Goal: Communication & Community: Answer question/provide support

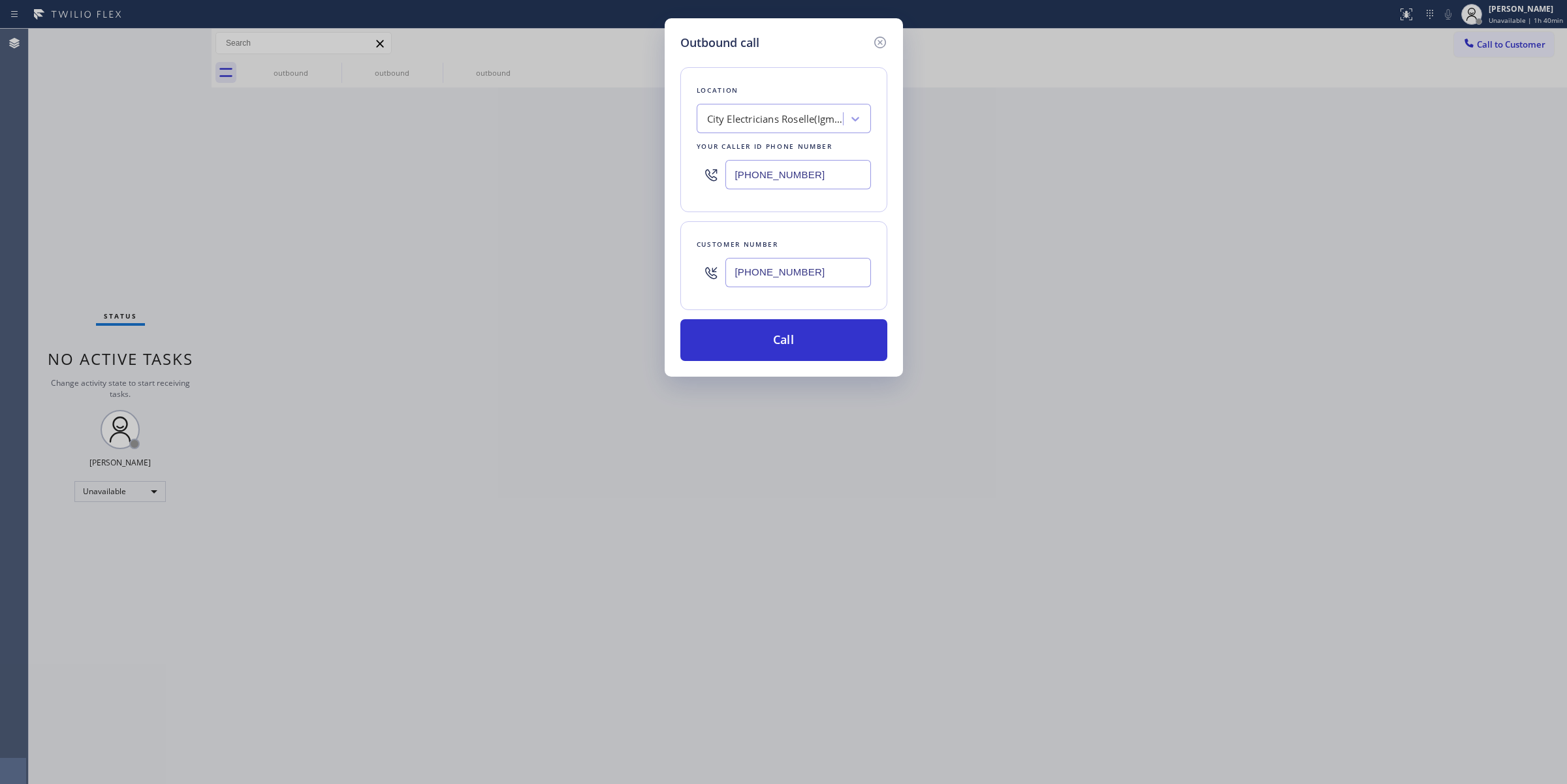
click at [878, 41] on icon at bounding box center [879, 42] width 12 height 12
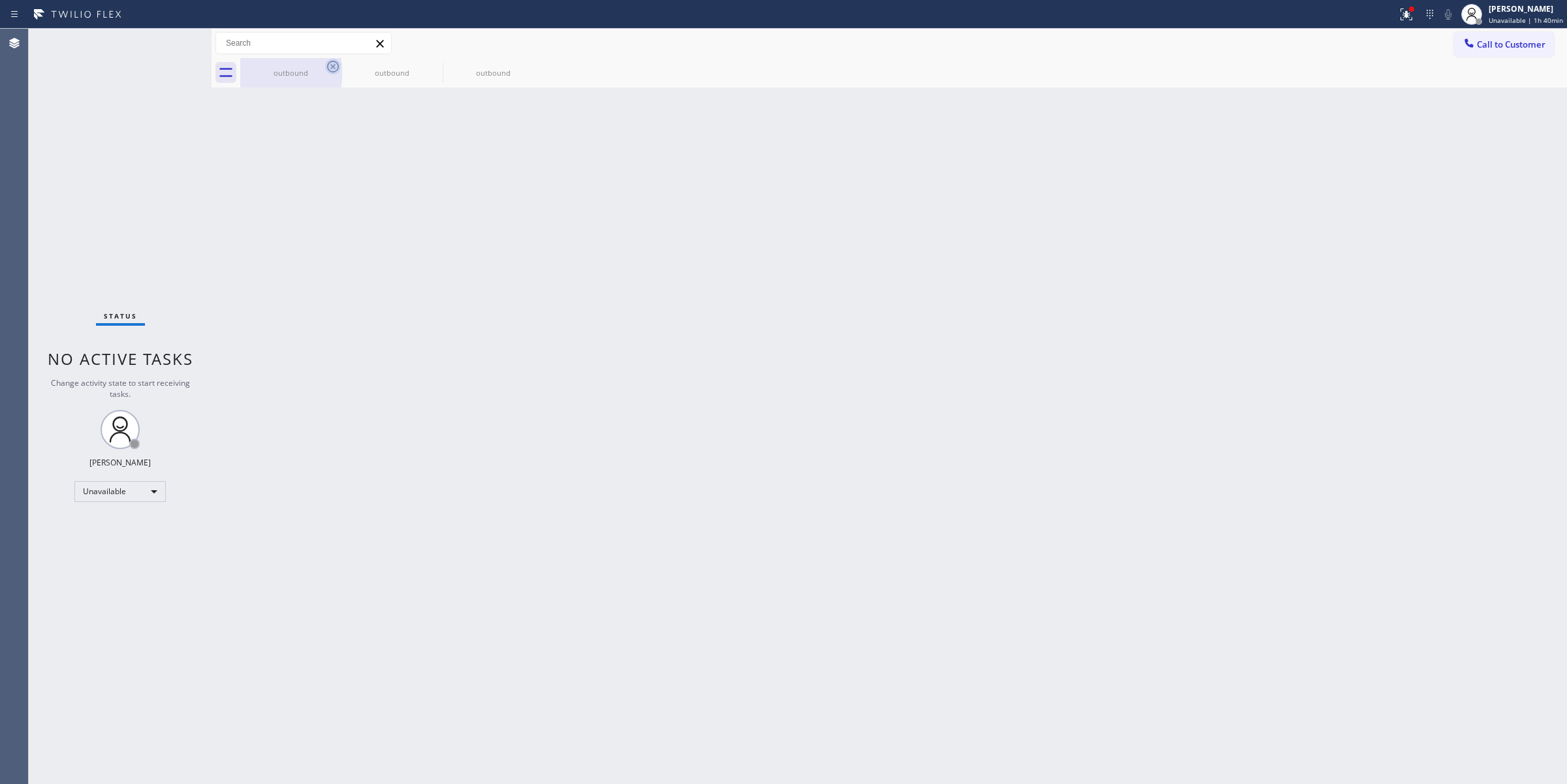
click at [327, 67] on icon at bounding box center [332, 66] width 12 height 12
click at [426, 67] on icon at bounding box center [434, 66] width 16 height 16
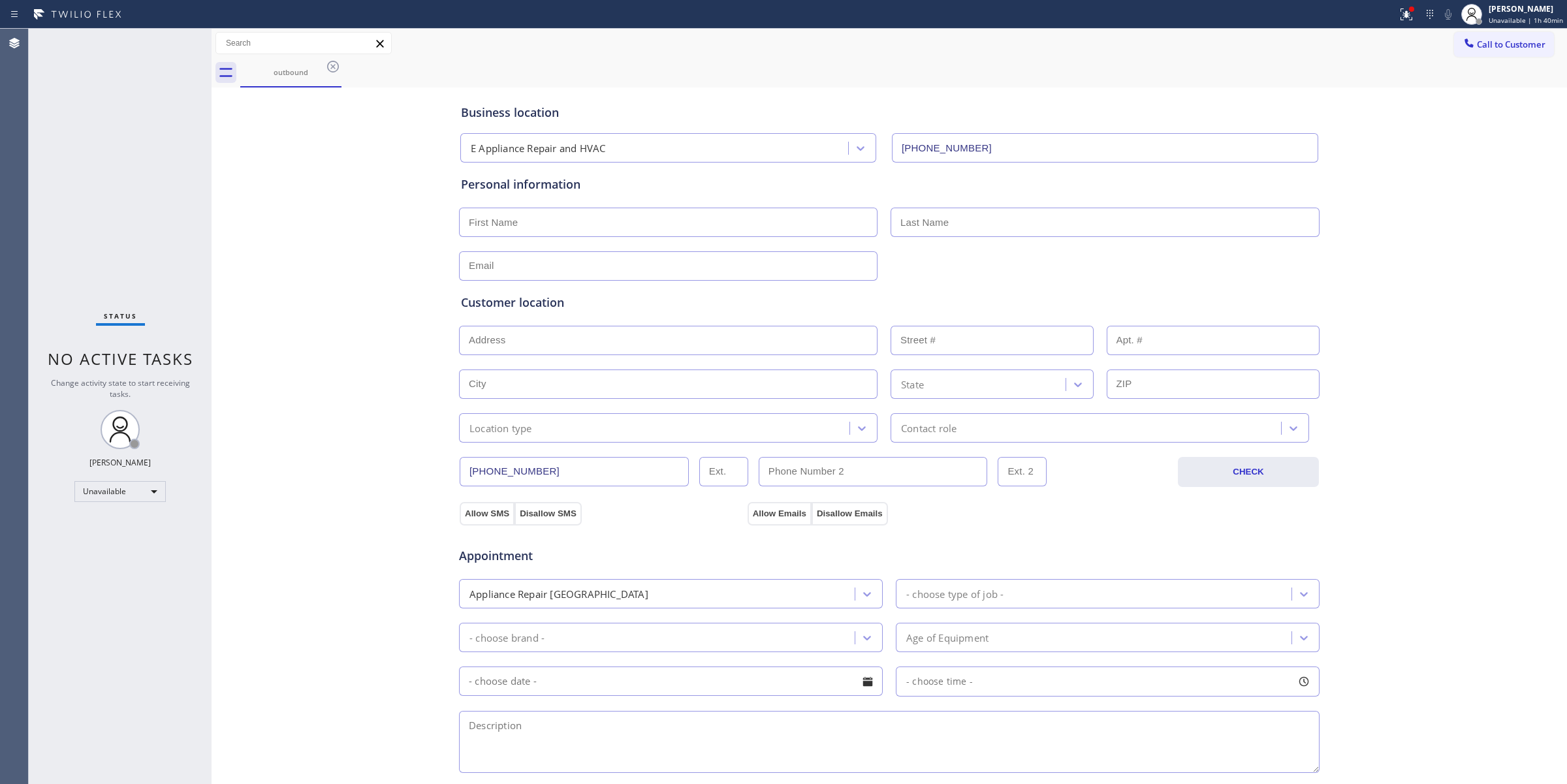
click at [330, 67] on icon at bounding box center [333, 66] width 16 height 16
click at [330, 67] on div "outbound" at bounding box center [903, 72] width 1326 height 30
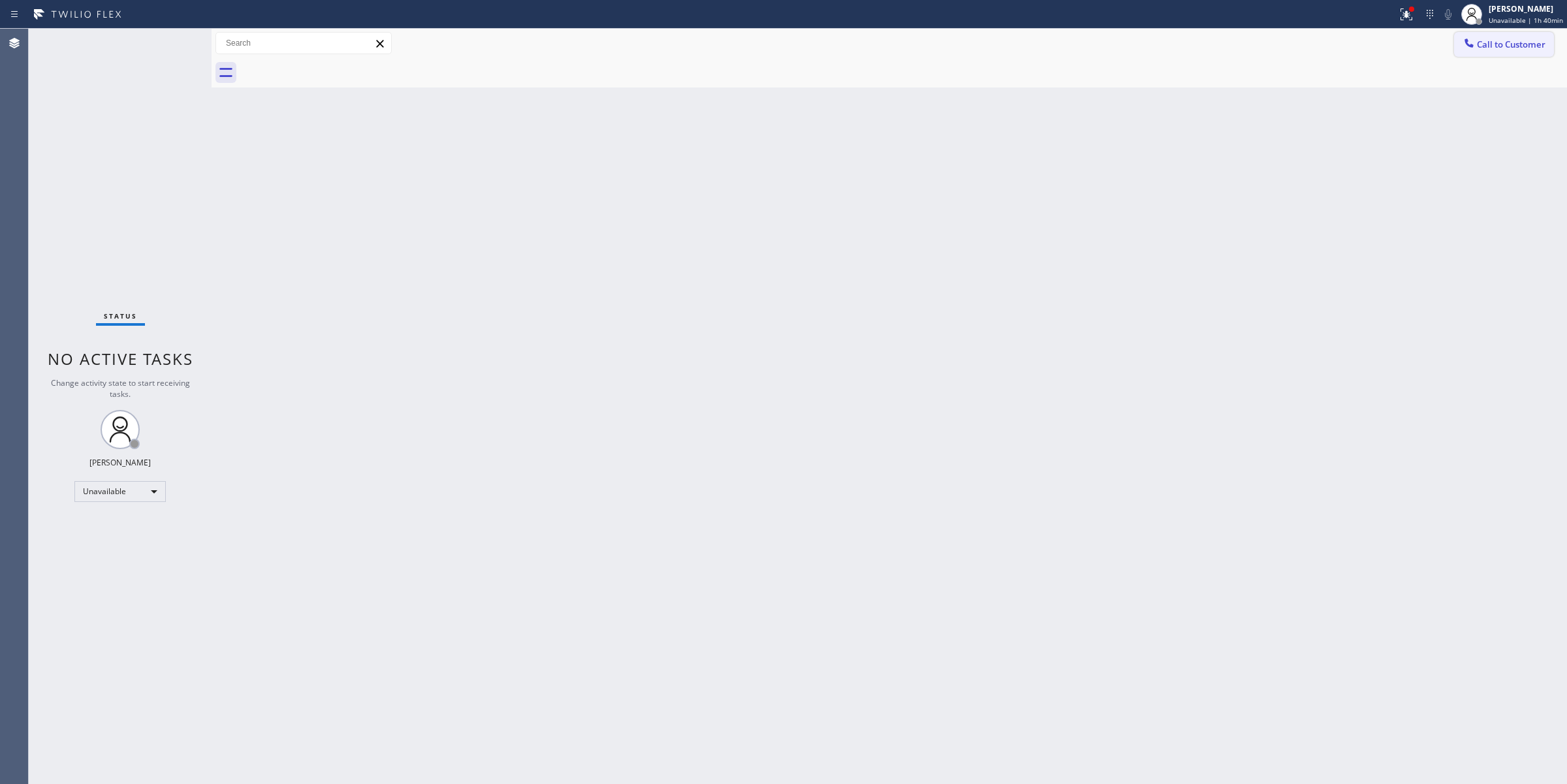
click at [1509, 53] on button "Call to Customer" at bounding box center [1504, 45] width 100 height 25
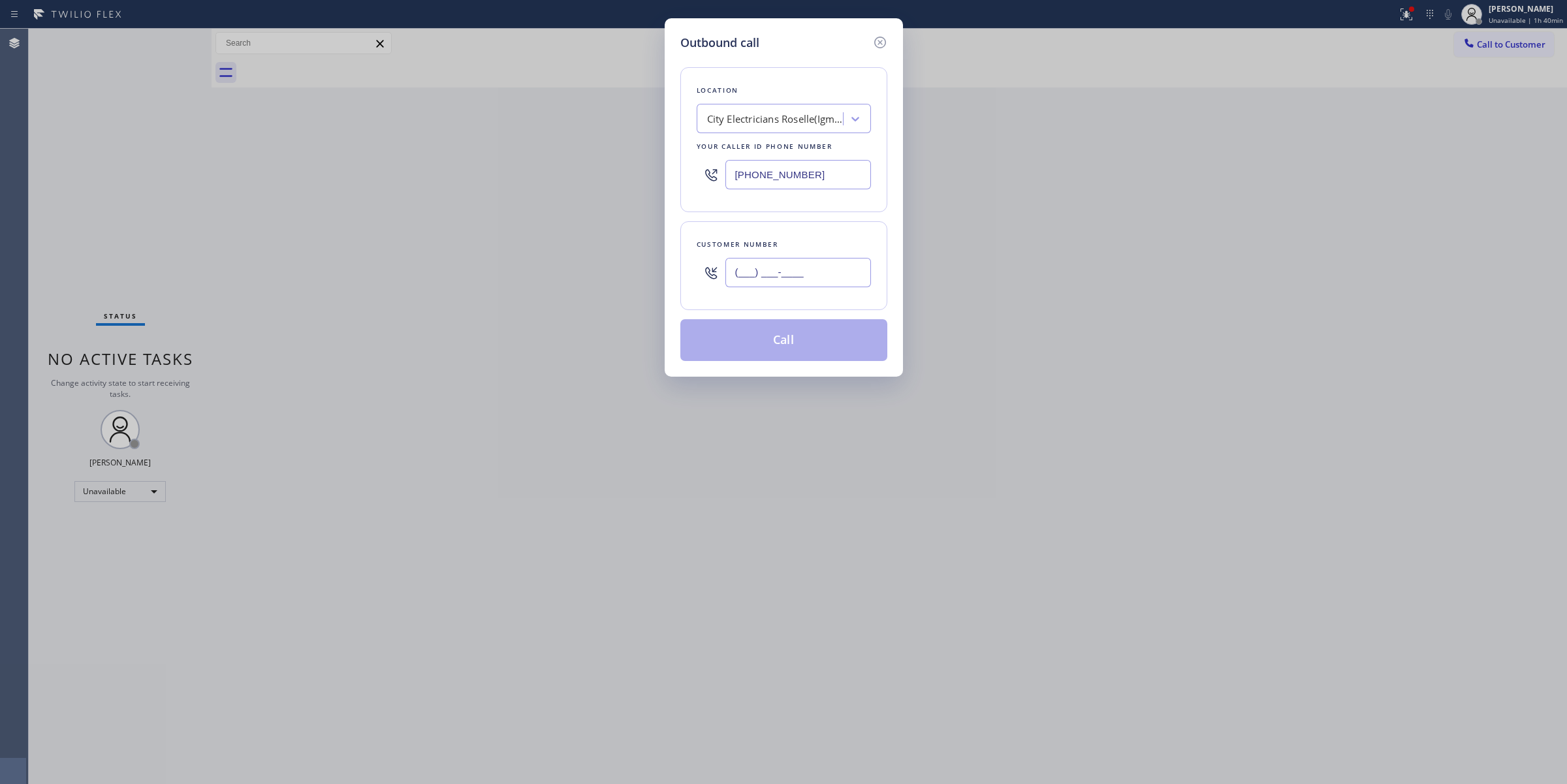
drag, startPoint x: 812, startPoint y: 265, endPoint x: 798, endPoint y: 186, distance: 80.2
click at [811, 265] on input "(___) ___-____" at bounding box center [798, 272] width 146 height 30
paste input "805) 593-3907"
type input "[PHONE_NUMBER]"
click at [775, 134] on div "Location City Electricians Roselle(Igm Electrical & Construction Co Inc) Your c…" at bounding box center [784, 140] width 207 height 145
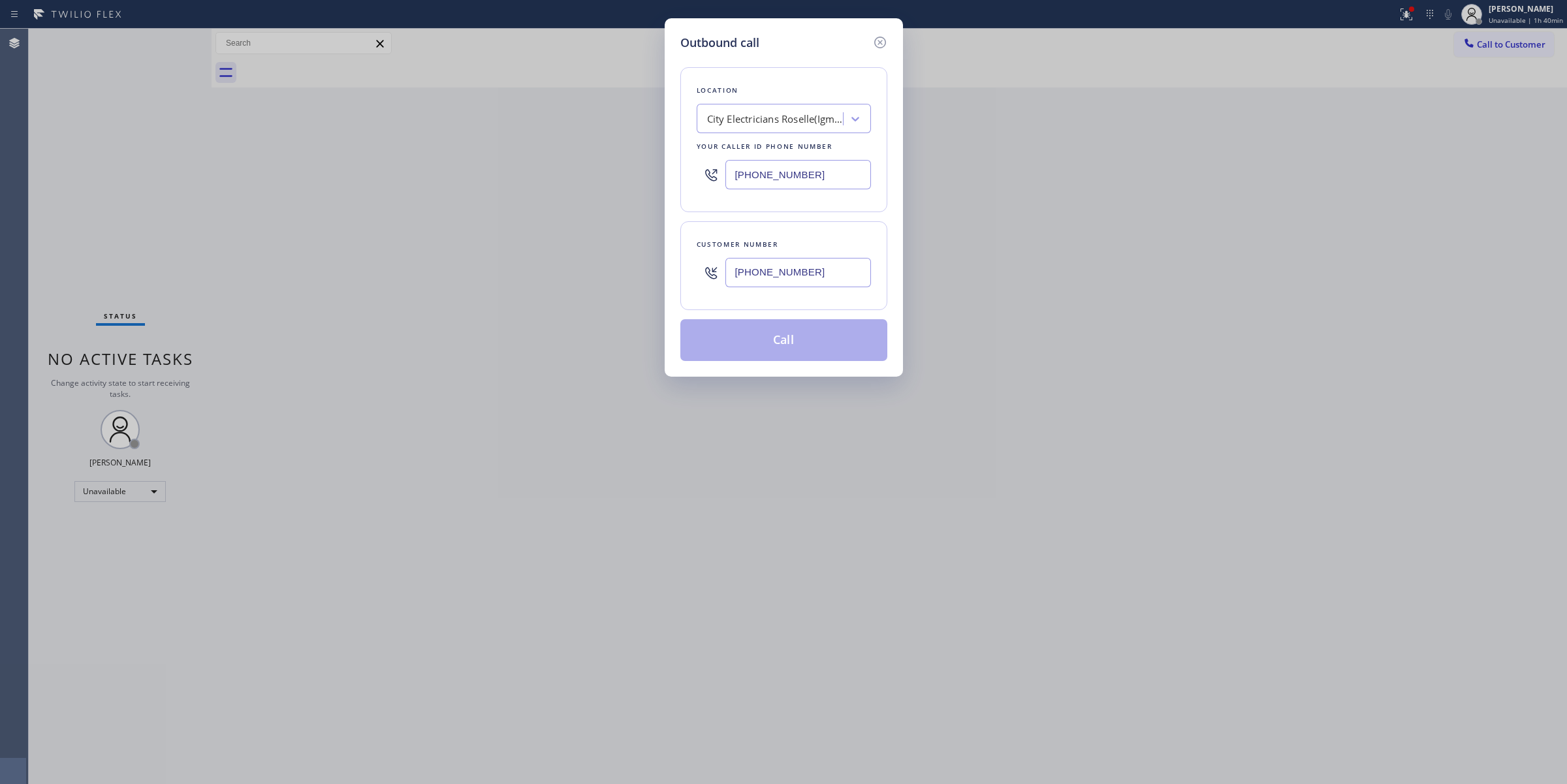
click at [779, 127] on div "City Electricians Roselle(Igm Electrical & Construction Co Inc)" at bounding box center [771, 119] width 142 height 23
type input "jen"
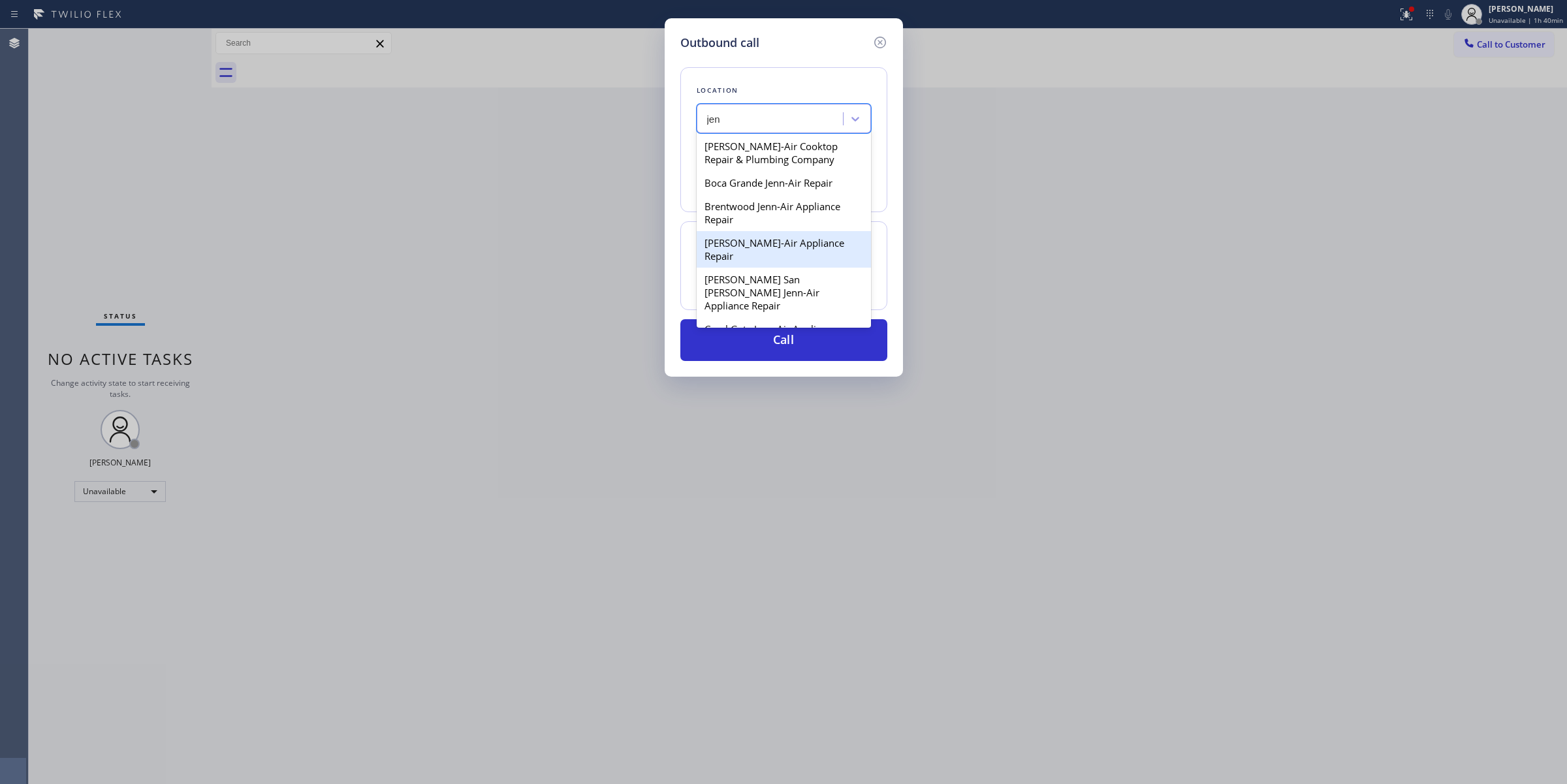
click at [756, 246] on div "[PERSON_NAME]-Air Appliance Repair" at bounding box center [784, 249] width 174 height 36
type input "[PHONE_NUMBER]"
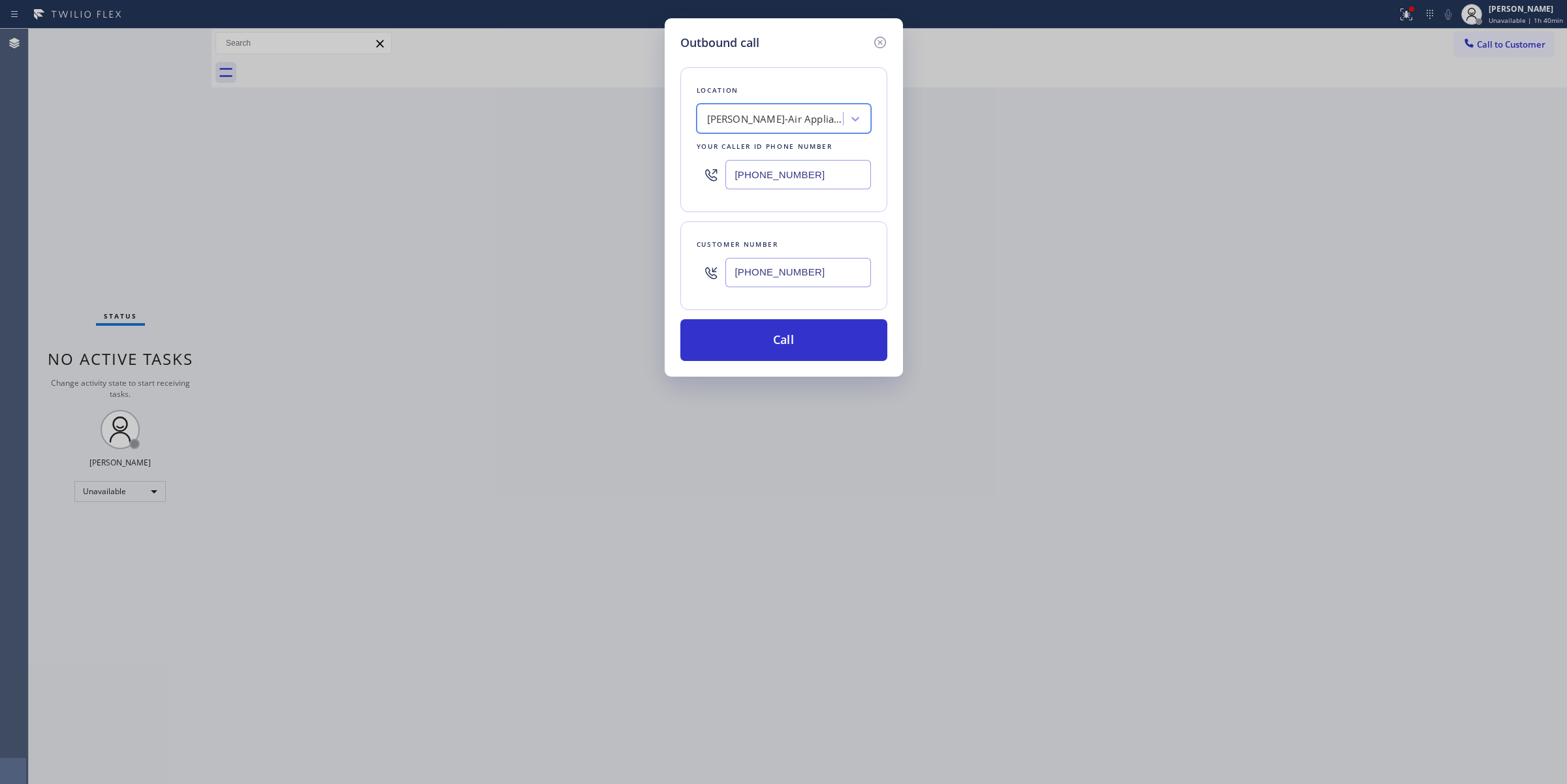
click at [797, 278] on input "[PHONE_NUMBER]" at bounding box center [798, 272] width 146 height 30
click at [762, 354] on button "Call" at bounding box center [784, 340] width 207 height 42
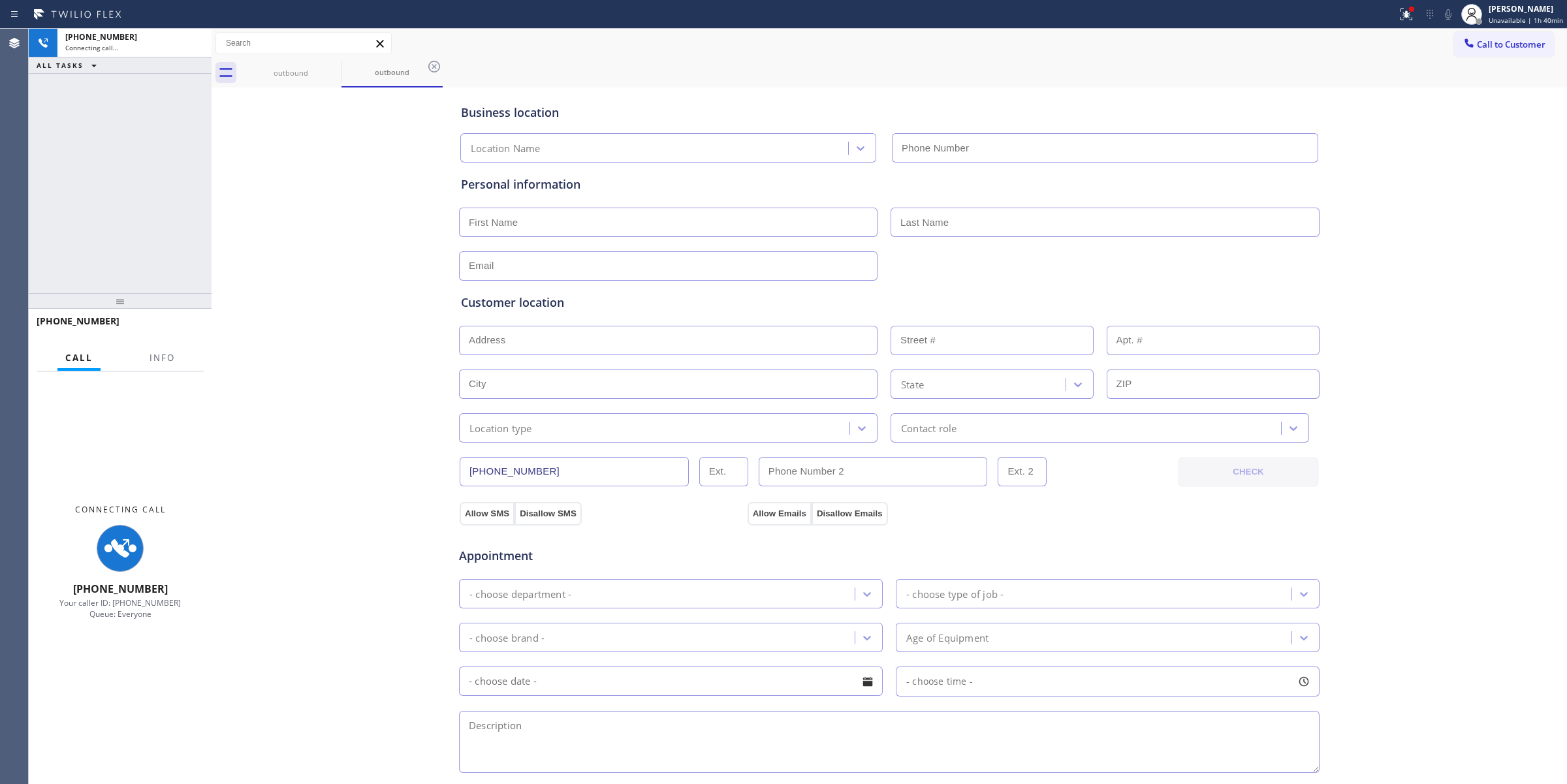
type input "[PHONE_NUMBER]"
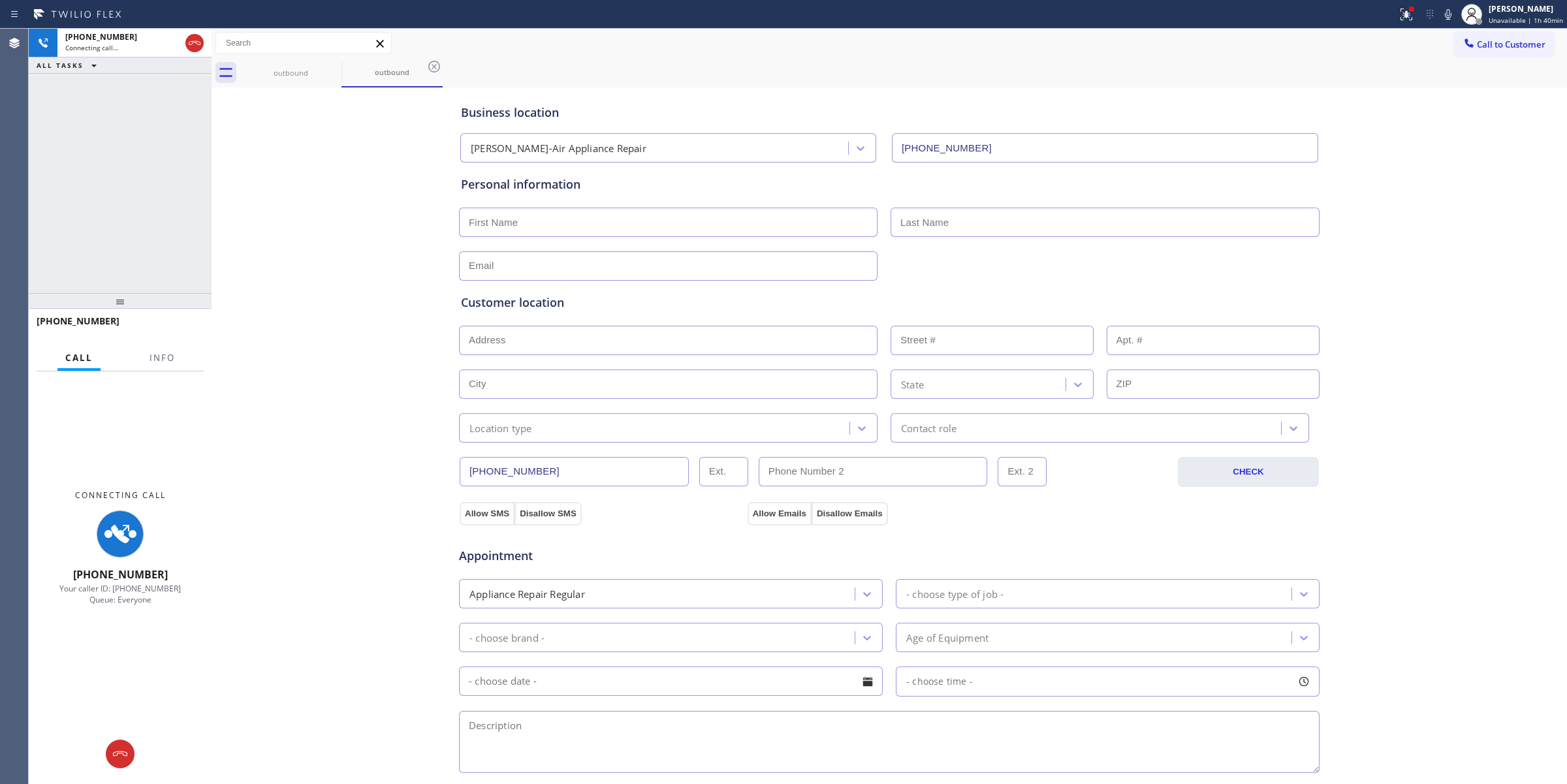
click at [1449, 14] on icon at bounding box center [1448, 14] width 16 height 16
click at [197, 45] on icon at bounding box center [194, 43] width 16 height 16
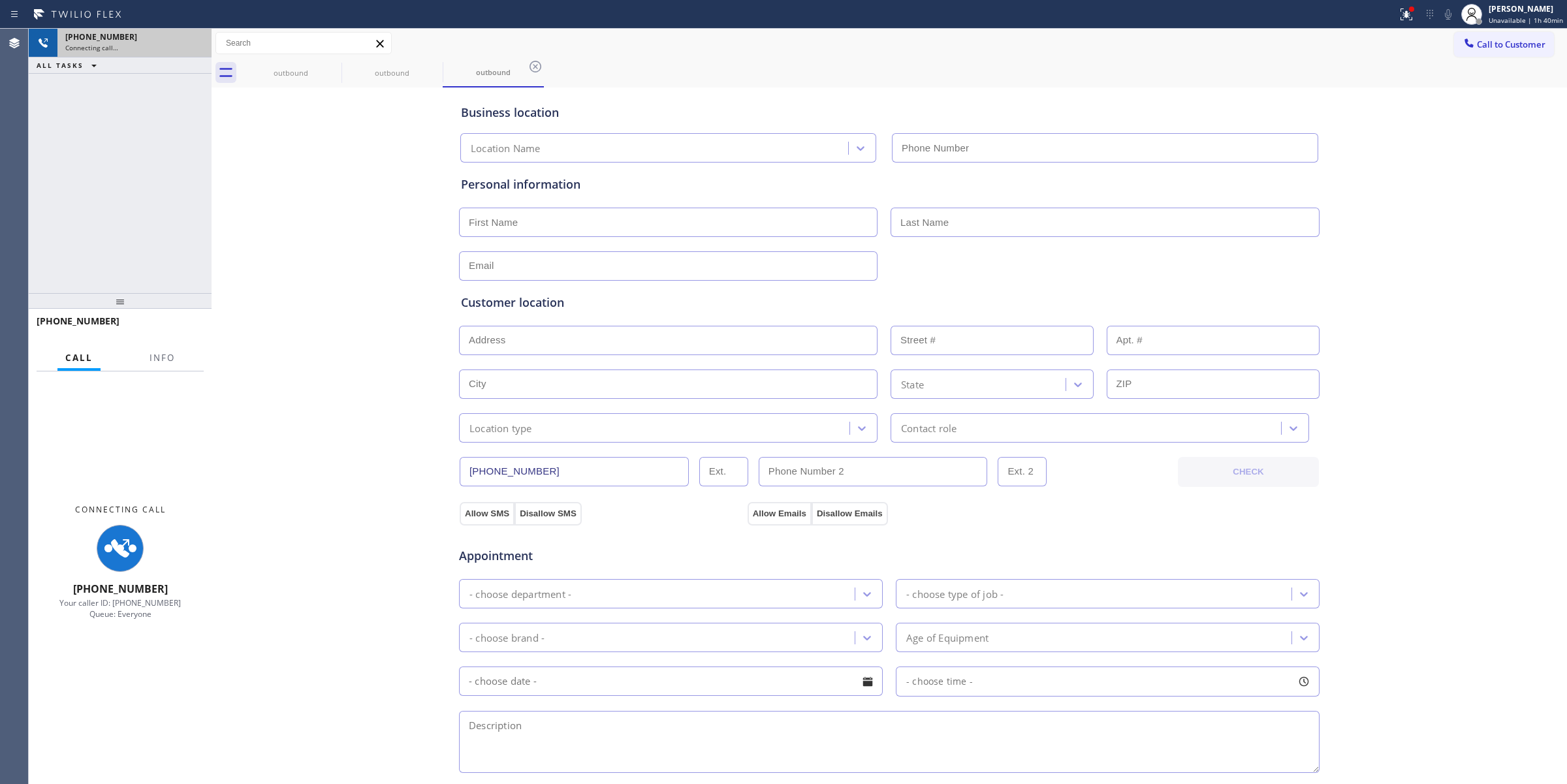
type input "[PHONE_NUMBER]"
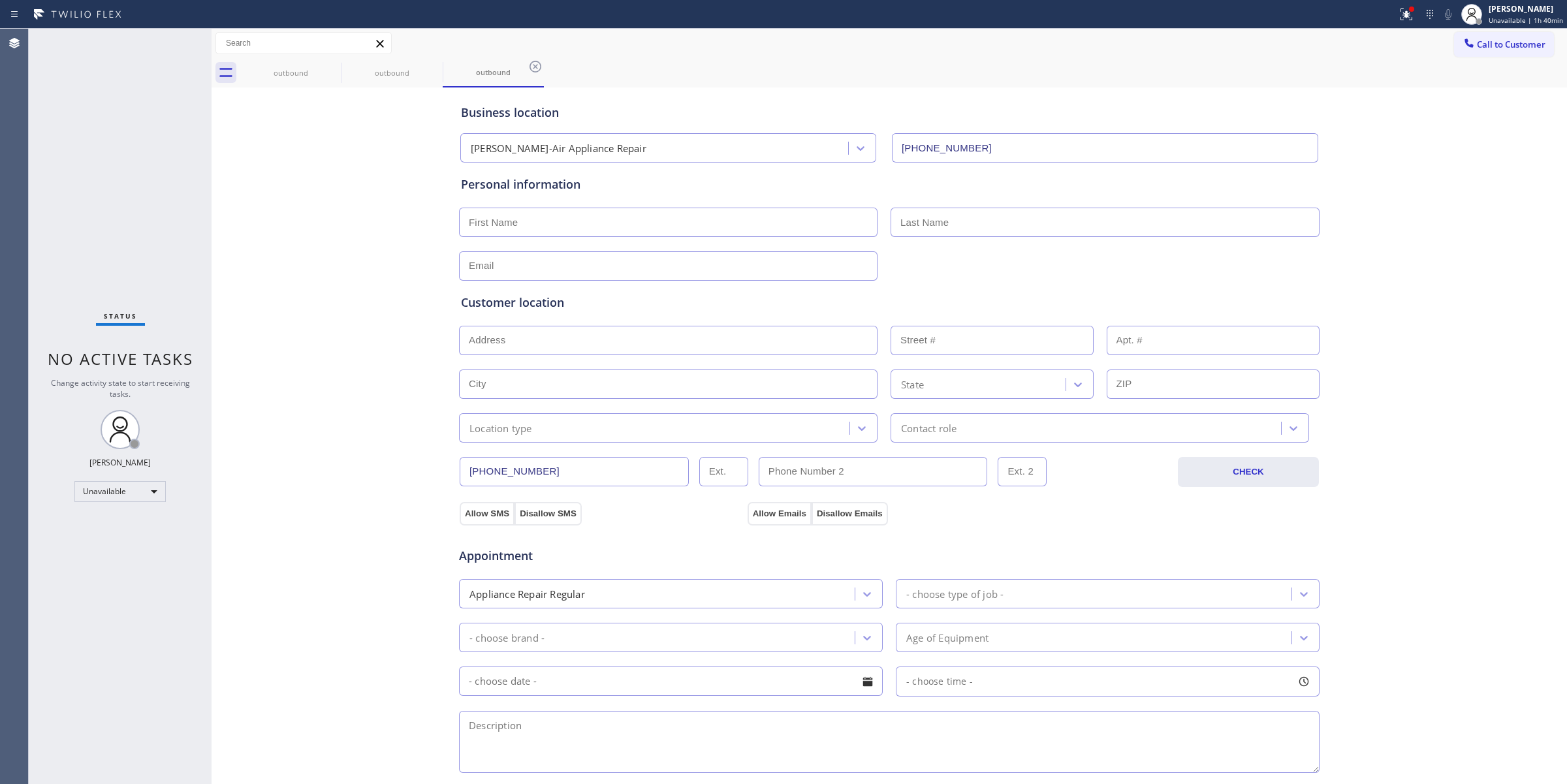
drag, startPoint x: 1378, startPoint y: 224, endPoint x: 1417, endPoint y: 182, distance: 57.3
click at [1398, 211] on div "Business location [PERSON_NAME]-Air Appliance Repair [PHONE_NUMBER] Personal in…" at bounding box center [889, 536] width 1349 height 891
click at [1469, 61] on div "outbound outbound outbound" at bounding box center [903, 72] width 1326 height 30
click at [1477, 40] on span "Call to Customer" at bounding box center [1511, 44] width 69 height 12
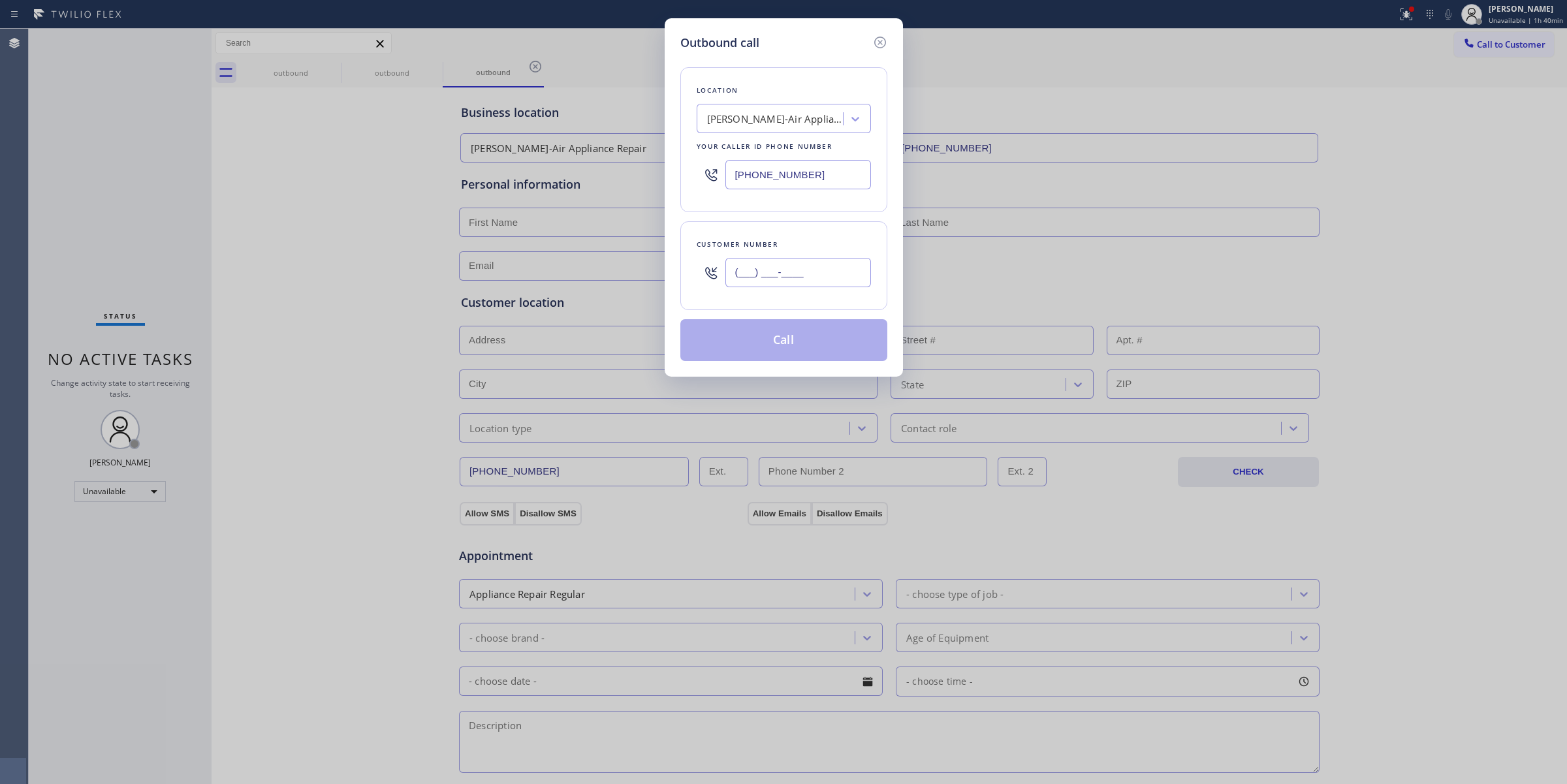
paste input "646) 889-9033"
click at [785, 286] on input "[PHONE_NUMBER]" at bounding box center [798, 272] width 146 height 30
type input "[PHONE_NUMBER]"
click at [788, 364] on div "Outbound call Location [PERSON_NAME]-Air Appliance Repair Your caller id phone …" at bounding box center [784, 197] width 238 height 358
click at [761, 342] on button "Call" at bounding box center [784, 340] width 207 height 42
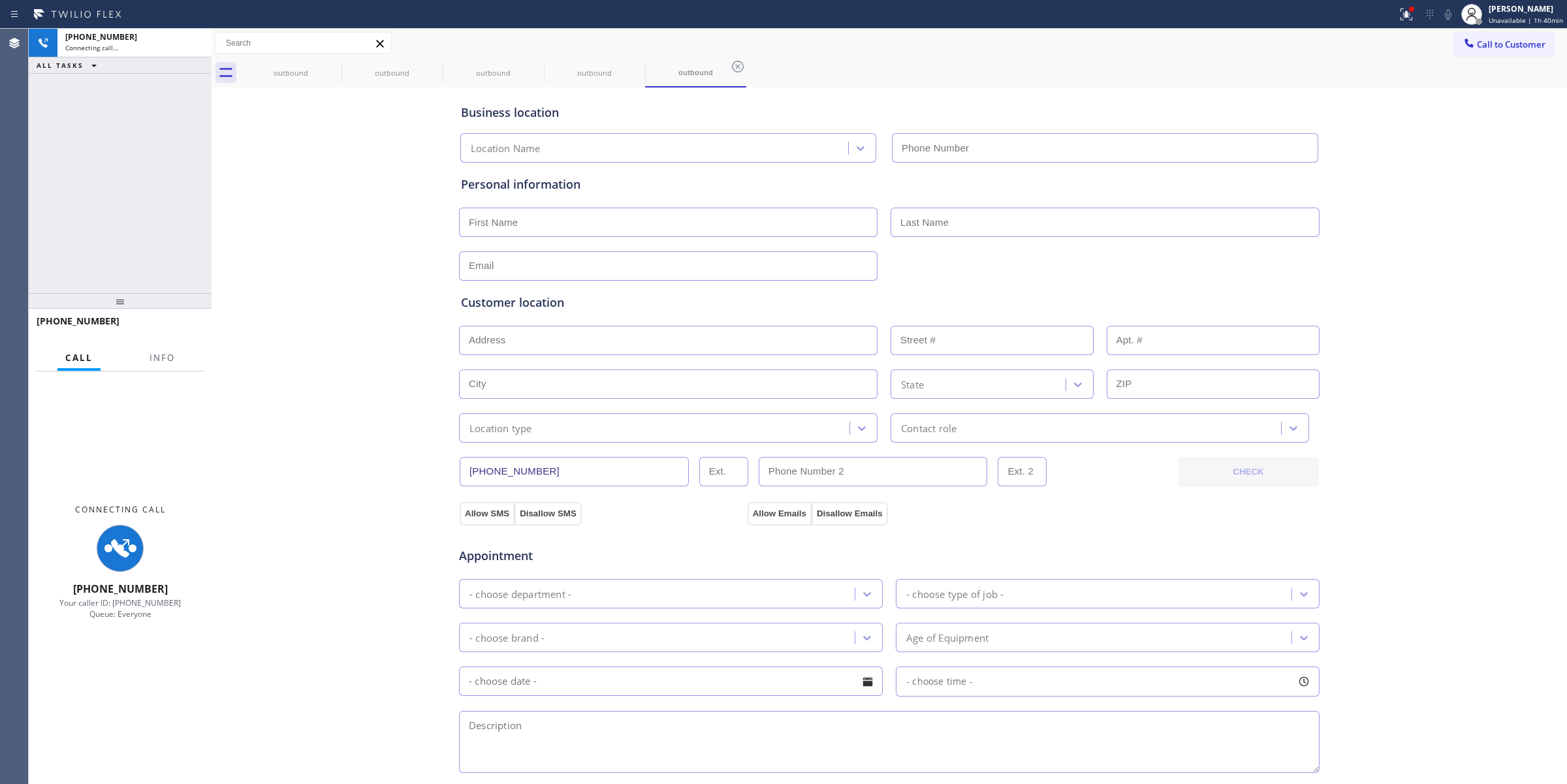
type input "[PHONE_NUMBER]"
click at [1265, 226] on input "text" at bounding box center [1105, 222] width 429 height 30
drag, startPoint x: 322, startPoint y: 67, endPoint x: 336, endPoint y: 63, distance: 14.6
click at [323, 67] on div "outbound" at bounding box center [290, 72] width 98 height 30
click at [336, 63] on icon at bounding box center [333, 66] width 16 height 16
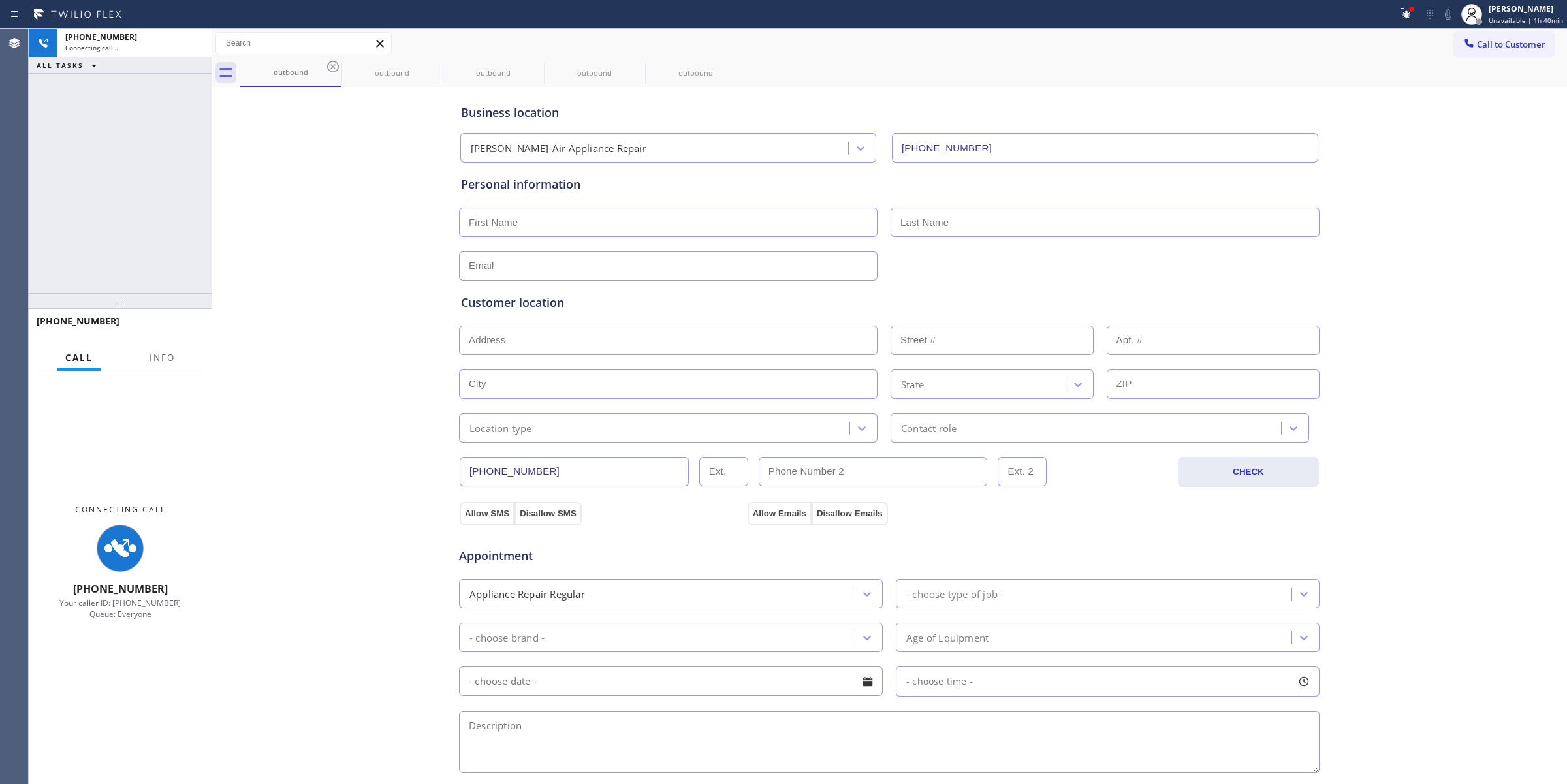
click at [0, 0] on icon at bounding box center [0, 0] width 0 height 0
click at [334, 63] on div "outbound outbound outbound outbound outbound" at bounding box center [903, 72] width 1326 height 30
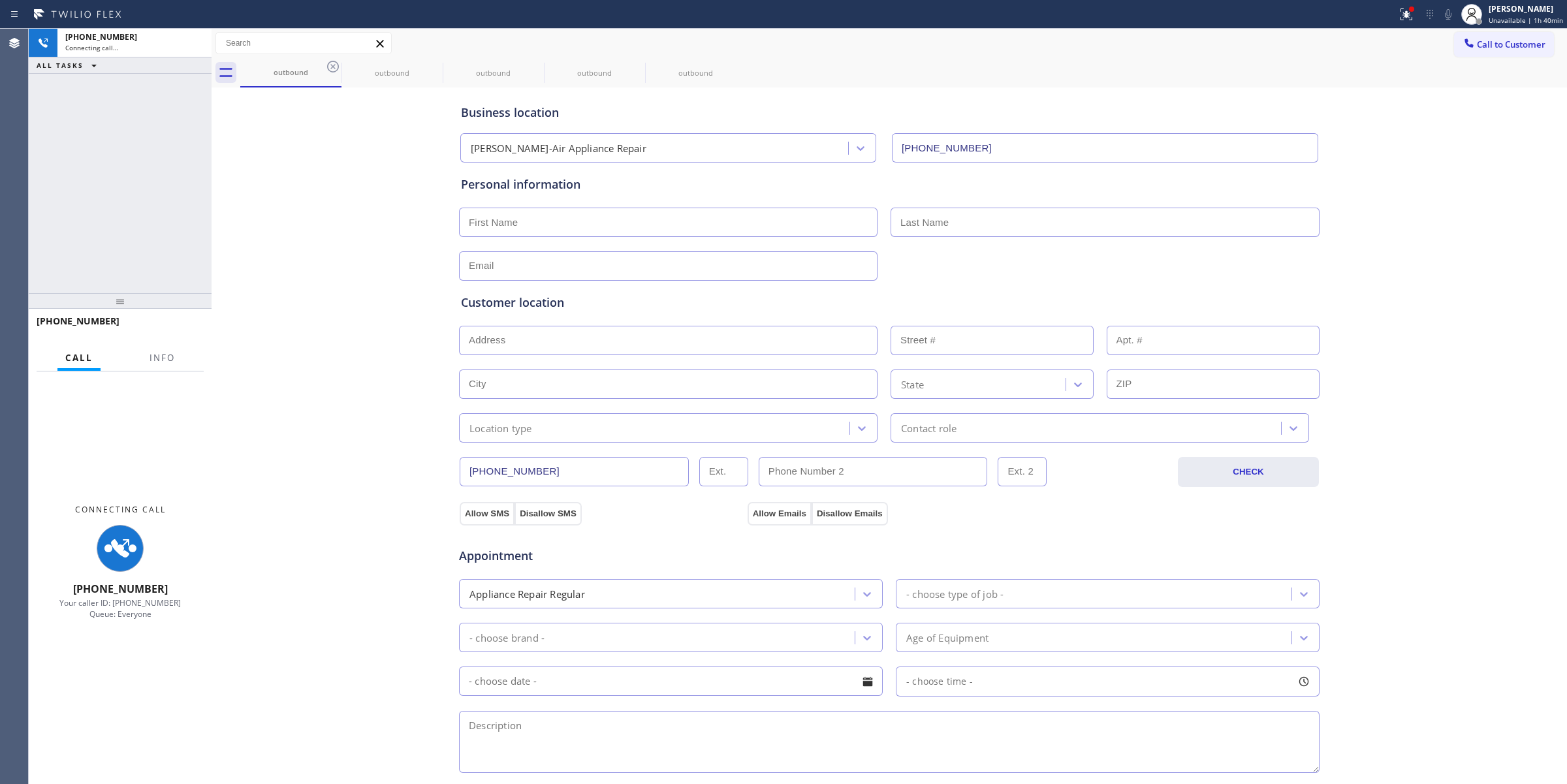
click at [332, 63] on div "outbound outbound outbound outbound outbound" at bounding box center [903, 72] width 1326 height 30
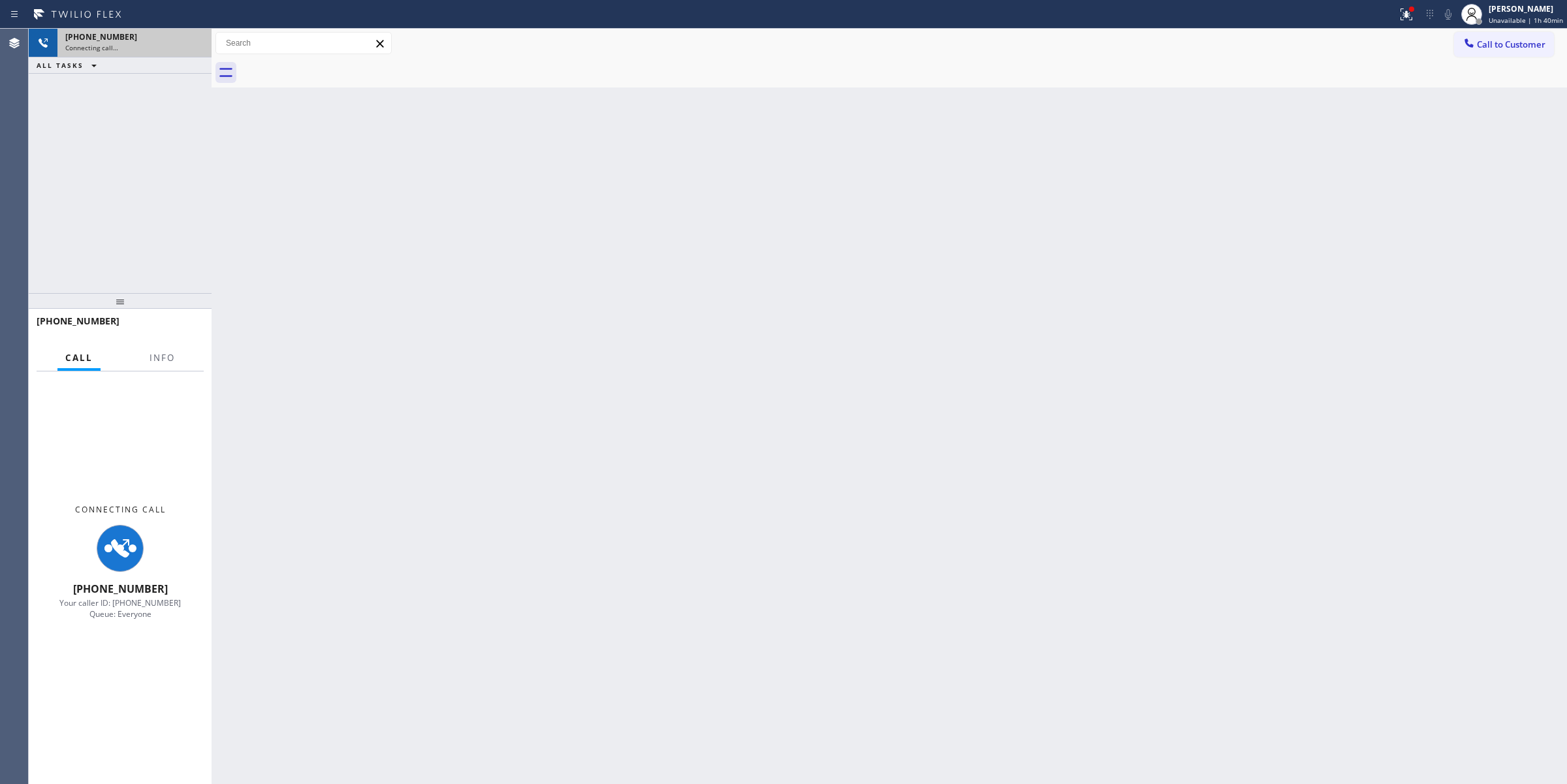
click at [155, 47] on div "Connecting call…" at bounding box center [134, 47] width 138 height 9
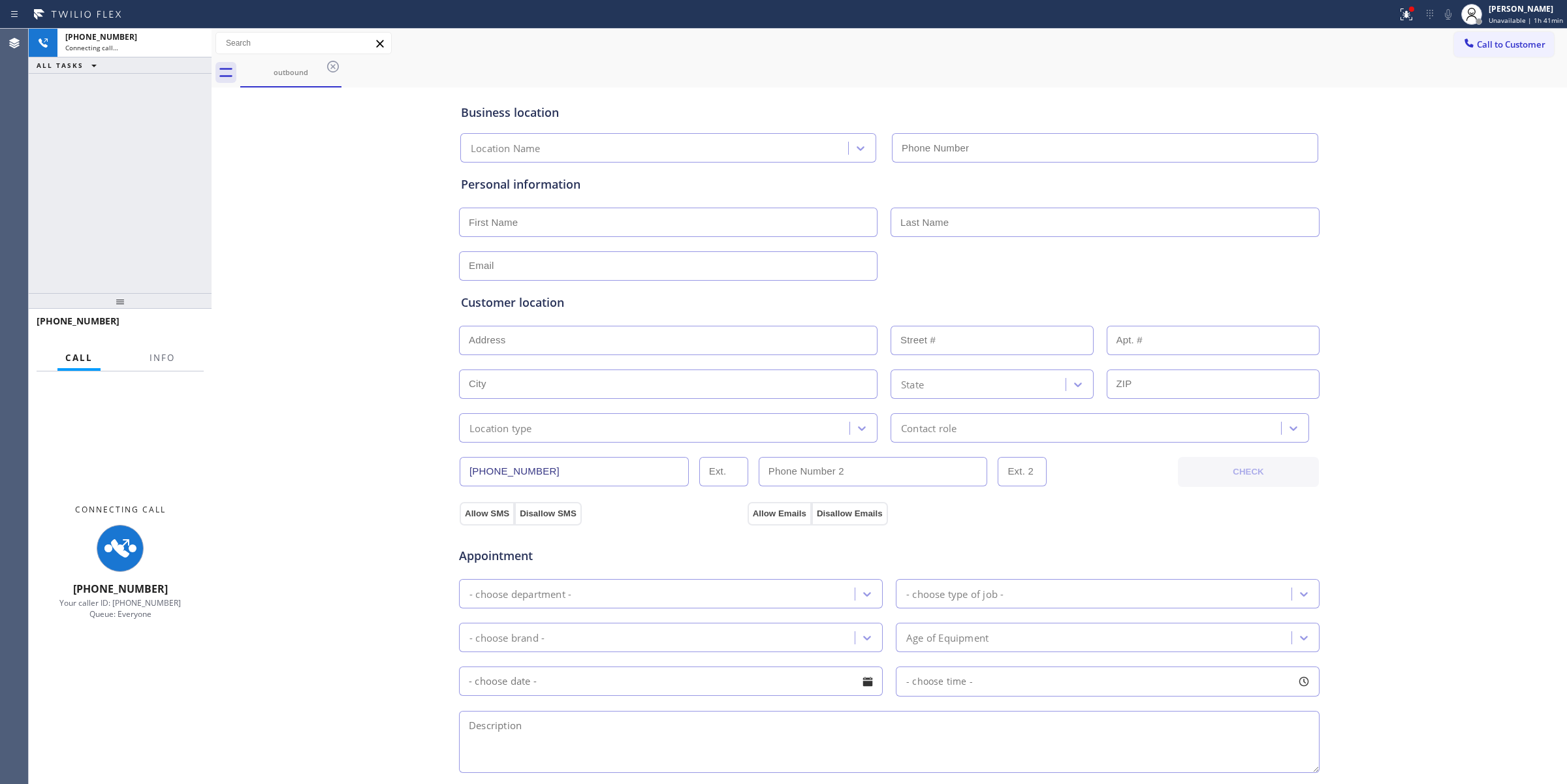
type input "[PHONE_NUMBER]"
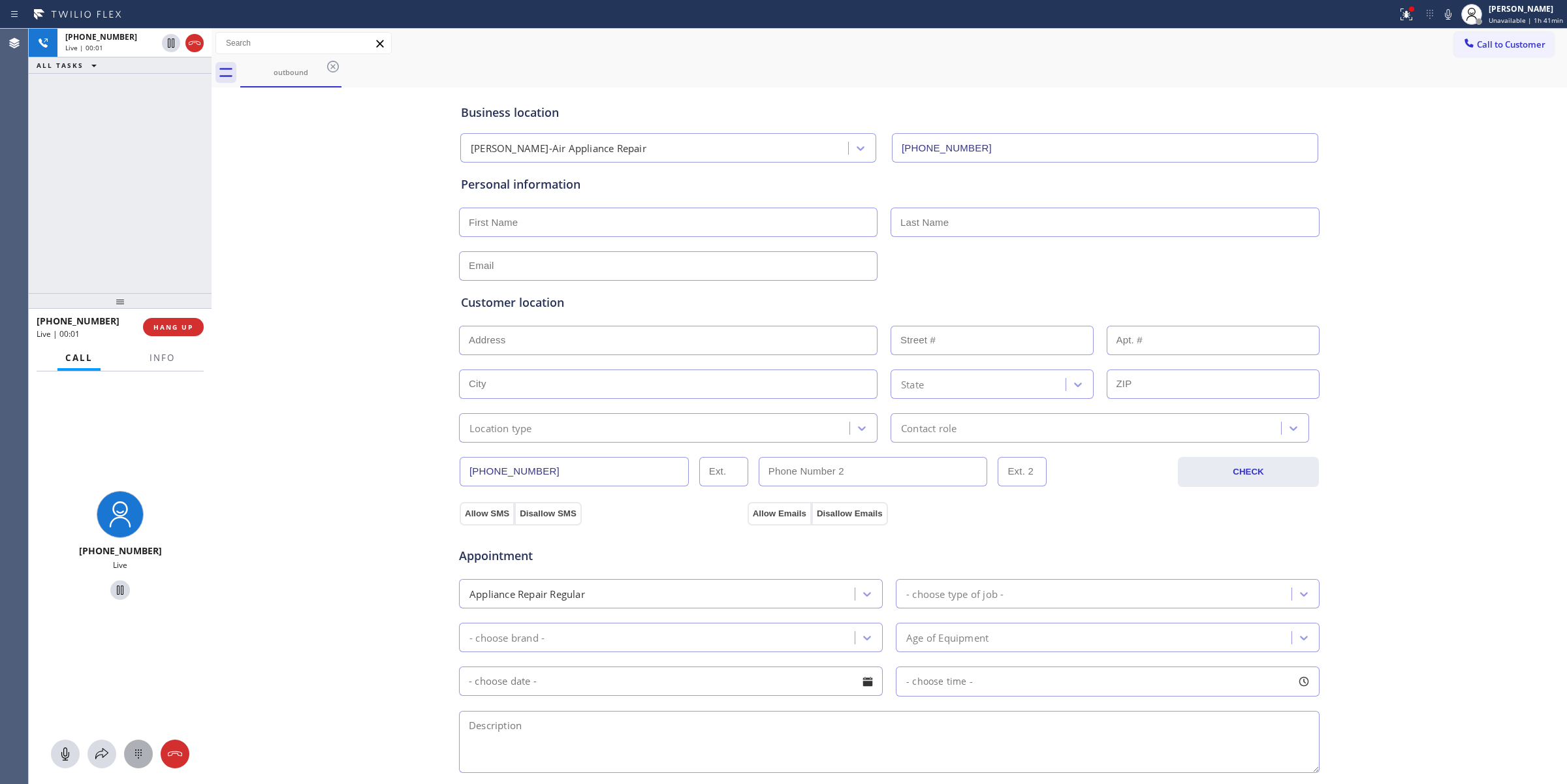
click at [134, 754] on icon at bounding box center [138, 754] width 16 height 16
click at [1479, 24] on div at bounding box center [1478, 21] width 9 height 9
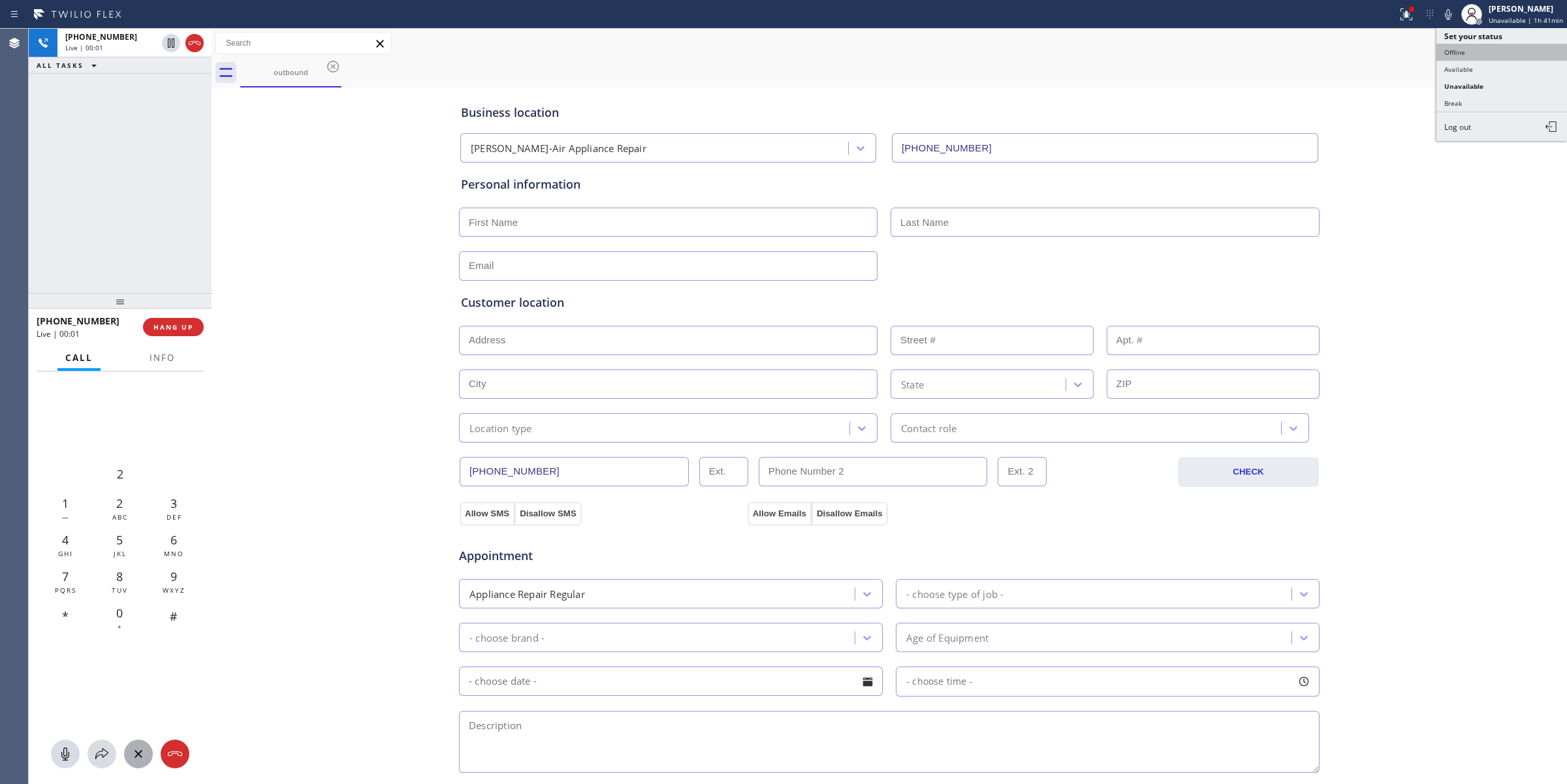
click at [1473, 46] on button "Offline" at bounding box center [1502, 52] width 131 height 17
click at [1477, 46] on span "Call to Customer" at bounding box center [1511, 44] width 69 height 12
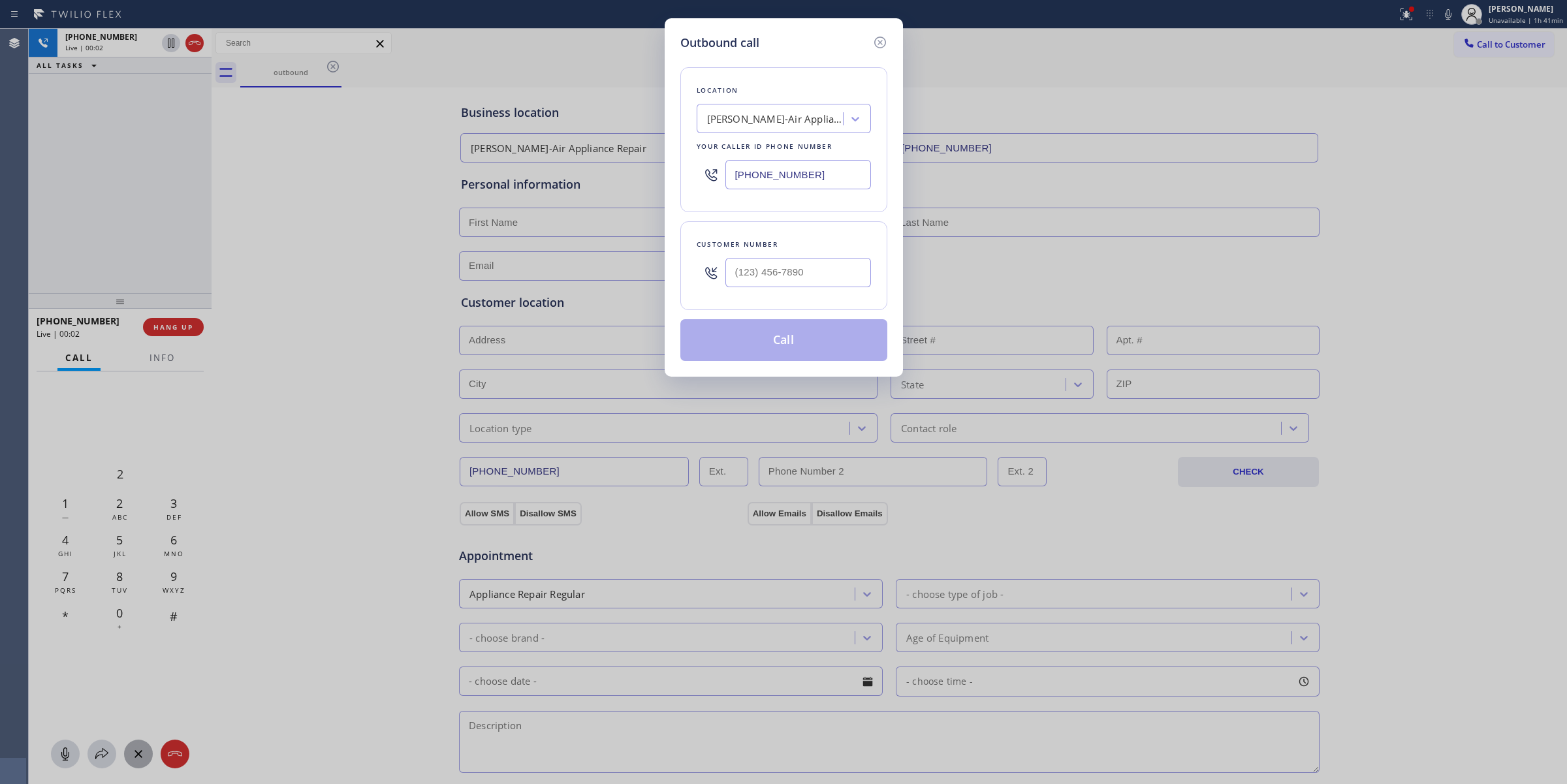
click at [1487, 3] on div "Outbound call Location [PERSON_NAME]-Air Appliance Repair Your caller id phone …" at bounding box center [784, 392] width 1567 height 784
click at [878, 36] on icon at bounding box center [880, 42] width 16 height 16
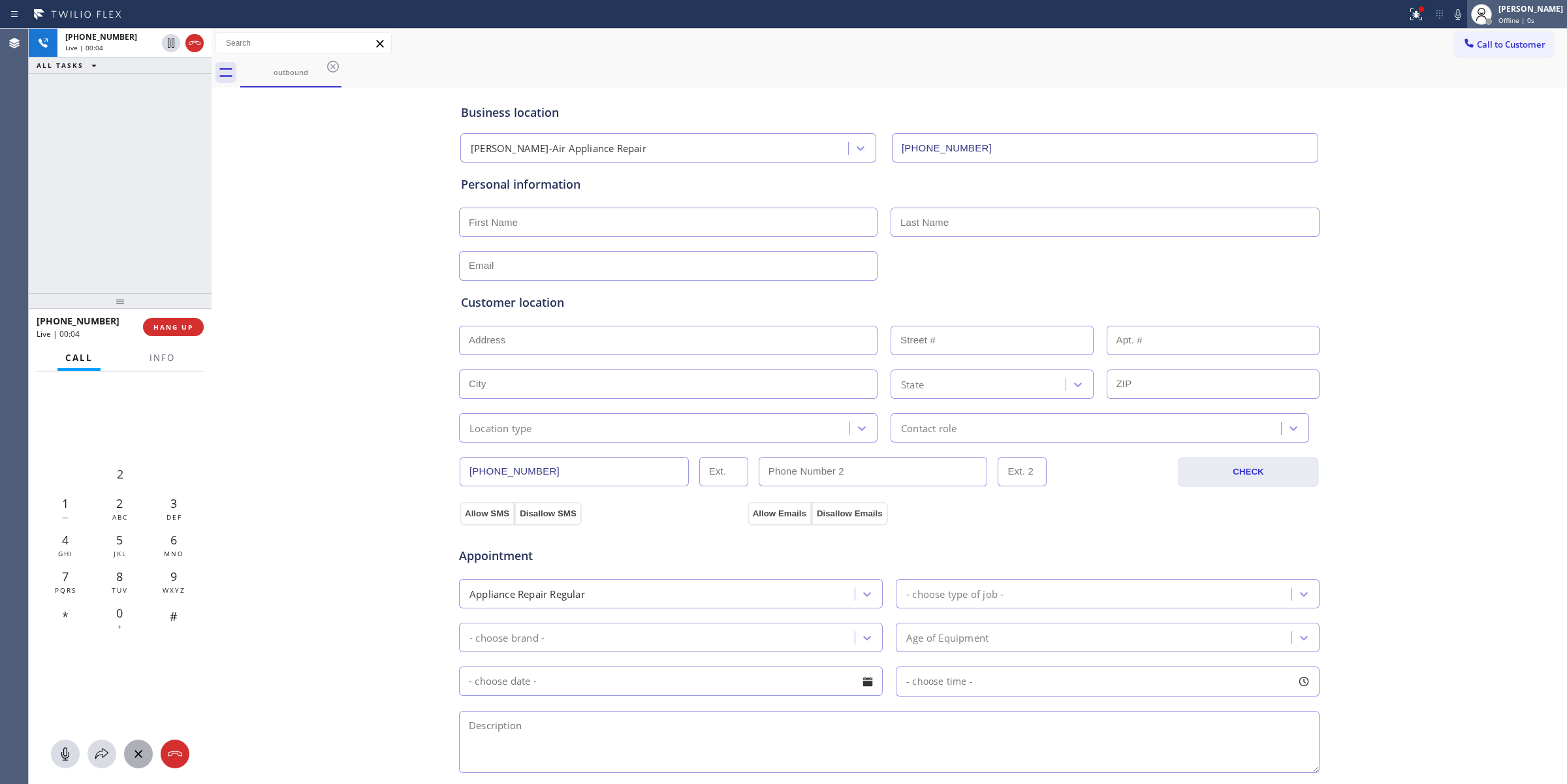
click at [1542, 4] on div "[PERSON_NAME]" at bounding box center [1531, 9] width 65 height 11
type input "[PHONE_NUMBER]"
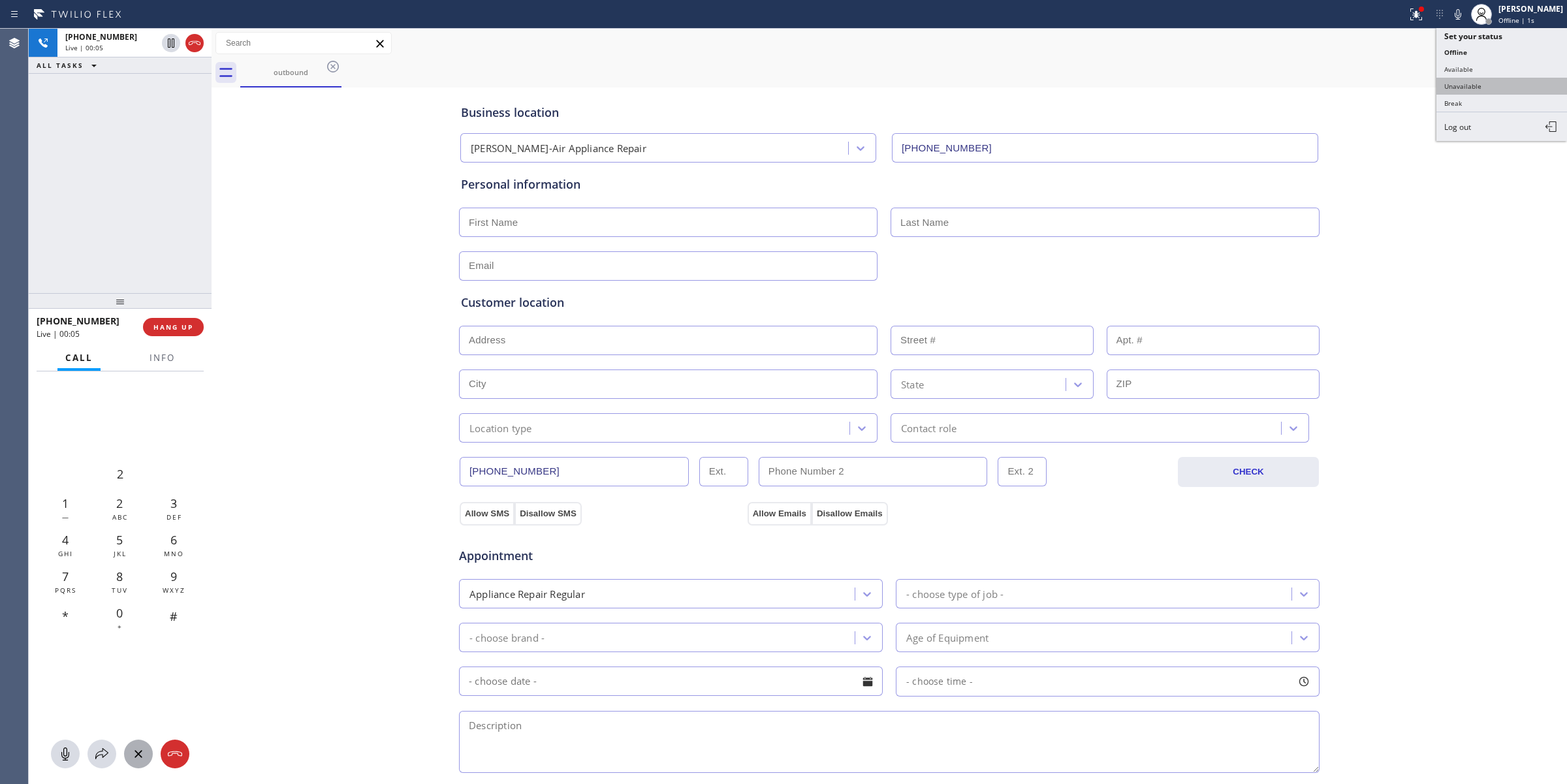
click at [1462, 89] on button "Unavailable" at bounding box center [1502, 86] width 131 height 17
click at [1492, 29] on div "Call to Customer Outbound call Location [PERSON_NAME]-Air Appliance Repair Your…" at bounding box center [889, 43] width 1355 height 30
click at [1489, 43] on span "Call to Customer" at bounding box center [1511, 44] width 69 height 12
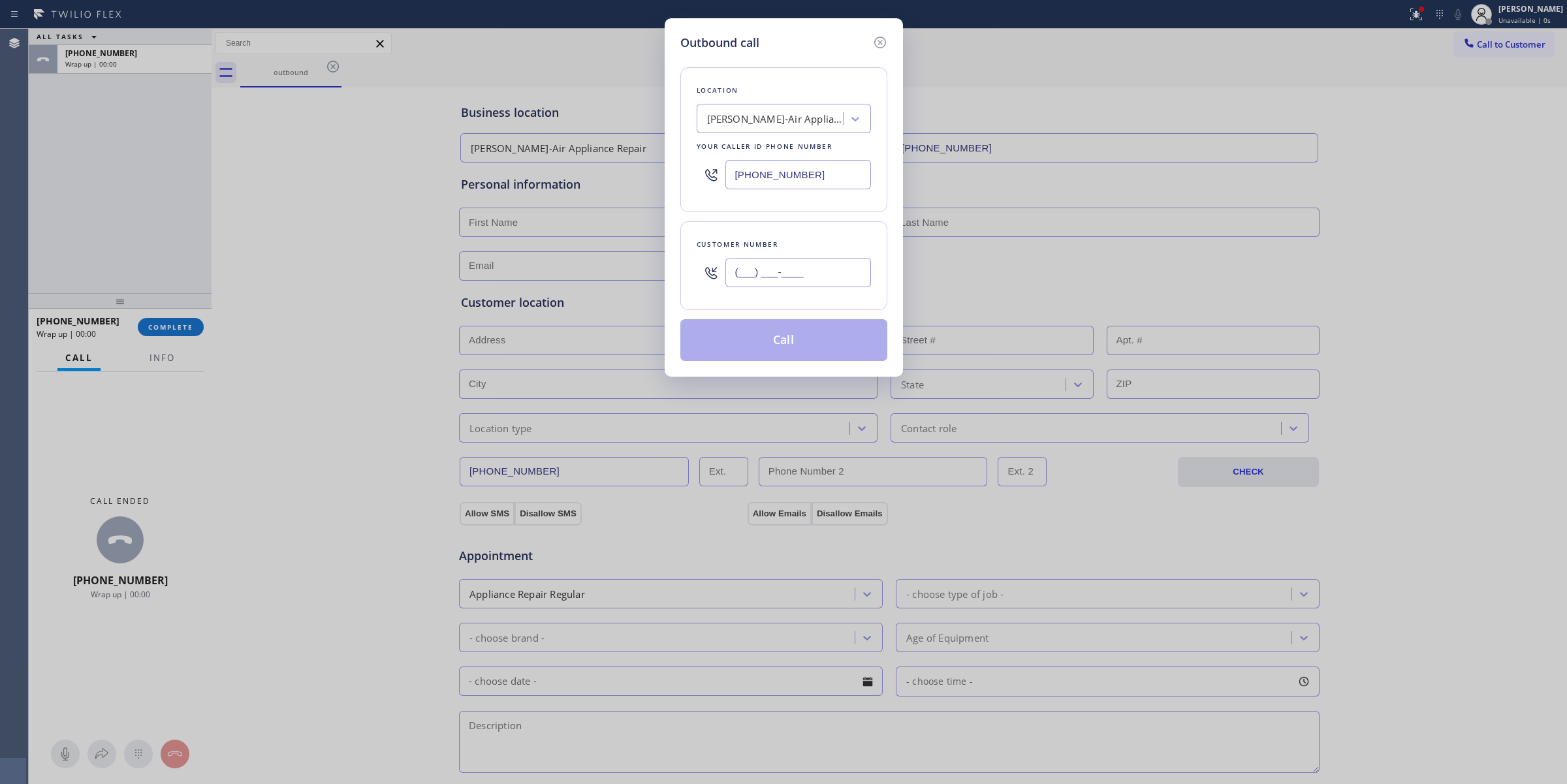
paste input "646) 889-9033"
click at [823, 279] on input "[PHONE_NUMBER]" at bounding box center [798, 272] width 146 height 30
type input "[PHONE_NUMBER]"
click at [799, 346] on button "Call" at bounding box center [784, 340] width 207 height 42
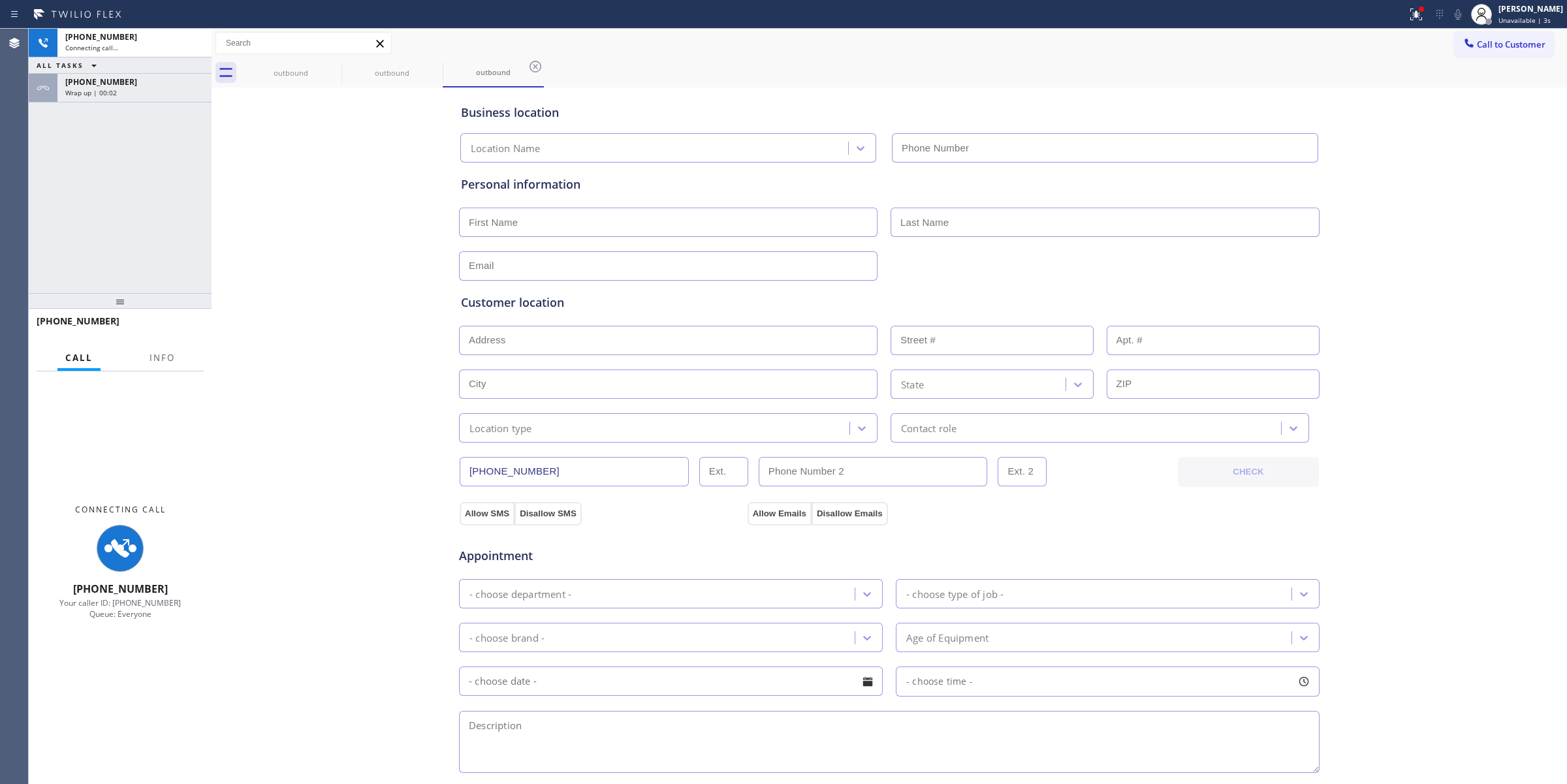
type input "[PHONE_NUMBER]"
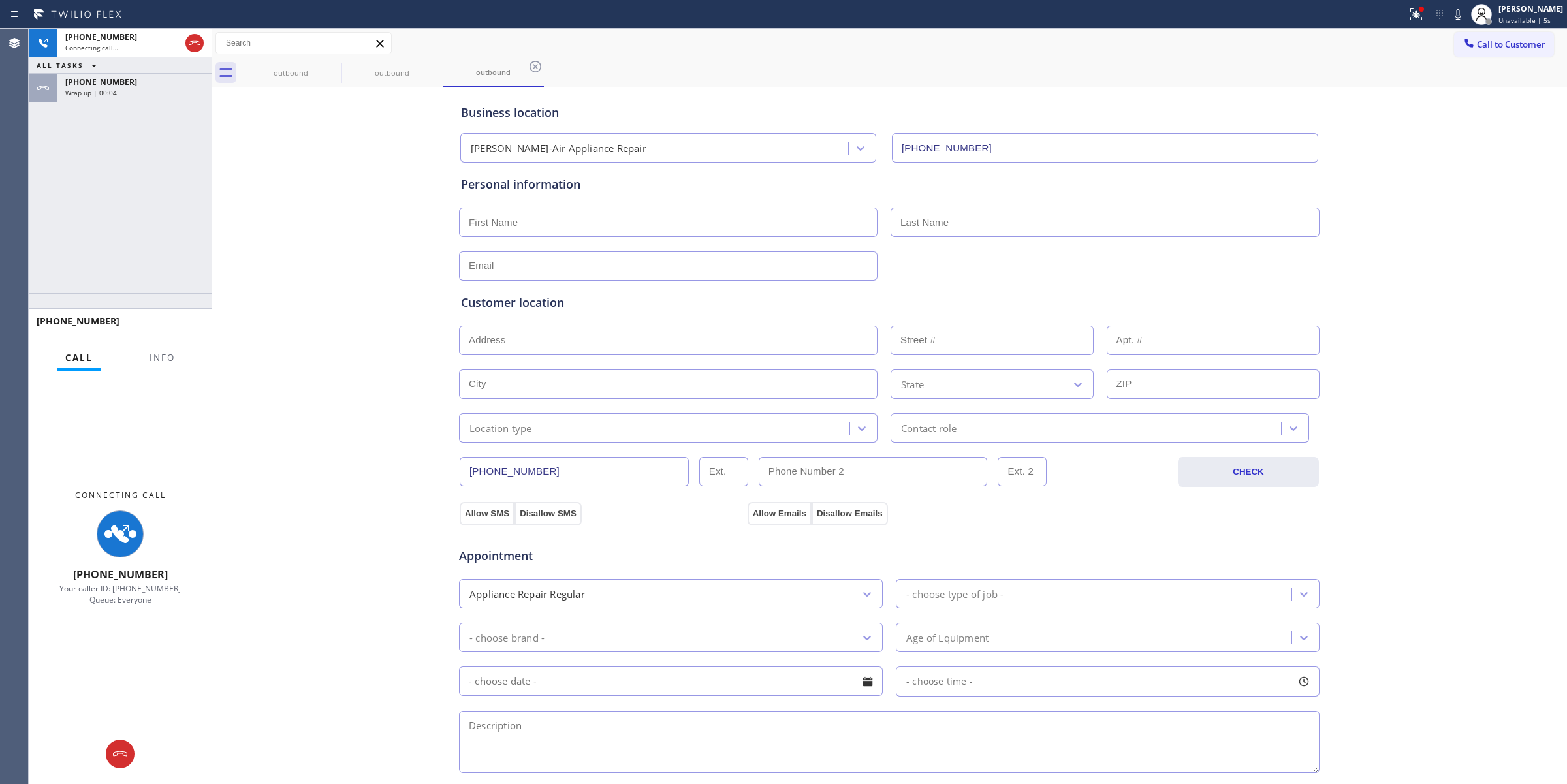
drag, startPoint x: 1392, startPoint y: 171, endPoint x: 750, endPoint y: 118, distance: 644.2
click at [1381, 166] on div "Business location [PERSON_NAME]-Air Appliance Repair [PHONE_NUMBER] Personal in…" at bounding box center [889, 536] width 1349 height 891
click at [125, 76] on div "[PHONE_NUMBER]" at bounding box center [134, 82] width 138 height 11
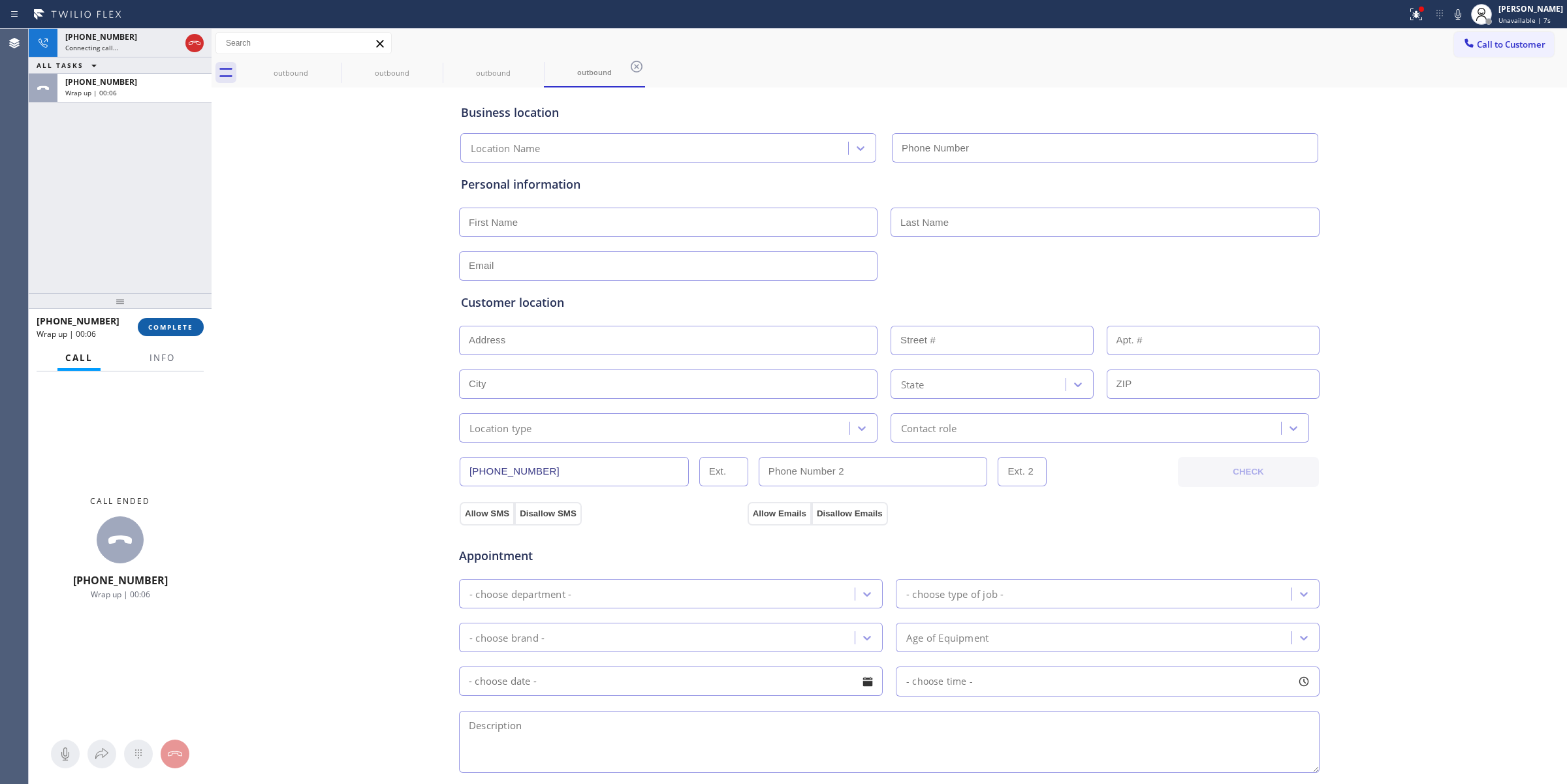
click at [163, 320] on button "COMPLETE" at bounding box center [171, 327] width 66 height 19
type input "[PHONE_NUMBER]"
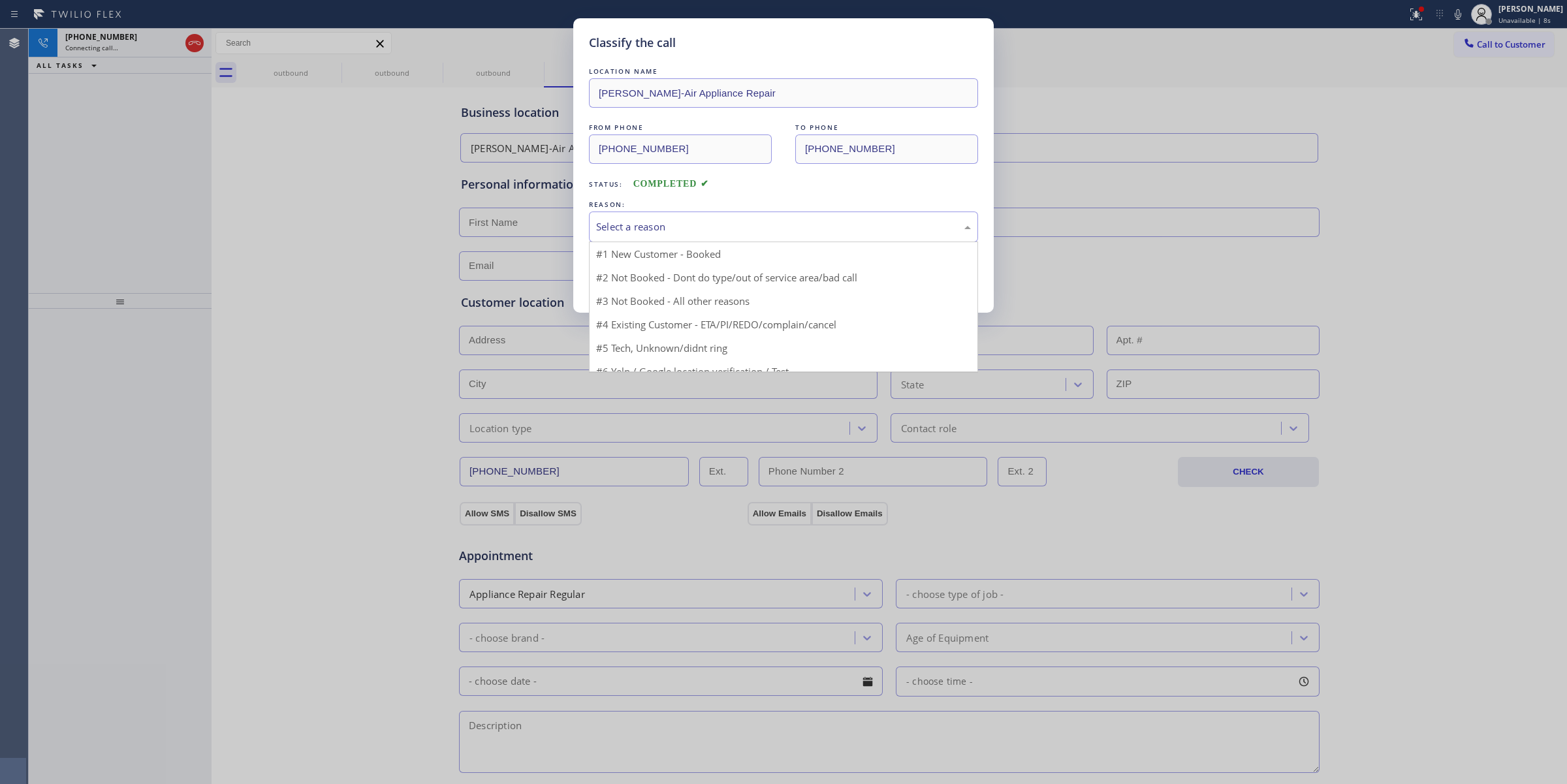
click at [673, 227] on div "Select a reason" at bounding box center [783, 227] width 375 height 15
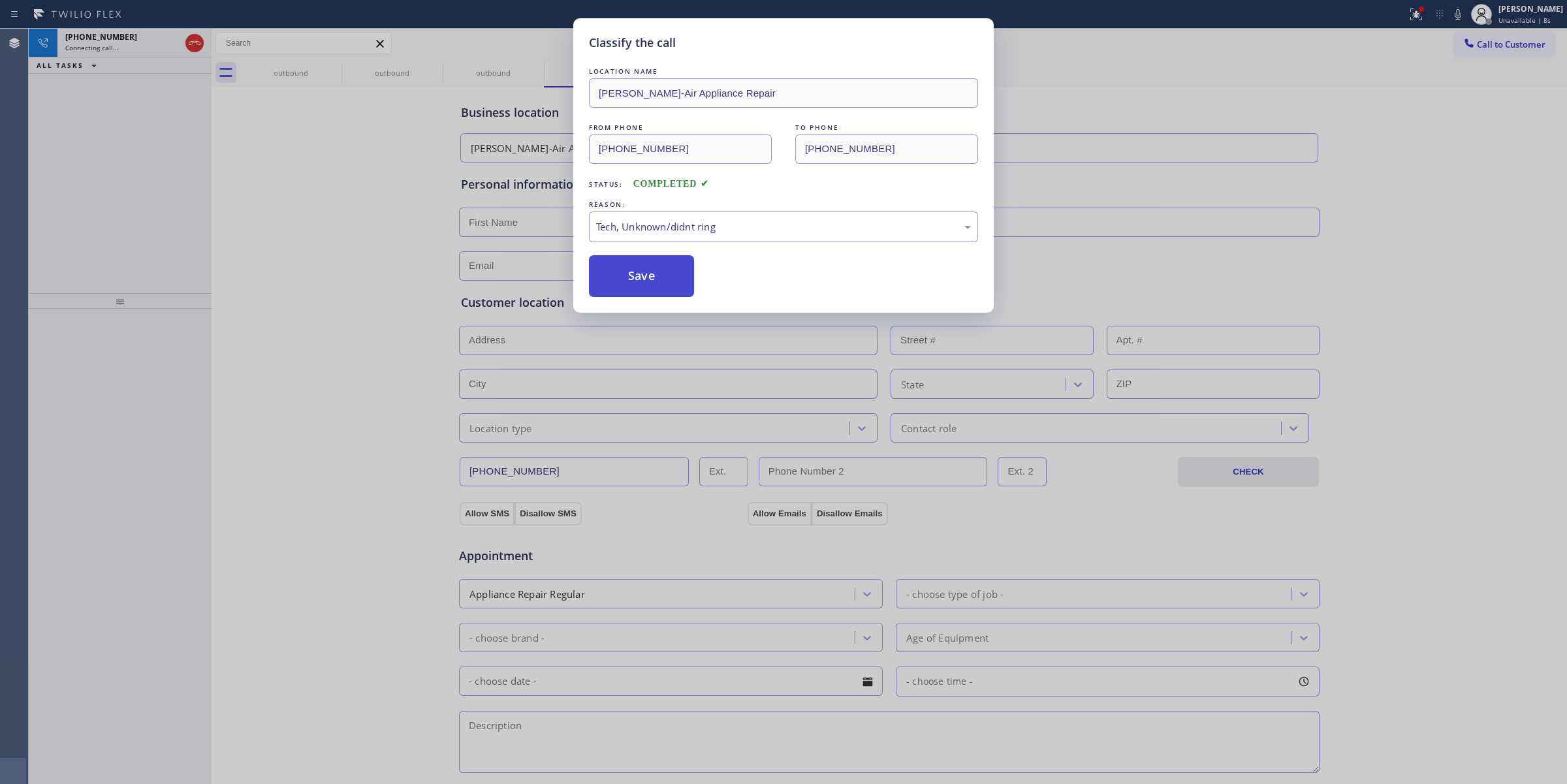
drag, startPoint x: 651, startPoint y: 320, endPoint x: 635, endPoint y: 277, distance: 45.9
drag, startPoint x: 635, startPoint y: 277, endPoint x: 1347, endPoint y: 122, distance: 728.7
click at [637, 275] on button "Save" at bounding box center [641, 276] width 105 height 42
drag, startPoint x: 1347, startPoint y: 122, endPoint x: 1006, endPoint y: 79, distance: 343.7
click at [1343, 122] on div "Classify the call LOCATION NAME [PERSON_NAME]-Air Appliance Repair FROM PHONE […" at bounding box center [784, 392] width 1567 height 784
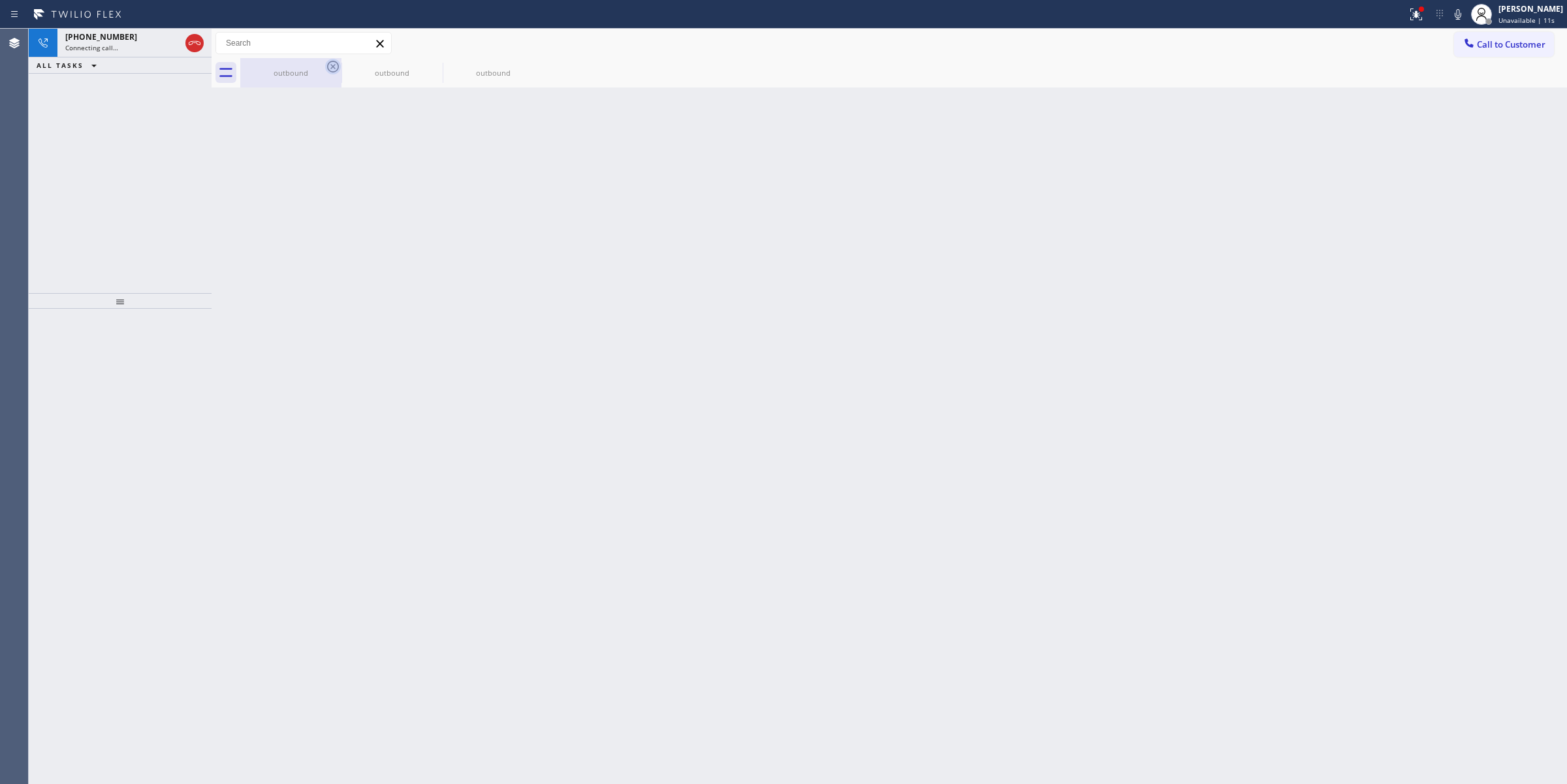
click at [332, 63] on div "outbound" at bounding box center [290, 72] width 101 height 30
click at [332, 63] on icon at bounding box center [333, 66] width 16 height 16
click at [0, 0] on icon at bounding box center [0, 0] width 0 height 0
click at [332, 63] on div "outbound outbound outbound" at bounding box center [903, 72] width 1326 height 30
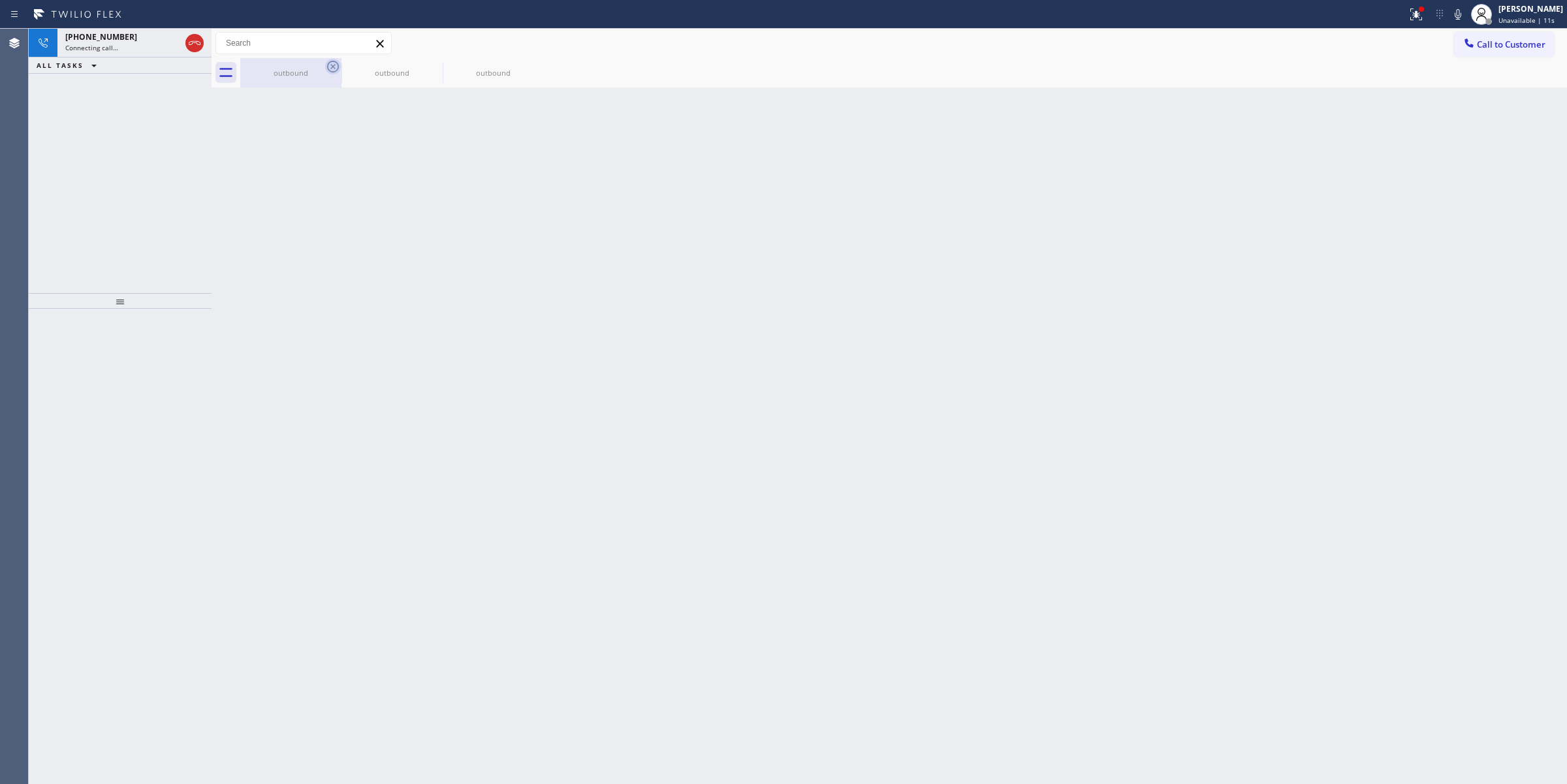
click at [332, 63] on div "outbound outbound outbound" at bounding box center [903, 72] width 1326 height 30
click at [137, 45] on div "Connecting call…" at bounding box center [122, 47] width 115 height 9
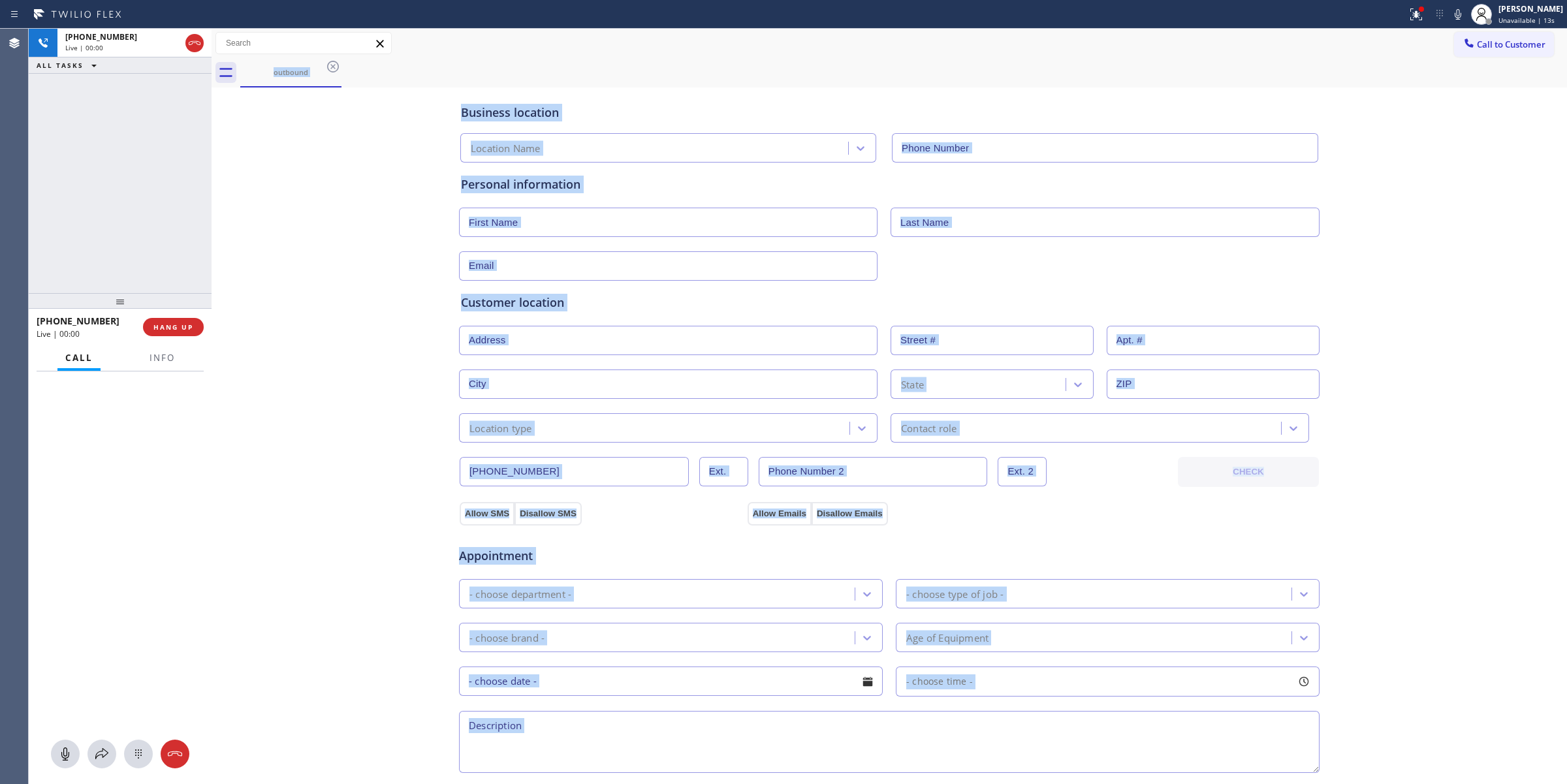
type input "[PHONE_NUMBER]"
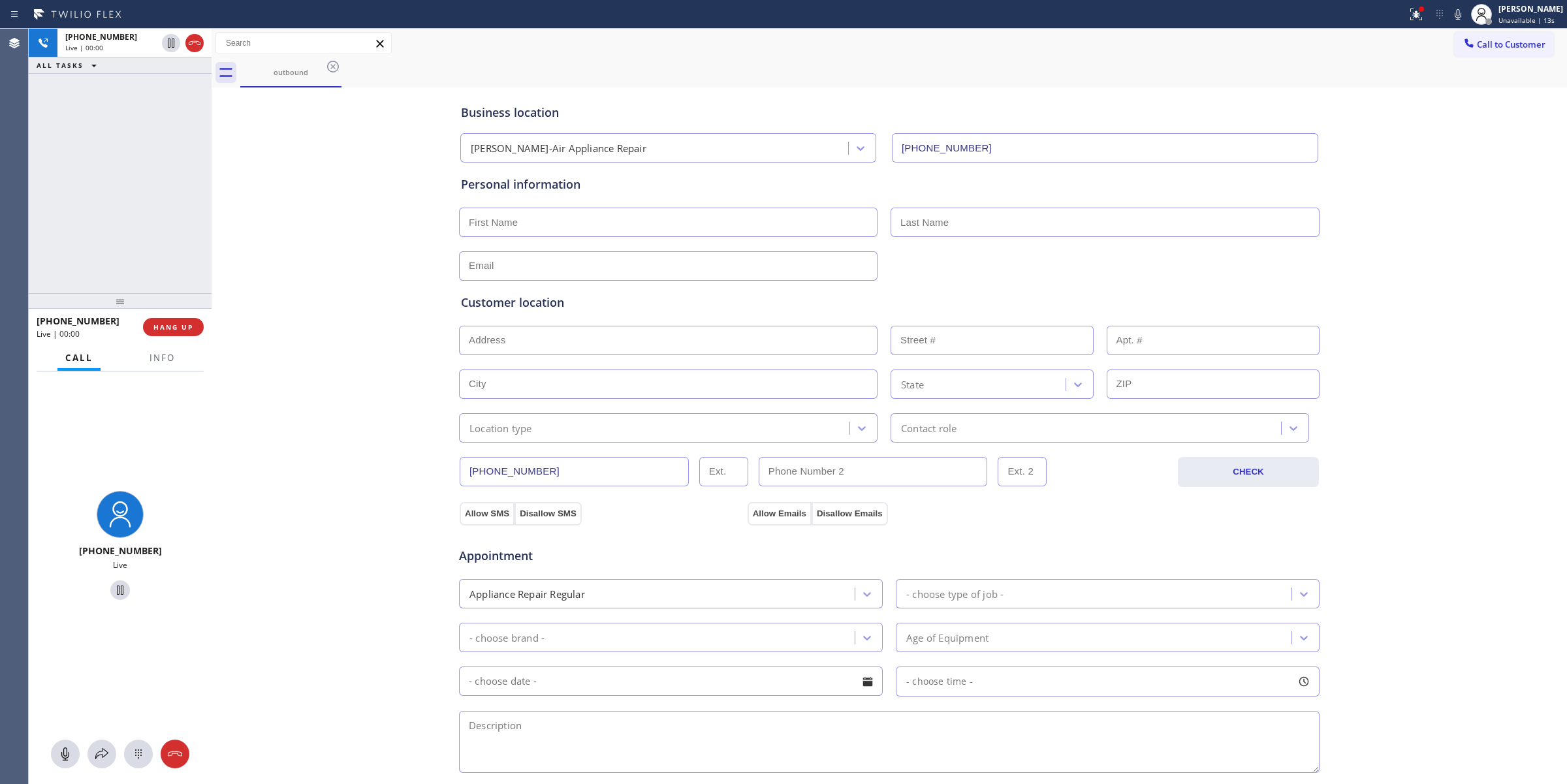
click at [155, 745] on div at bounding box center [120, 754] width 183 height 29
click at [138, 757] on icon at bounding box center [138, 754] width 16 height 16
click at [1480, 51] on button "Call to Customer" at bounding box center [1504, 45] width 100 height 25
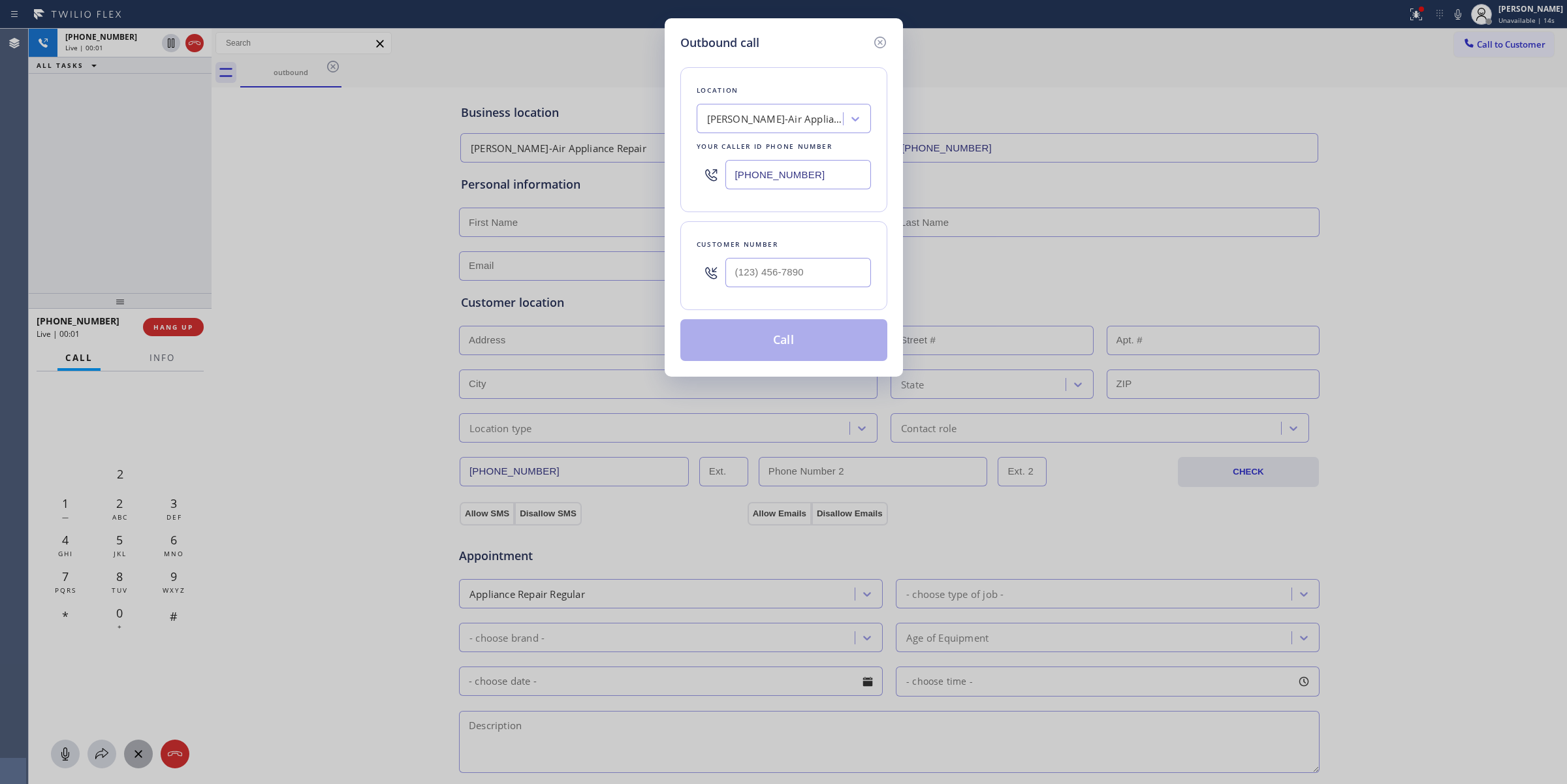
click at [793, 295] on div "Customer number" at bounding box center [784, 265] width 207 height 89
paste input "646) 889-9033"
click at [797, 279] on input "[PHONE_NUMBER]" at bounding box center [798, 272] width 146 height 30
type input "[PHONE_NUMBER]"
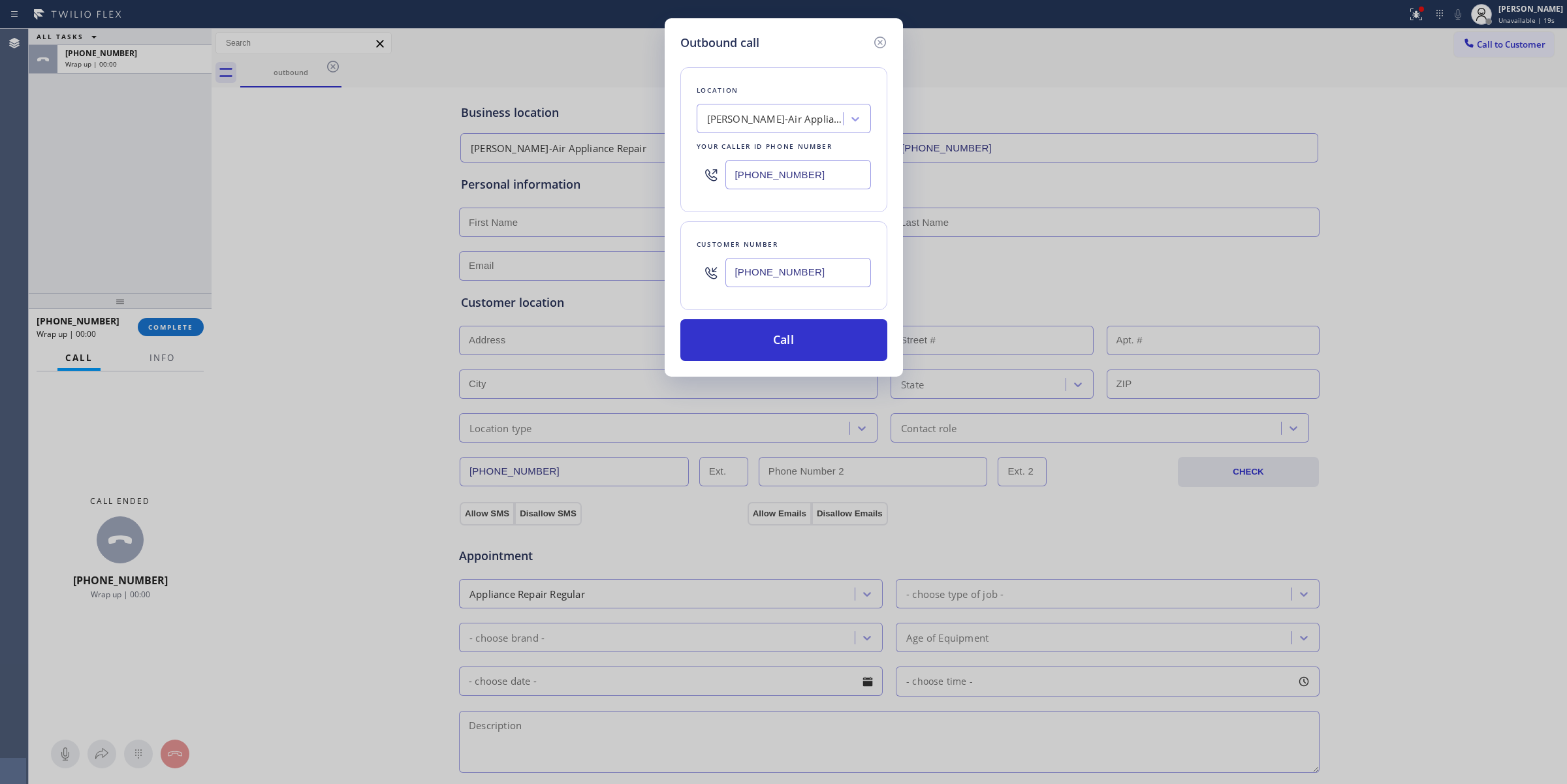
drag, startPoint x: 684, startPoint y: 41, endPoint x: 710, endPoint y: 155, distance: 116.9
click at [684, 41] on h5 "Outbound call" at bounding box center [720, 43] width 79 height 18
drag, startPoint x: 746, startPoint y: 340, endPoint x: 847, endPoint y: 349, distance: 101.4
click at [746, 340] on button "Call" at bounding box center [784, 340] width 207 height 42
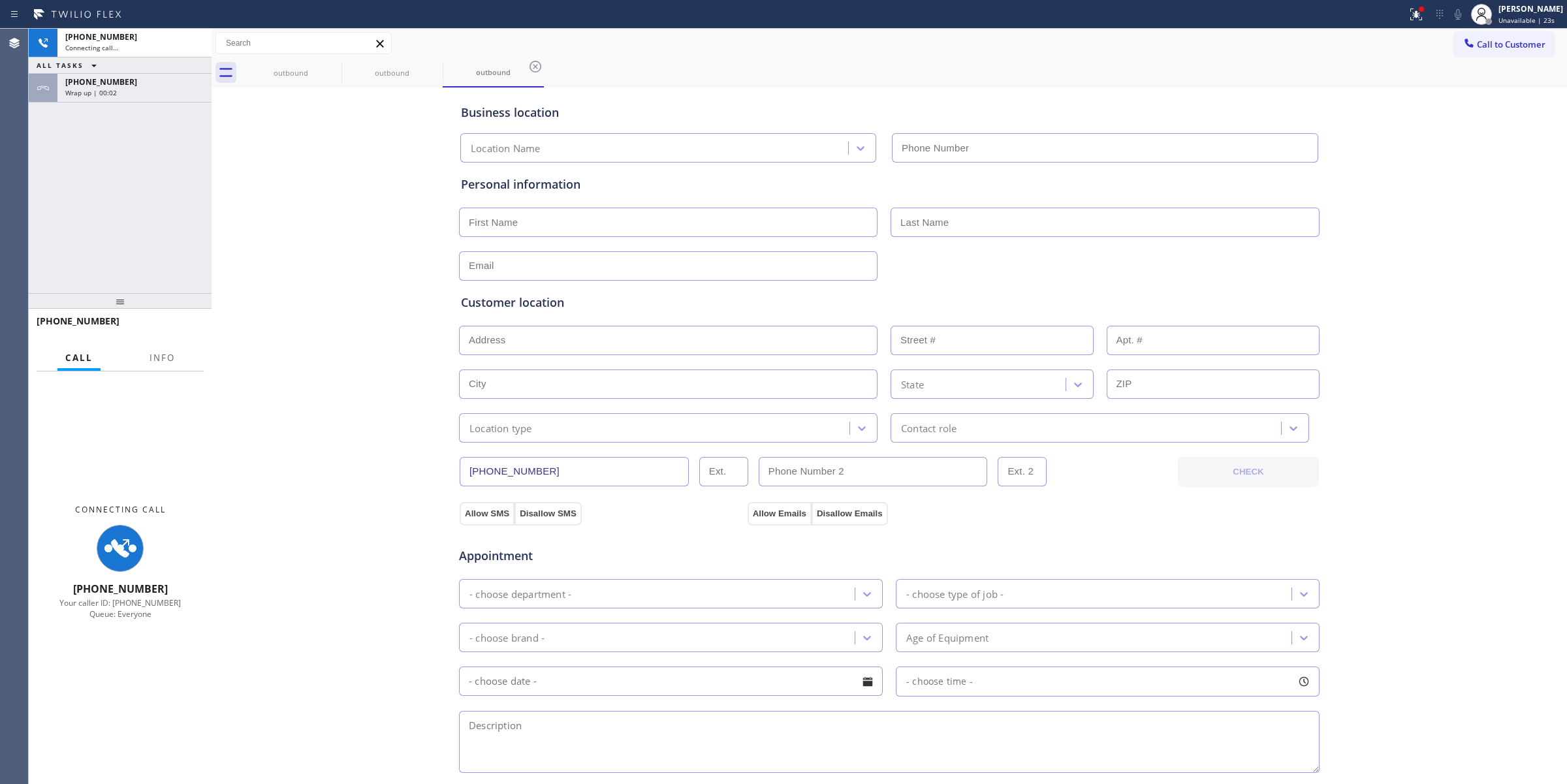
type input "[PHONE_NUMBER]"
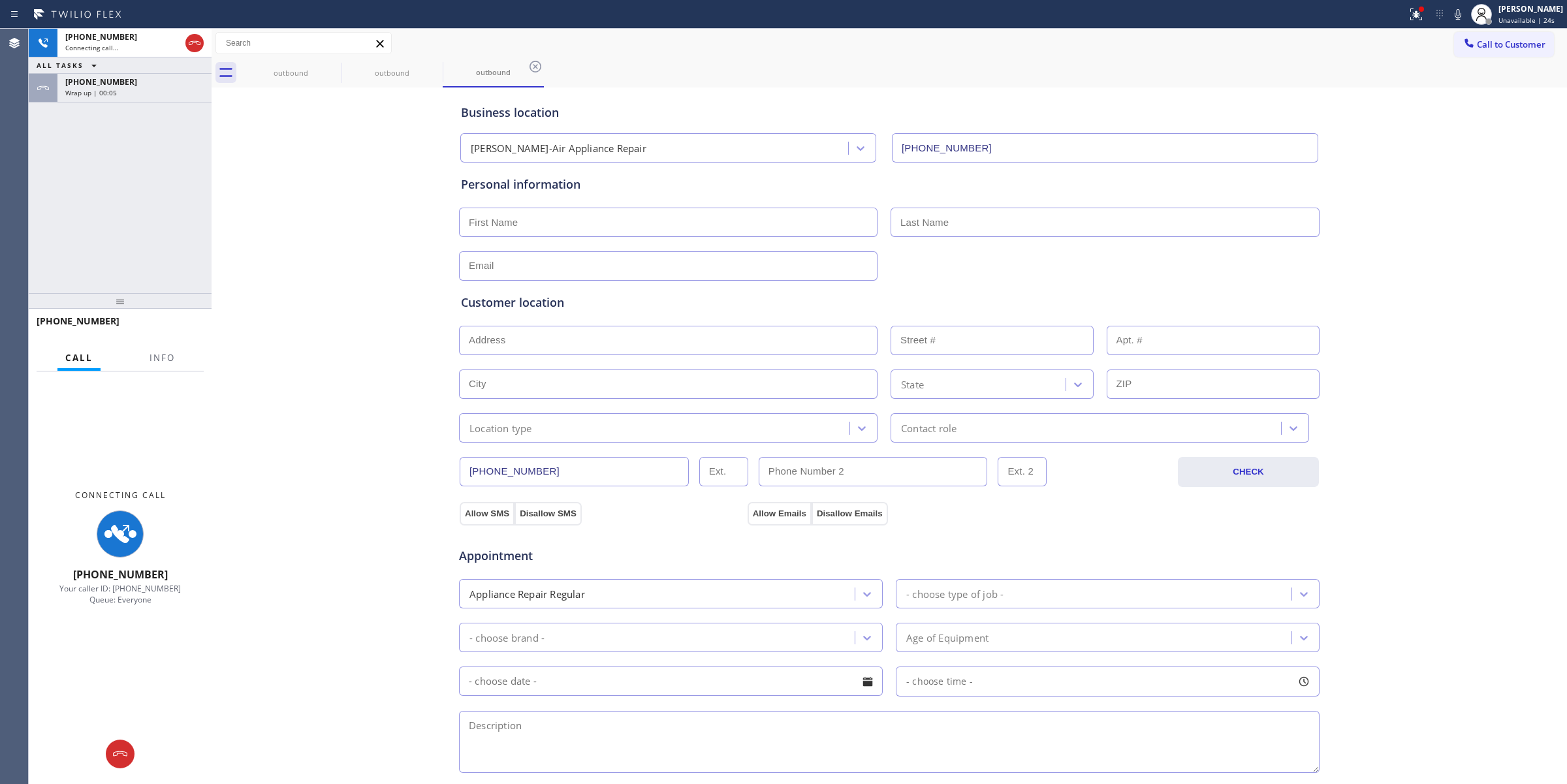
click at [336, 157] on div "Business location [PERSON_NAME]-Air Appliance Repair [PHONE_NUMBER] Personal in…" at bounding box center [889, 536] width 1349 height 891
click at [310, 67] on div "outbound" at bounding box center [290, 72] width 98 height 30
click at [332, 63] on icon at bounding box center [333, 66] width 16 height 16
click at [0, 0] on icon at bounding box center [0, 0] width 0 height 0
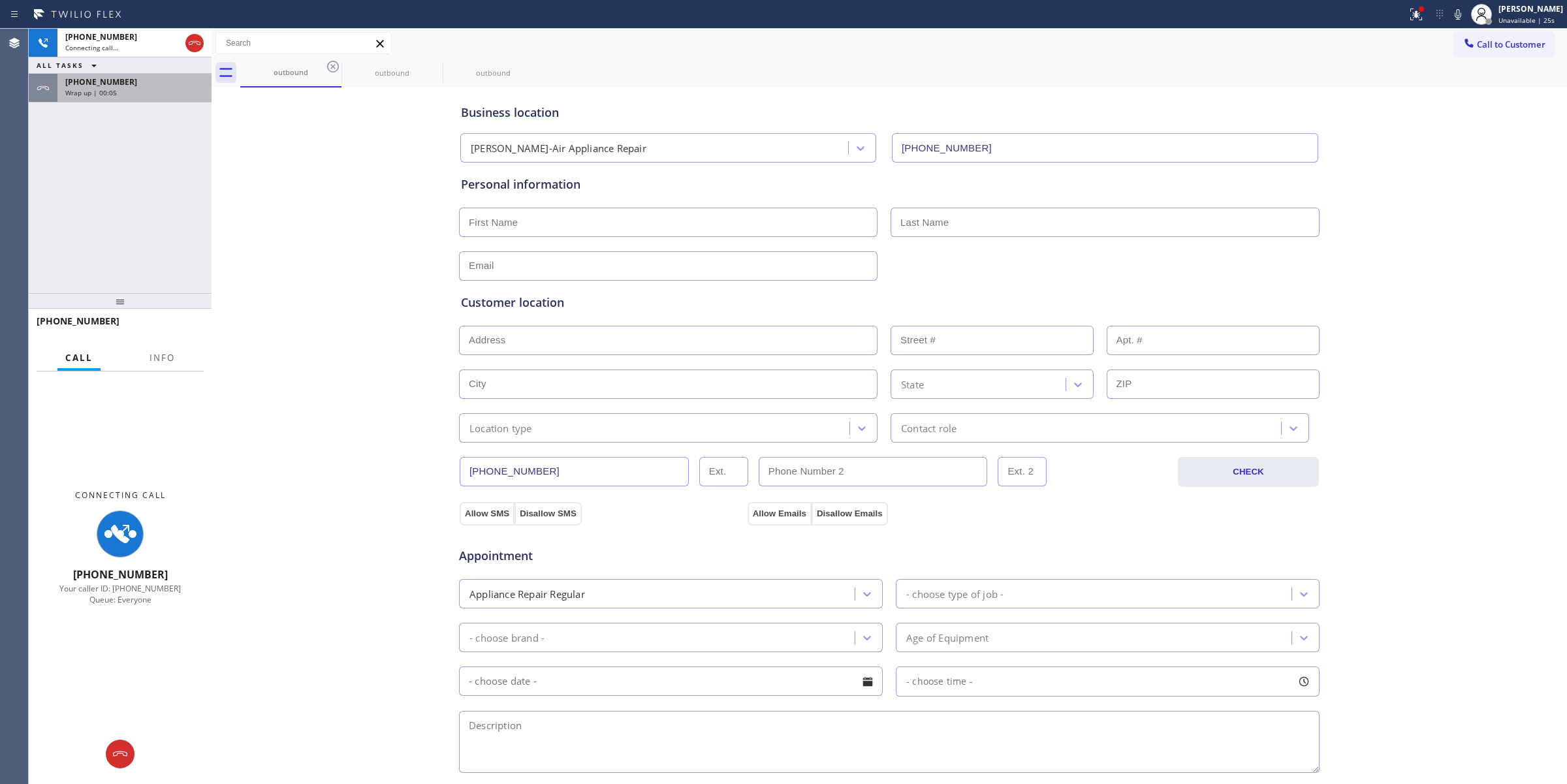
click at [332, 63] on div "outbound outbound outbound" at bounding box center [903, 72] width 1326 height 30
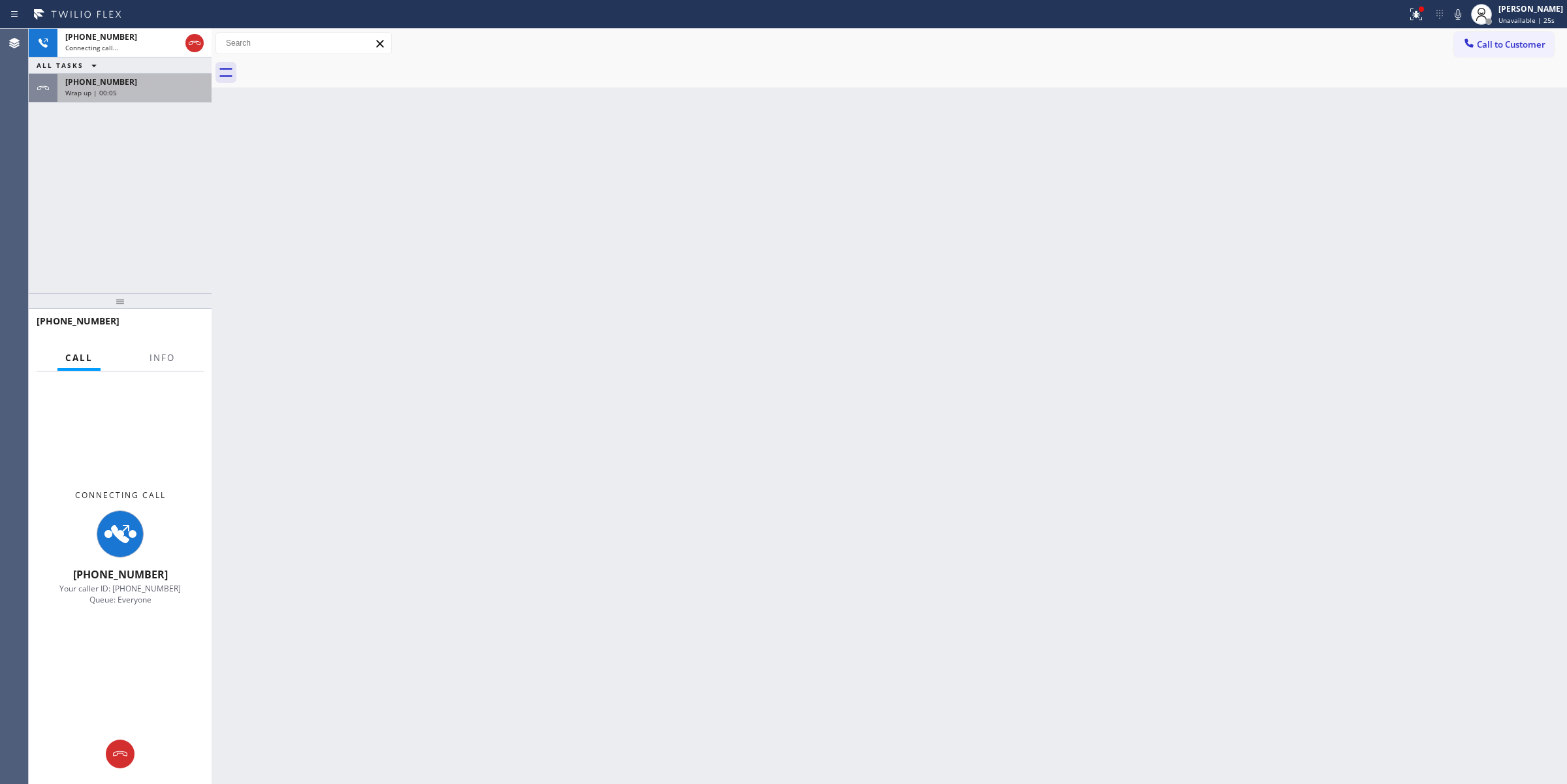
click at [187, 95] on div "Wrap up | 00:05" at bounding box center [134, 92] width 138 height 9
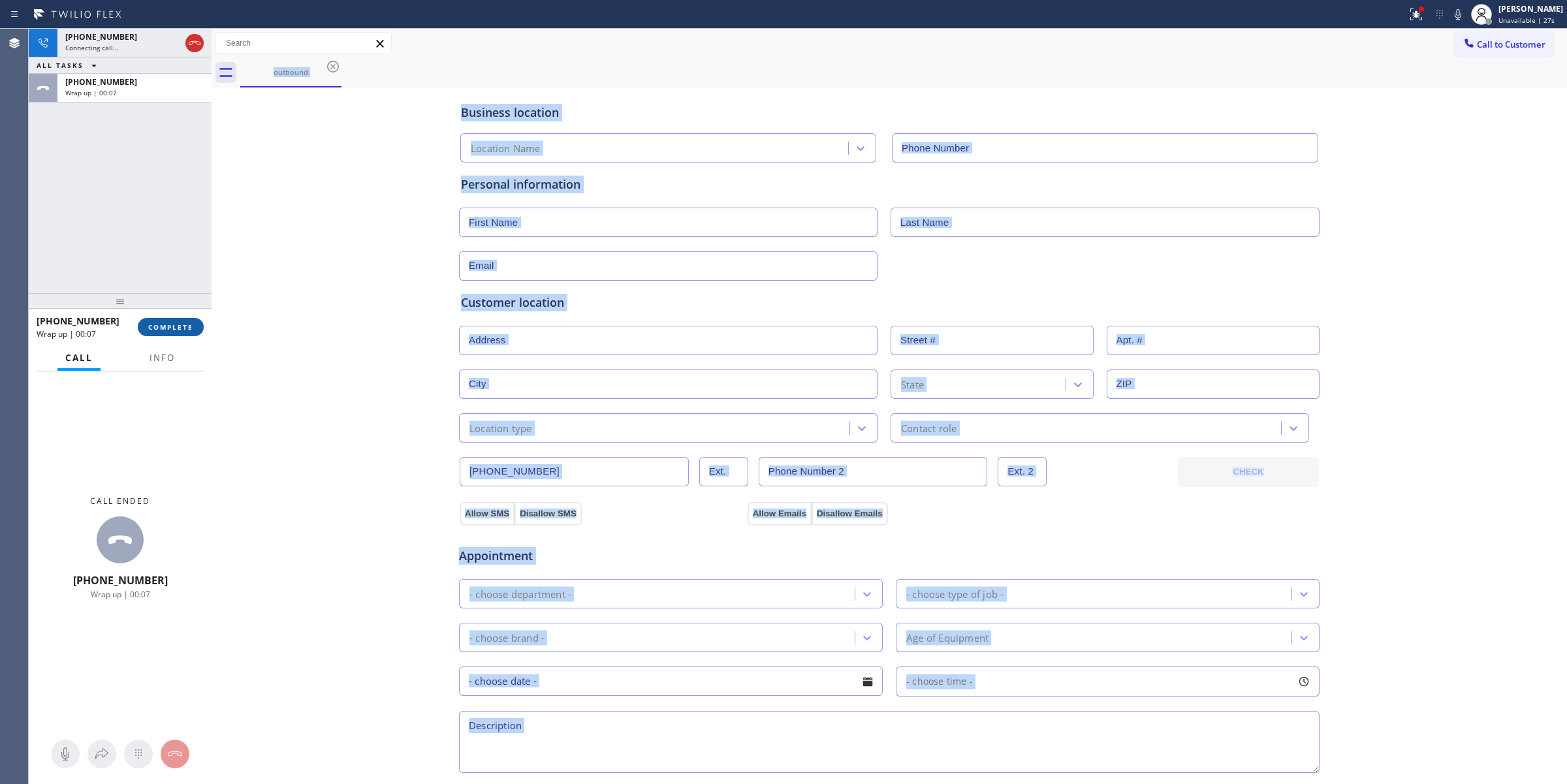
click at [168, 324] on span "COMPLETE" at bounding box center [170, 327] width 45 height 9
type input "[PHONE_NUMBER]"
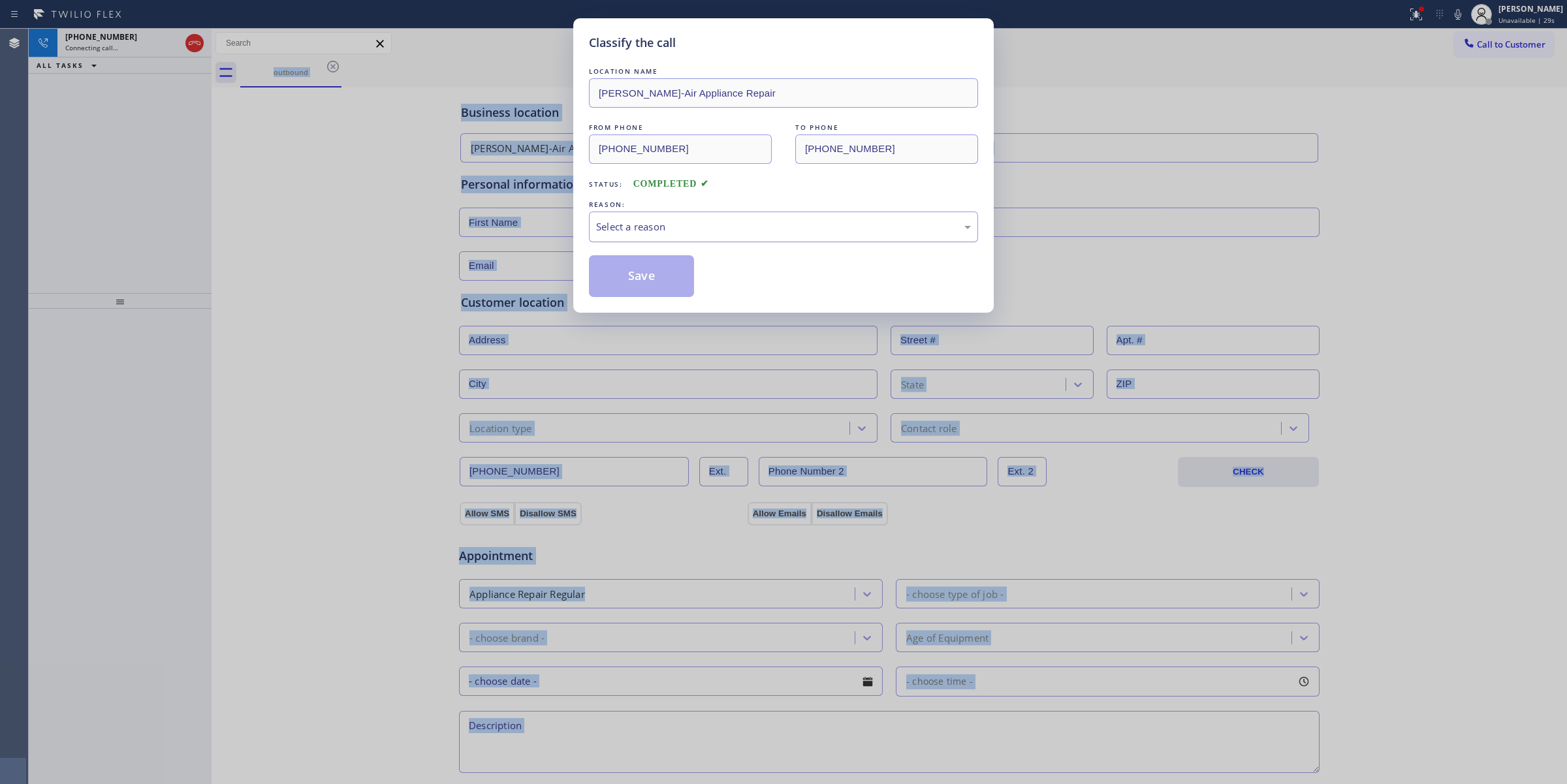
click at [691, 214] on div "Select a reason" at bounding box center [784, 226] width 389 height 31
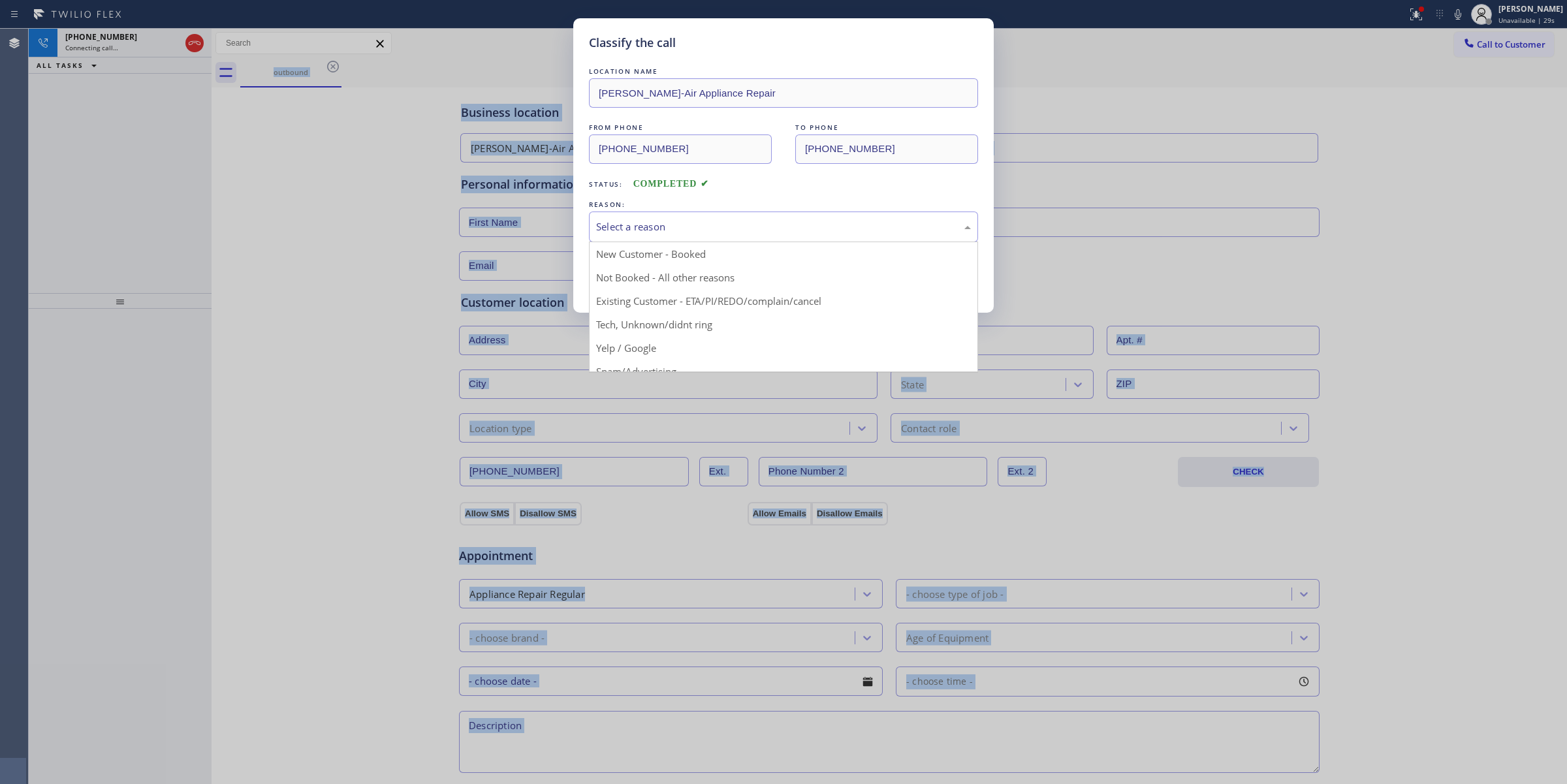
drag, startPoint x: 676, startPoint y: 323, endPoint x: 660, endPoint y: 295, distance: 32.2
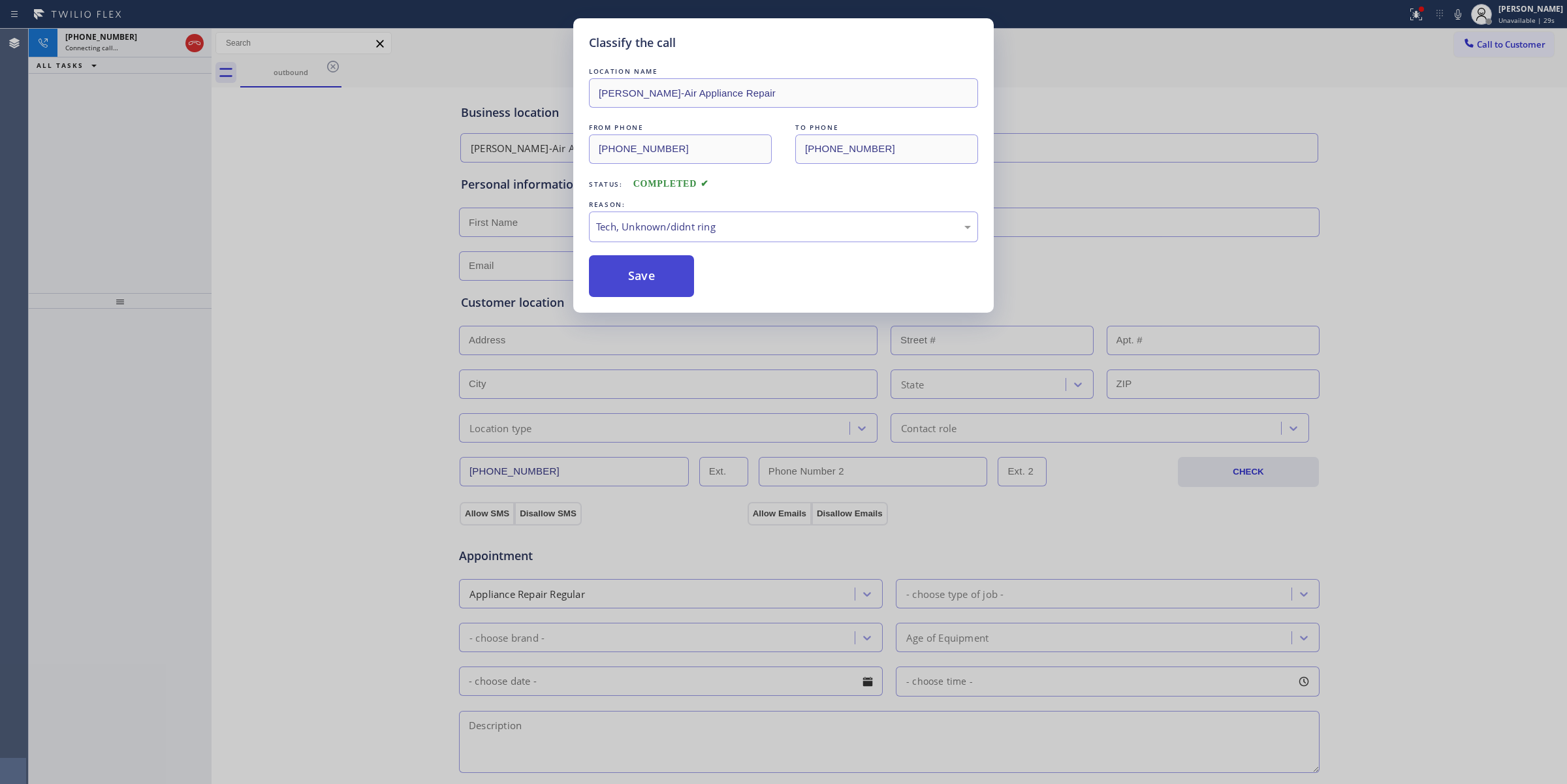
click at [660, 292] on button "Save" at bounding box center [641, 276] width 105 height 42
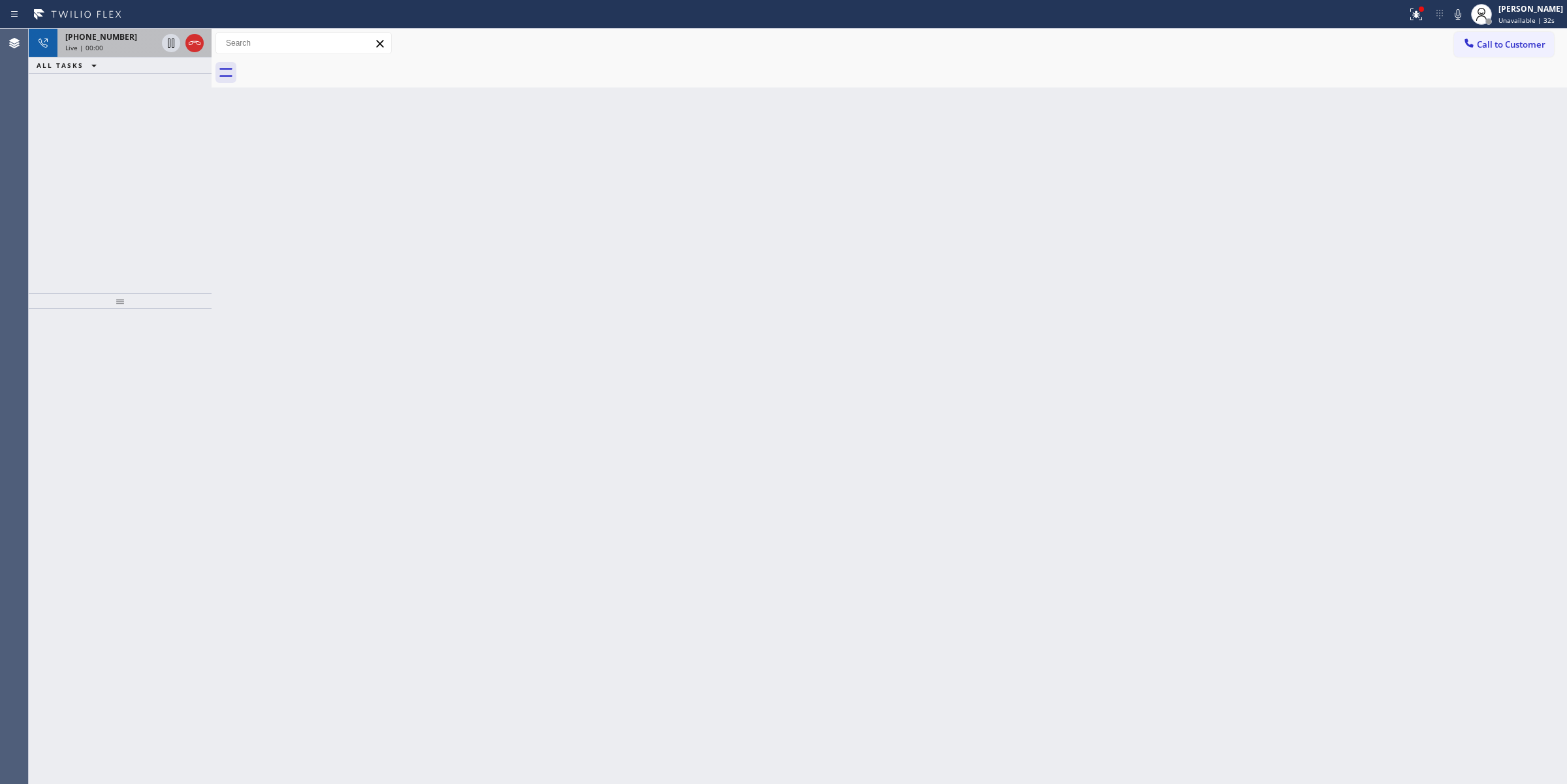
click at [142, 46] on div "Live | 00:00" at bounding box center [111, 47] width 91 height 9
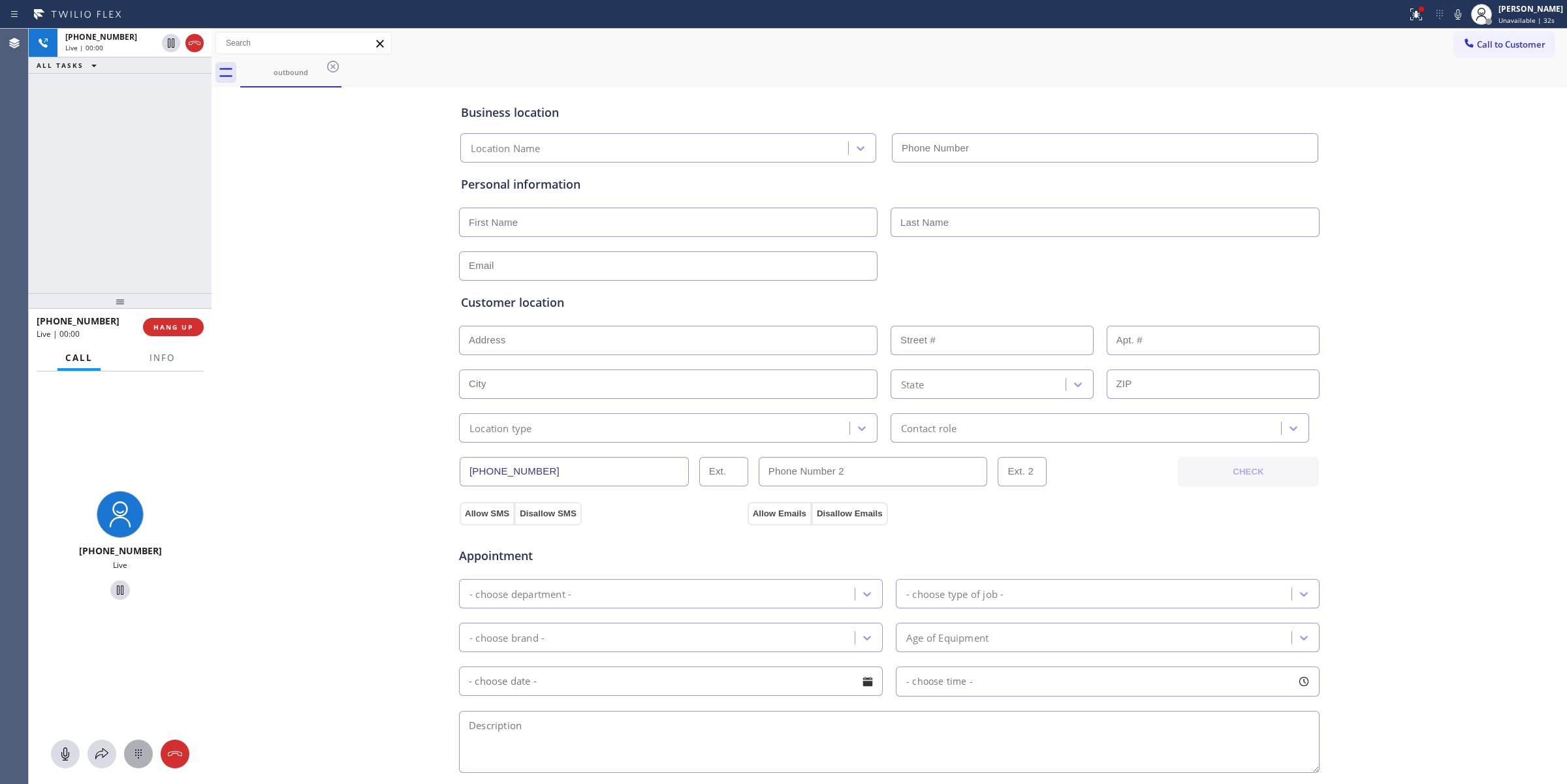
type input "[PHONE_NUMBER]"
drag, startPoint x: 141, startPoint y: 764, endPoint x: 167, endPoint y: 734, distance: 39.7
click at [140, 763] on button at bounding box center [138, 754] width 29 height 29
click at [1477, 44] on span "Call to Customer" at bounding box center [1511, 44] width 69 height 12
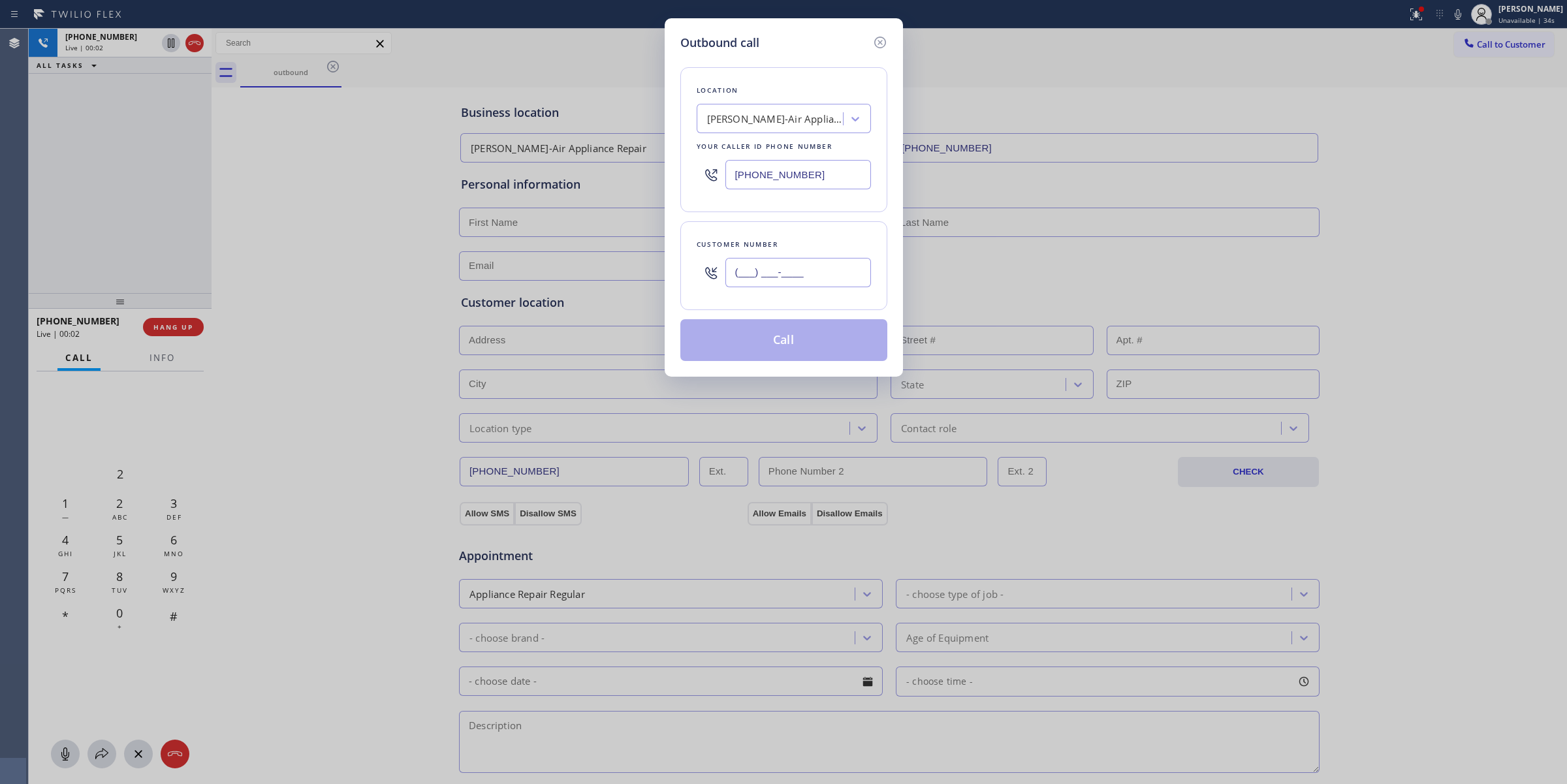
paste input "text"
click at [823, 276] on input "(___) ___-____" at bounding box center [798, 272] width 146 height 30
type input "(___) ___-____"
click at [821, 122] on div "[PERSON_NAME]-Air Appliance Repair" at bounding box center [775, 119] width 137 height 15
click at [829, 269] on input "(___) ___-____" at bounding box center [798, 272] width 146 height 30
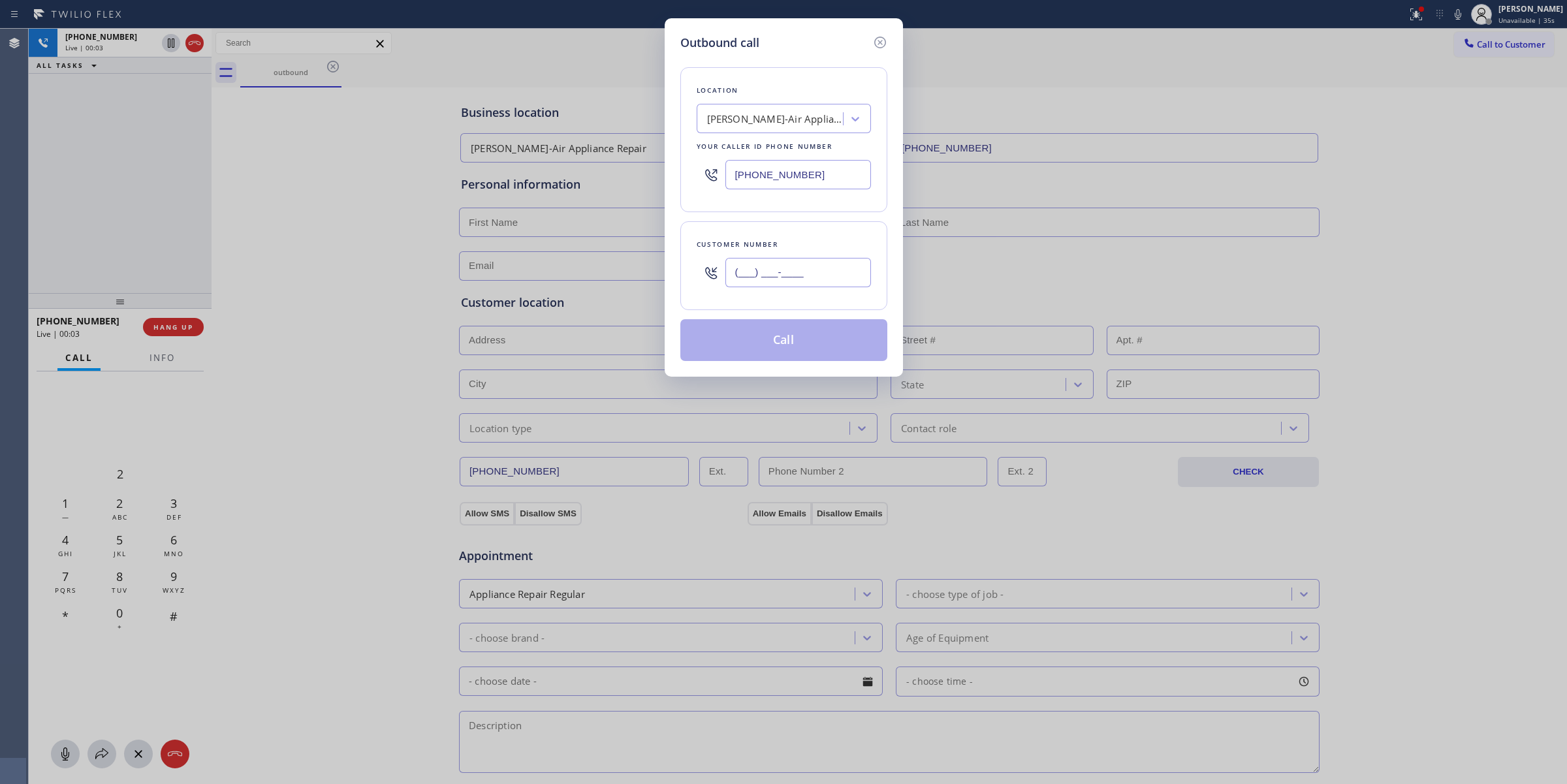
paste input "510) 686-4295"
type input "[PHONE_NUMBER]"
click at [792, 96] on div "Location" at bounding box center [784, 90] width 174 height 14
click at [794, 112] on div "[PERSON_NAME]-Air Appliance Repair" at bounding box center [775, 119] width 137 height 15
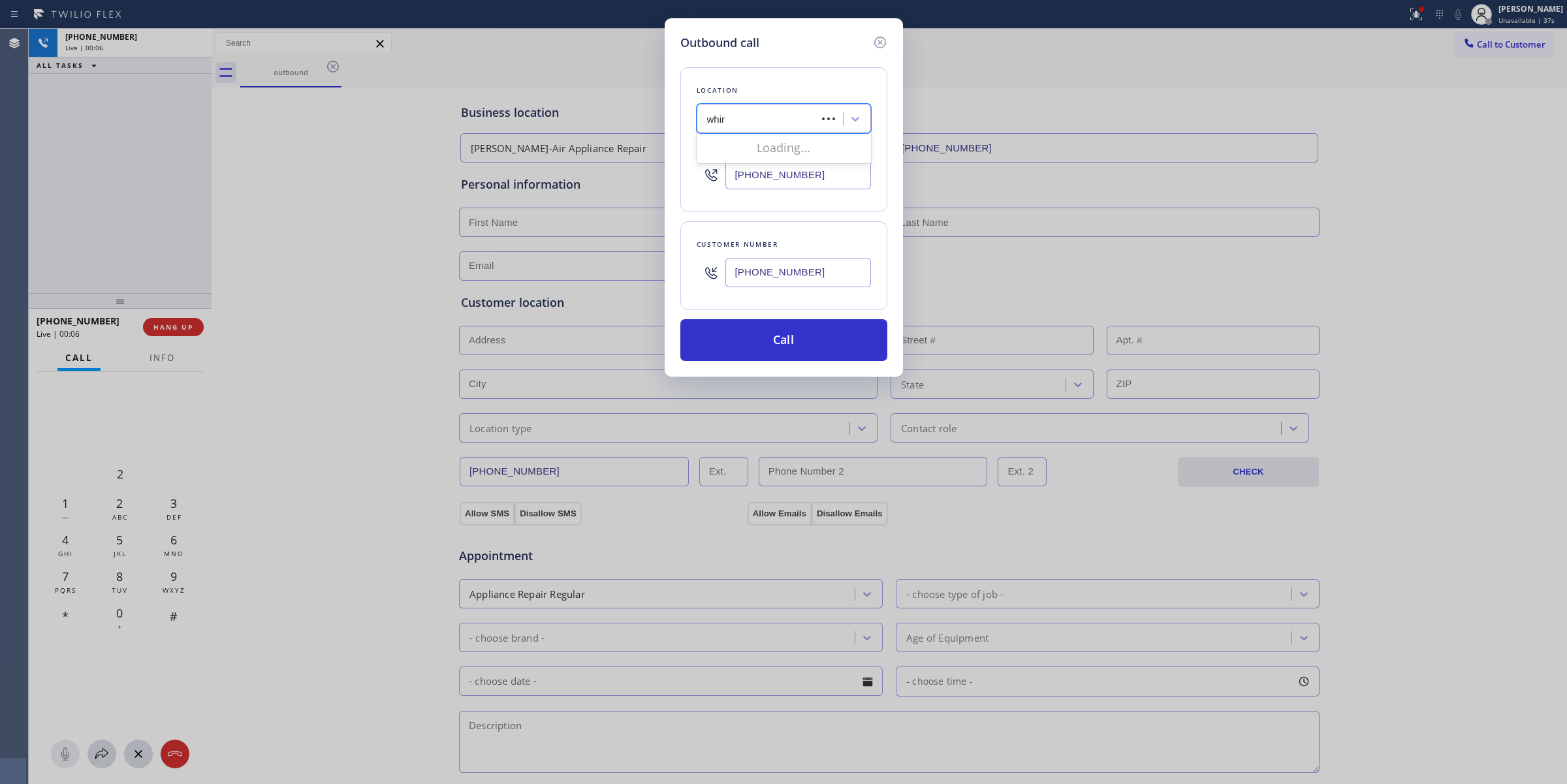
type input "whirl"
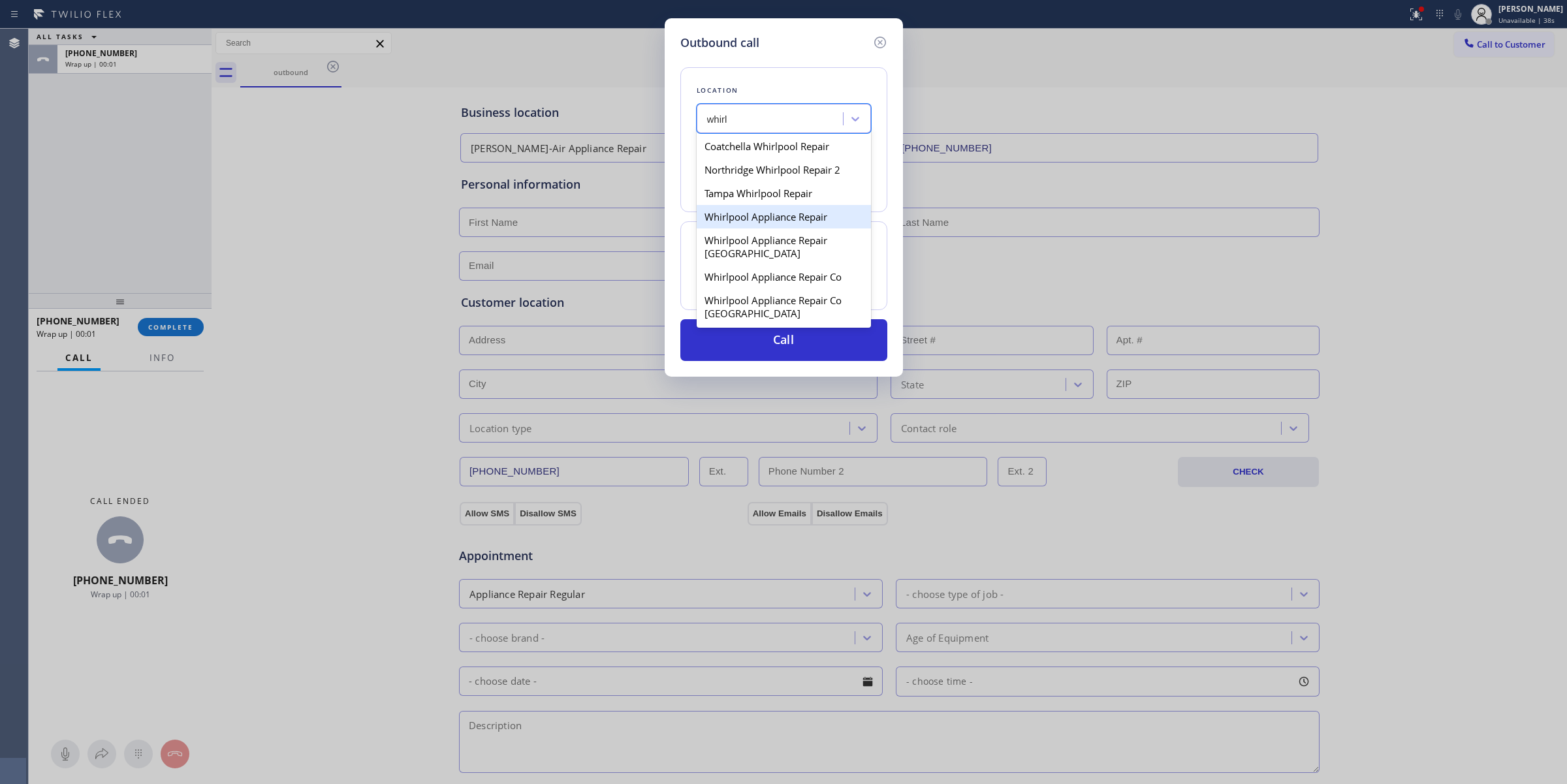
click at [765, 210] on div "Whirlpool Appliance Repair" at bounding box center [784, 217] width 174 height 23
type input "[PHONE_NUMBER]"
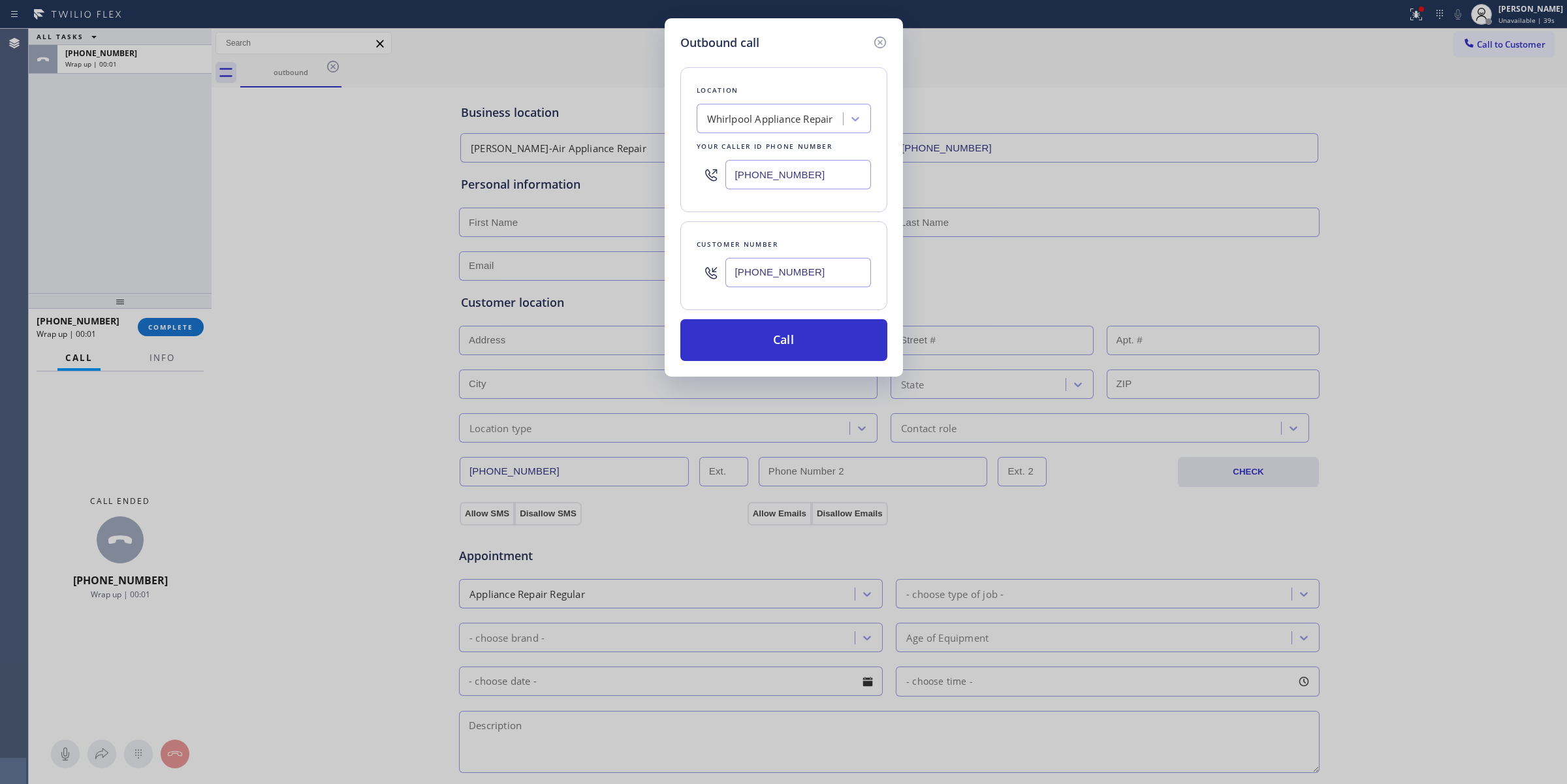
click at [779, 263] on input "[PHONE_NUMBER]" at bounding box center [798, 272] width 146 height 30
click at [764, 328] on button "Call" at bounding box center [784, 340] width 207 height 42
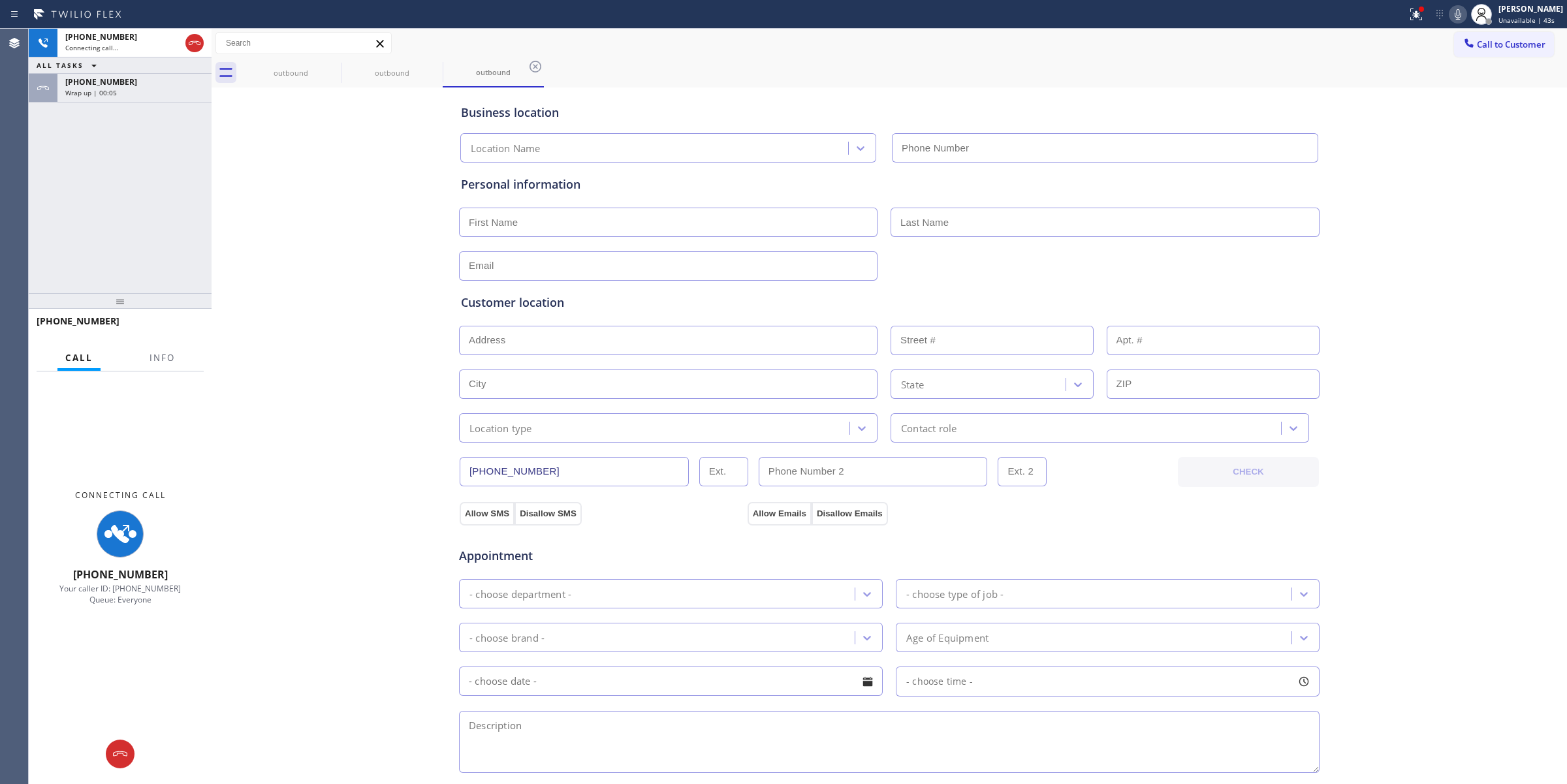
type input "[PHONE_NUMBER]"
click at [1460, 14] on icon at bounding box center [1458, 14] width 16 height 16
click at [154, 85] on div "[PHONE_NUMBER]" at bounding box center [134, 82] width 138 height 11
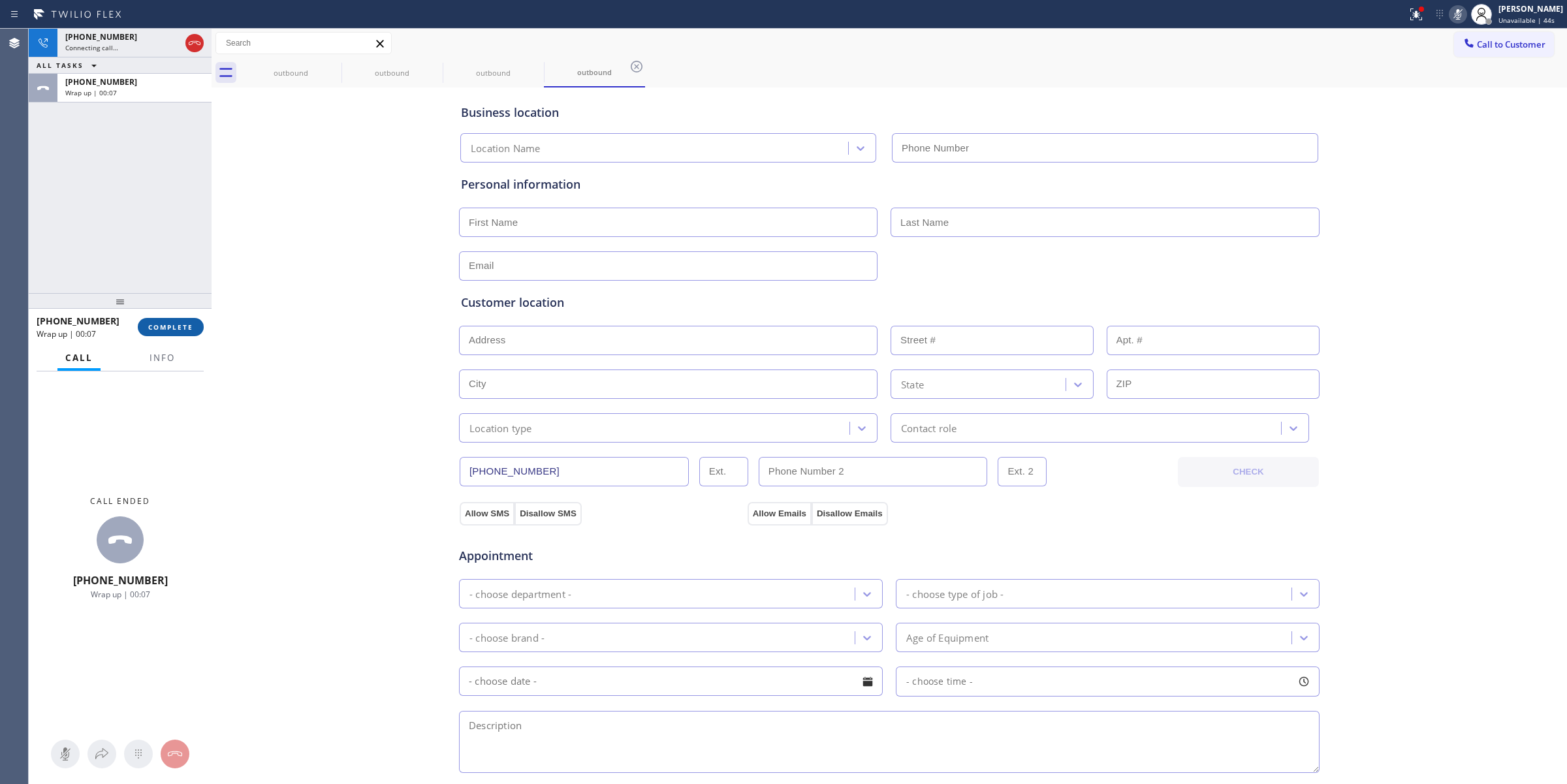
type input "[PHONE_NUMBER]"
click at [170, 333] on button "COMPLETE" at bounding box center [171, 327] width 66 height 19
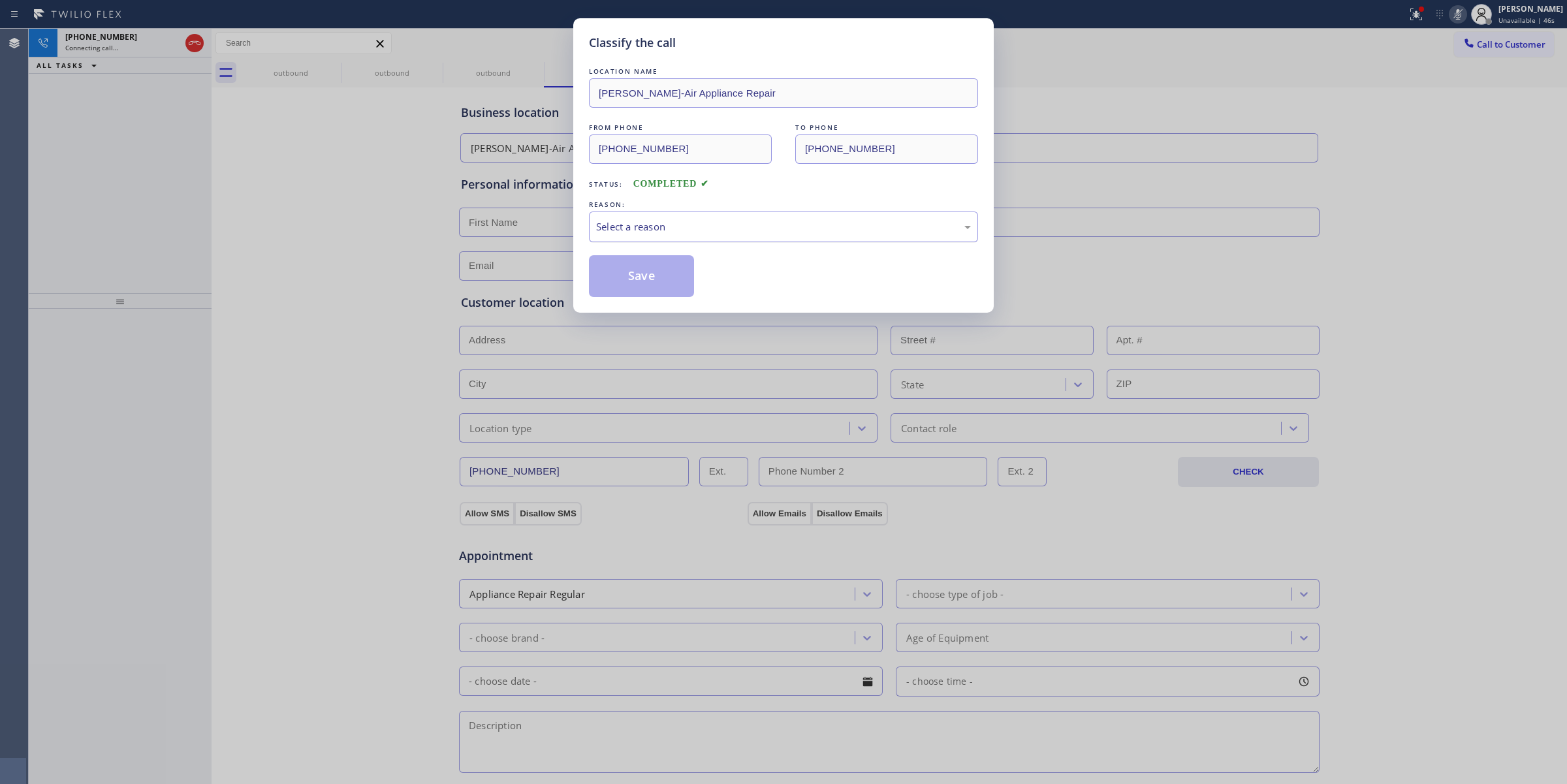
click at [690, 229] on div "Select a reason" at bounding box center [783, 227] width 375 height 15
click at [647, 278] on button "Save" at bounding box center [641, 276] width 105 height 42
click at [303, 77] on div "Classify the call LOCATION NAME [GEOGRAPHIC_DATA] [GEOGRAPHIC_DATA] Appliance R…" at bounding box center [798, 406] width 1538 height 755
click at [332, 69] on icon at bounding box center [333, 66] width 16 height 16
click at [343, 65] on div "outbound" at bounding box center [391, 72] width 98 height 30
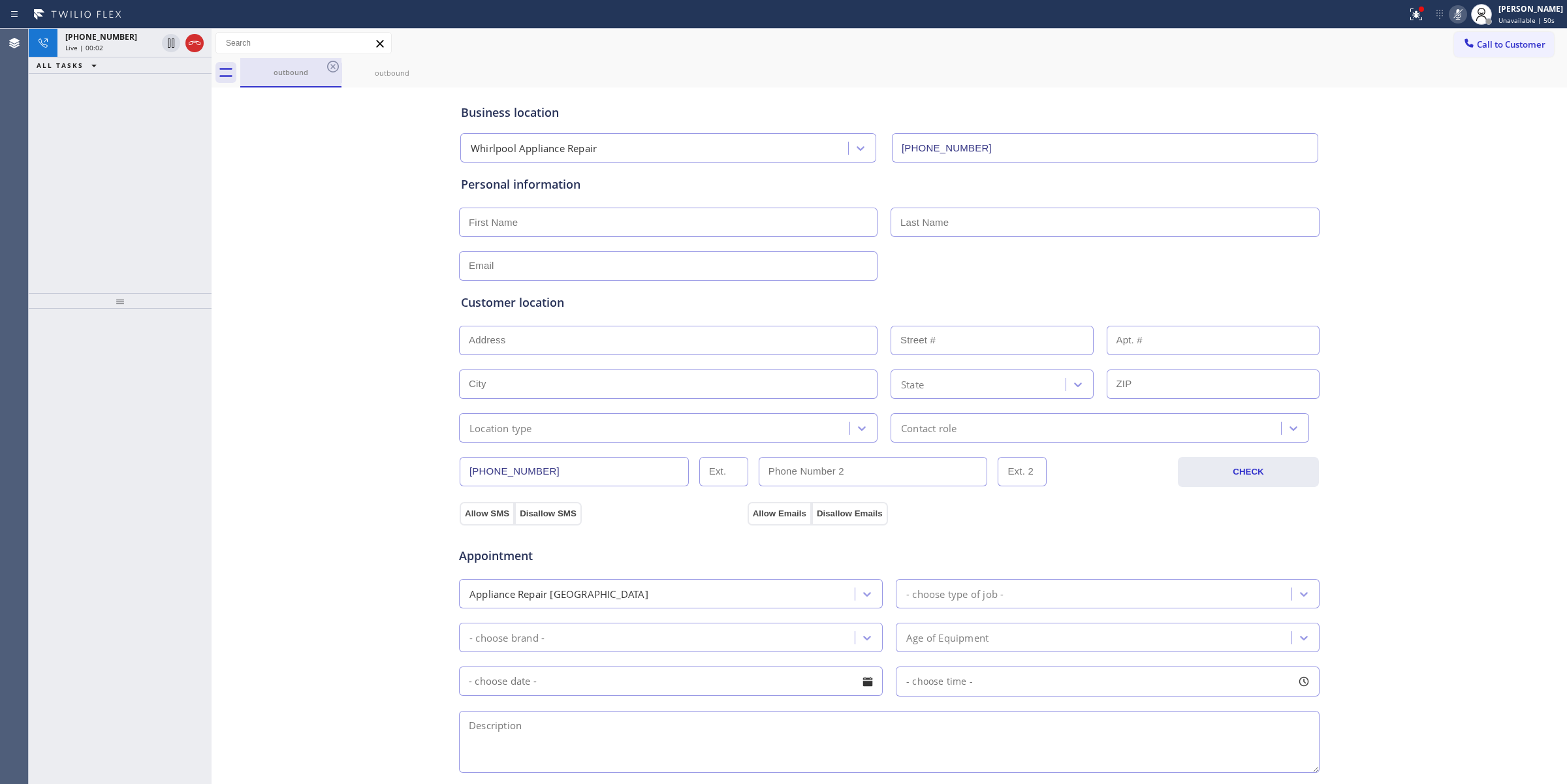
click at [323, 65] on div "outbound" at bounding box center [290, 72] width 98 height 28
click at [155, 38] on div "[PHONE_NUMBER]" at bounding box center [111, 37] width 91 height 11
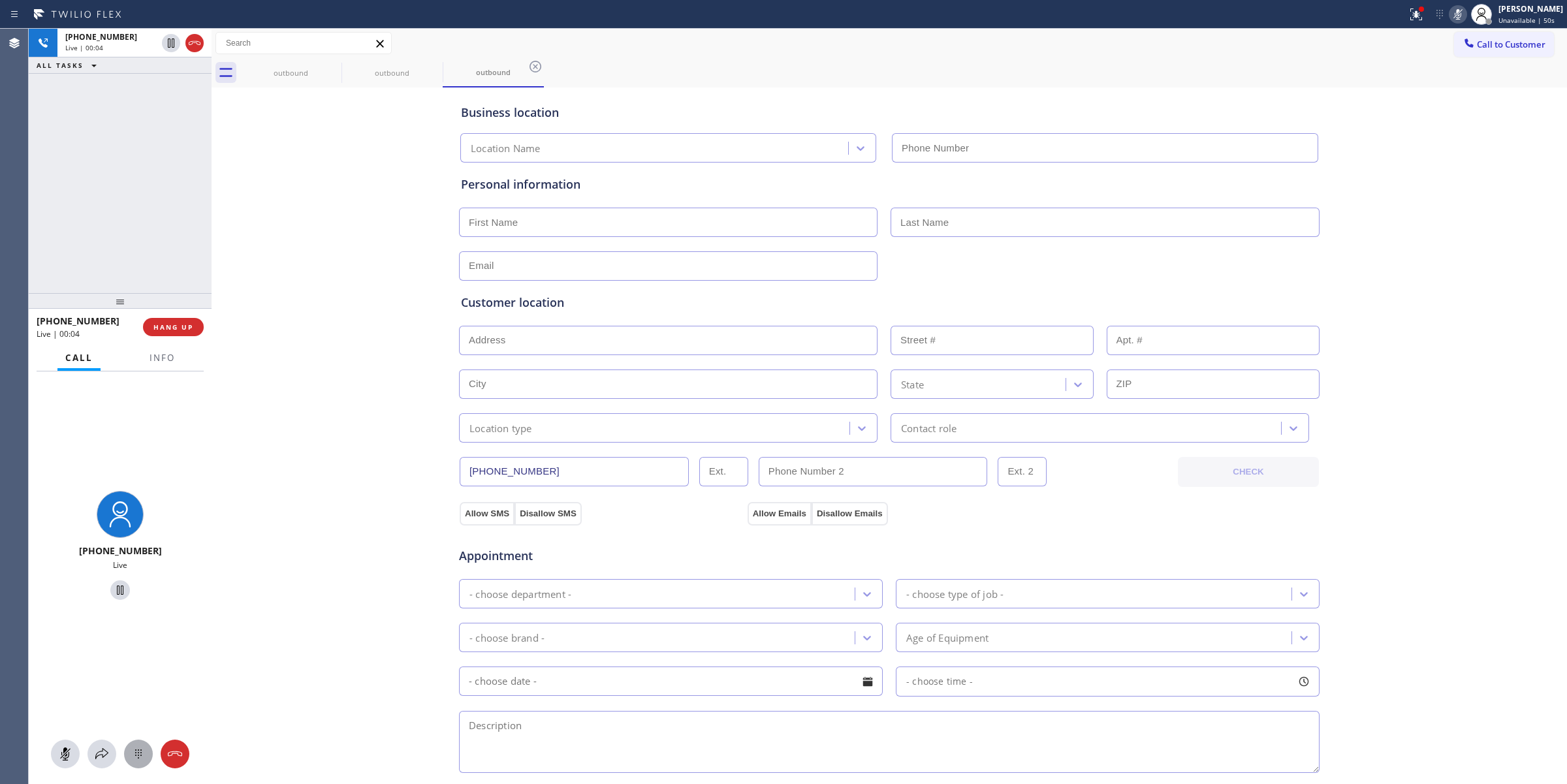
click at [135, 750] on icon at bounding box center [138, 754] width 6 height 9
type input "[PHONE_NUMBER]"
click at [1506, 39] on span "Call to Customer" at bounding box center [1511, 44] width 69 height 12
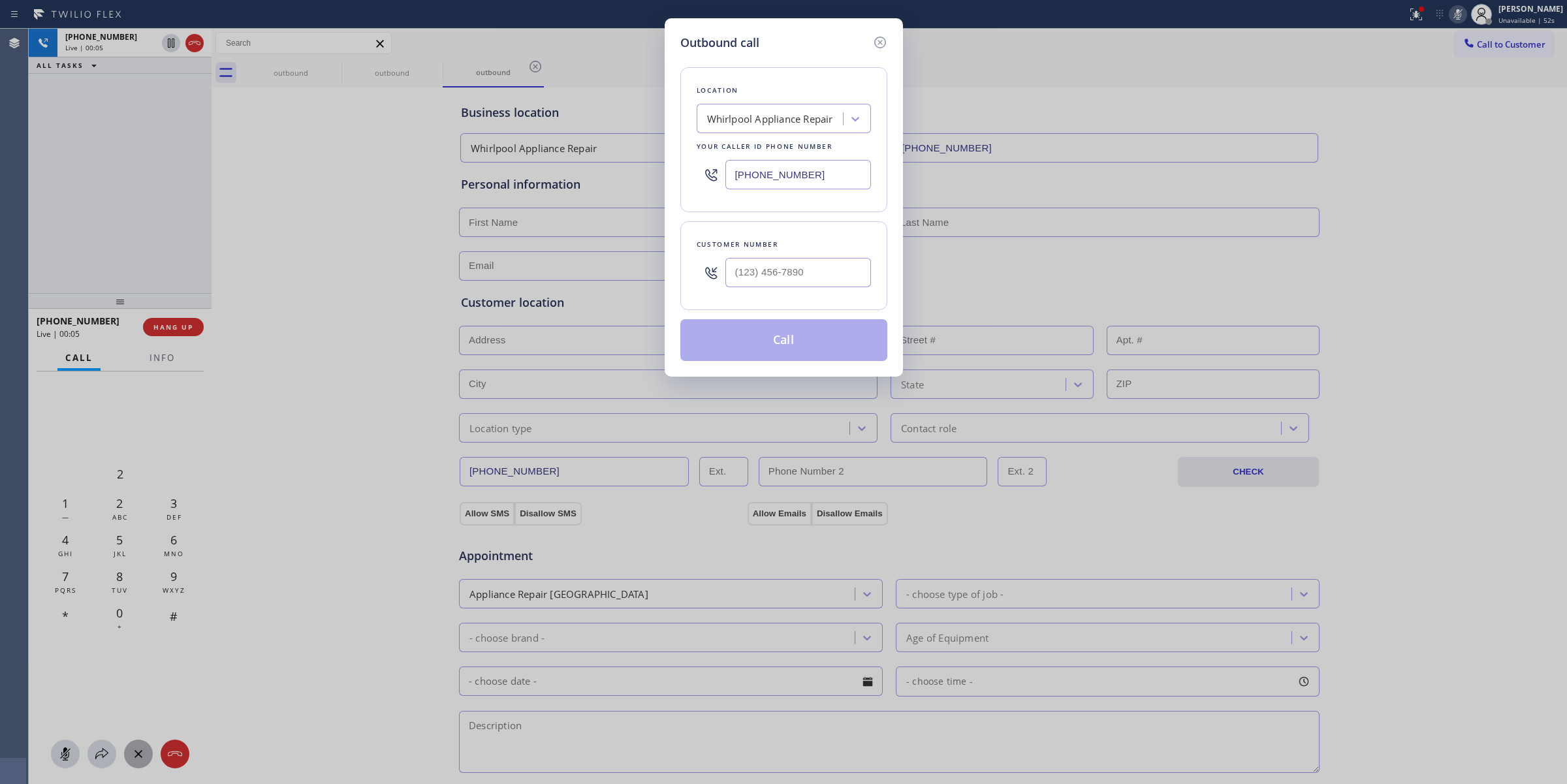
click at [771, 307] on div "Customer number" at bounding box center [784, 265] width 207 height 89
paste input "510) 686-4295"
click at [788, 279] on input "[PHONE_NUMBER]" at bounding box center [798, 272] width 146 height 30
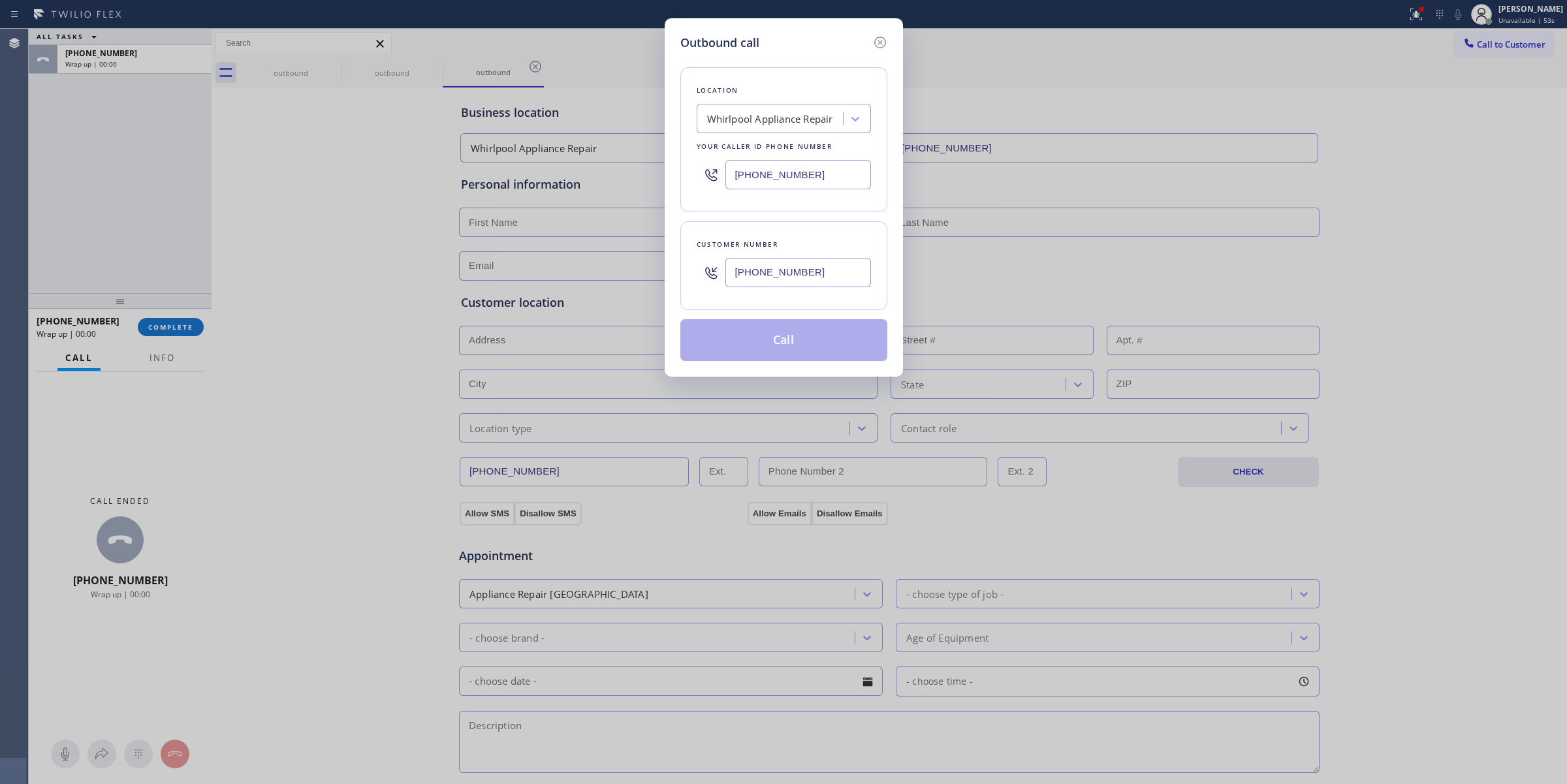
type input "[PHONE_NUMBER]"
click at [801, 342] on button "Call" at bounding box center [784, 340] width 207 height 42
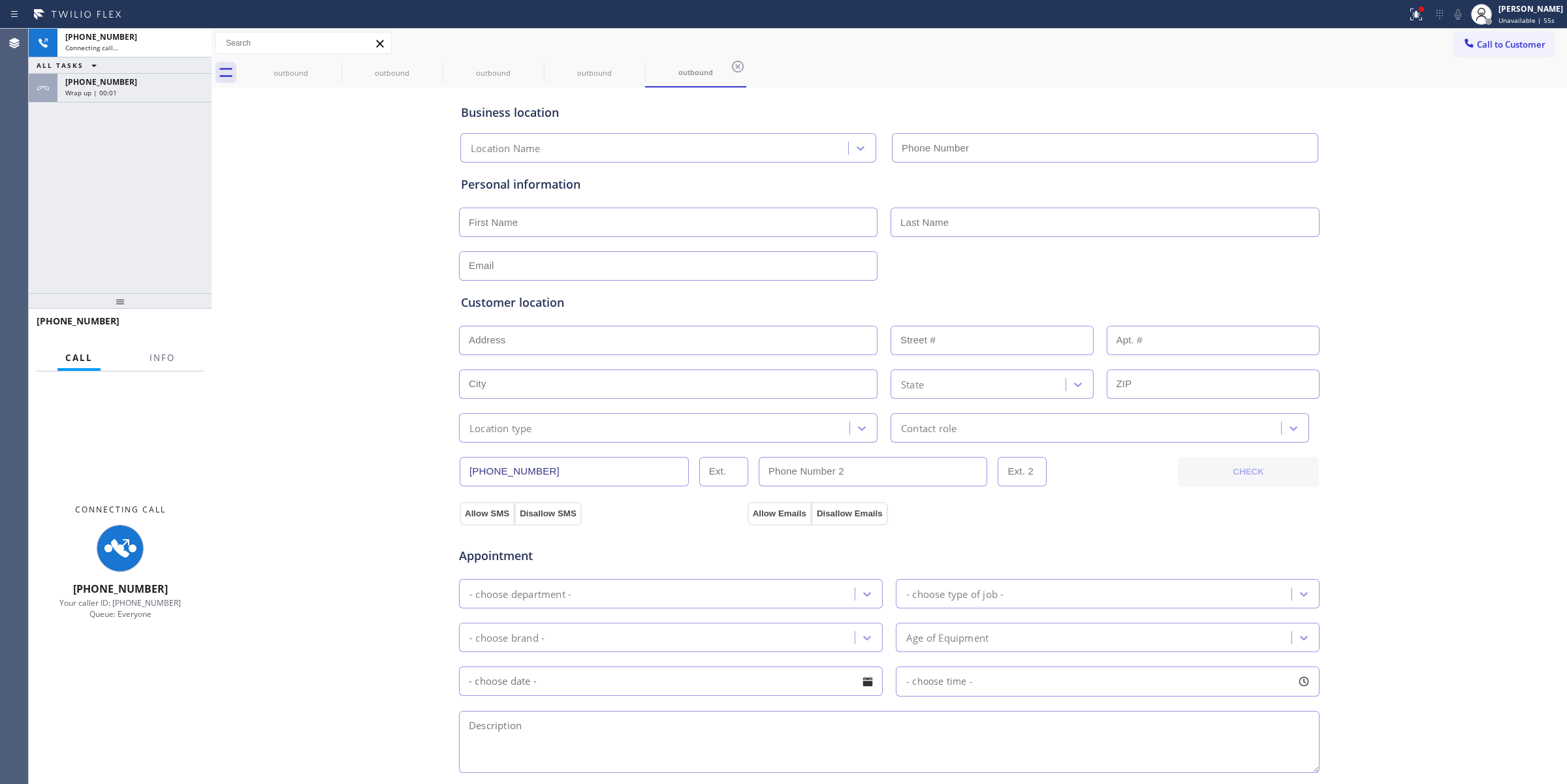
type input "[PHONE_NUMBER]"
click at [140, 101] on div "[PHONE_NUMBER] Wrap up | 00:02" at bounding box center [132, 88] width 149 height 29
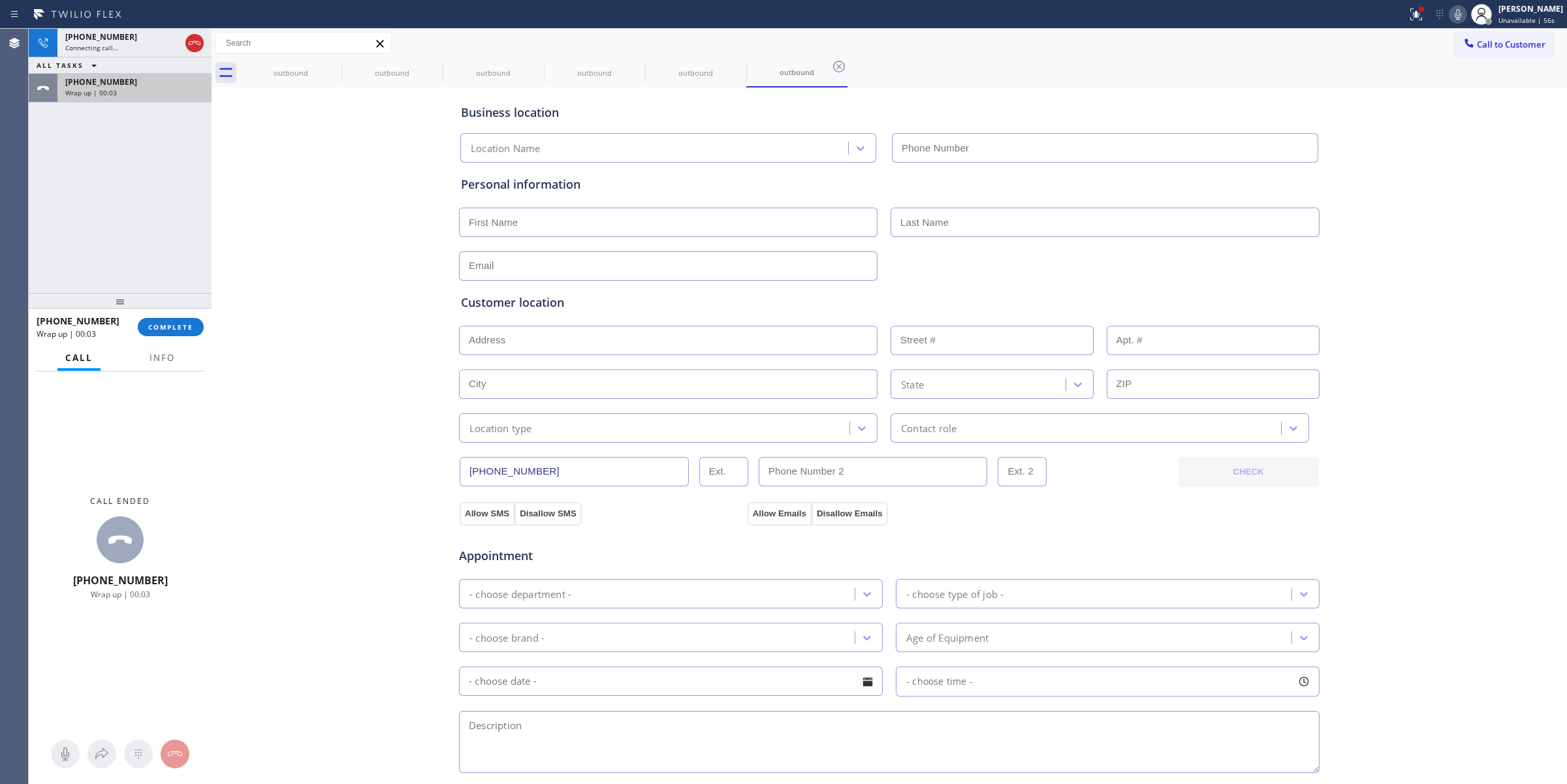
click at [176, 320] on button "COMPLETE" at bounding box center [171, 327] width 66 height 19
type input "[PHONE_NUMBER]"
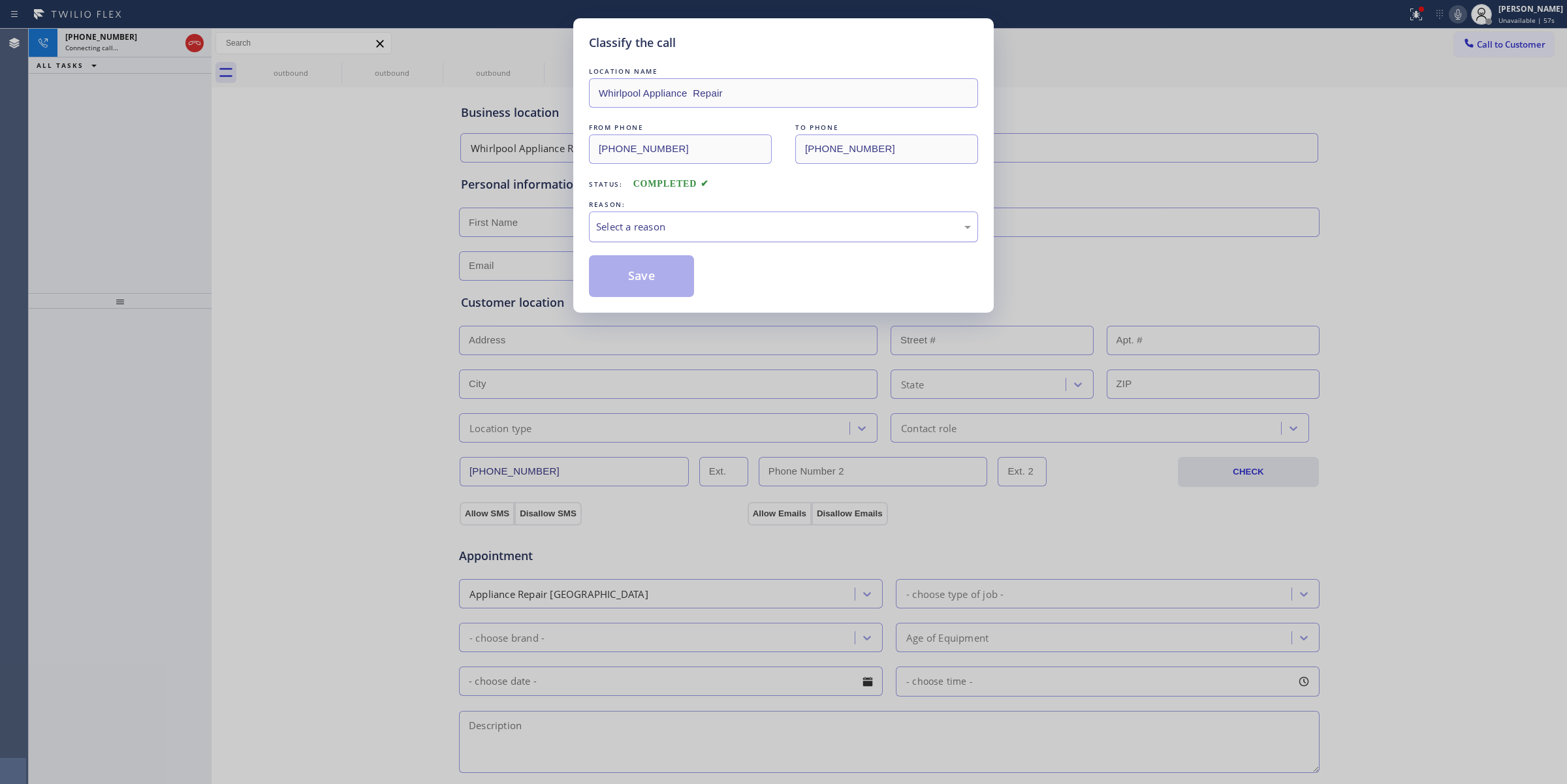
click at [636, 230] on div "Select a reason" at bounding box center [783, 227] width 375 height 15
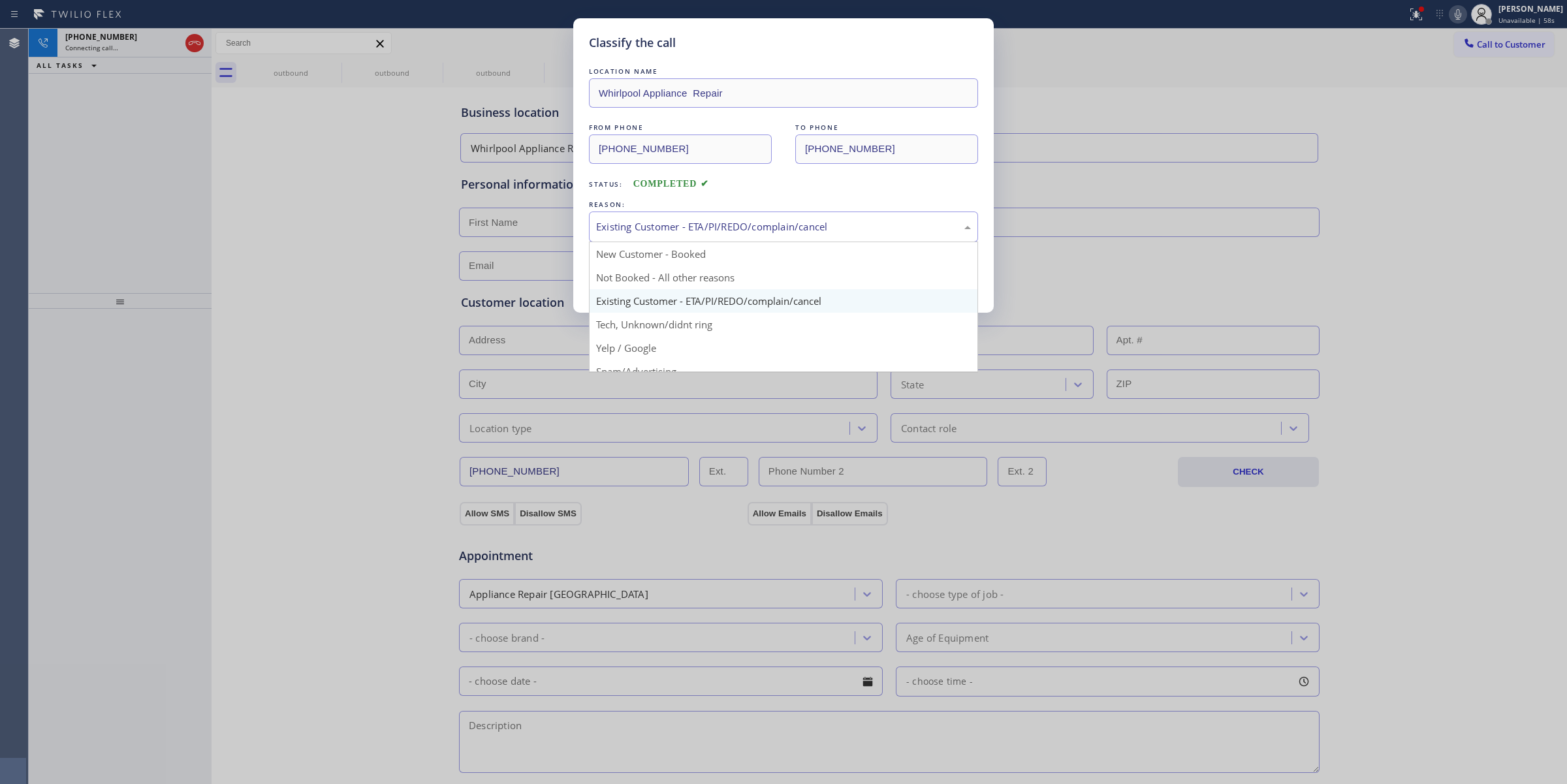
click at [668, 229] on div "Existing Customer - ETA/PI/REDO/complain/cancel" at bounding box center [783, 227] width 375 height 15
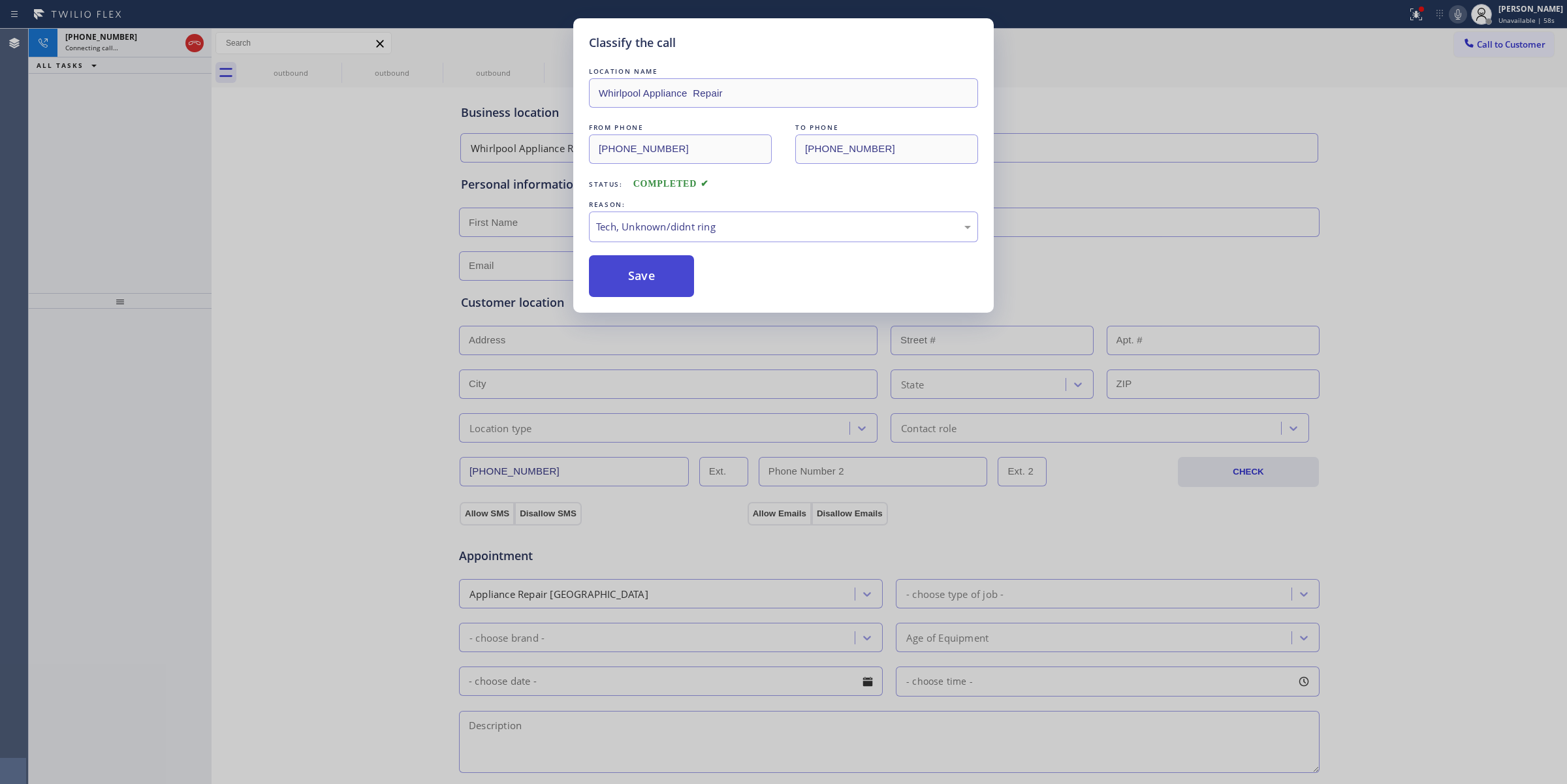
click at [651, 279] on button "Save" at bounding box center [641, 276] width 105 height 42
click at [1339, 171] on div "Classify the call LOCATION NAME Whirlpool Appliance Repair FROM PHONE [PHONE_NU…" at bounding box center [784, 392] width 1567 height 784
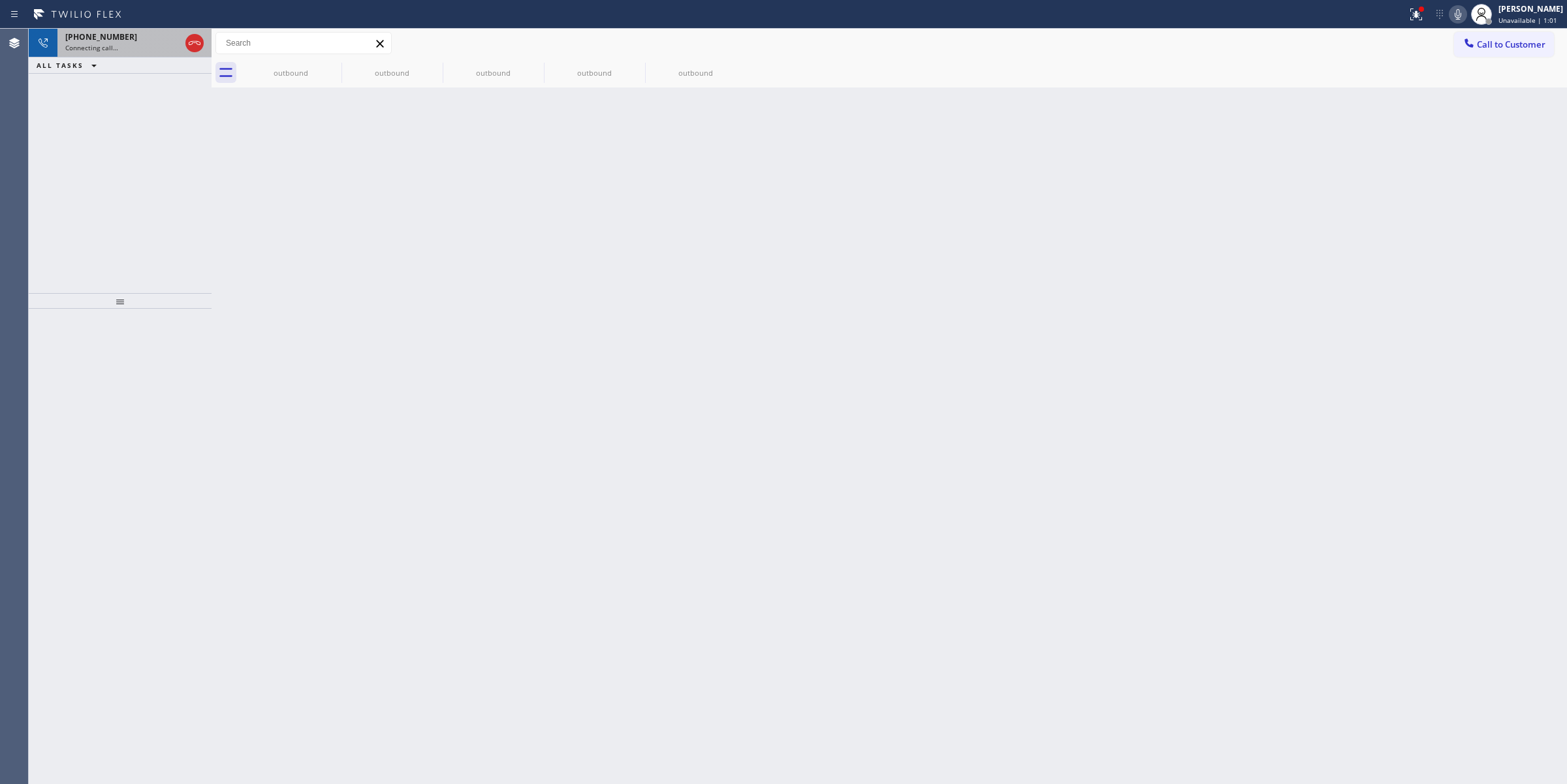
click at [145, 32] on div "[PHONE_NUMBER]" at bounding box center [122, 37] width 115 height 11
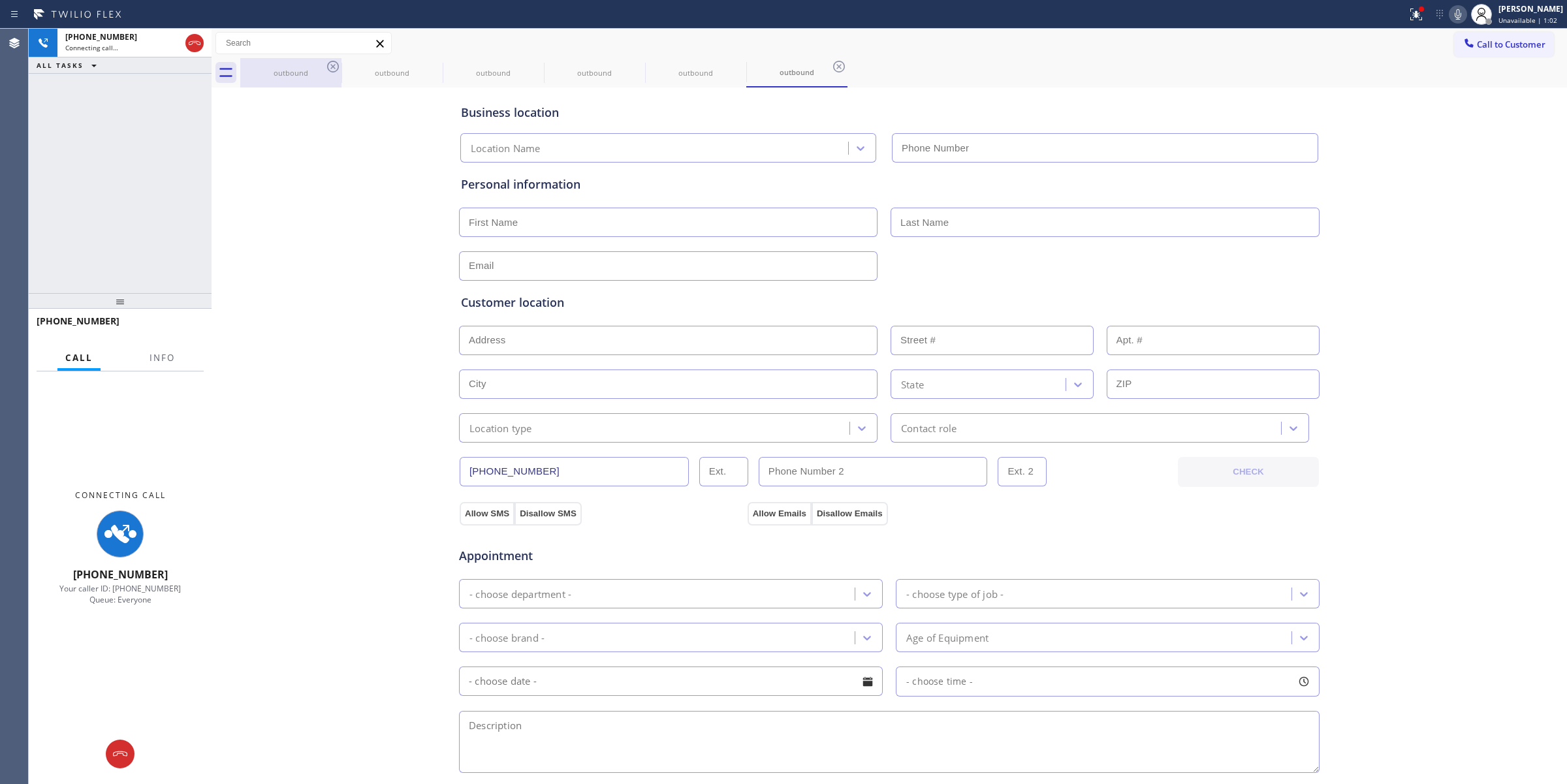
click at [320, 63] on div "outbound" at bounding box center [290, 72] width 98 height 30
click at [328, 63] on icon at bounding box center [332, 66] width 12 height 12
click at [0, 0] on icon at bounding box center [0, 0] width 0 height 0
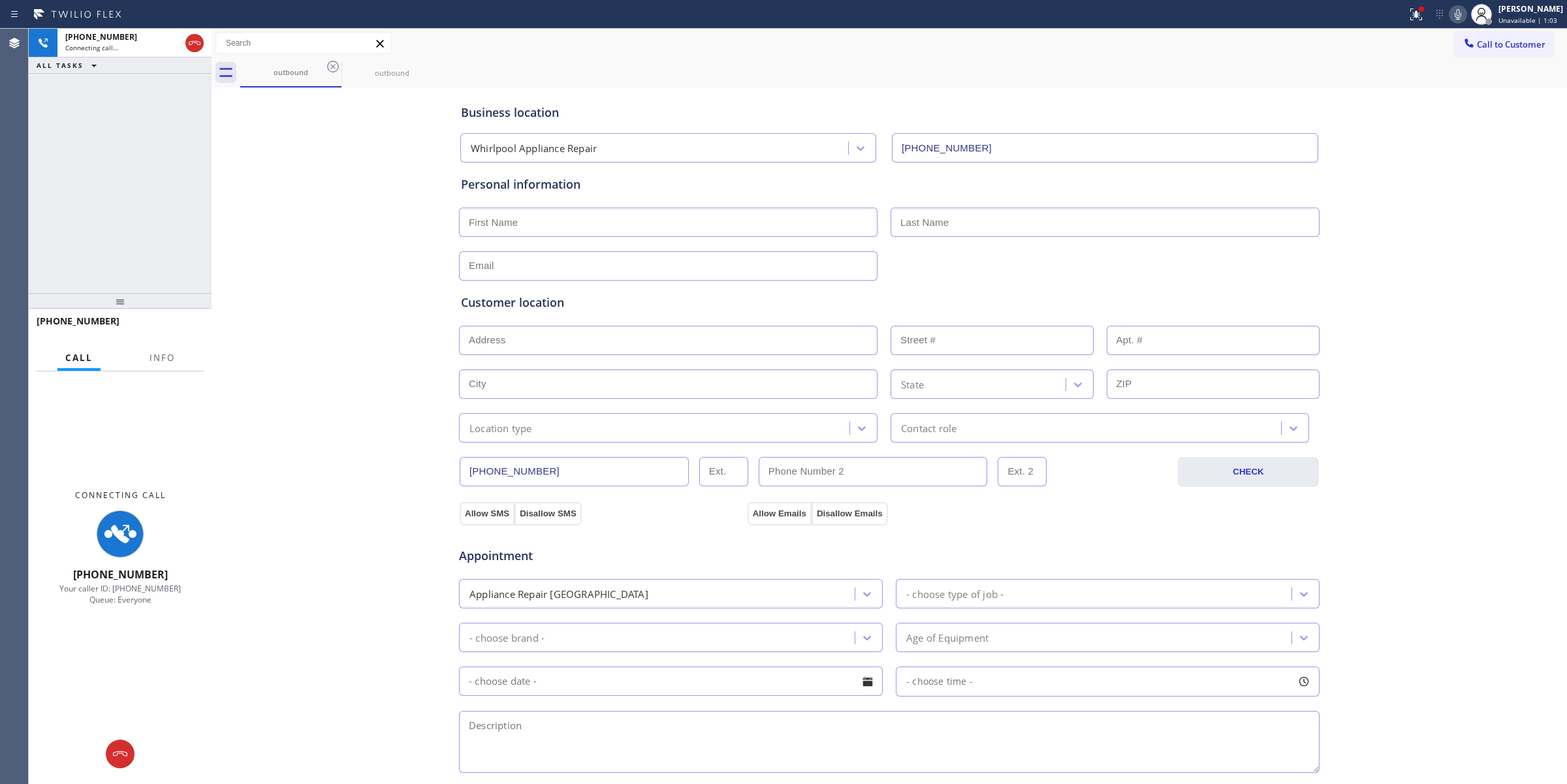
click at [328, 63] on icon at bounding box center [332, 66] width 12 height 12
click at [0, 0] on icon at bounding box center [0, 0] width 0 height 0
click at [328, 63] on div "outbound outbound" at bounding box center [903, 72] width 1326 height 30
click at [155, 50] on div "Connecting call…" at bounding box center [122, 47] width 115 height 9
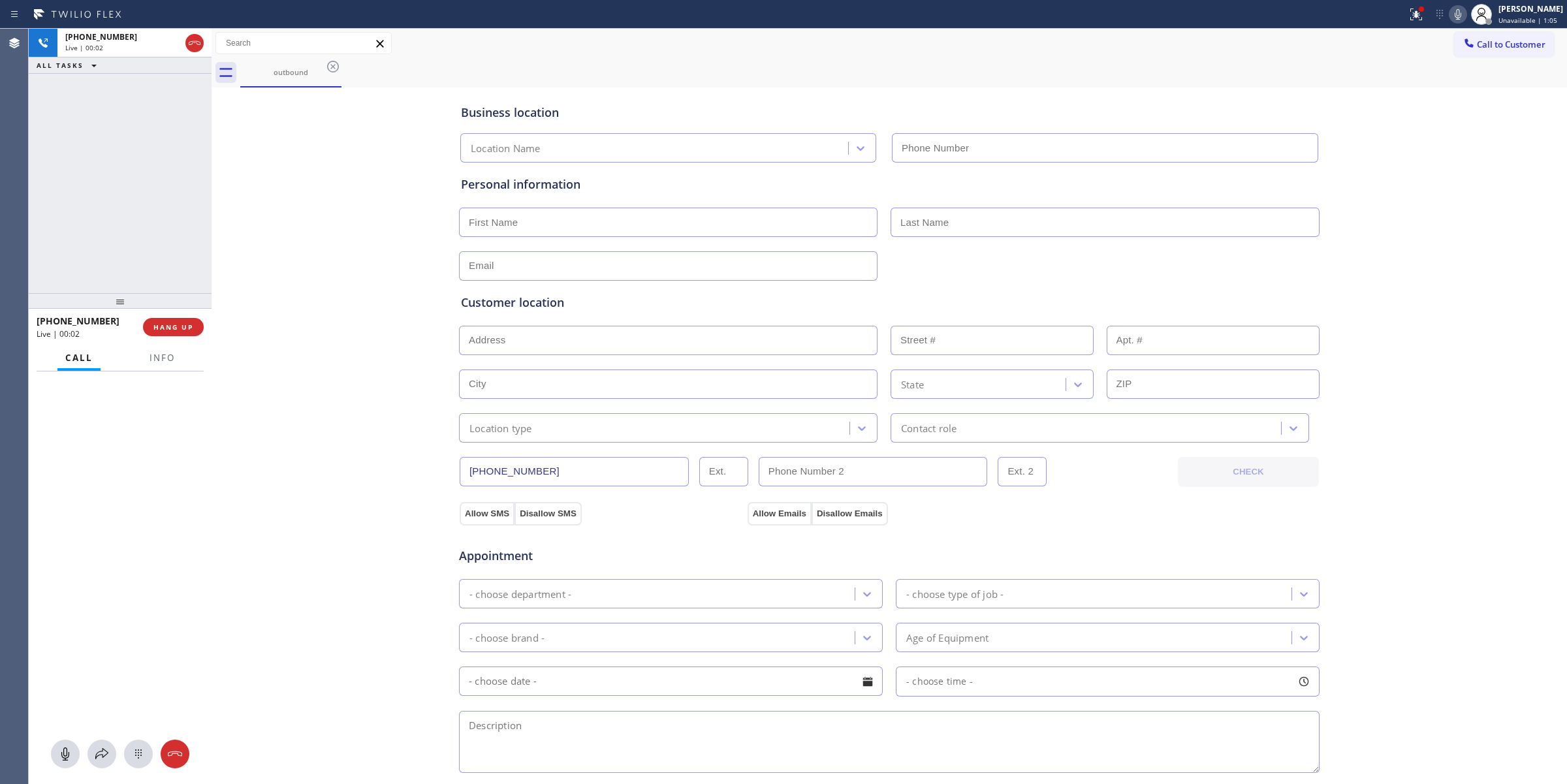
type input "[PHONE_NUMBER]"
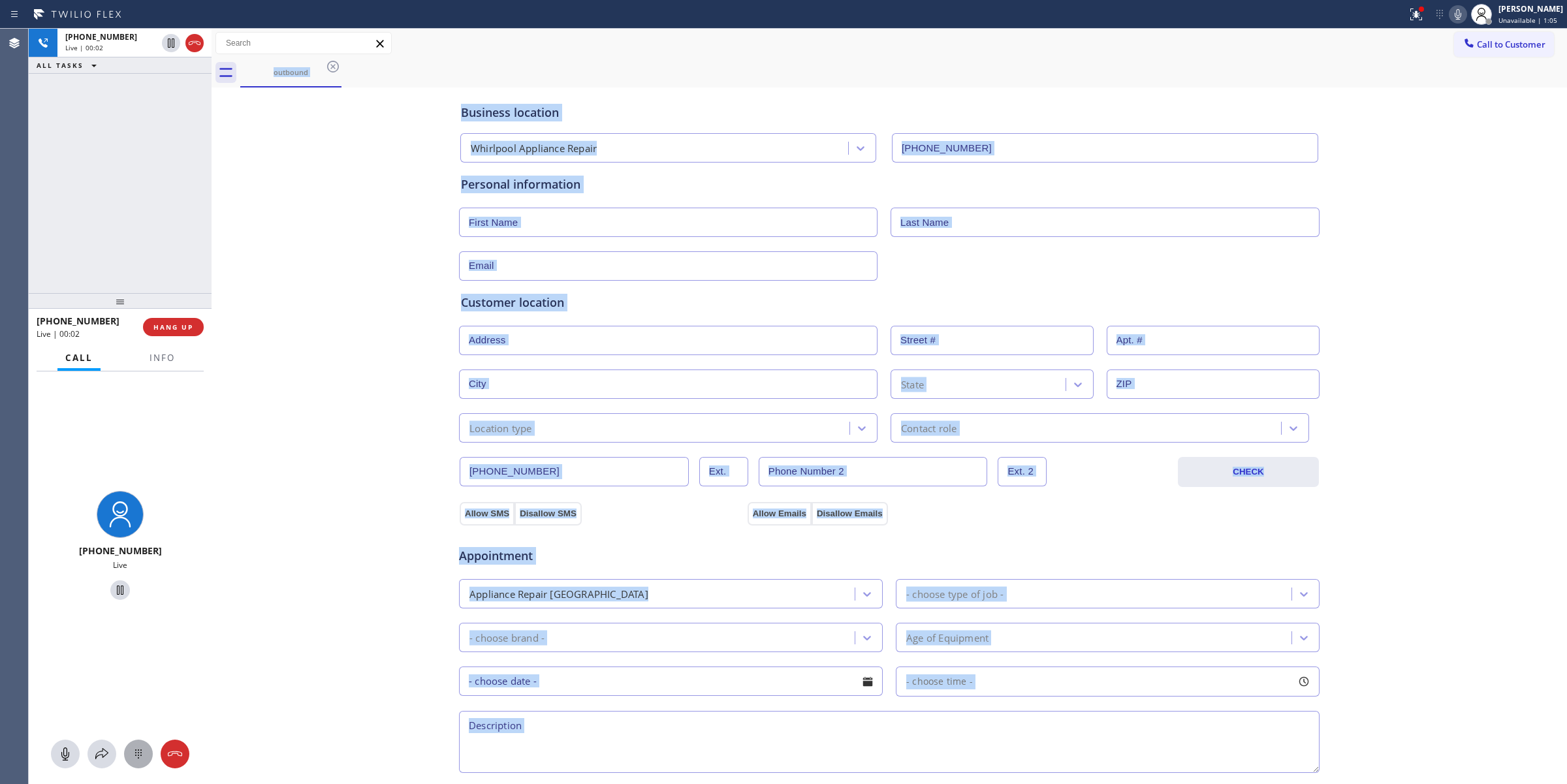
click at [139, 754] on icon at bounding box center [138, 754] width 16 height 16
drag, startPoint x: 1506, startPoint y: 41, endPoint x: 1110, endPoint y: 138, distance: 407.7
click at [1505, 43] on span "Call to Customer" at bounding box center [1511, 44] width 69 height 12
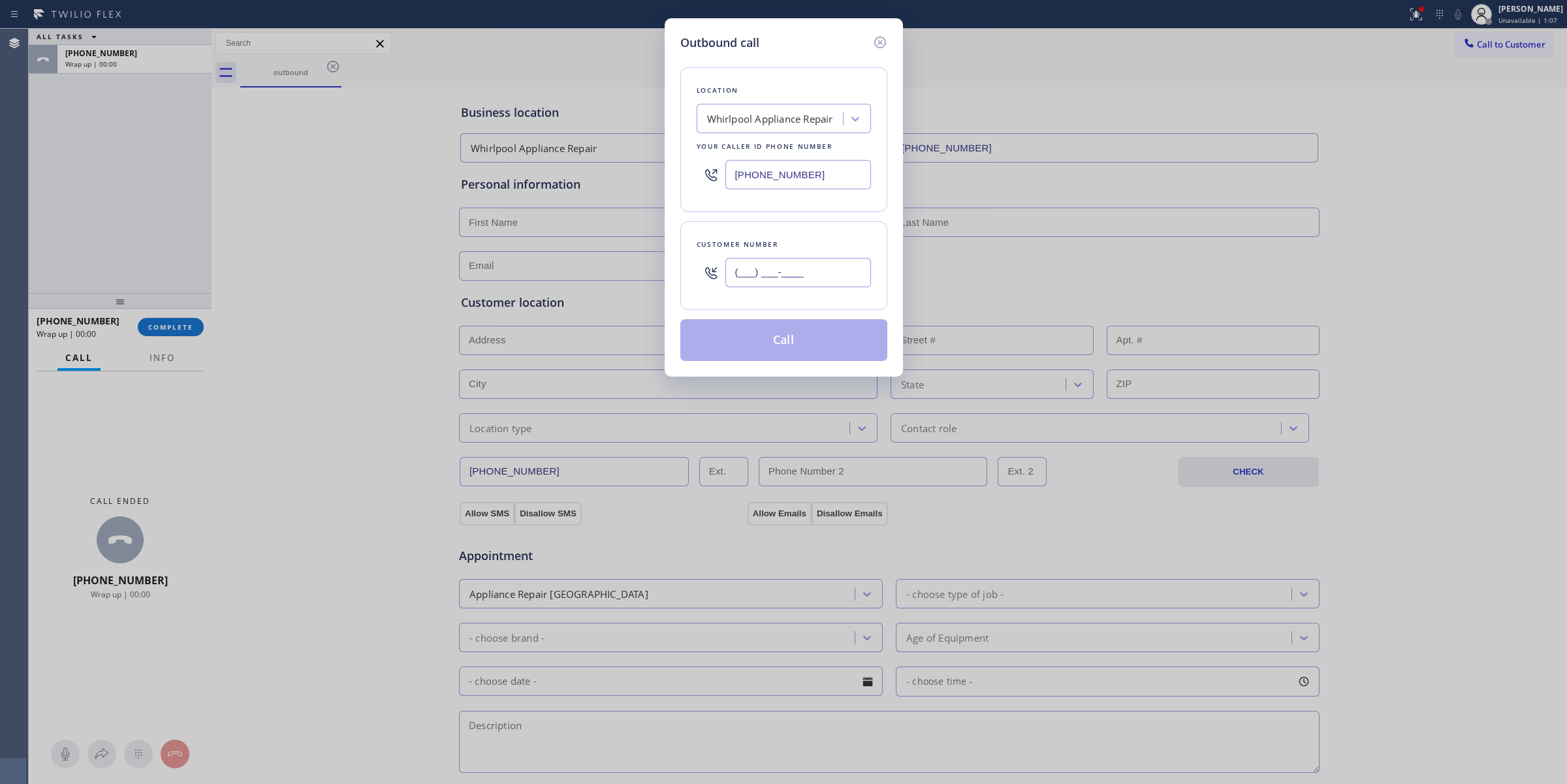
click at [830, 268] on input "(___) ___-____" at bounding box center [798, 272] width 146 height 30
paste input "510) 686-4295"
type input "[PHONE_NUMBER]"
click at [780, 340] on button "Call" at bounding box center [784, 340] width 207 height 42
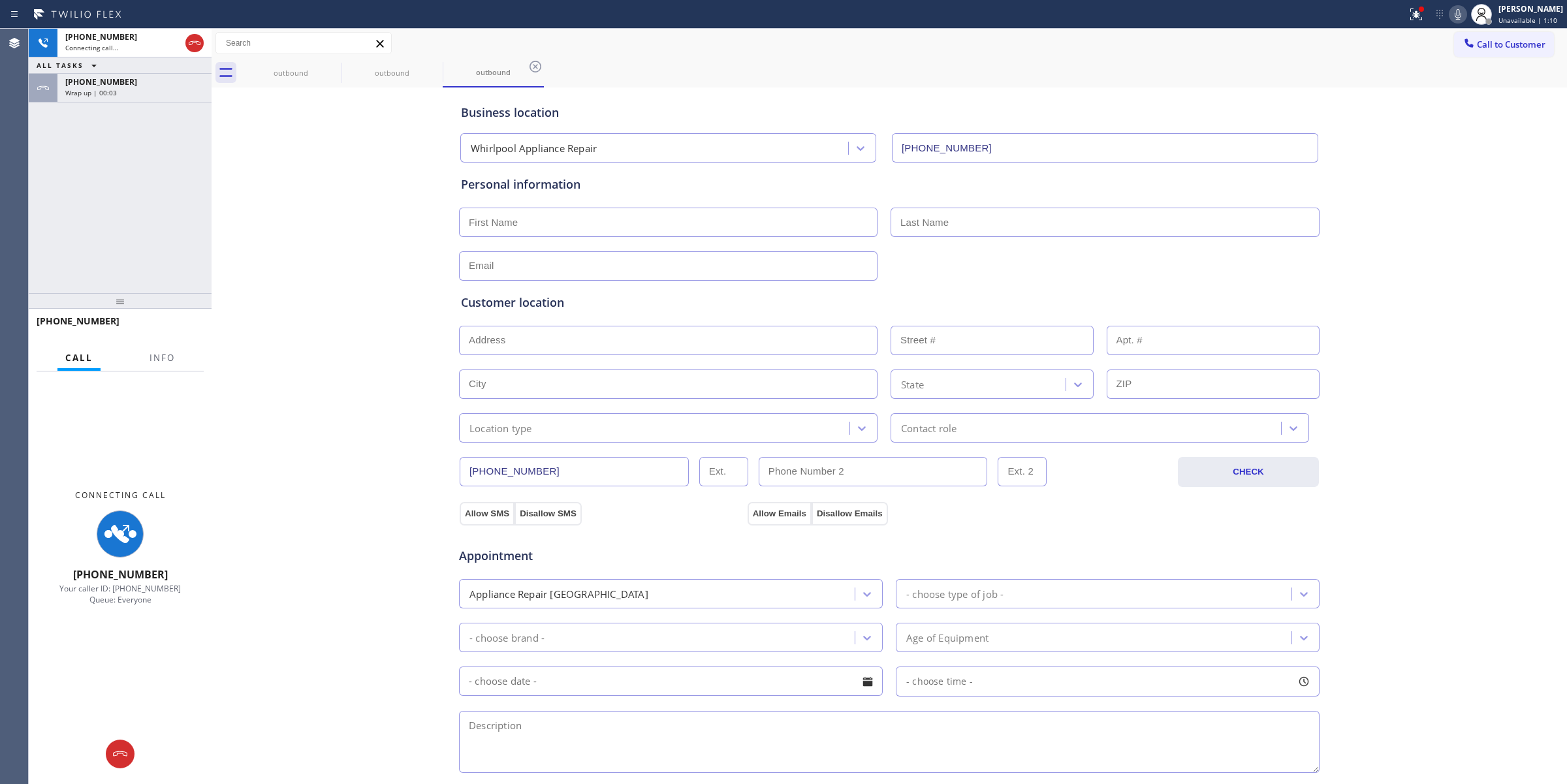
type input "[PHONE_NUMBER]"
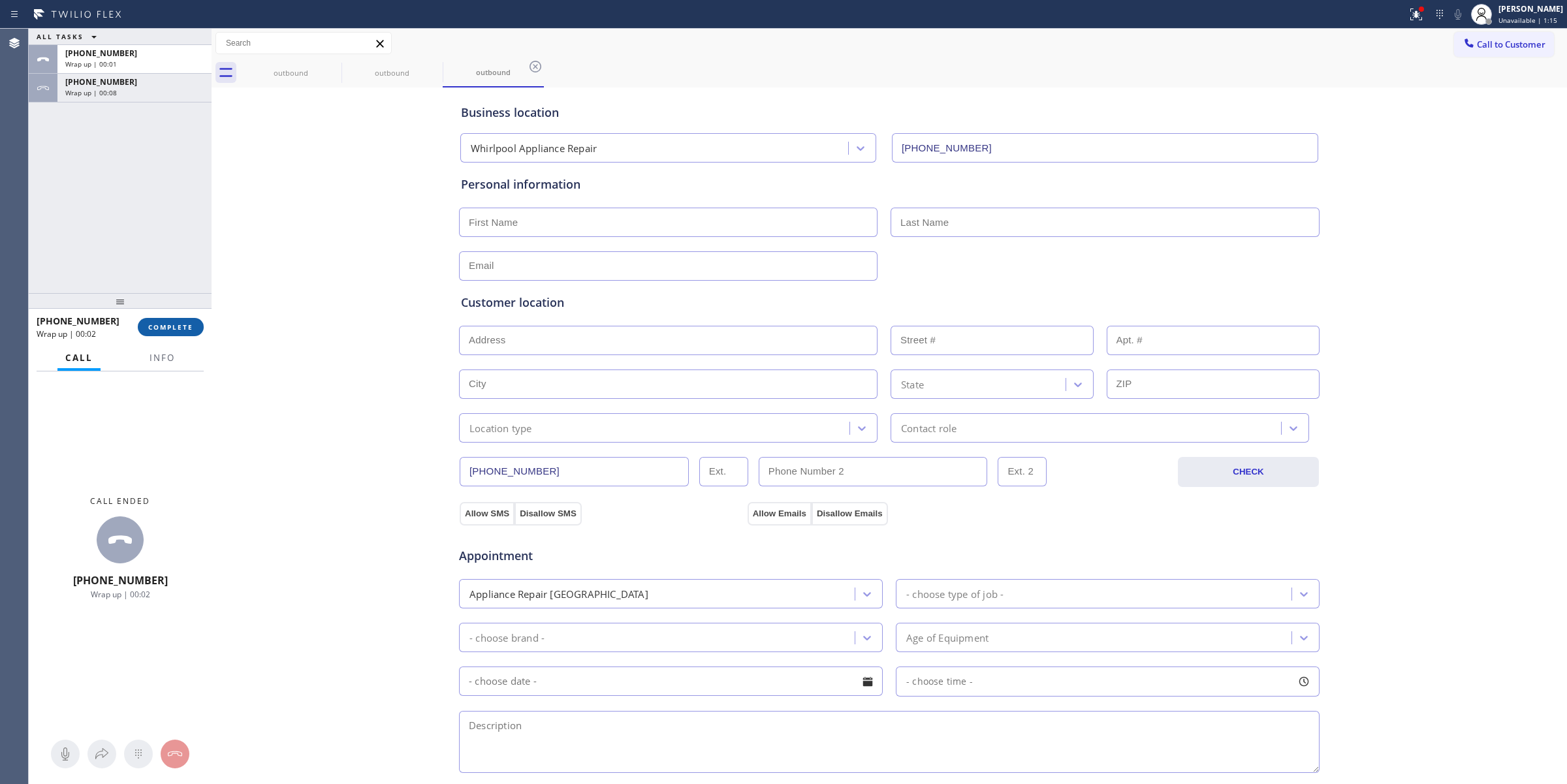
click at [200, 327] on button "COMPLETE" at bounding box center [171, 327] width 66 height 19
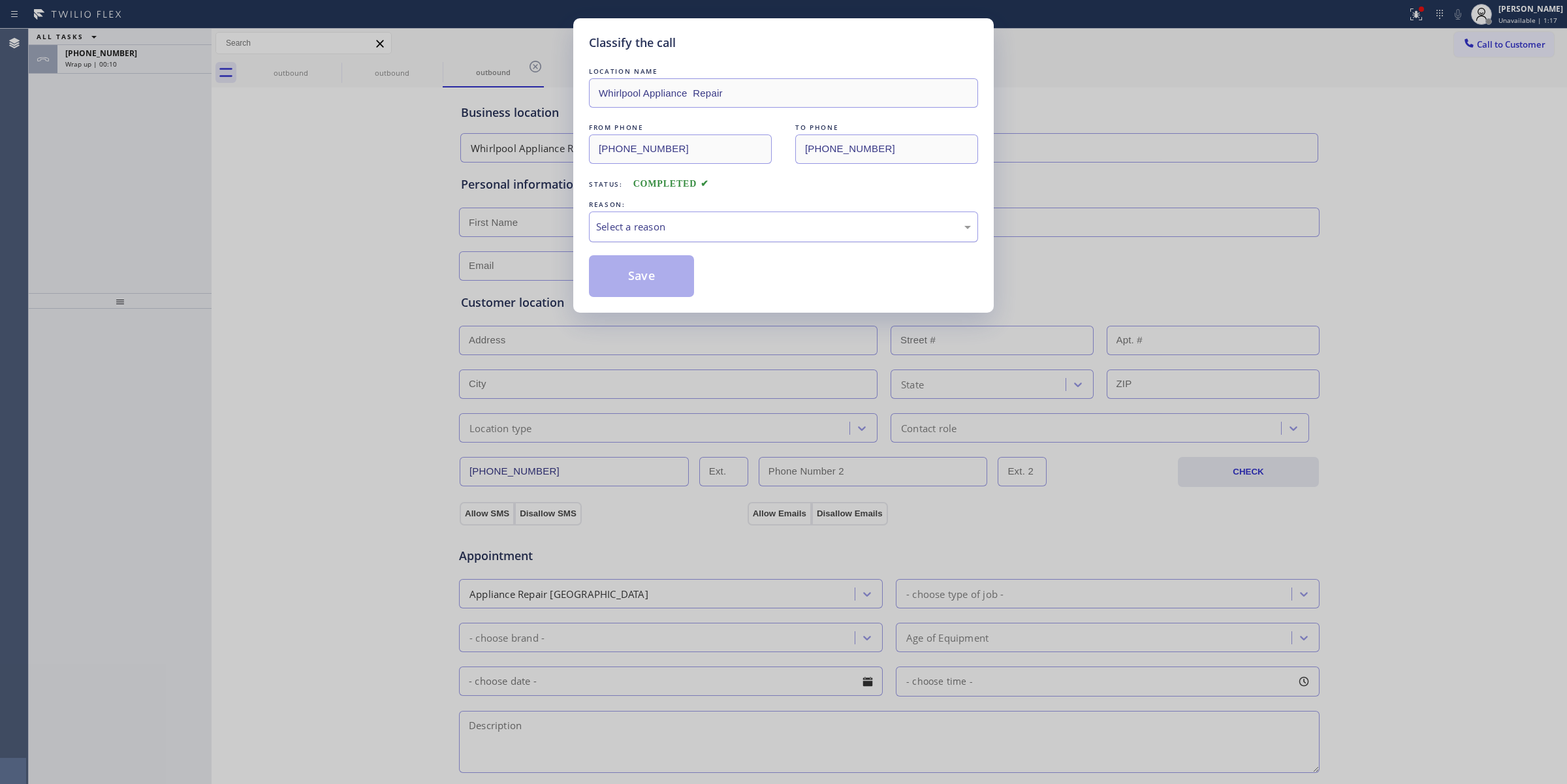
click at [686, 227] on div "Select a reason" at bounding box center [783, 227] width 375 height 15
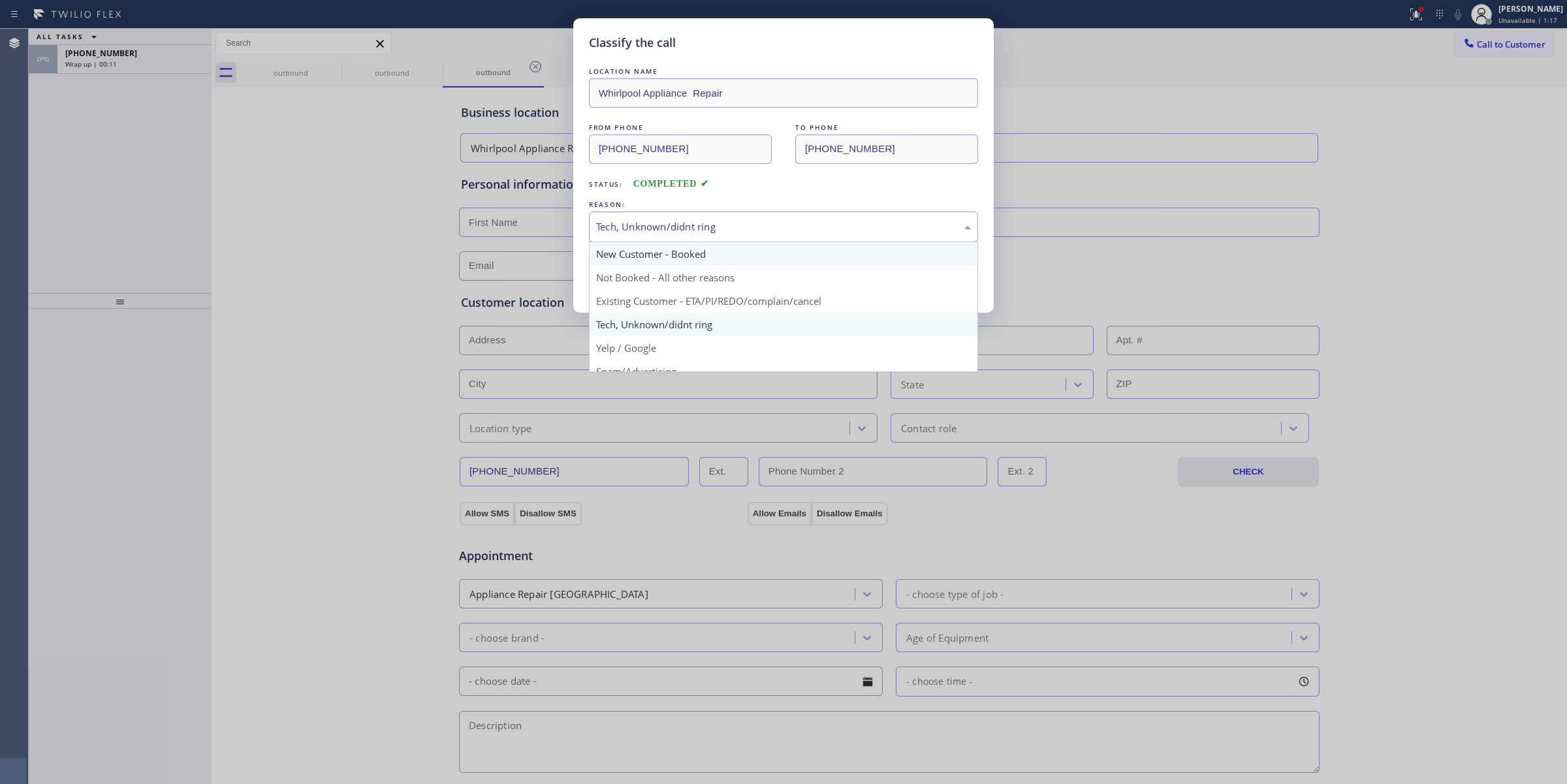
drag, startPoint x: 660, startPoint y: 242, endPoint x: 657, endPoint y: 257, distance: 15.3
click at [658, 242] on div "Tech, Unknown/didnt ring New Customer - Booked Not Booked - All other reasons E…" at bounding box center [784, 226] width 389 height 31
drag, startPoint x: 651, startPoint y: 327, endPoint x: 651, endPoint y: 304, distance: 23.0
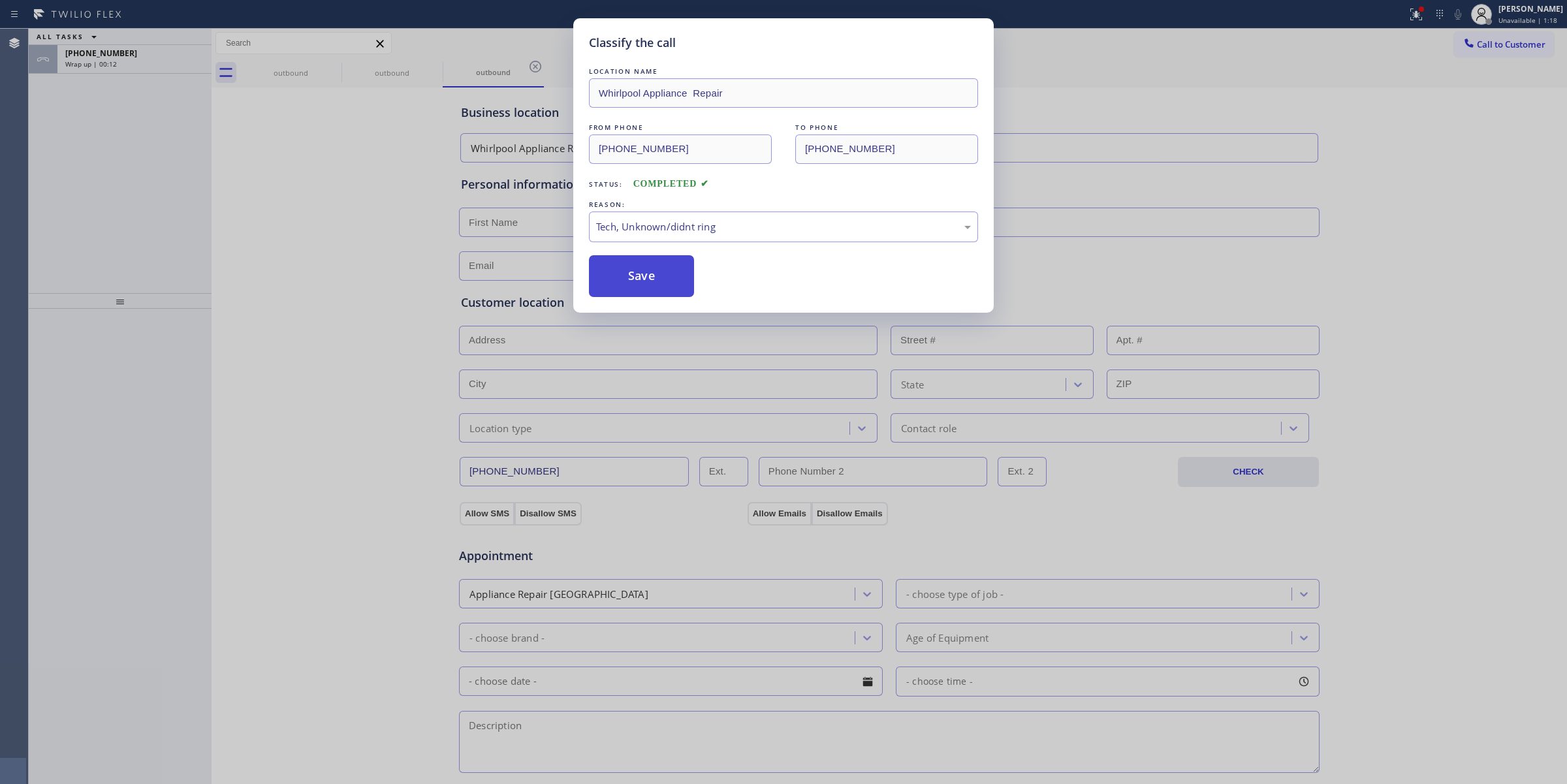
click at [651, 292] on button "Save" at bounding box center [641, 276] width 105 height 42
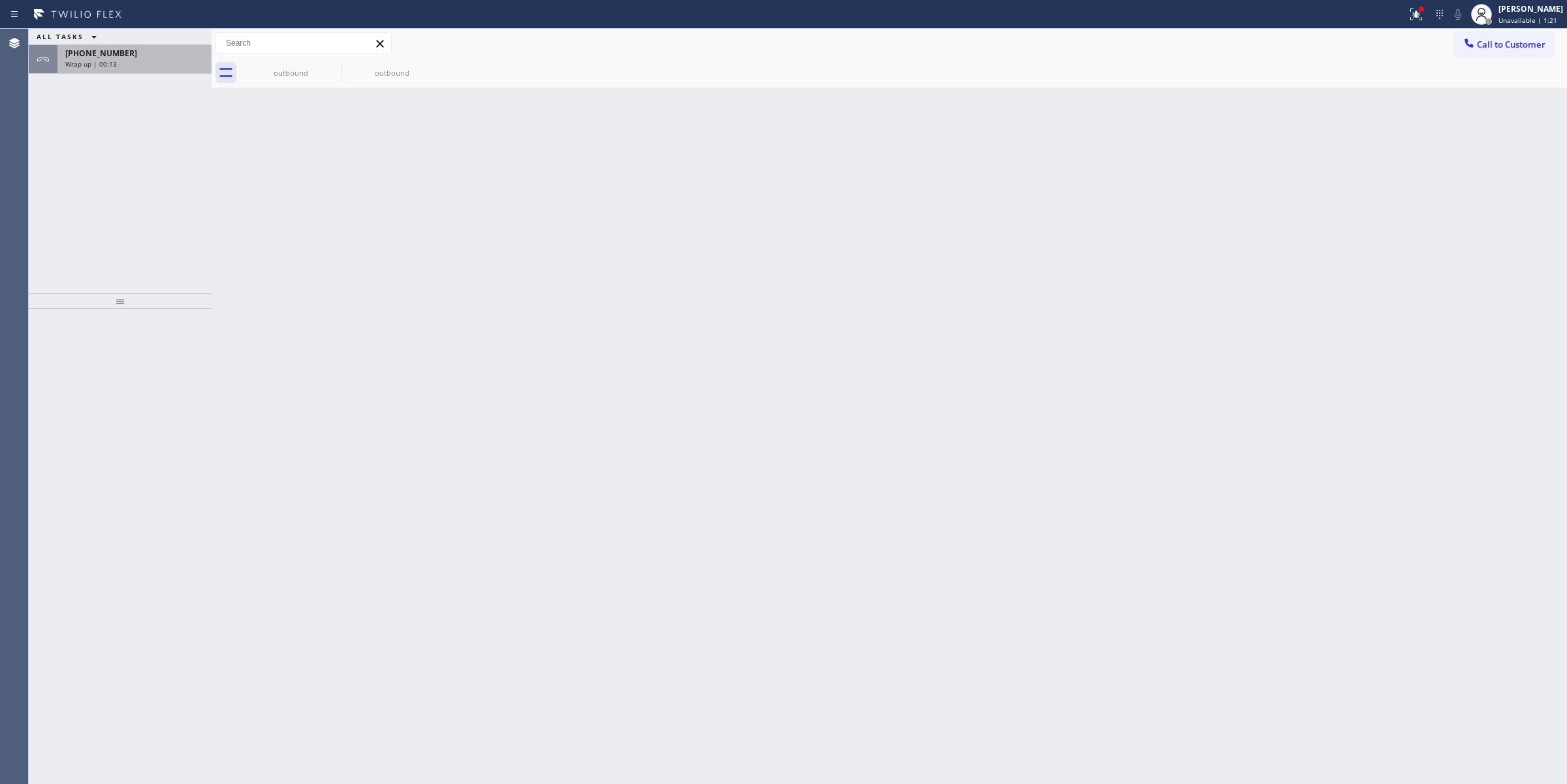
click at [142, 56] on div "[PHONE_NUMBER]" at bounding box center [134, 53] width 138 height 11
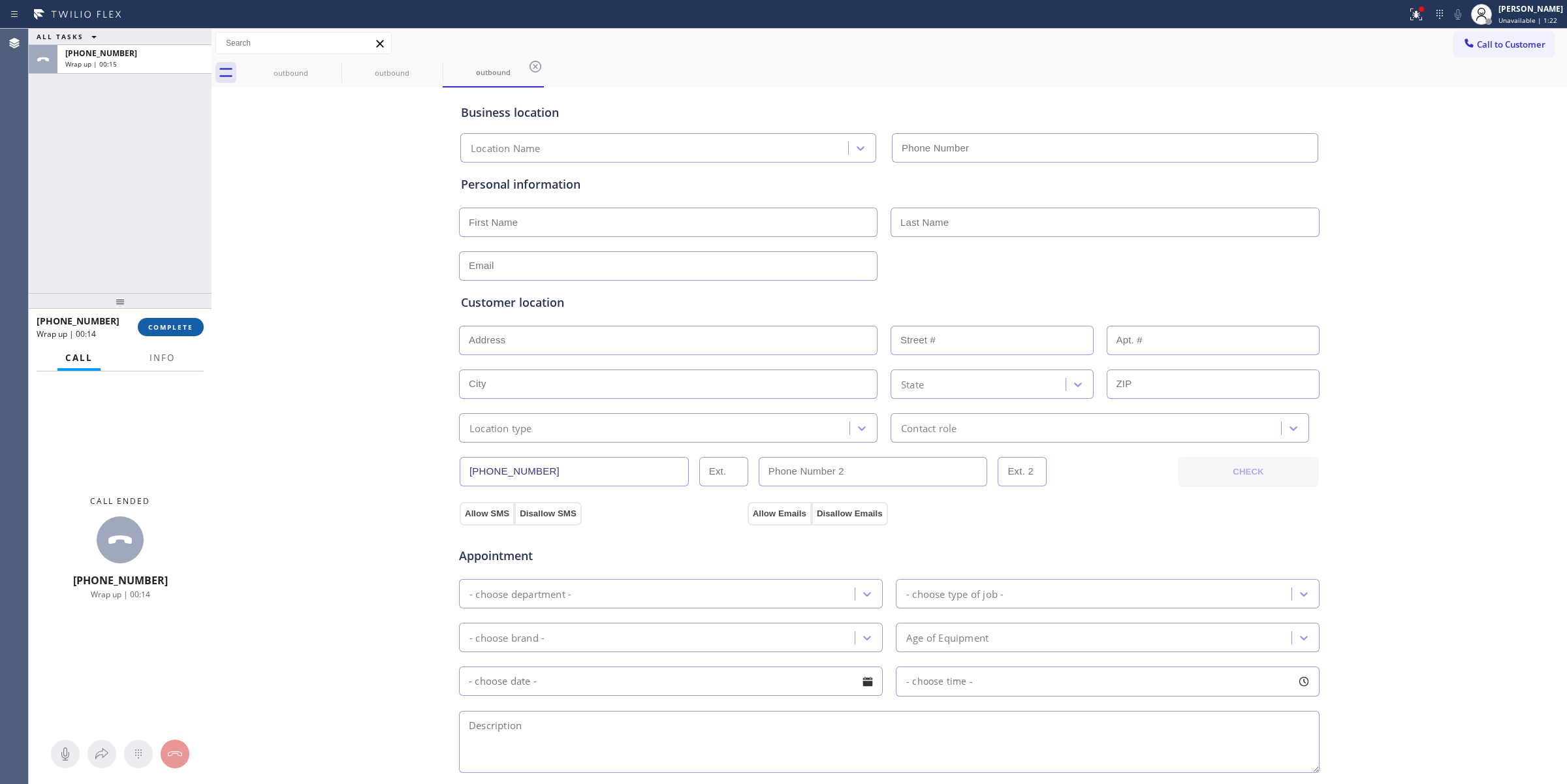
click at [171, 320] on button "COMPLETE" at bounding box center [171, 327] width 66 height 19
type input "[PHONE_NUMBER]"
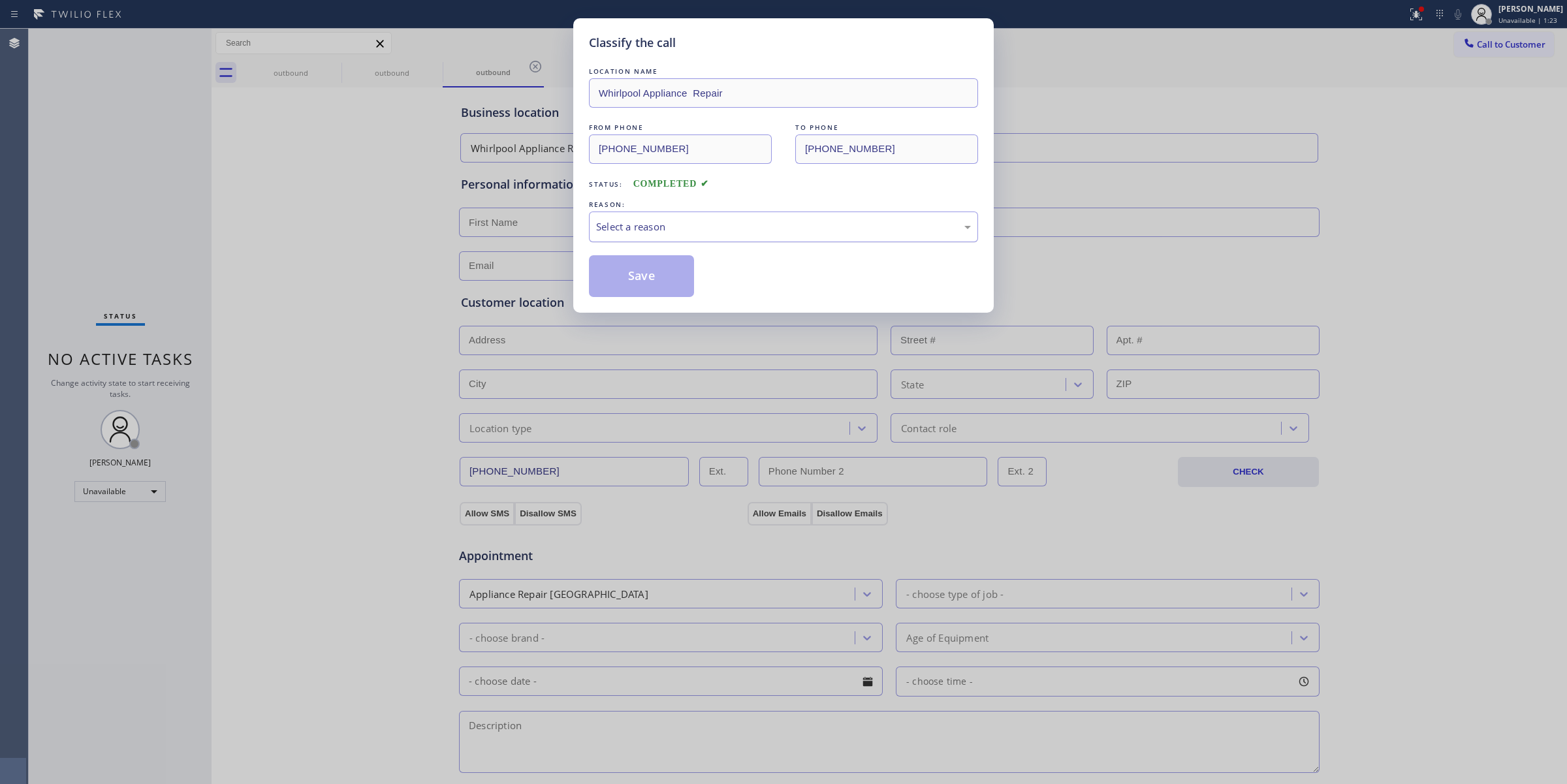
click at [726, 226] on div "Select a reason" at bounding box center [783, 227] width 375 height 15
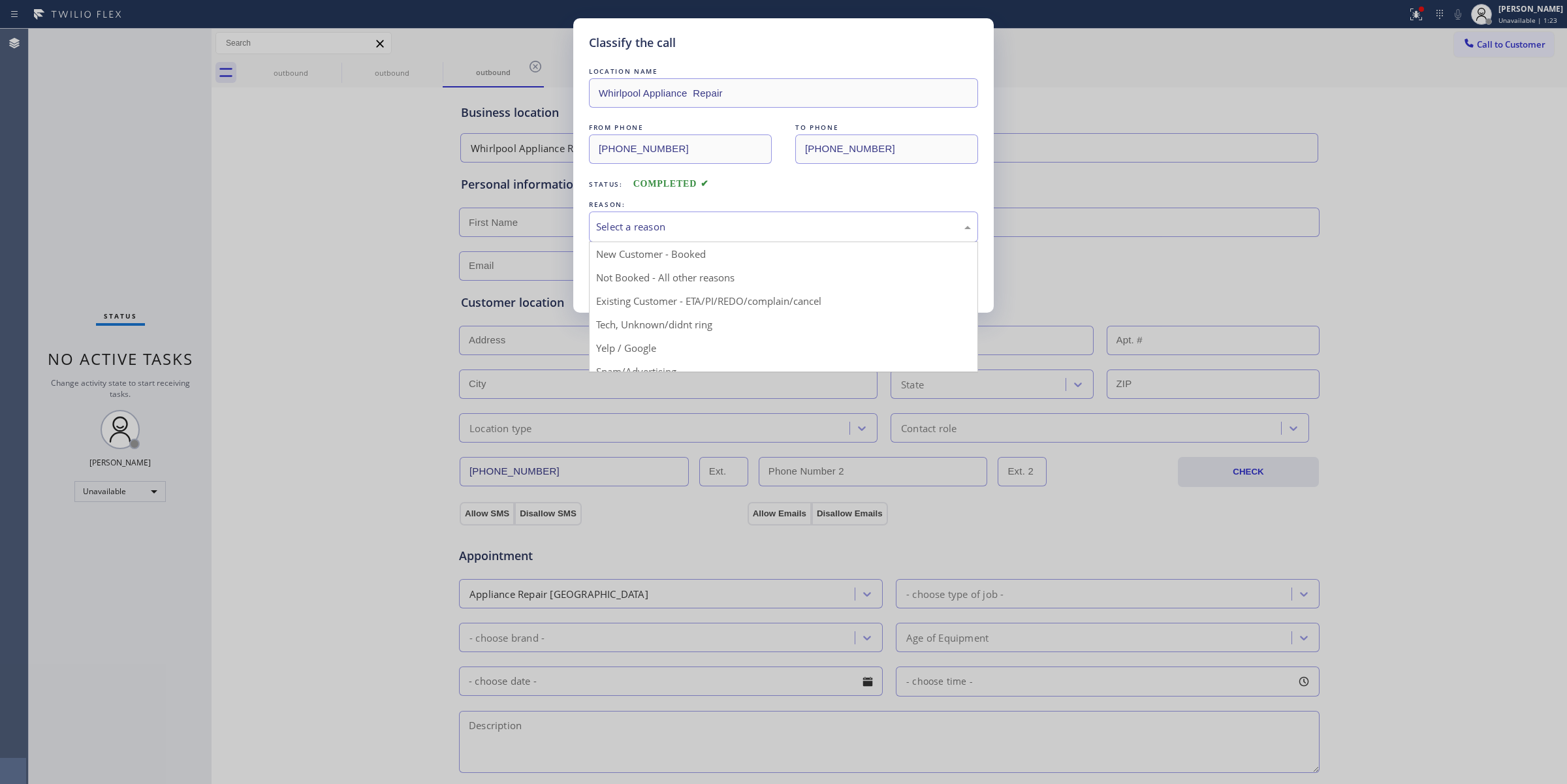
drag, startPoint x: 671, startPoint y: 325, endPoint x: 658, endPoint y: 297, distance: 30.9
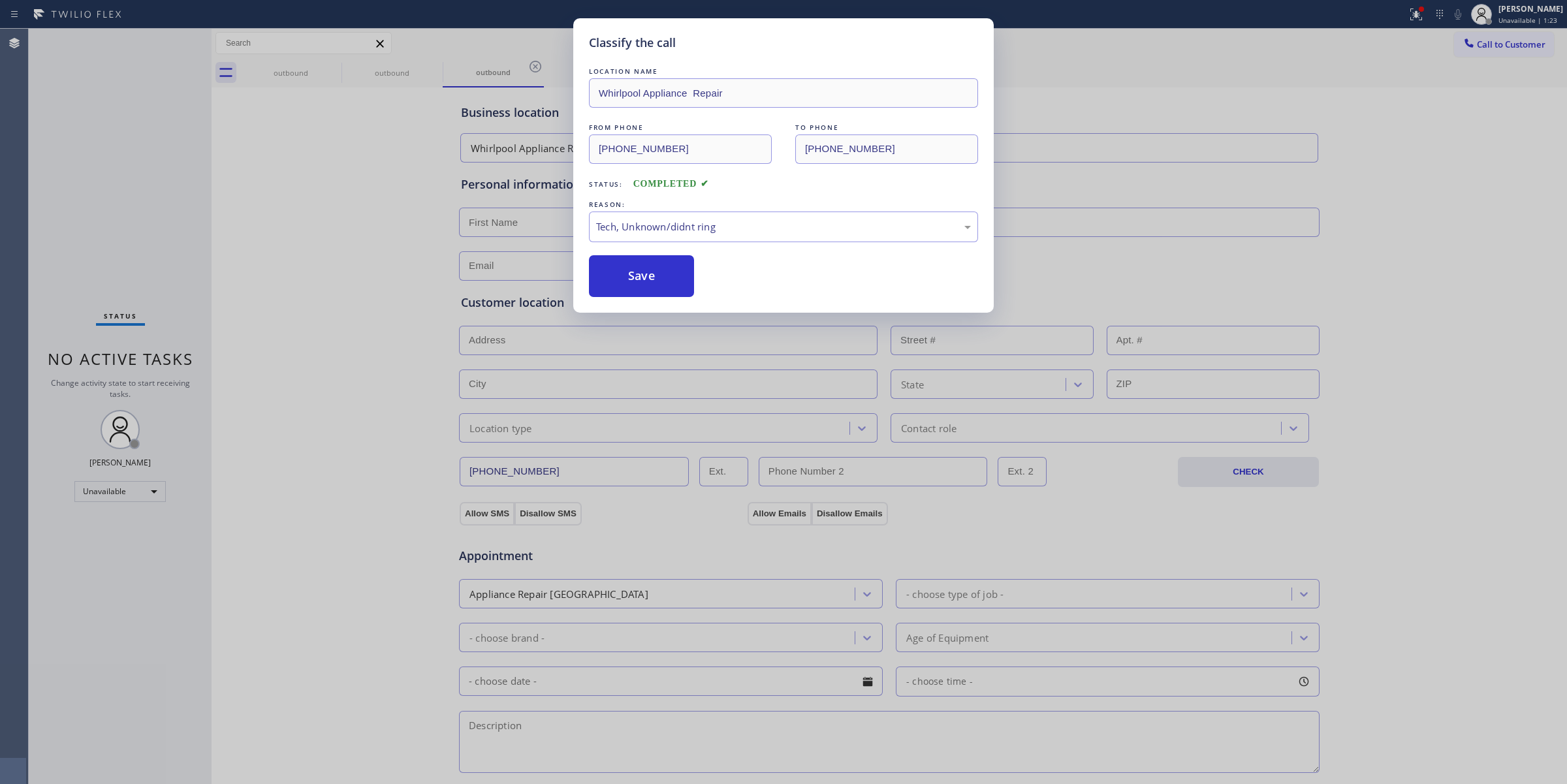
drag, startPoint x: 647, startPoint y: 281, endPoint x: 957, endPoint y: 201, distance: 320.2
click at [649, 278] on button "Save" at bounding box center [641, 276] width 105 height 42
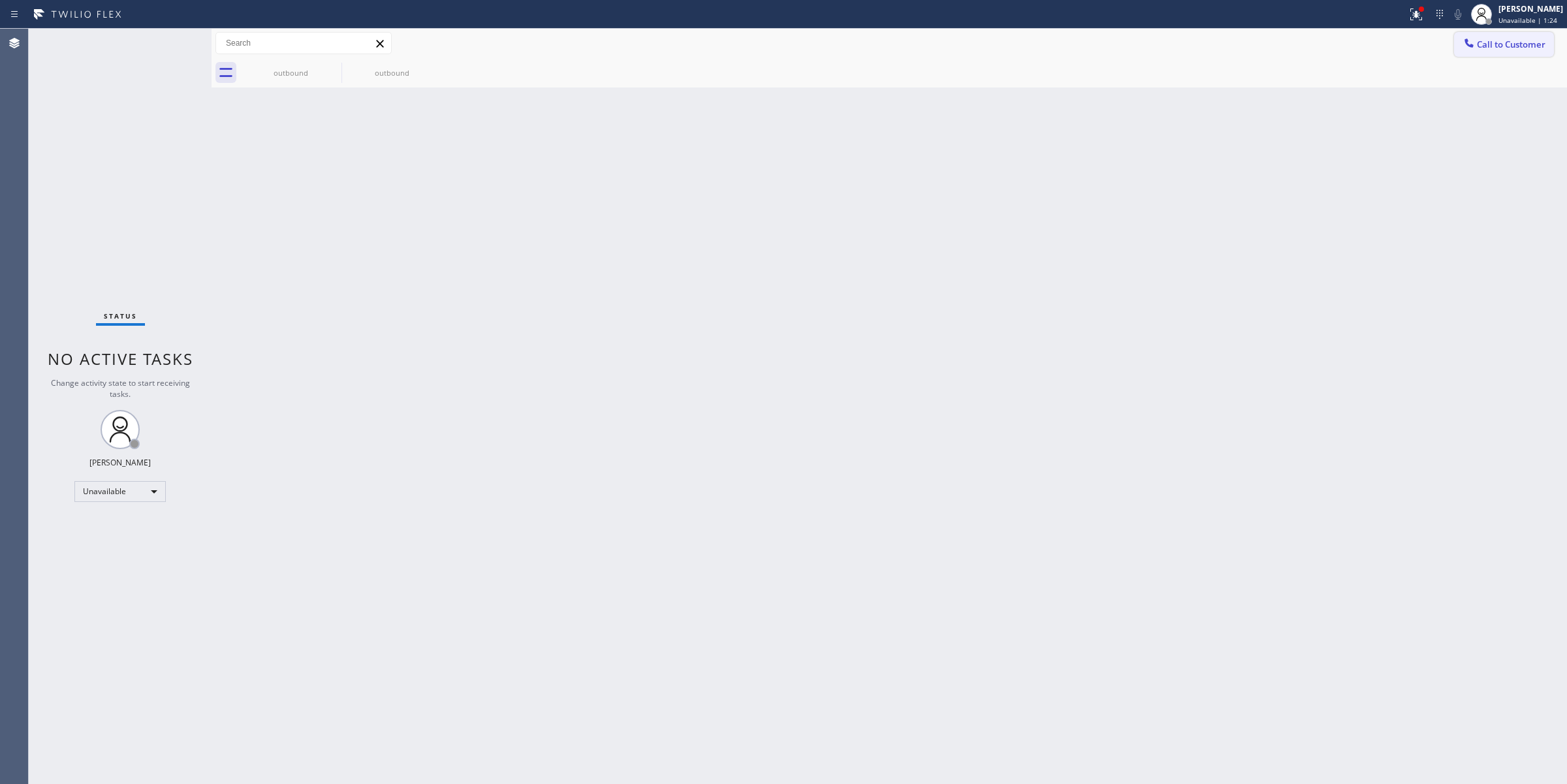
click at [1473, 52] on button "Call to Customer" at bounding box center [1504, 45] width 100 height 25
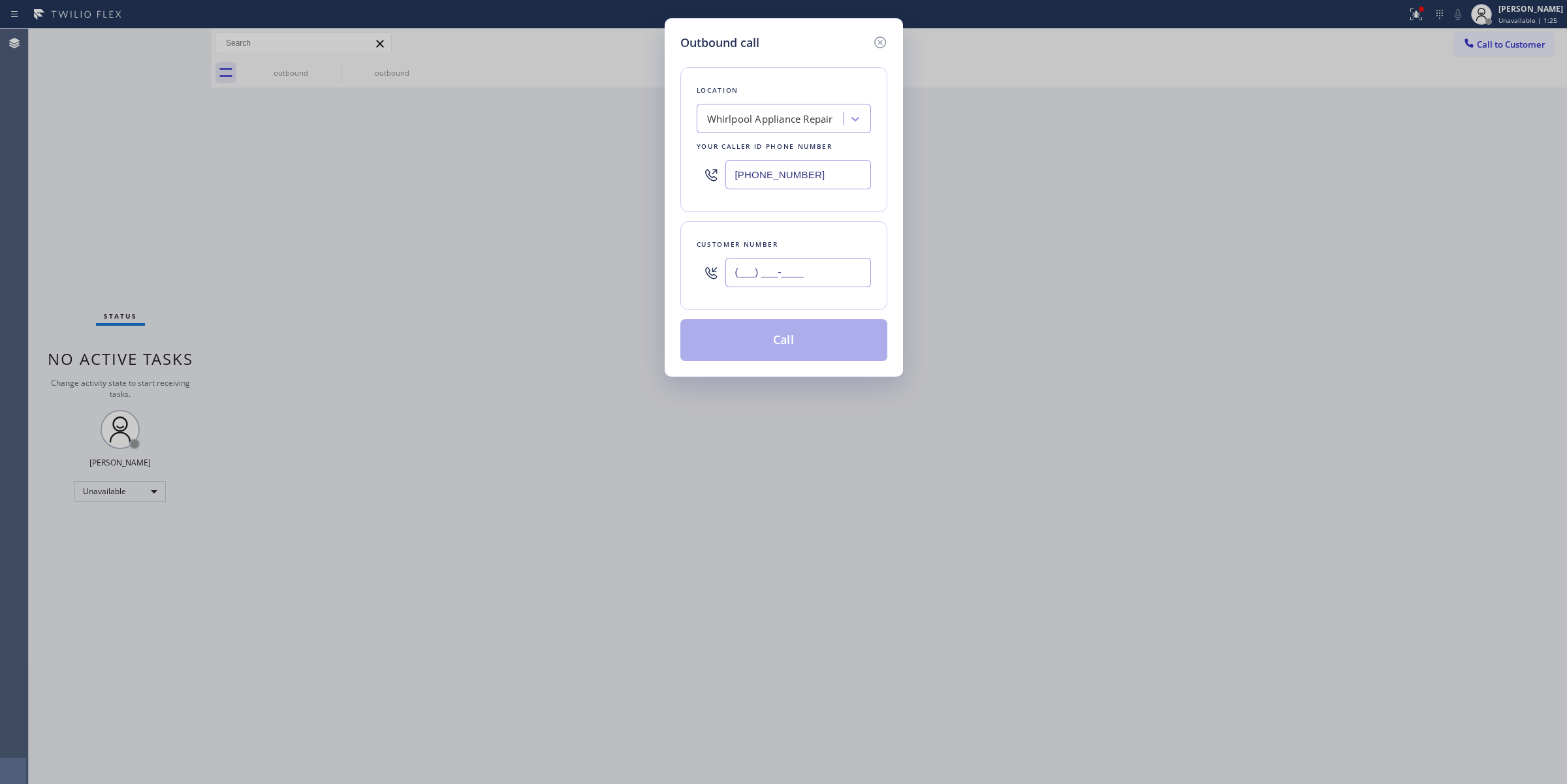
paste input "363) 201-5856"
drag, startPoint x: 840, startPoint y: 275, endPoint x: 826, endPoint y: 249, distance: 29.5
click at [839, 275] on input "(___) ___-____" at bounding box center [798, 272] width 146 height 30
type input "[PHONE_NUMBER]"
click at [811, 132] on div "Whirlpool Appliance Repair" at bounding box center [784, 118] width 174 height 30
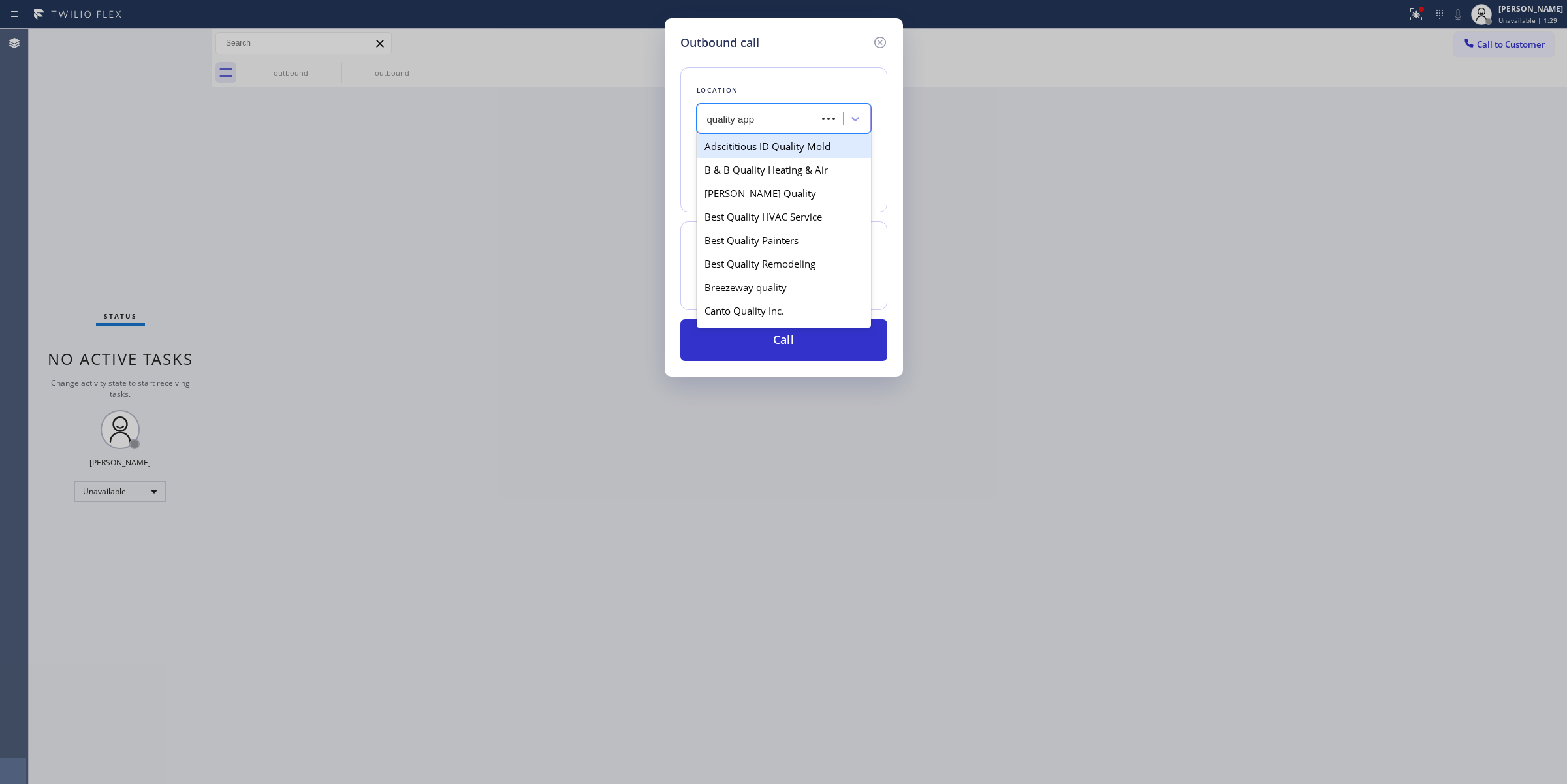
type input "quality appl"
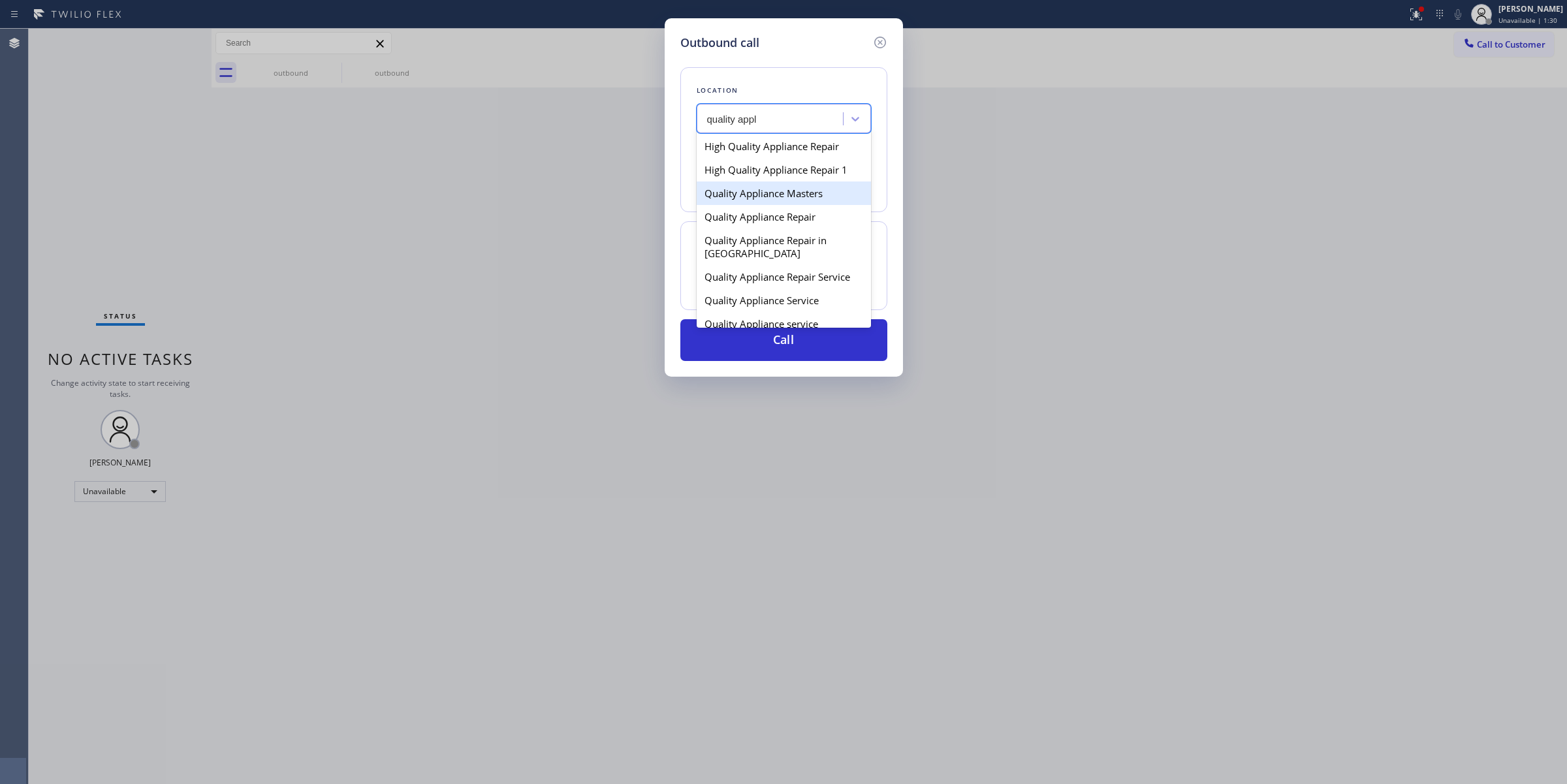
click at [759, 187] on div "Quality Appliance Masters" at bounding box center [784, 193] width 174 height 23
type input "[PHONE_NUMBER]"
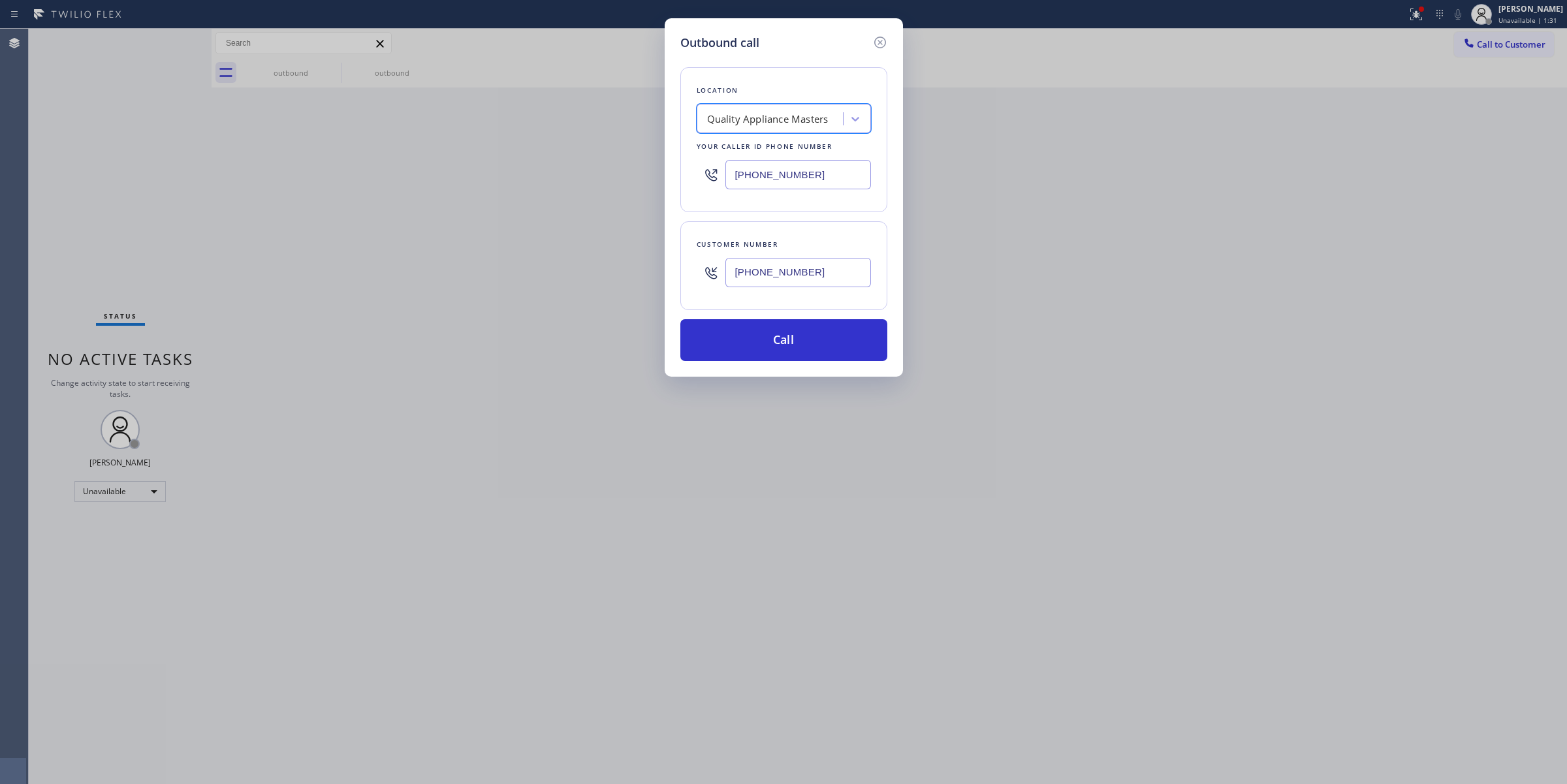
click at [768, 284] on input "[PHONE_NUMBER]" at bounding box center [798, 272] width 146 height 30
click at [762, 342] on button "Call" at bounding box center [784, 340] width 207 height 42
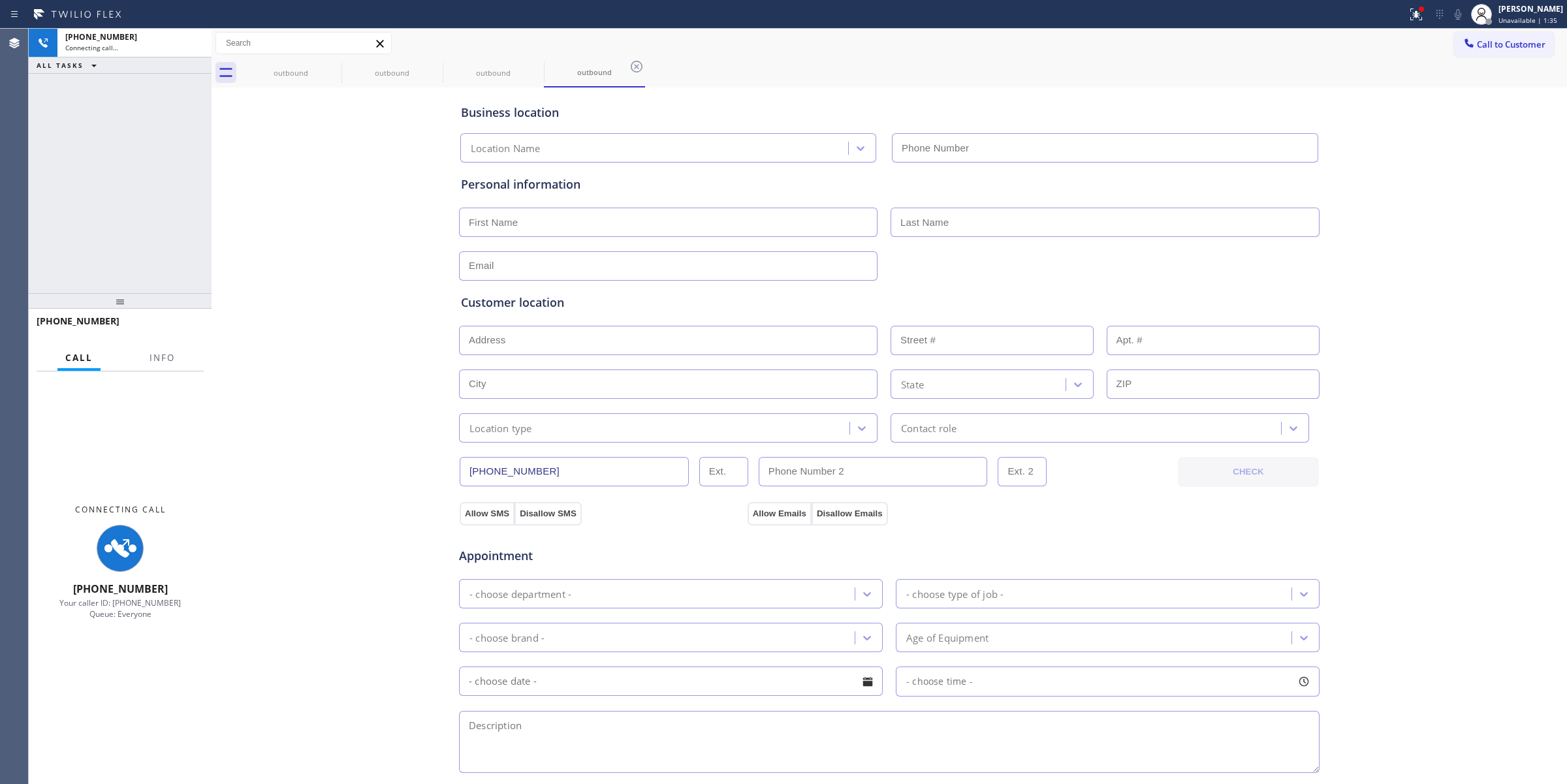
click at [1247, 145] on input "text" at bounding box center [1105, 148] width 426 height 30
type input "[PHONE_NUMBER]"
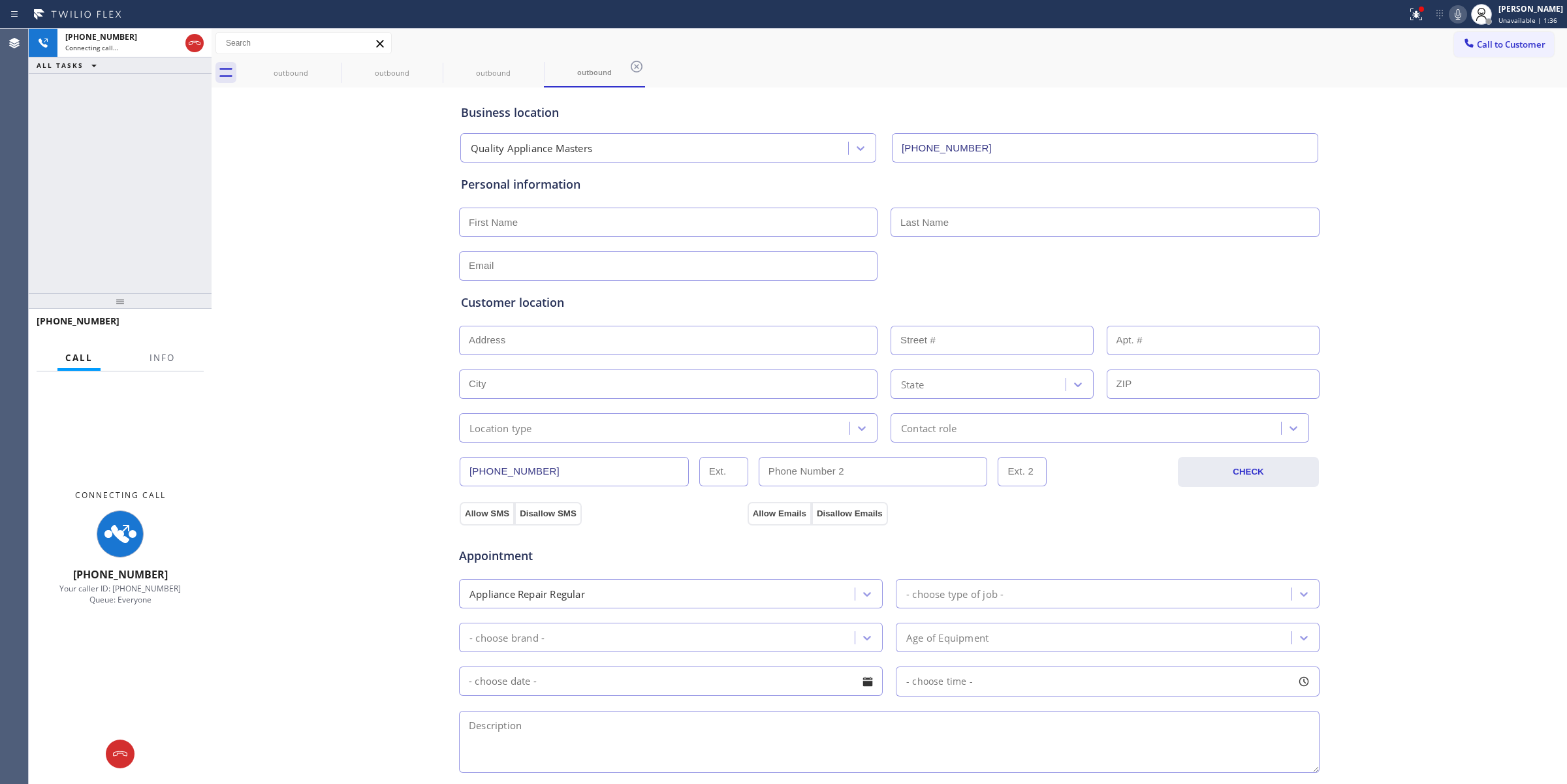
click at [1447, 124] on div "Business location Quality Appliance Masters [PHONE_NUMBER] Personal information…" at bounding box center [889, 536] width 1349 height 891
click at [1461, 7] on icon at bounding box center [1458, 14] width 16 height 16
click at [338, 65] on icon at bounding box center [332, 66] width 12 height 12
click at [0, 0] on icon at bounding box center [0, 0] width 0 height 0
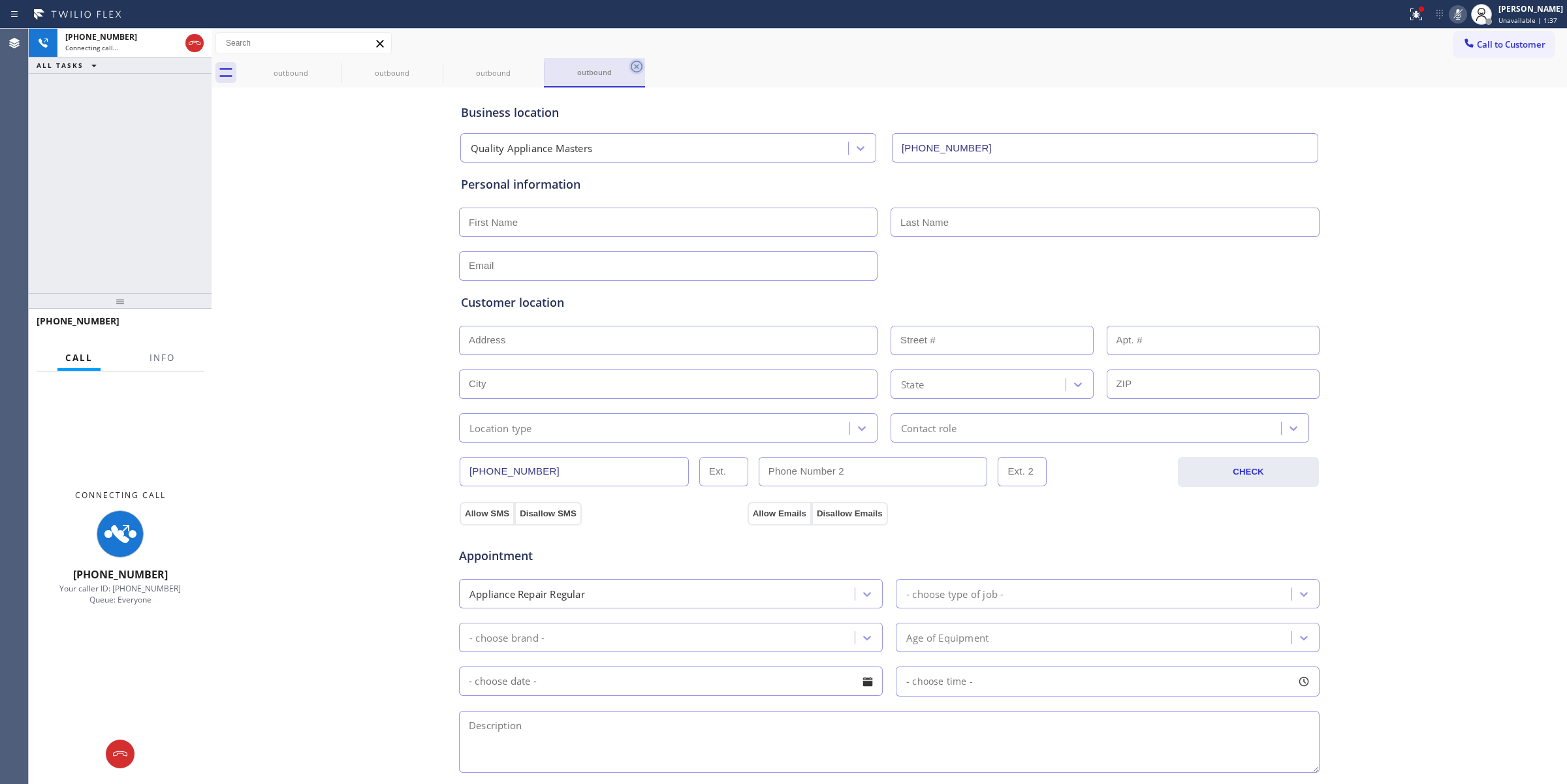
click at [631, 65] on icon at bounding box center [636, 66] width 12 height 12
click at [334, 65] on div "outbound outbound outbound outbound" at bounding box center [903, 72] width 1326 height 30
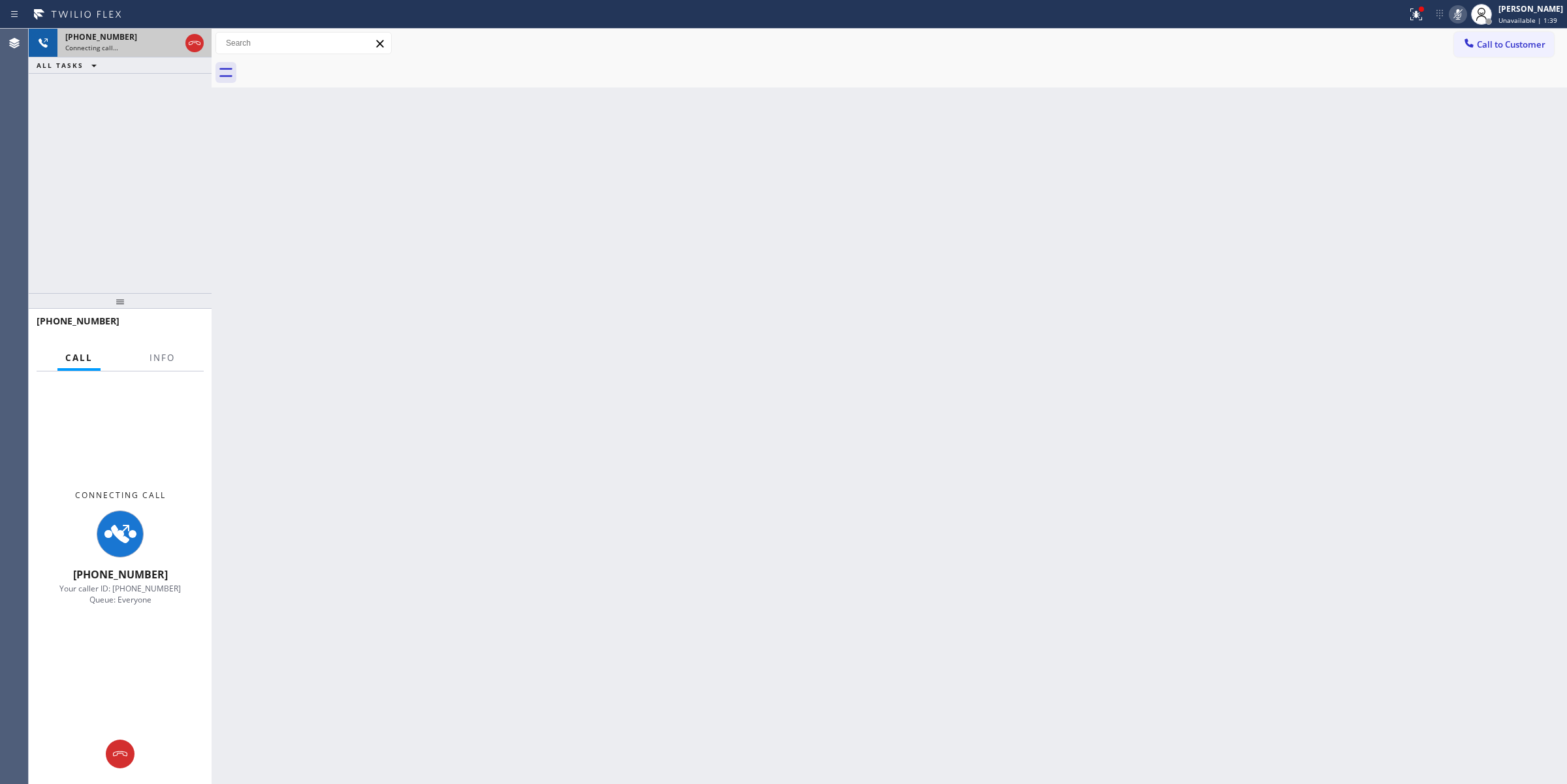
click at [128, 39] on div "[PHONE_NUMBER]" at bounding box center [122, 37] width 115 height 11
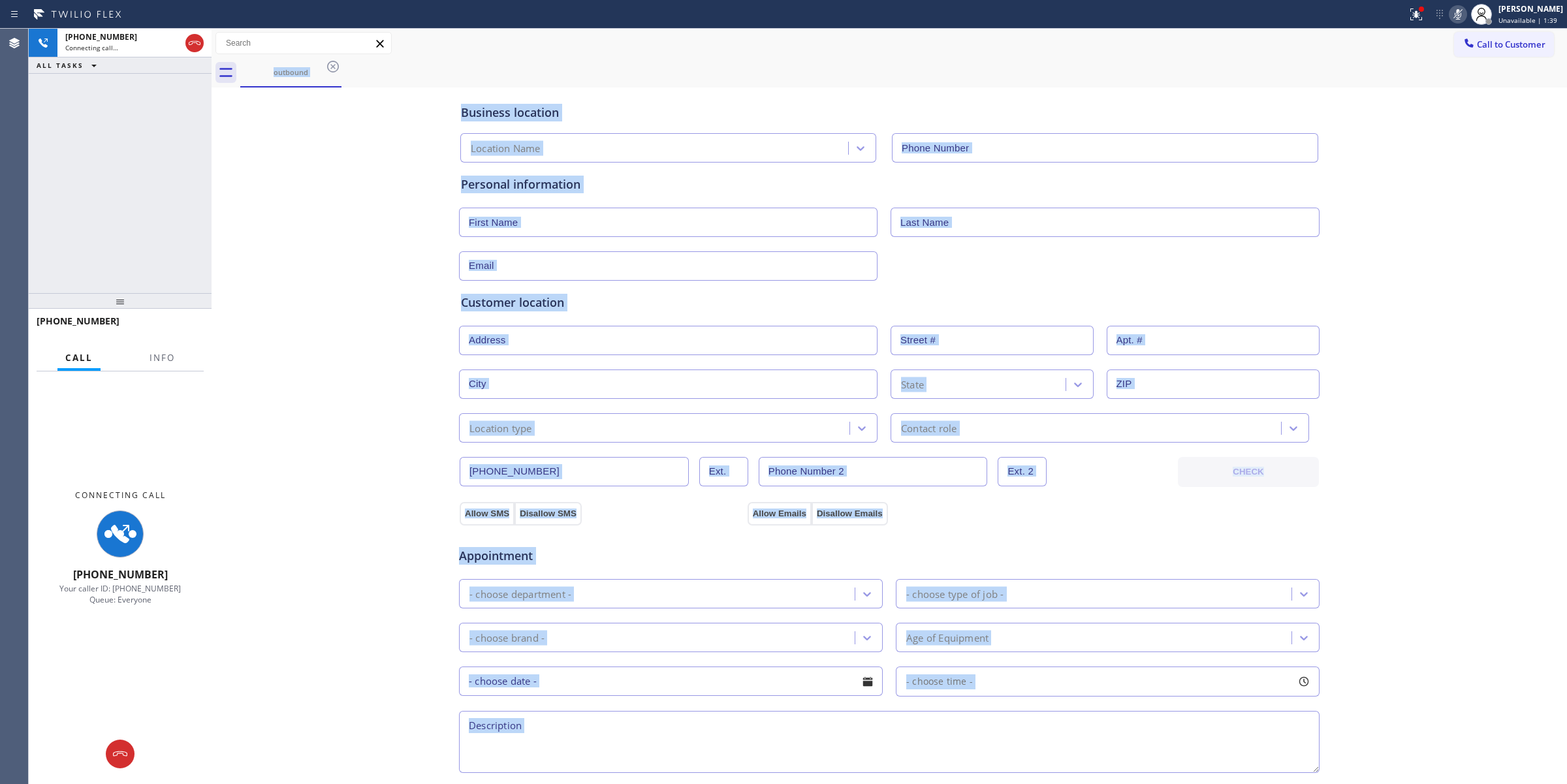
type input "[PHONE_NUMBER]"
click at [1444, 232] on div "Business location Quality Appliance Masters [PHONE_NUMBER] Personal information…" at bounding box center [889, 536] width 1349 height 891
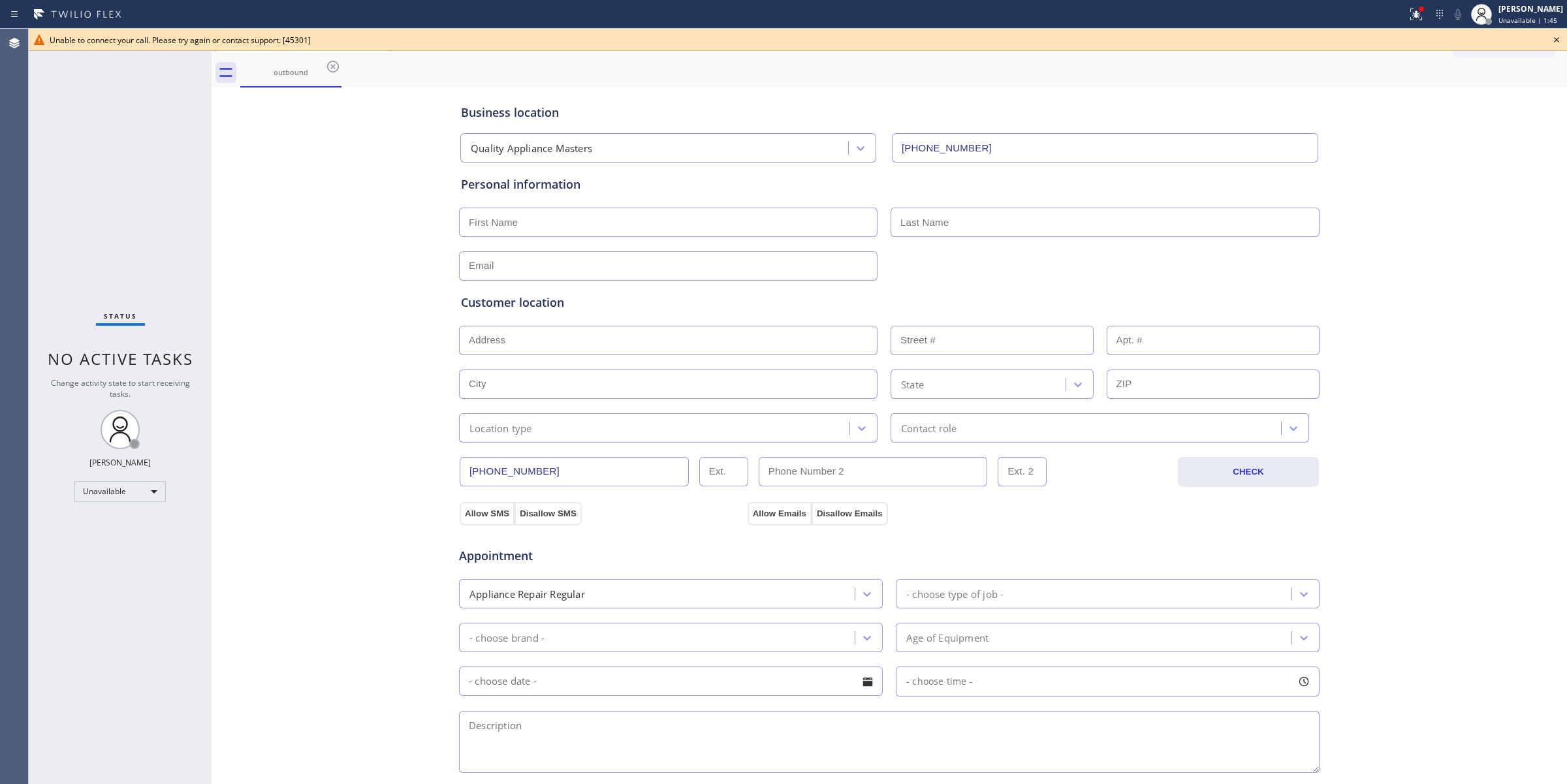
click at [1427, 352] on div "Business location Quality Appliance Masters [PHONE_NUMBER] Personal information…" at bounding box center [889, 536] width 1349 height 891
click at [1557, 38] on icon at bounding box center [1556, 40] width 16 height 16
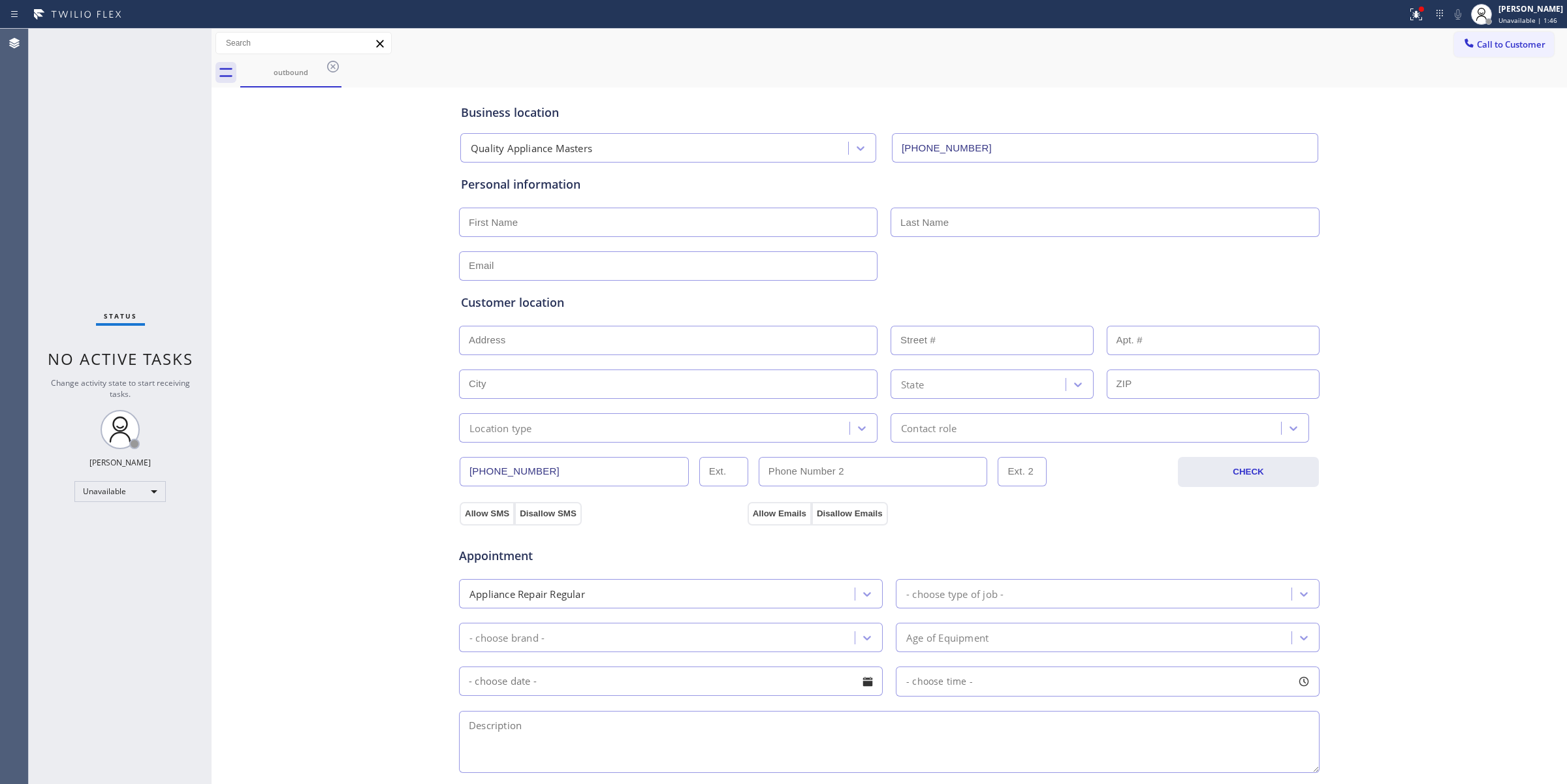
drag, startPoint x: 1495, startPoint y: 41, endPoint x: 1446, endPoint y: 54, distance: 50.7
click at [1489, 41] on span "Call to Customer" at bounding box center [1511, 44] width 69 height 12
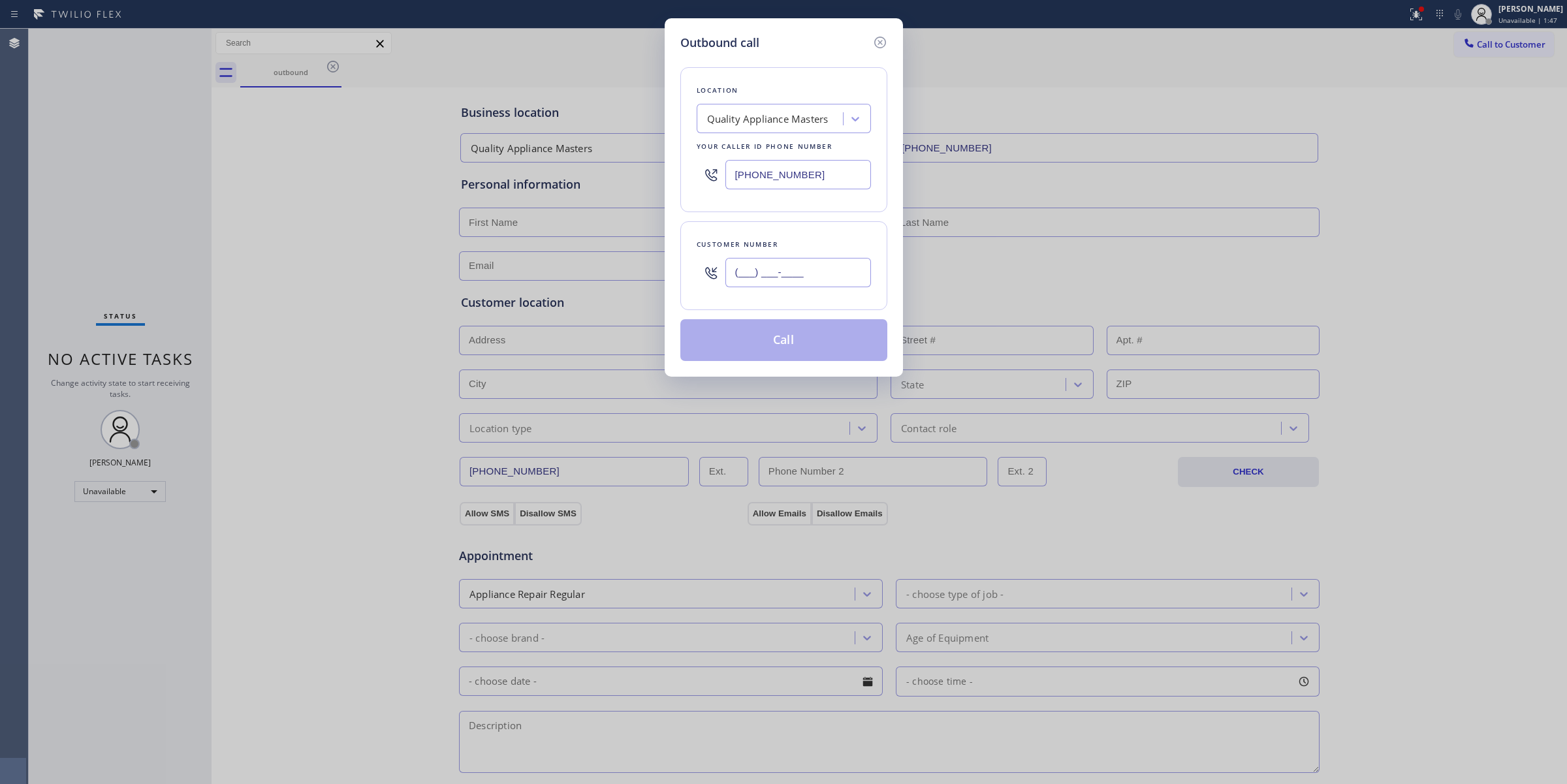
paste input "363) 201-5856"
click at [768, 268] on input "[PHONE_NUMBER]" at bounding box center [798, 272] width 146 height 30
type input "[PHONE_NUMBER]"
click at [785, 340] on button "Call" at bounding box center [784, 340] width 207 height 42
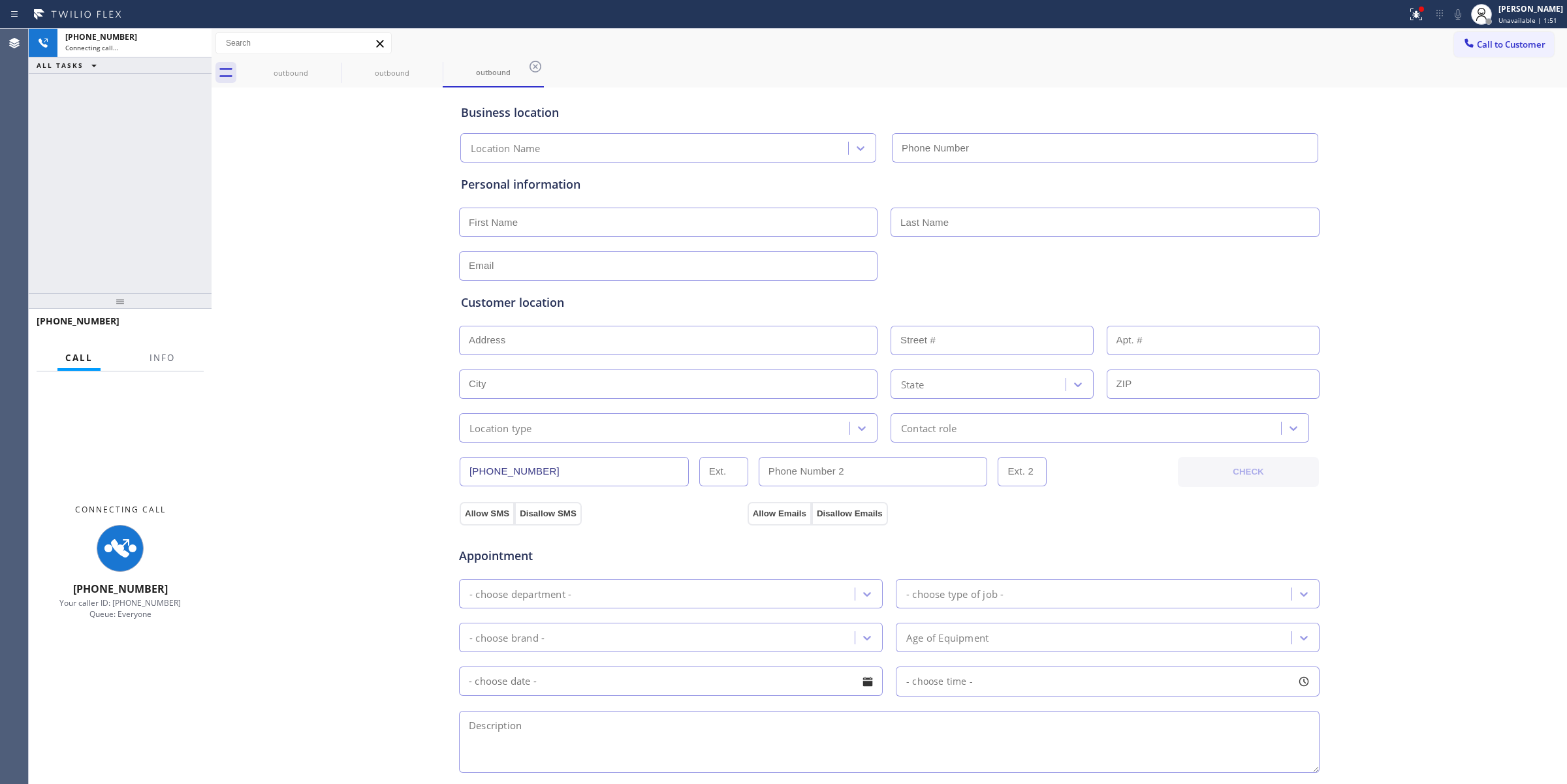
type input "[PHONE_NUMBER]"
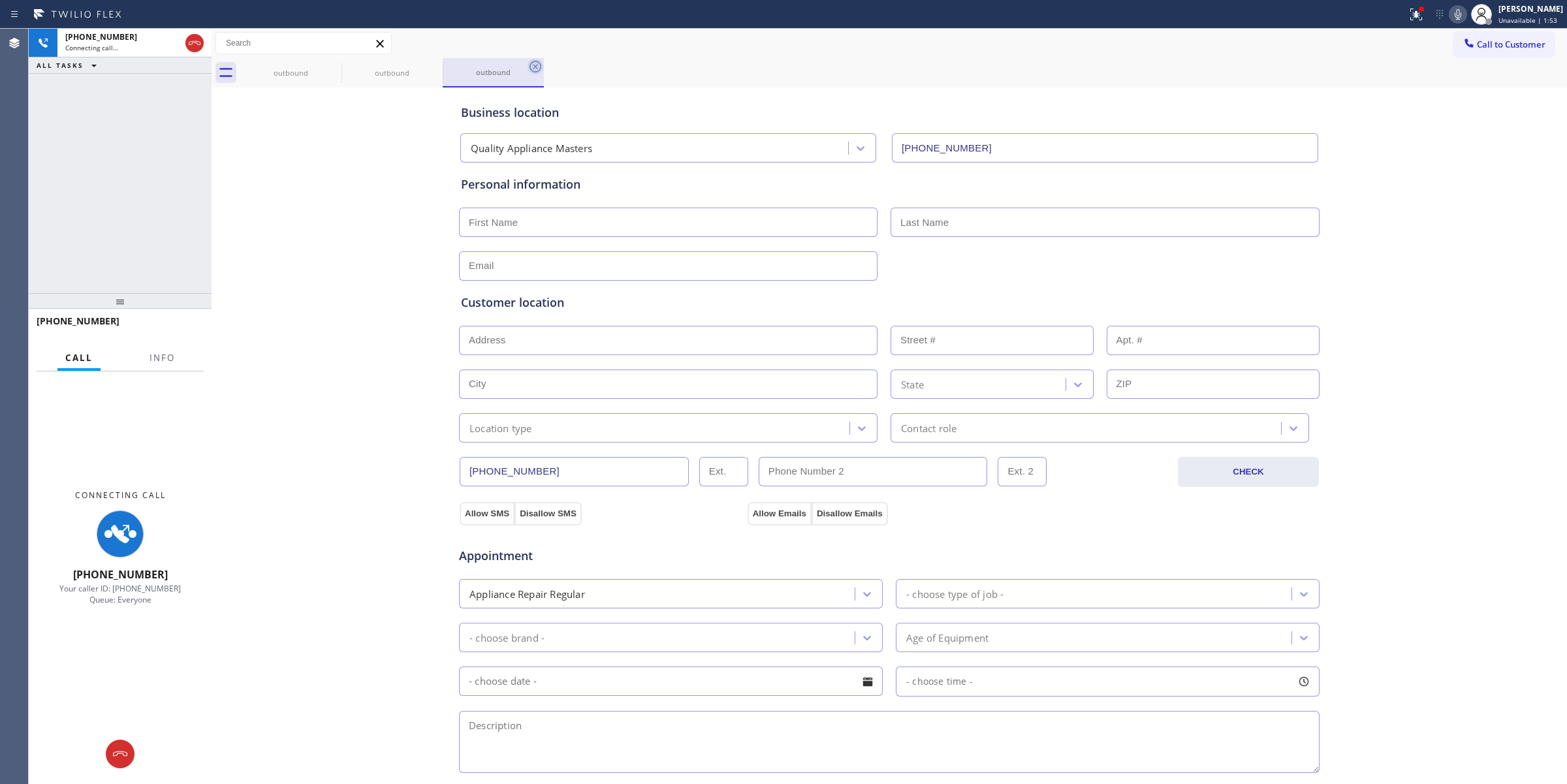
click at [0, 0] on icon at bounding box center [0, 0] width 0 height 0
click at [530, 66] on icon at bounding box center [535, 66] width 12 height 12
click at [334, 66] on div "outbound outbound outbound" at bounding box center [903, 72] width 1326 height 30
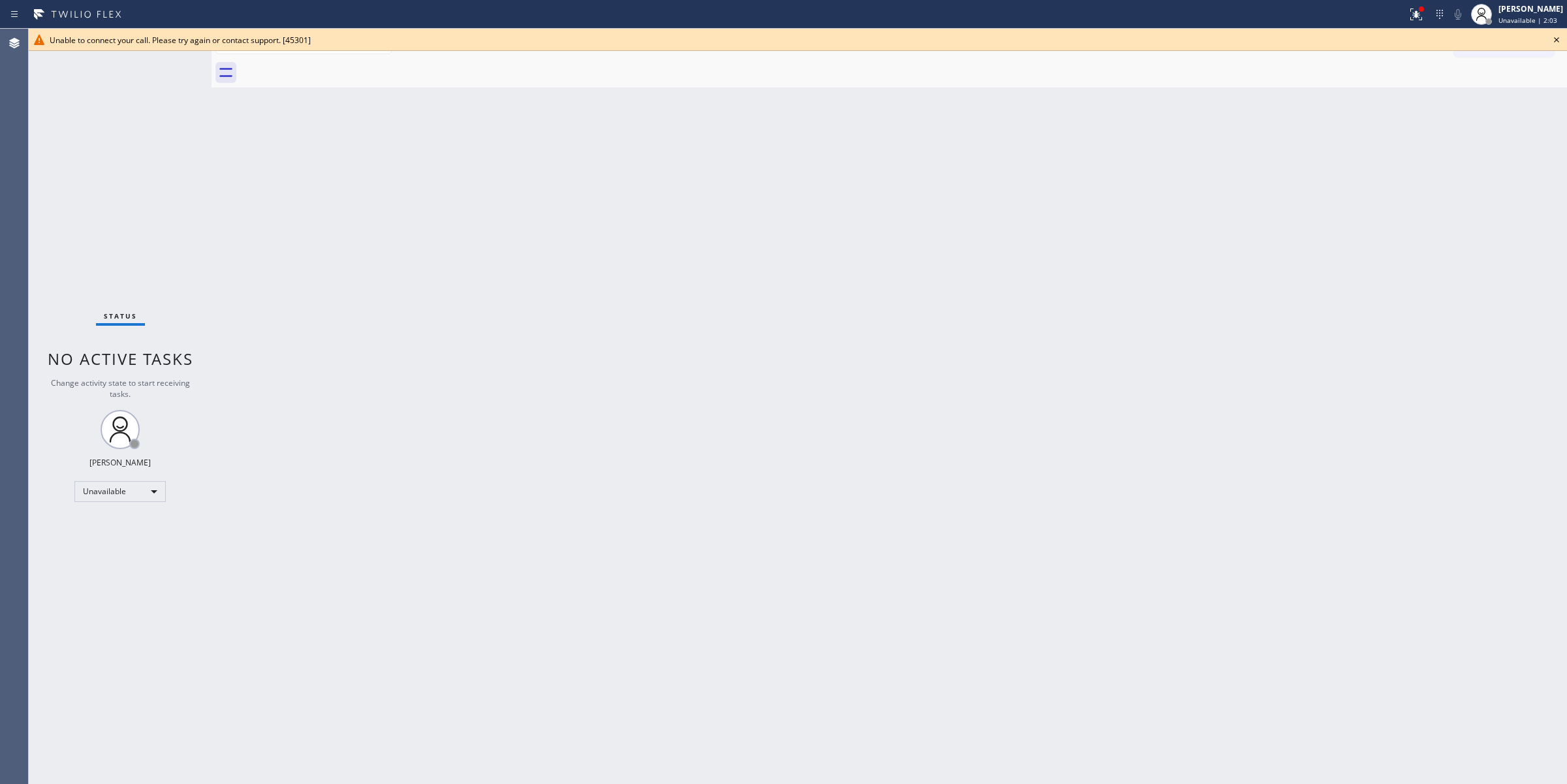
click at [1555, 45] on icon at bounding box center [1556, 40] width 16 height 16
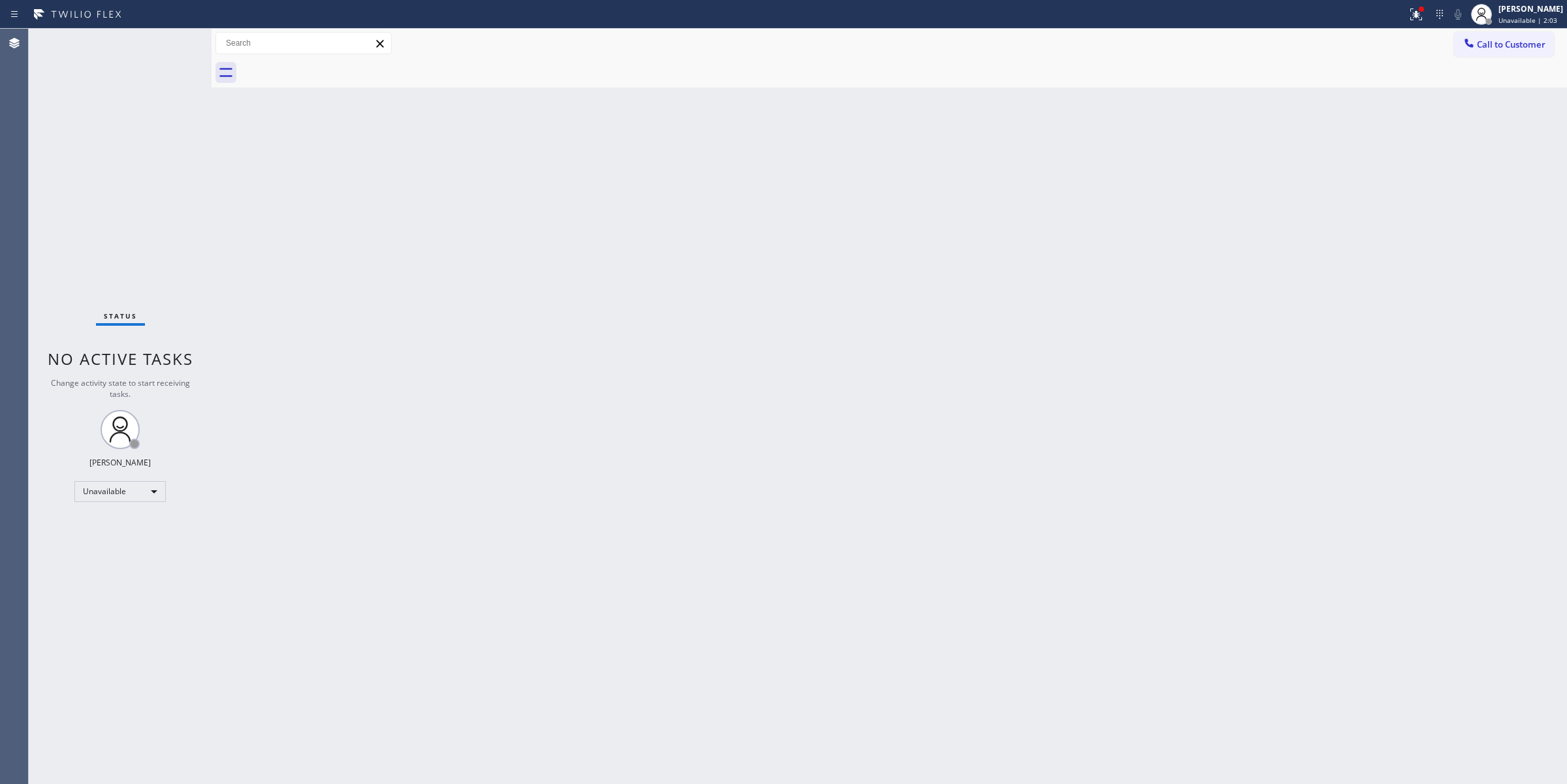
drag, startPoint x: 1500, startPoint y: 43, endPoint x: 1368, endPoint y: 76, distance: 136.1
click at [1497, 43] on span "Call to Customer" at bounding box center [1511, 44] width 69 height 12
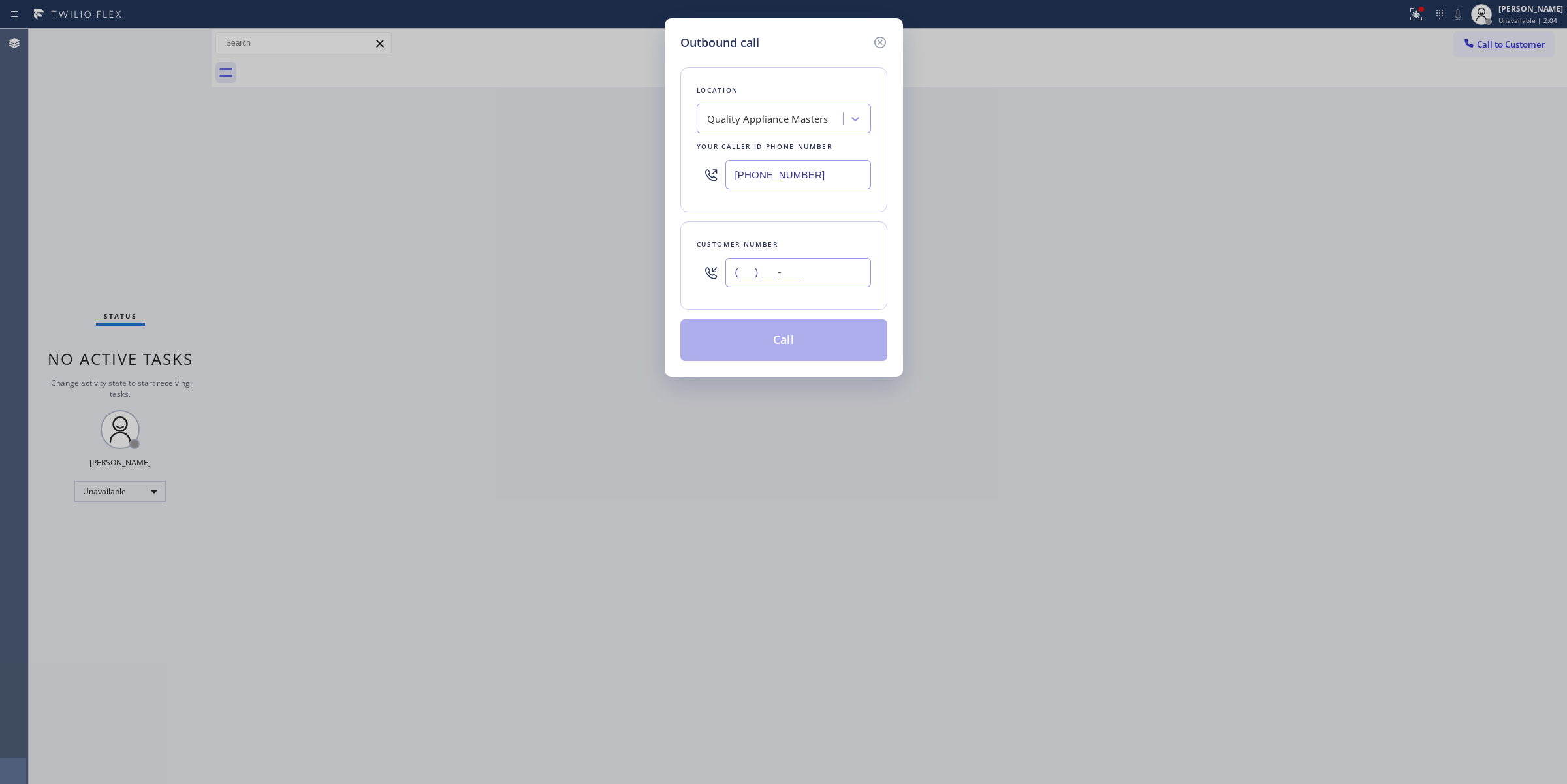
paste input "573) 861-9465"
click at [759, 279] on input "(___) ___-____" at bounding box center [798, 272] width 146 height 30
type input "[PHONE_NUMBER]"
click at [795, 122] on div "Quality Appliance Masters" at bounding box center [768, 119] width 122 height 15
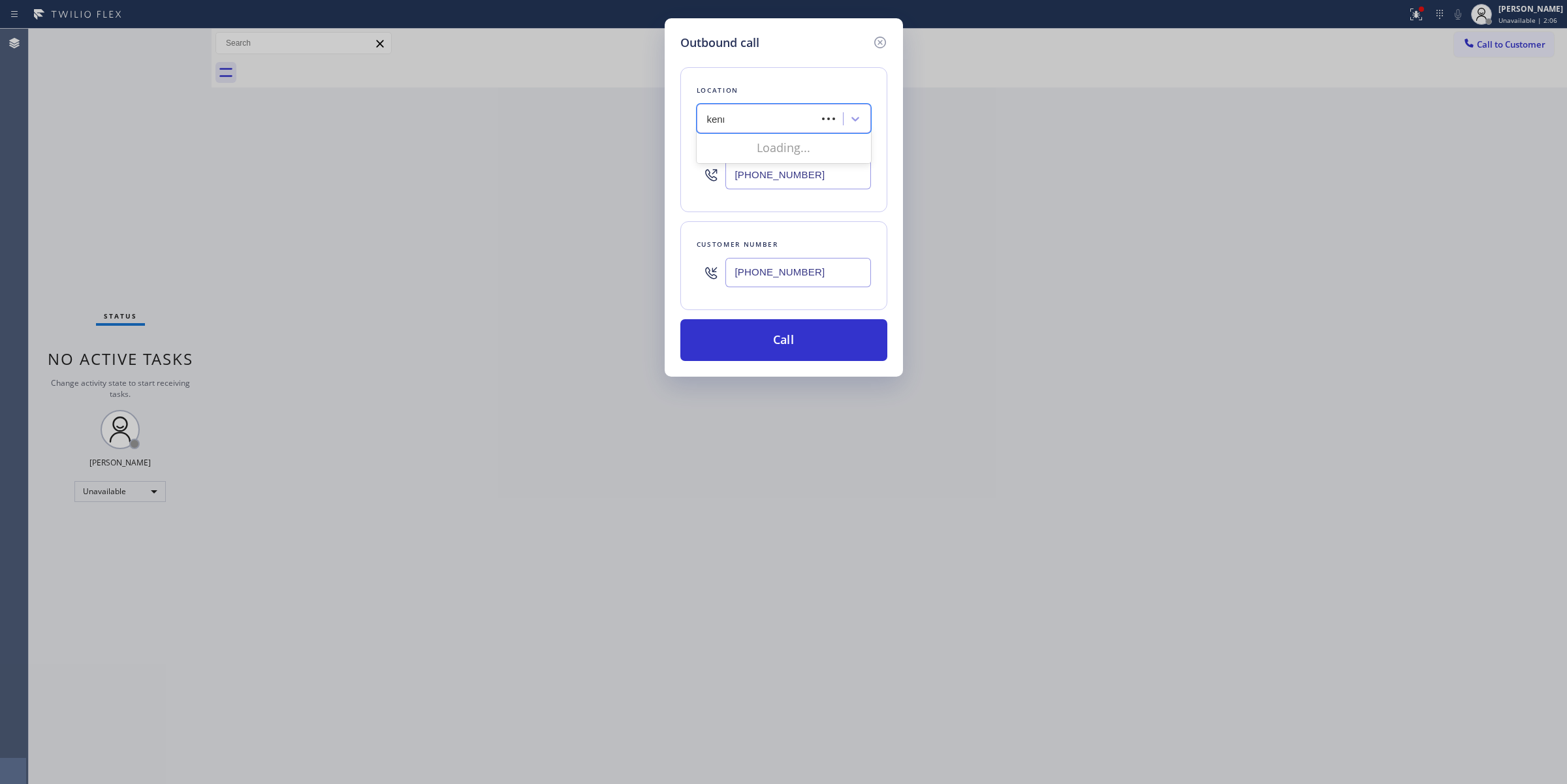
type input "kenmore"
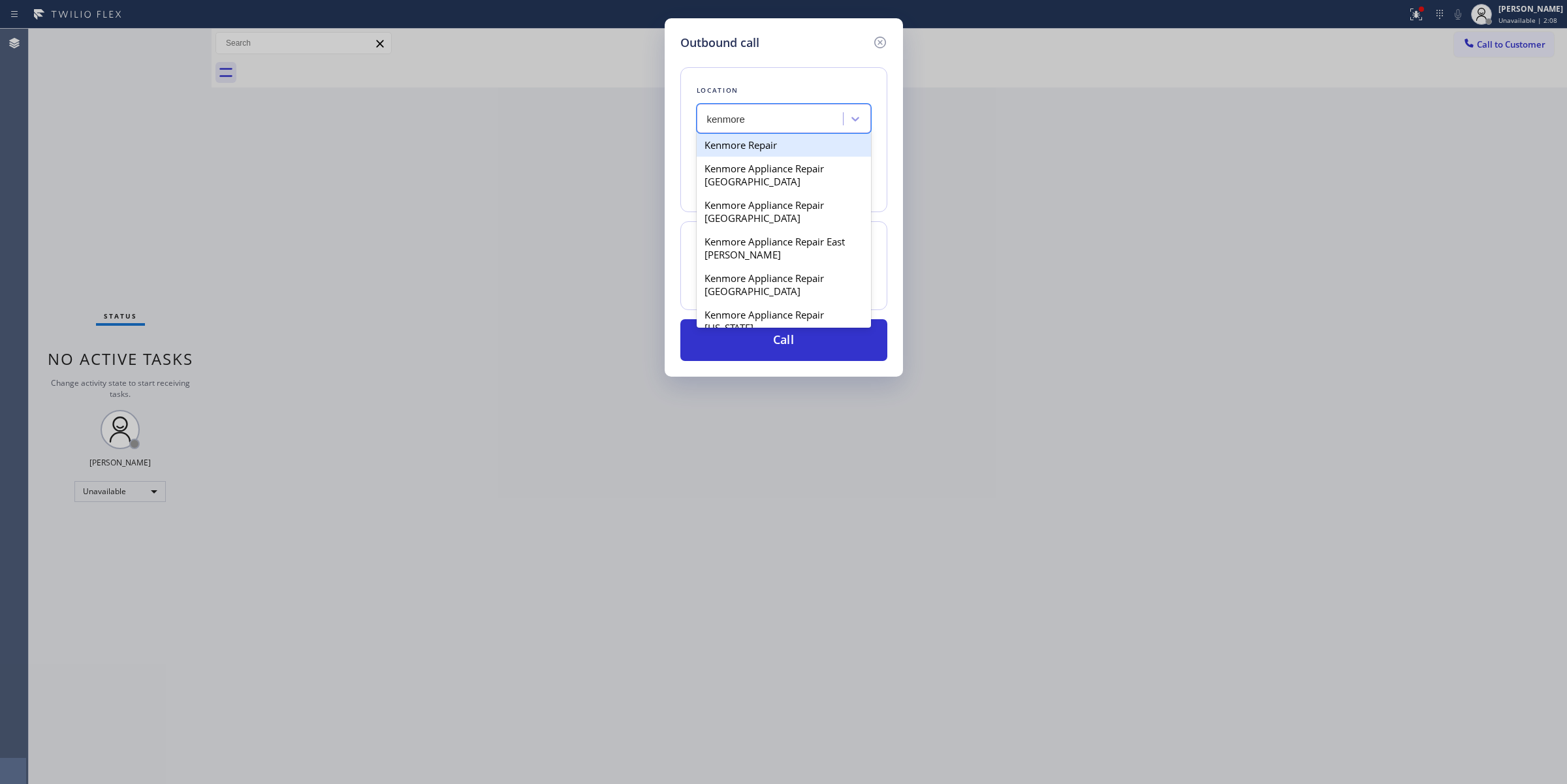
scroll to position [327, 0]
click at [775, 195] on div "Kenmore Appliance Repair [GEOGRAPHIC_DATA]" at bounding box center [784, 176] width 174 height 36
type input "[PHONE_NUMBER]"
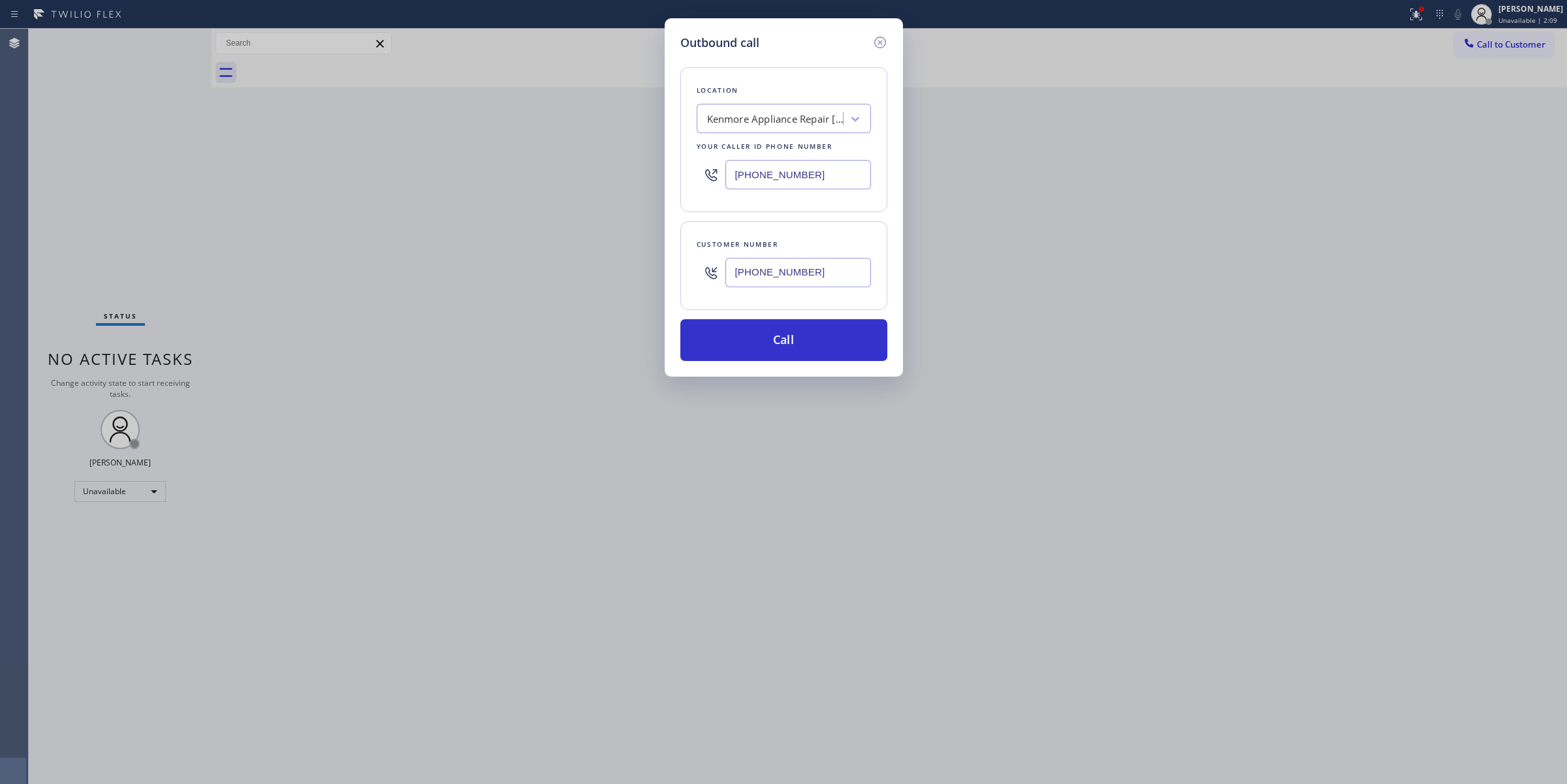
click at [775, 271] on input "[PHONE_NUMBER]" at bounding box center [798, 272] width 146 height 30
click at [775, 344] on button "Call" at bounding box center [784, 340] width 207 height 42
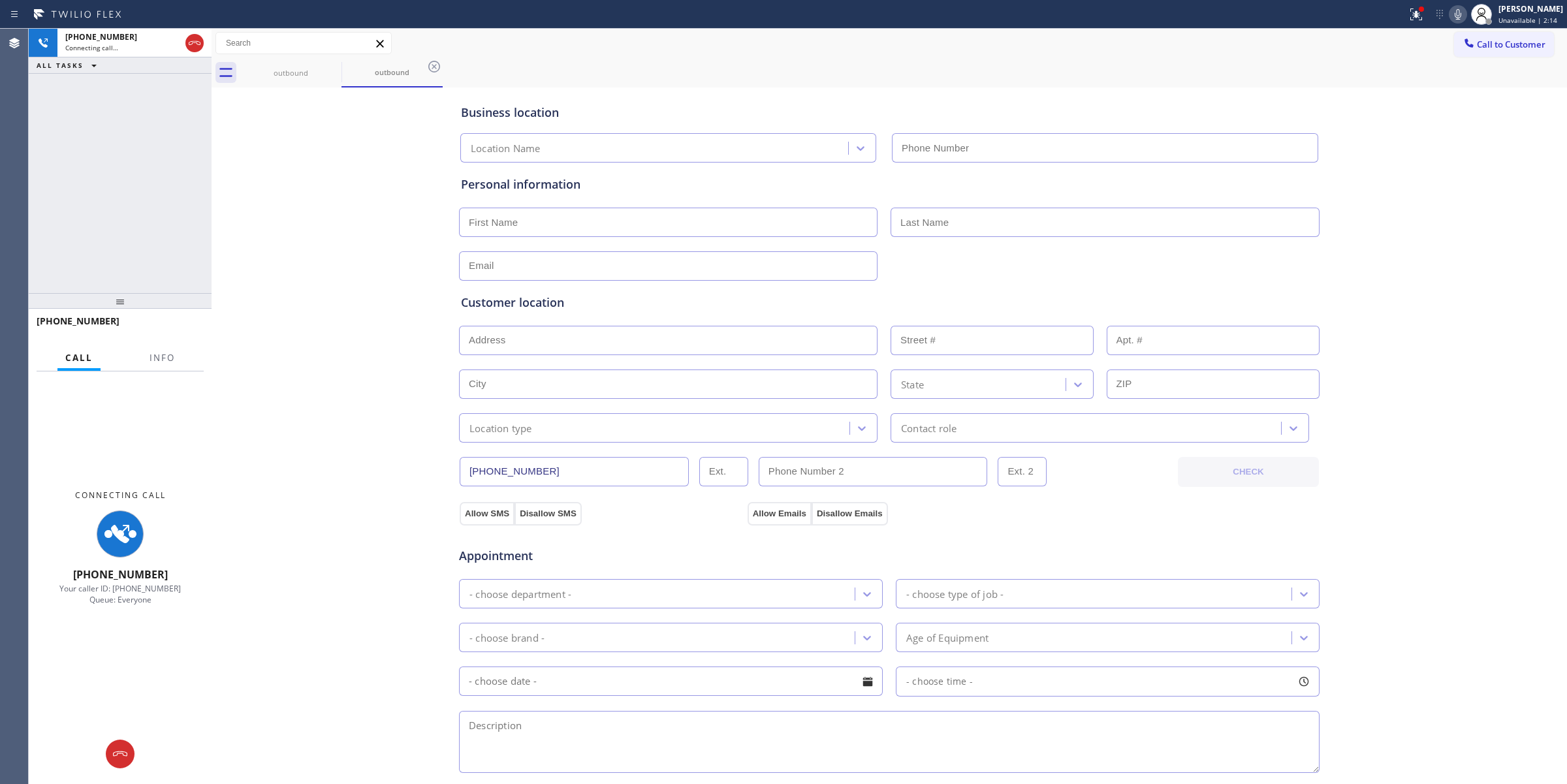
type input "[PHONE_NUMBER]"
click at [1467, 14] on div at bounding box center [1458, 14] width 19 height 16
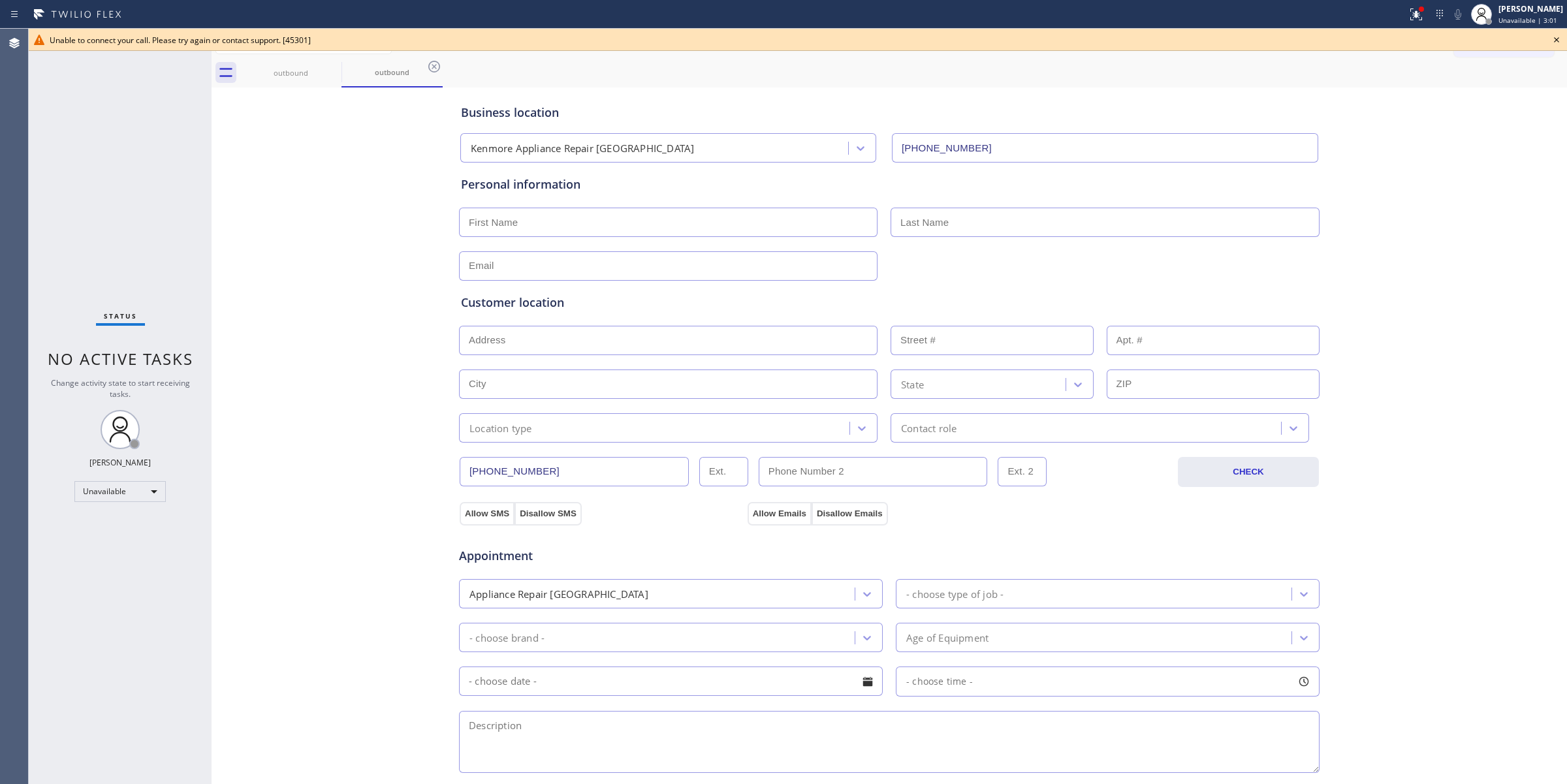
click at [1557, 39] on icon at bounding box center [1556, 40] width 16 height 16
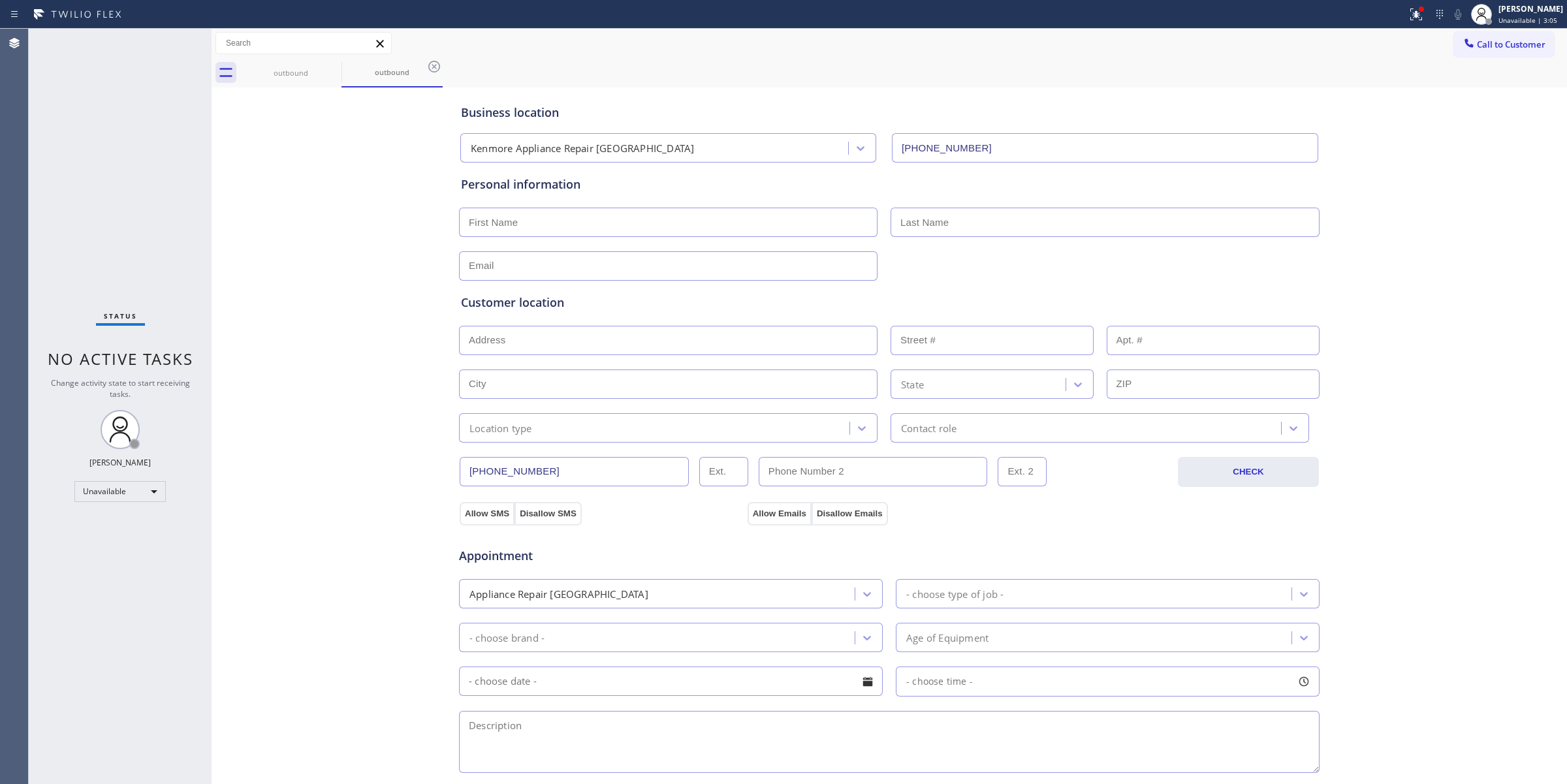
drag, startPoint x: 1500, startPoint y: 46, endPoint x: 1211, endPoint y: 134, distance: 302.1
click at [1498, 46] on span "Call to Customer" at bounding box center [1511, 44] width 69 height 12
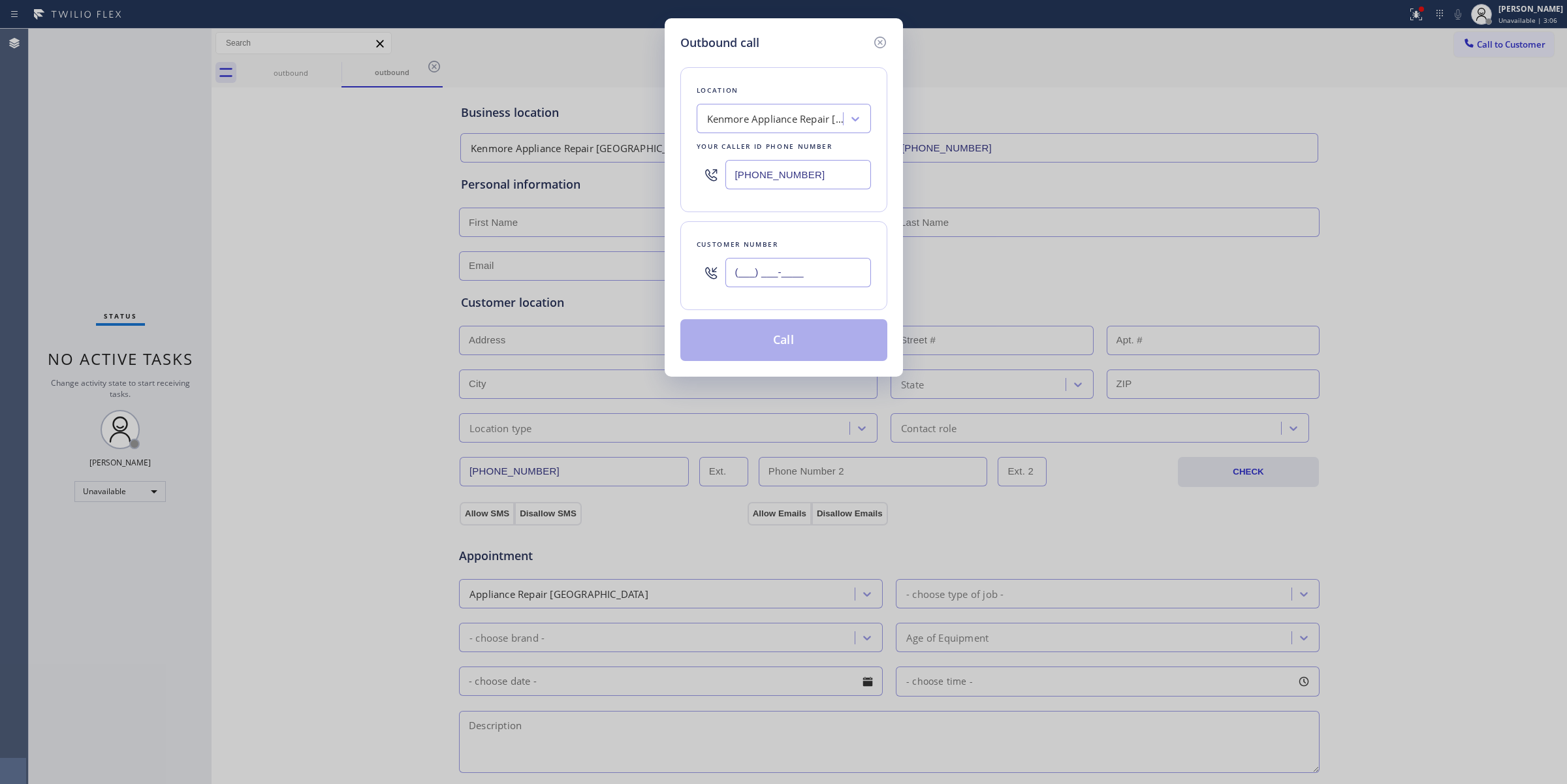
click at [793, 268] on input "(___) ___-____" at bounding box center [798, 272] width 146 height 30
paste input "920) 896-8082"
type input "[PHONE_NUMBER]"
click at [781, 122] on div "Kenmore Appliance Repair [GEOGRAPHIC_DATA]" at bounding box center [775, 119] width 137 height 15
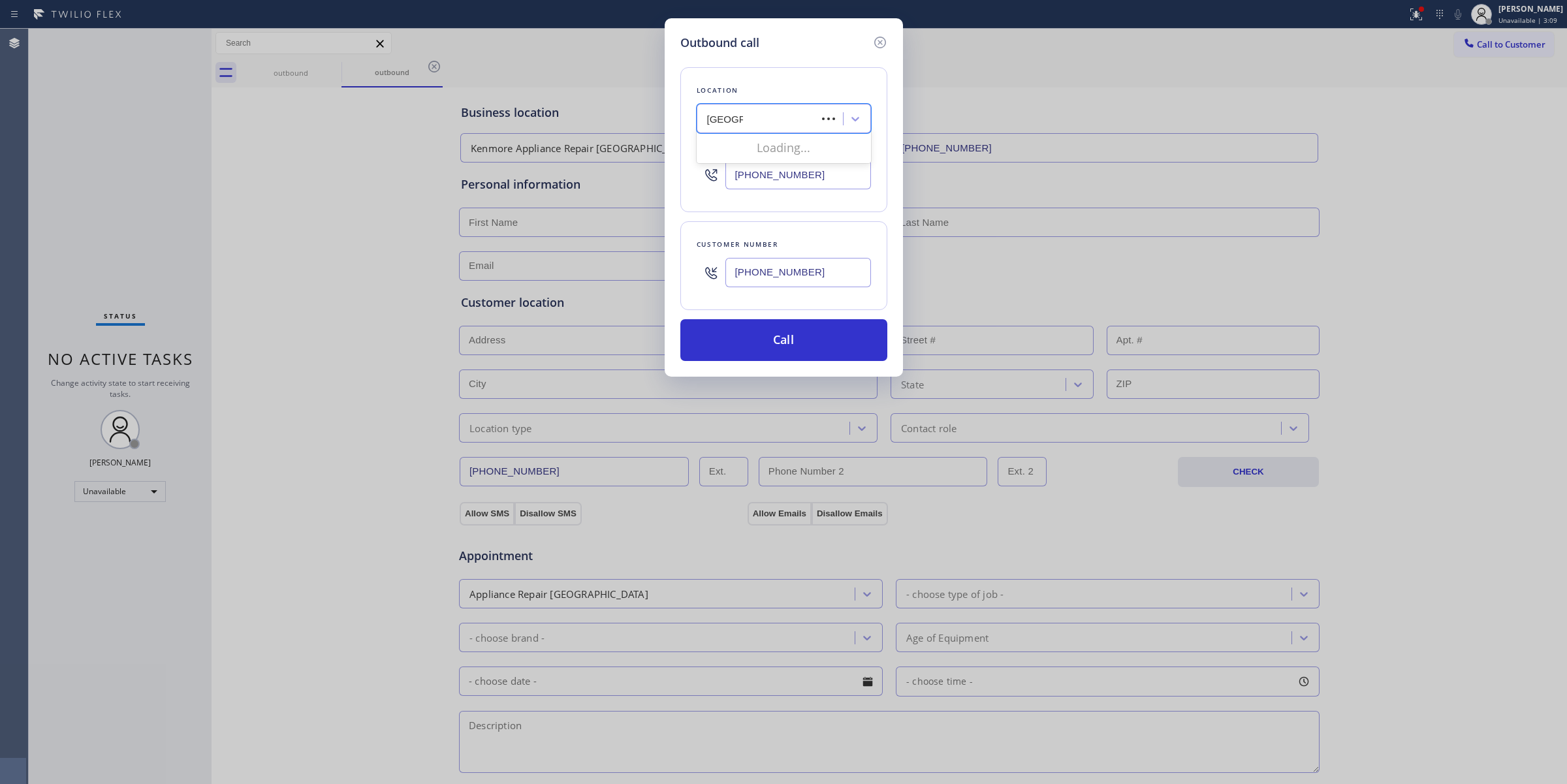
type input "samsung"
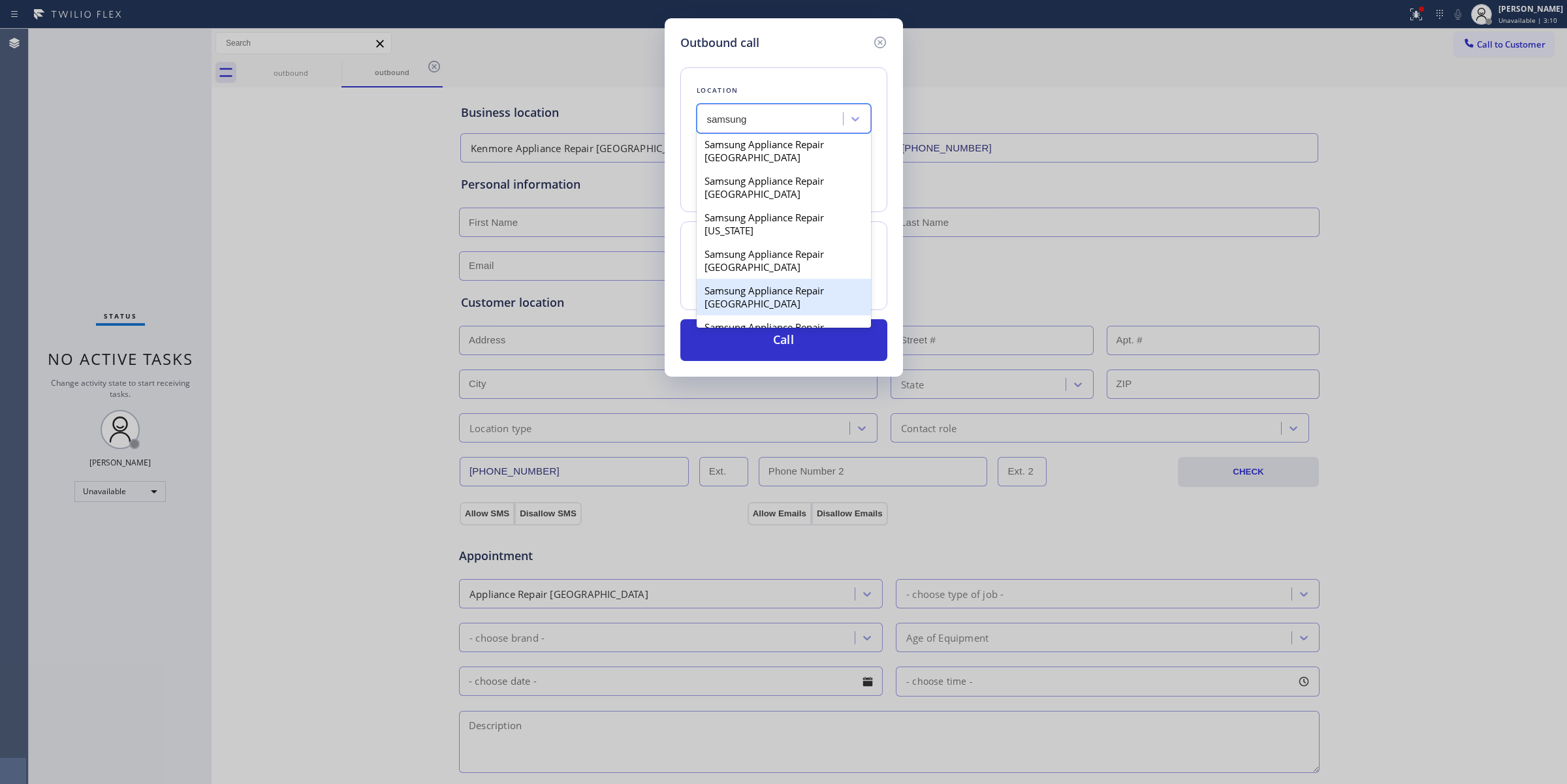
scroll to position [245, 0]
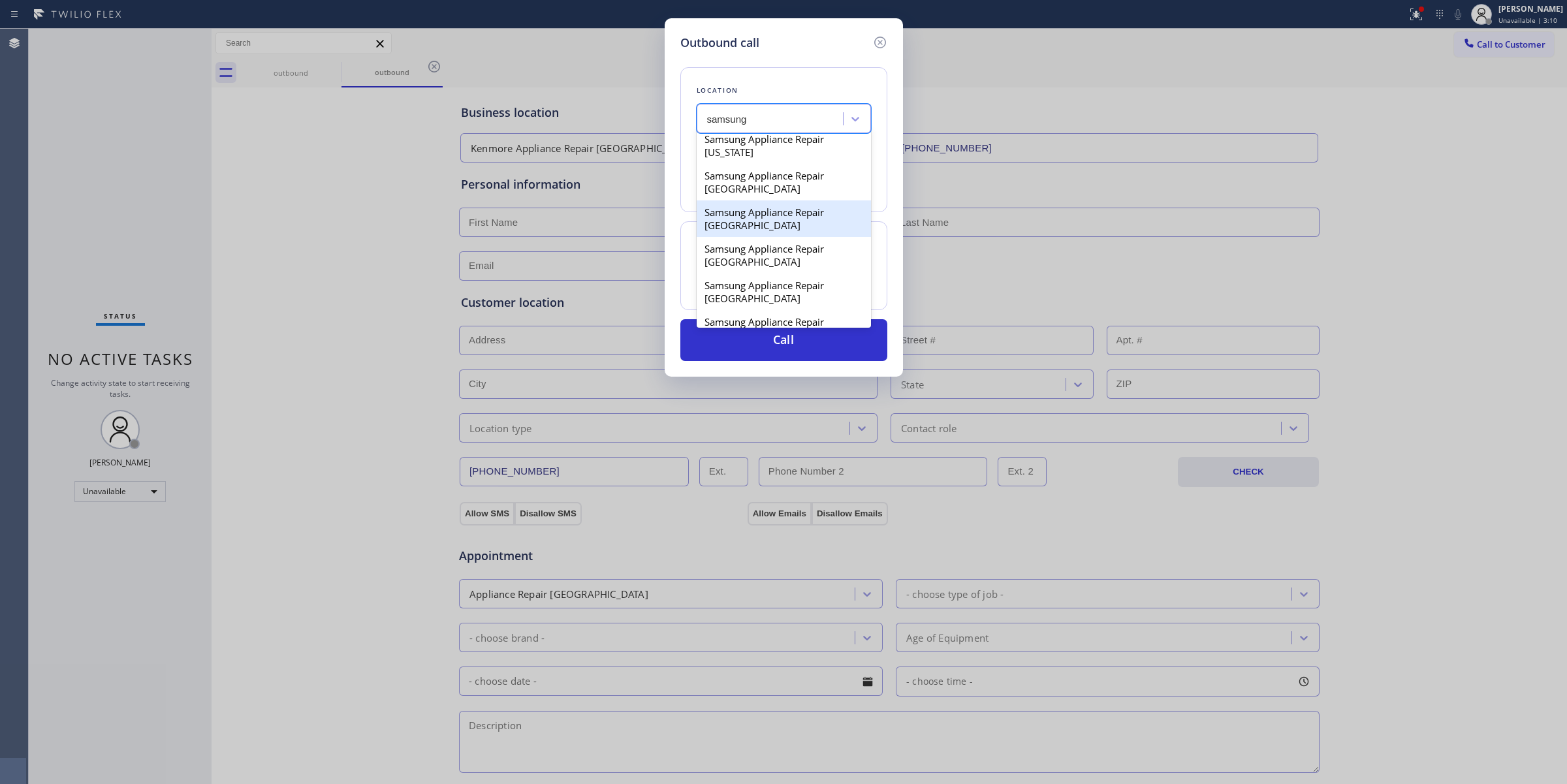
click at [768, 237] on div "Samsung Appliance Repair [GEOGRAPHIC_DATA]" at bounding box center [784, 218] width 174 height 36
type input "[PHONE_NUMBER]"
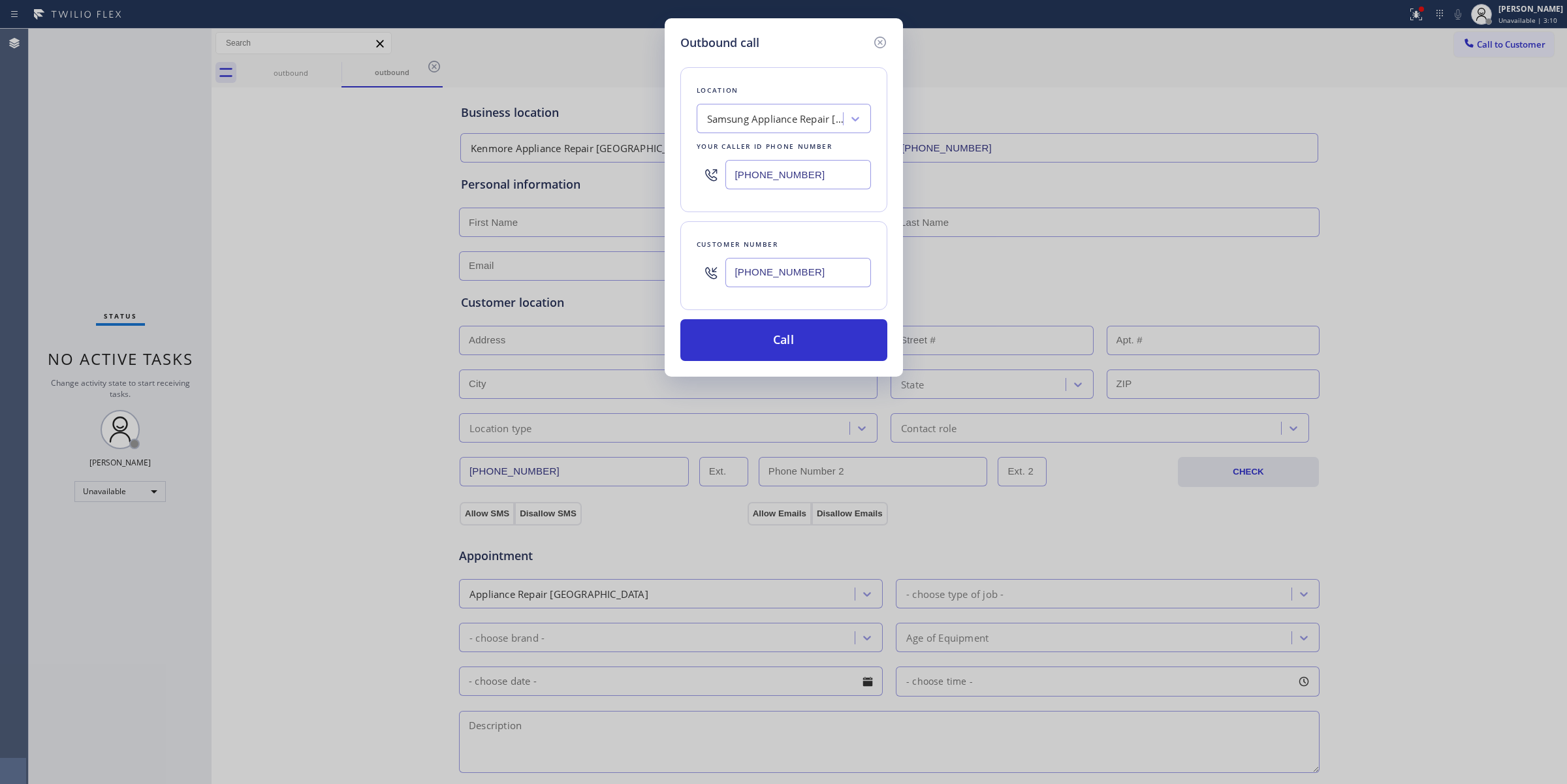
click at [784, 276] on input "[PHONE_NUMBER]" at bounding box center [798, 272] width 146 height 30
click at [772, 338] on button "Call" at bounding box center [784, 340] width 207 height 42
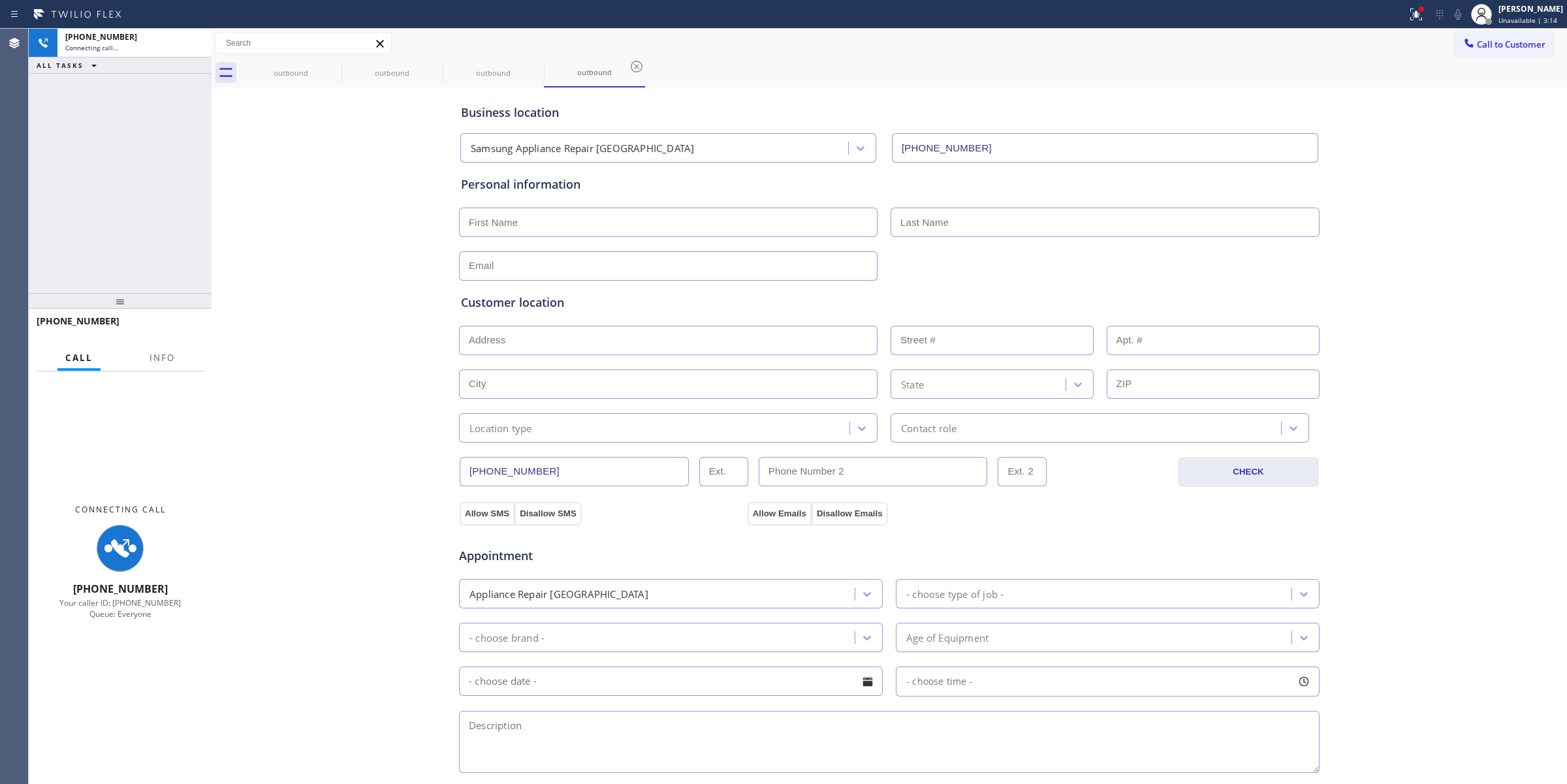
type input "[PHONE_NUMBER]"
click at [1425, 264] on div "Business location Samsung Appliance Repair [GEOGRAPHIC_DATA] [PHONE_NUMBER] Per…" at bounding box center [889, 536] width 1349 height 891
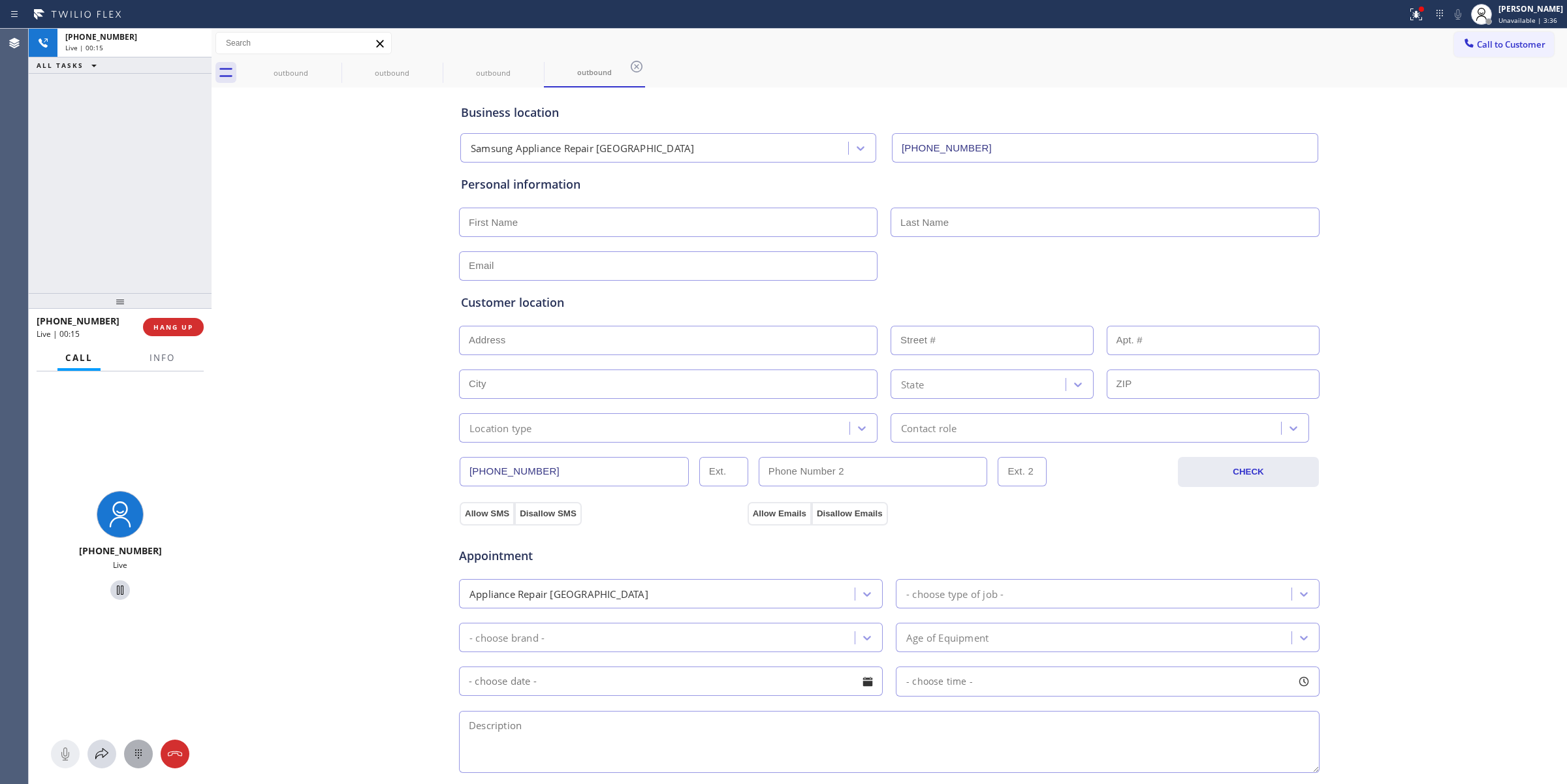
click at [150, 761] on div at bounding box center [138, 754] width 29 height 16
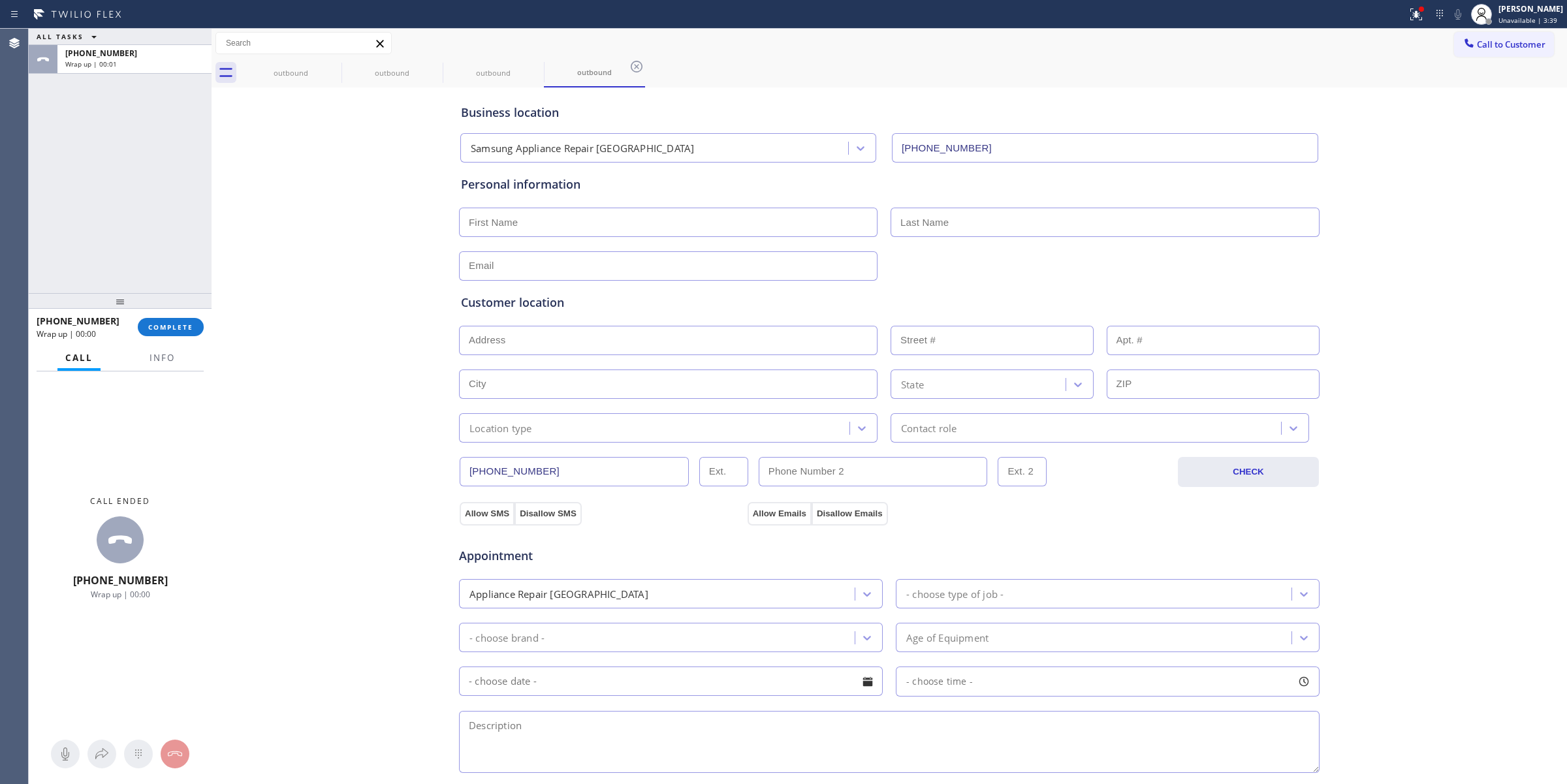
click at [1477, 52] on button "Call to Customer" at bounding box center [1504, 45] width 100 height 25
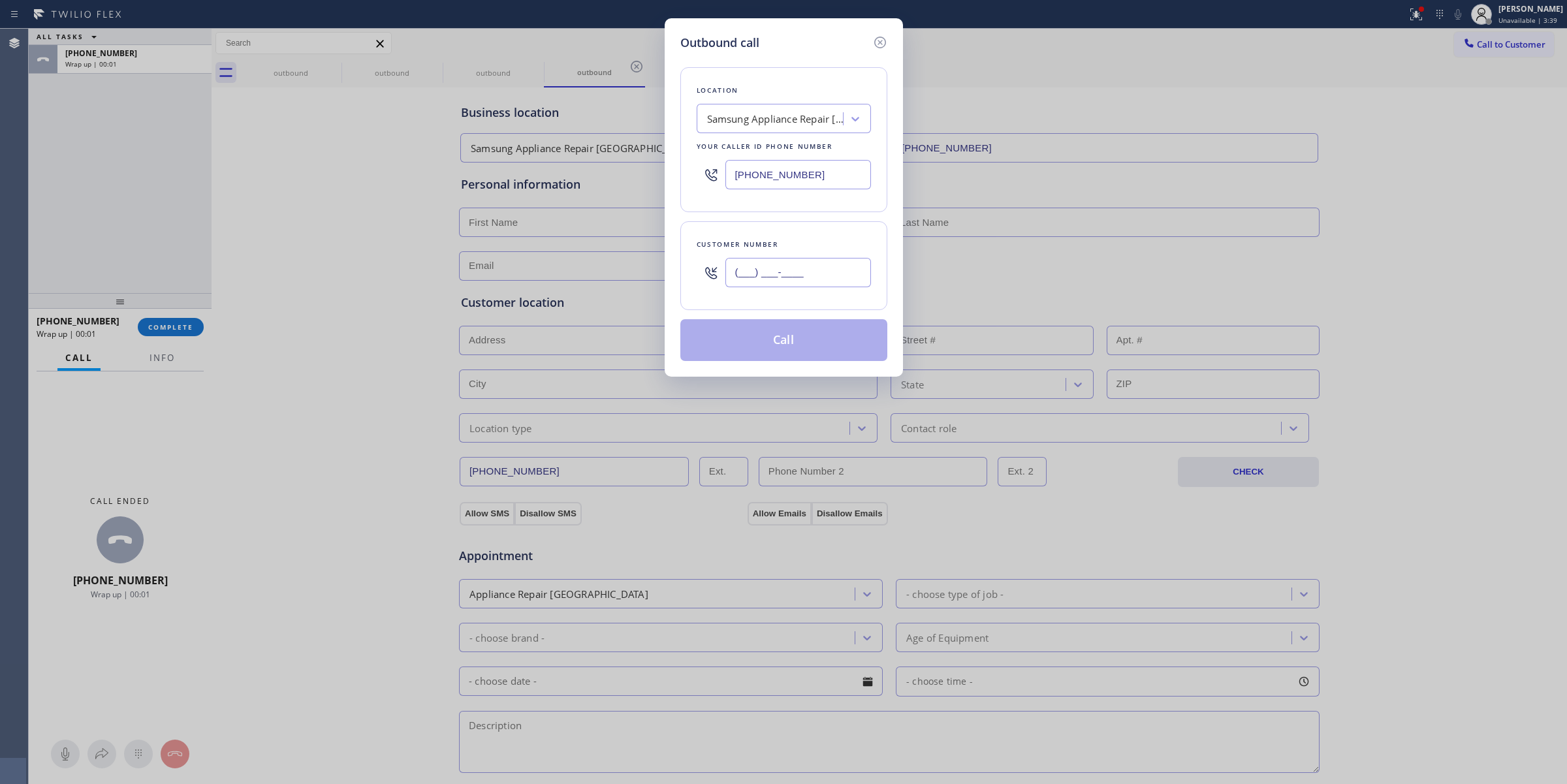
click at [826, 259] on input "(___) ___-____" at bounding box center [798, 272] width 146 height 30
paste input "920) 896-8082"
type input "[PHONE_NUMBER]"
click at [799, 343] on button "Call" at bounding box center [784, 340] width 207 height 42
drag, startPoint x: 684, startPoint y: 351, endPoint x: 914, endPoint y: 91, distance: 347.1
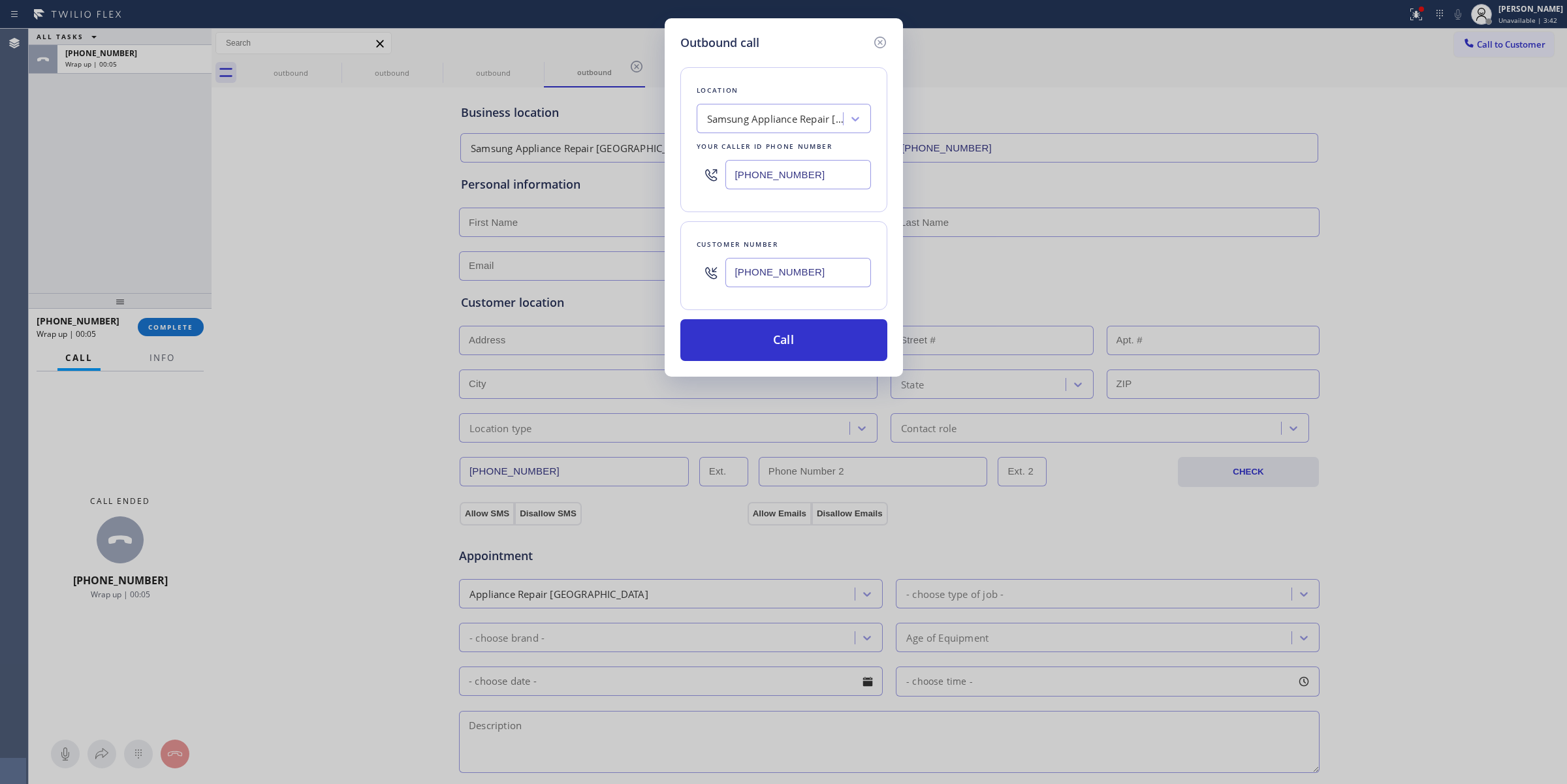
click at [684, 351] on button "Call" at bounding box center [784, 340] width 207 height 42
click at [931, 86] on div "Outbound call Location Samsung Appliance Repair [GEOGRAPHIC_DATA] Your caller i…" at bounding box center [784, 392] width 1567 height 784
click at [810, 347] on button "Call" at bounding box center [784, 340] width 207 height 42
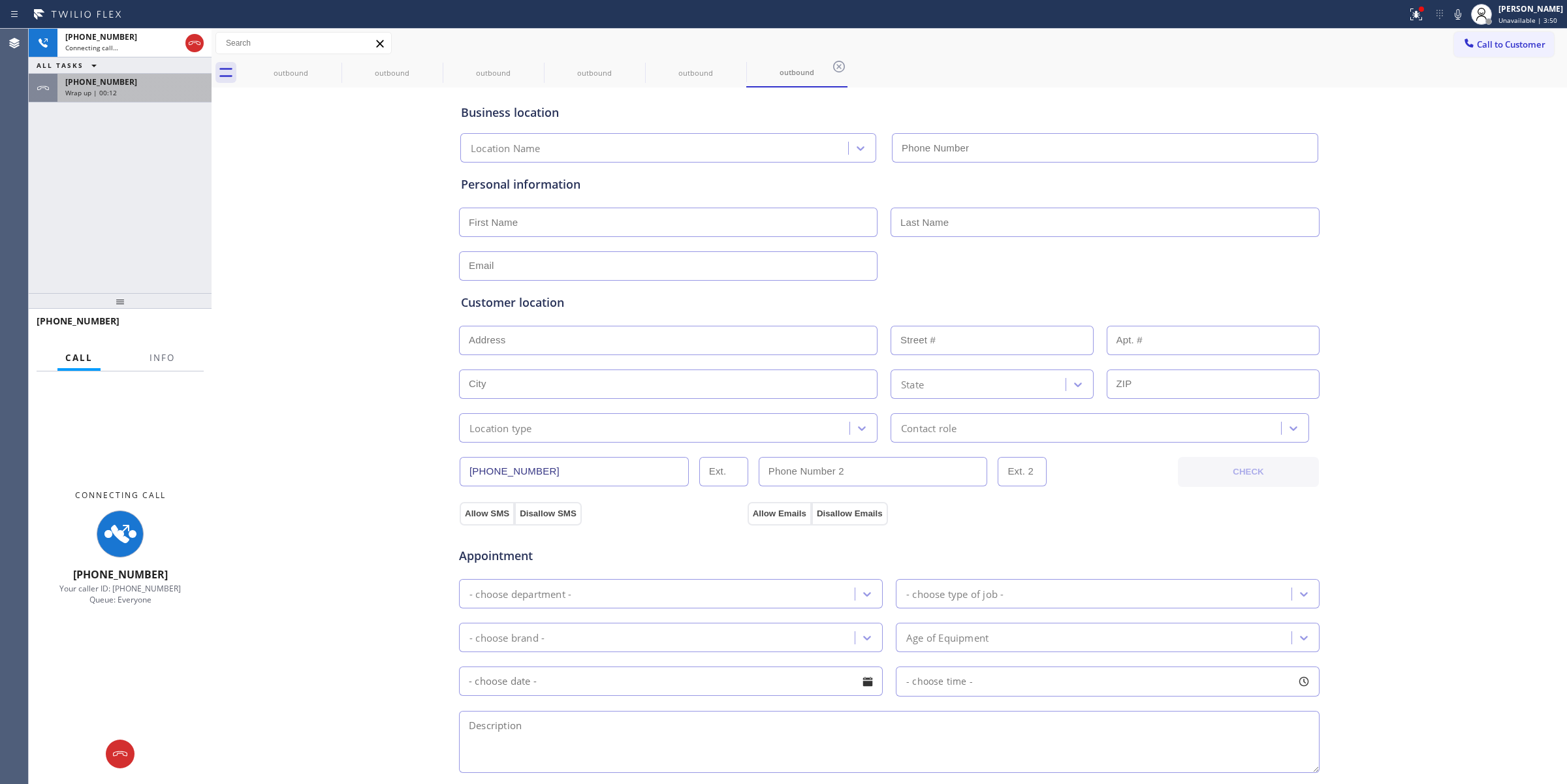
click at [96, 69] on icon at bounding box center [94, 65] width 16 height 16
click at [106, 85] on span "[PHONE_NUMBER]" at bounding box center [101, 82] width 72 height 11
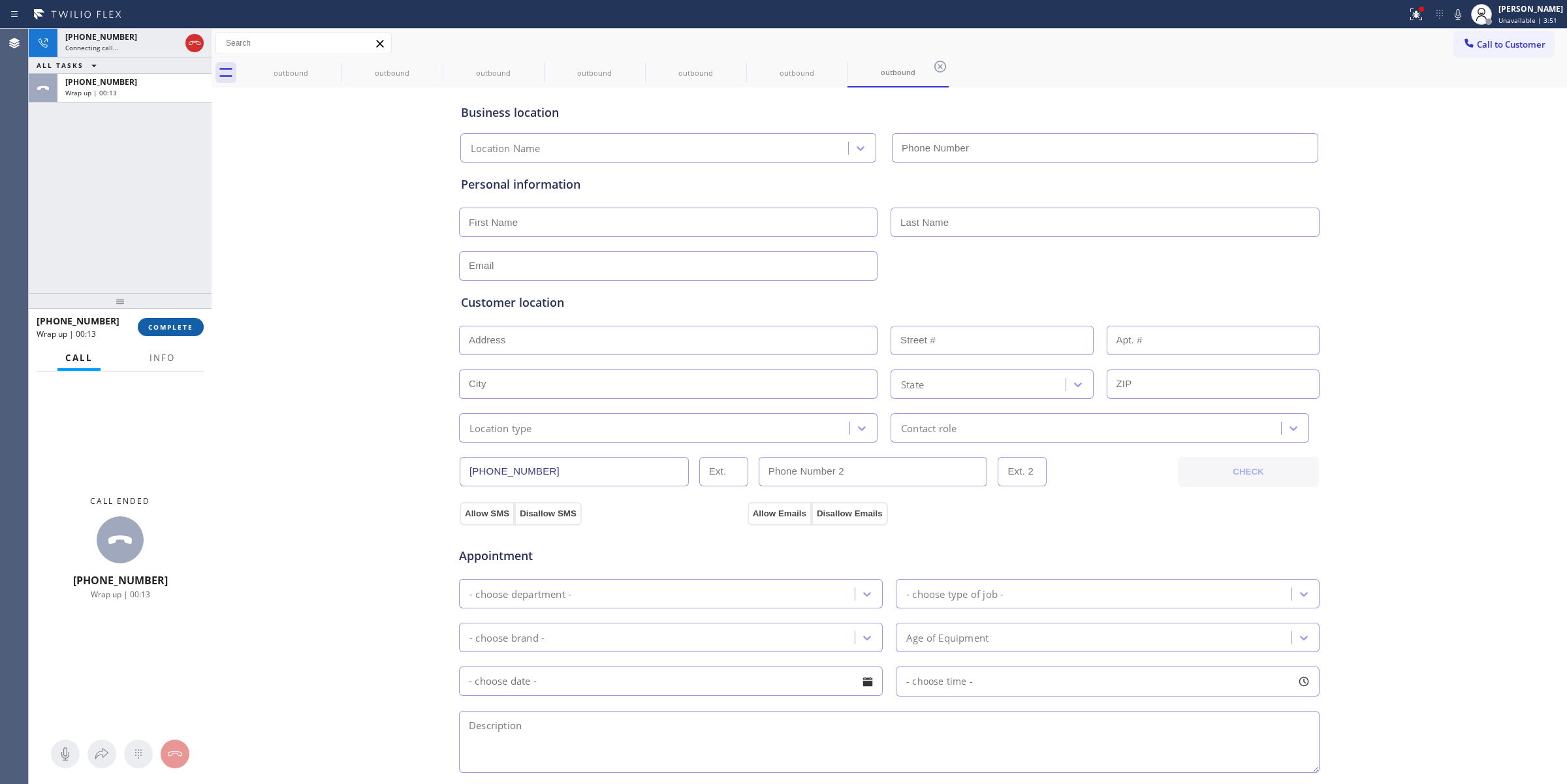
click at [177, 333] on button "COMPLETE" at bounding box center [171, 327] width 66 height 19
type input "[PHONE_NUMBER]"
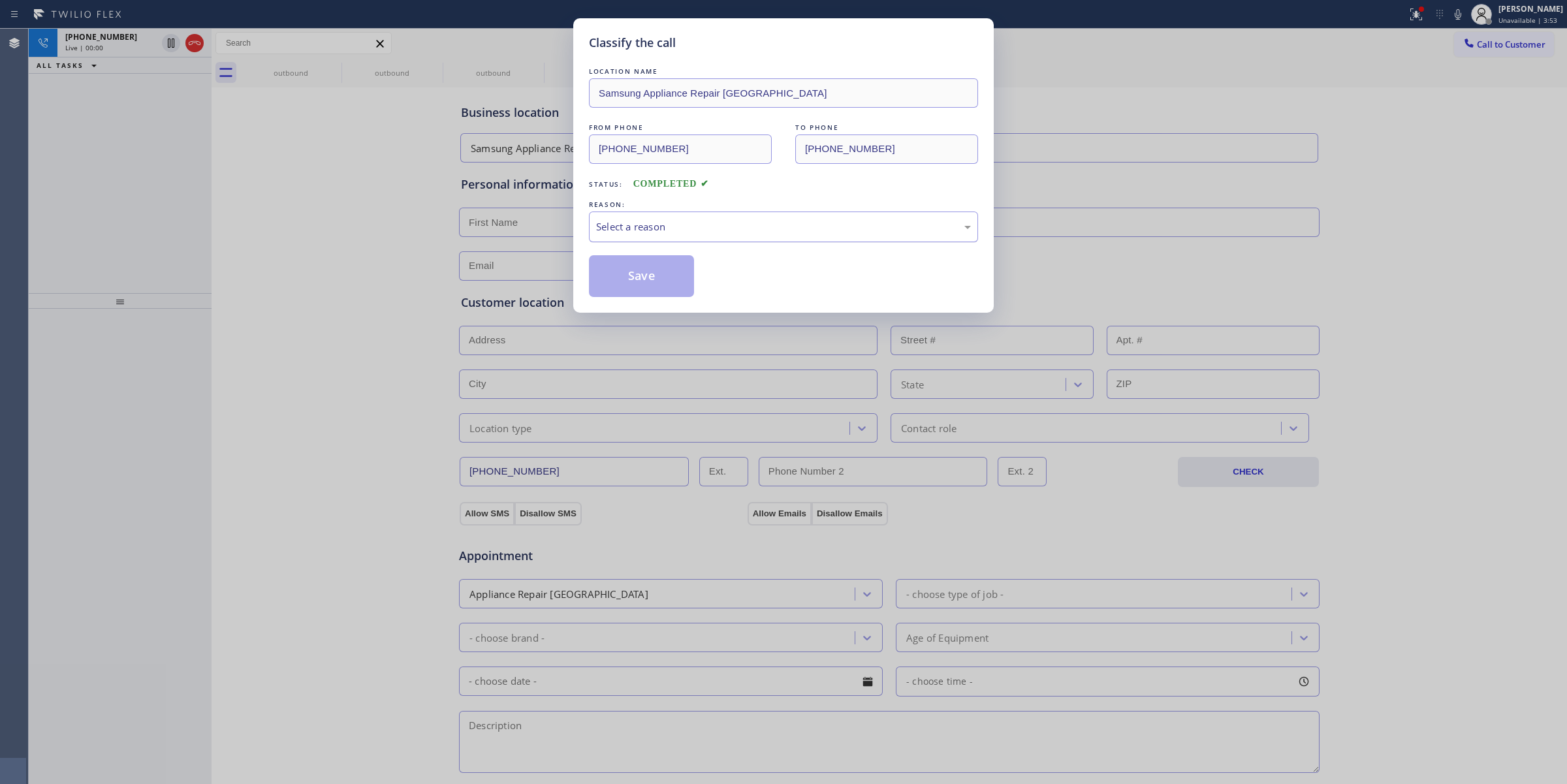
click at [693, 226] on div "Select a reason" at bounding box center [783, 227] width 375 height 15
click at [660, 292] on button "Save" at bounding box center [641, 276] width 105 height 42
click at [325, 69] on div "Classify the call LOCATION NAME [GEOGRAPHIC_DATA] [GEOGRAPHIC_DATA] Appliance R…" at bounding box center [798, 406] width 1538 height 755
click at [0, 0] on icon at bounding box center [0, 0] width 0 height 0
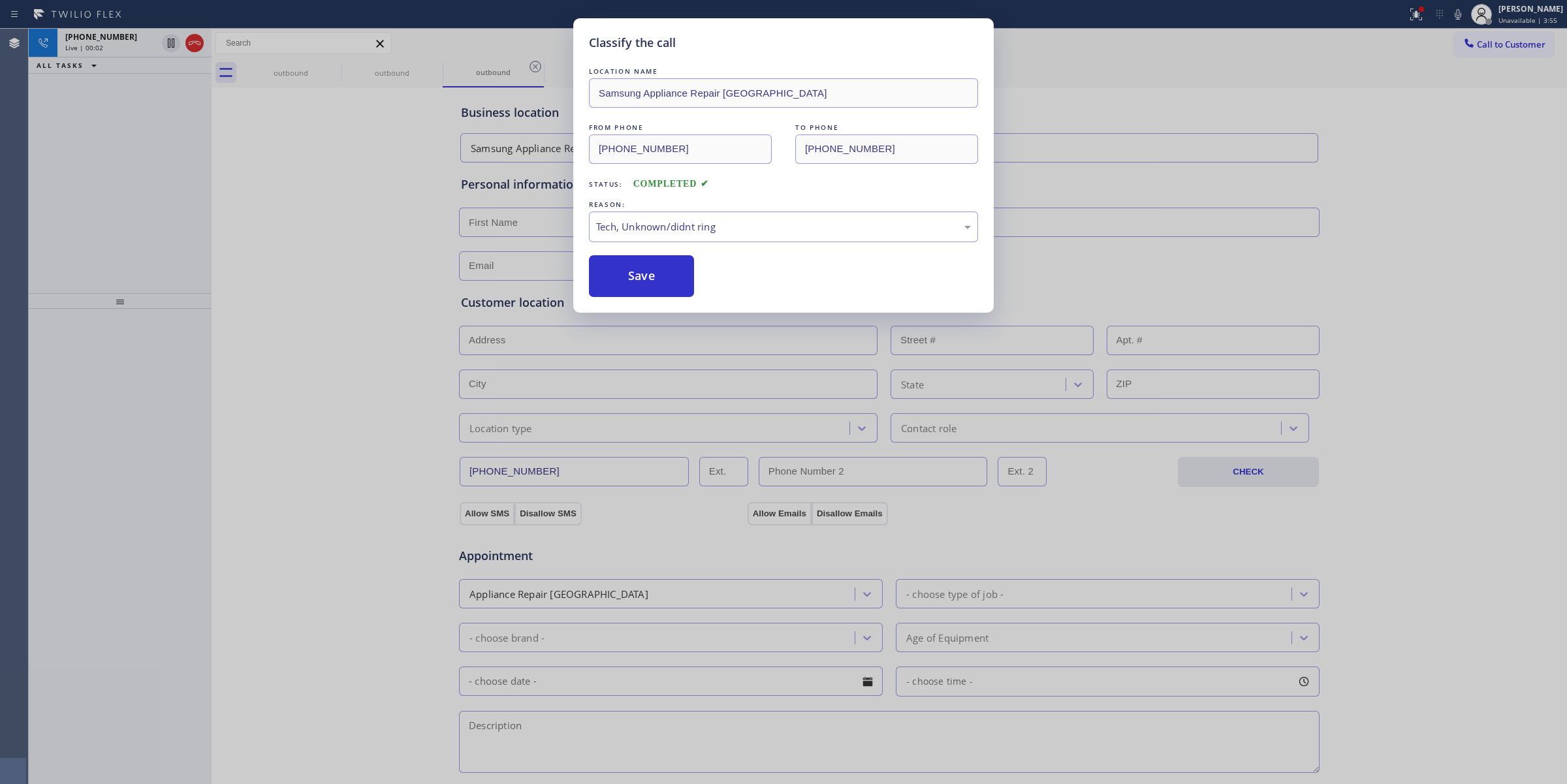
click at [528, 69] on icon at bounding box center [535, 66] width 16 height 16
click at [0, 0] on icon at bounding box center [0, 0] width 0 height 0
click at [325, 69] on div "outbound outbound outbound outbound outbound outbound" at bounding box center [903, 72] width 1326 height 30
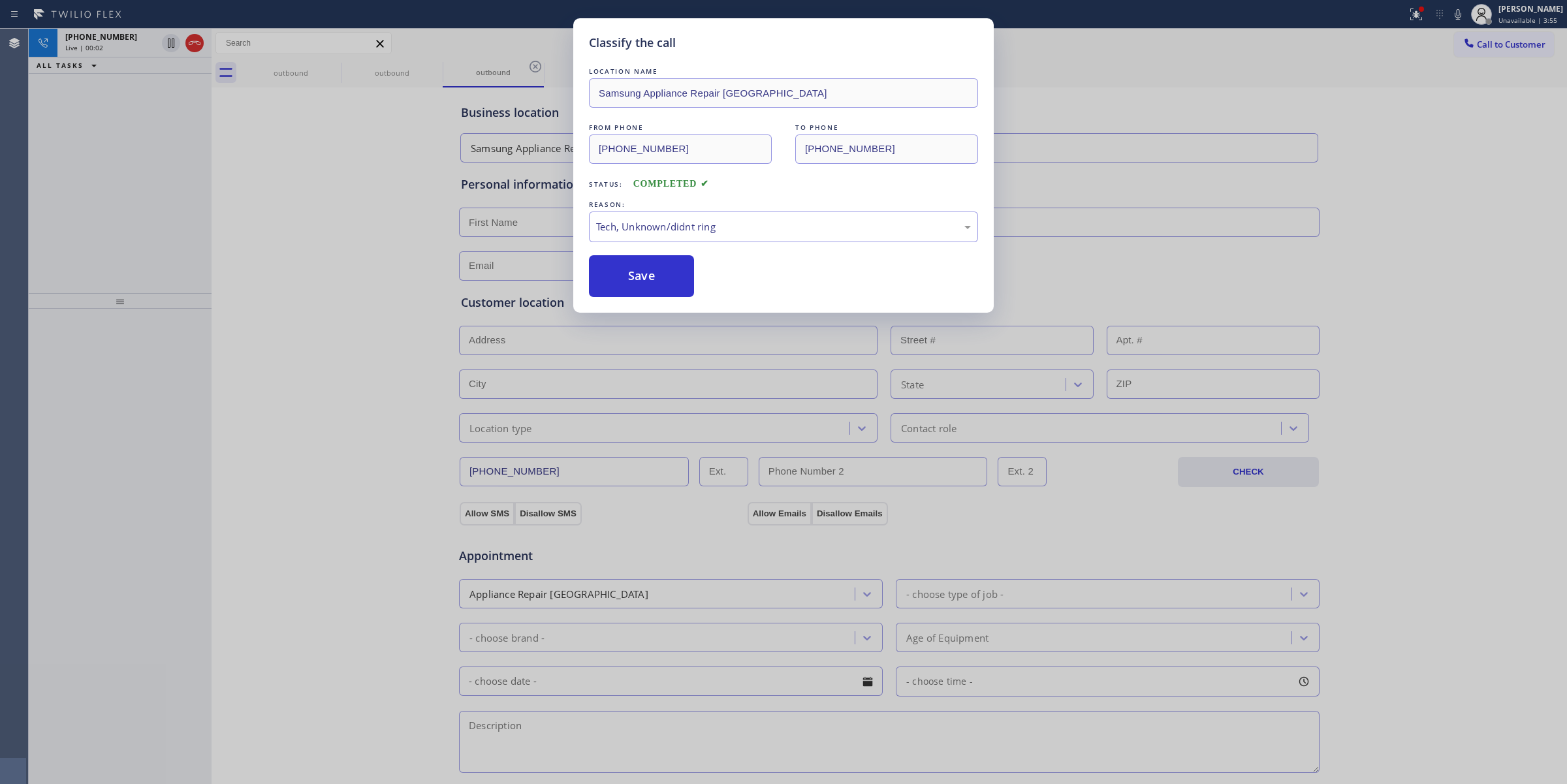
click at [325, 69] on div "outbound outbound outbound outbound outbound outbound" at bounding box center [903, 72] width 1326 height 30
click at [336, 69] on div "outbound outbound outbound outbound outbound outbound" at bounding box center [903, 72] width 1326 height 30
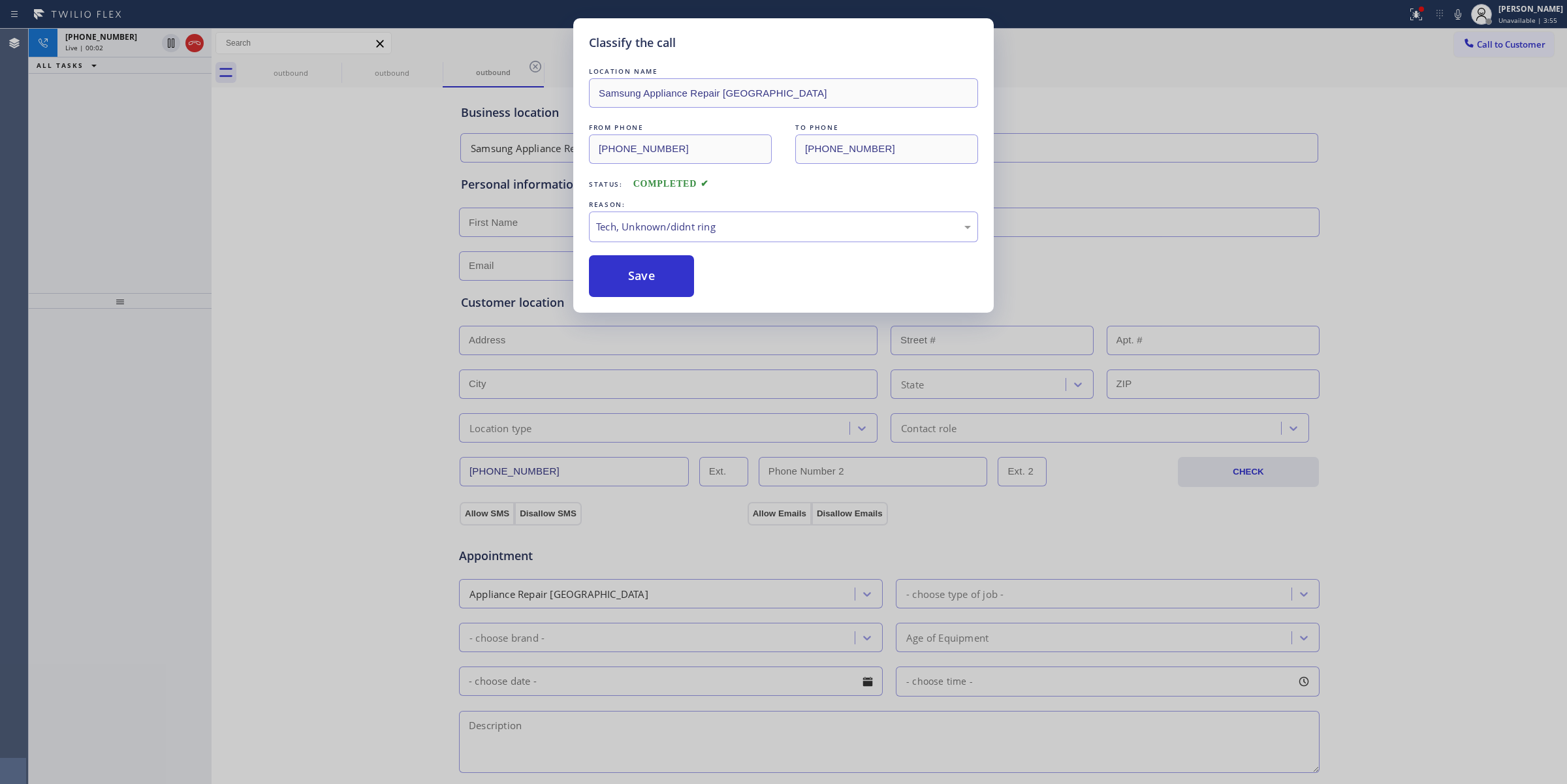
click at [336, 69] on div "outbound outbound outbound outbound outbound outbound" at bounding box center [903, 72] width 1326 height 30
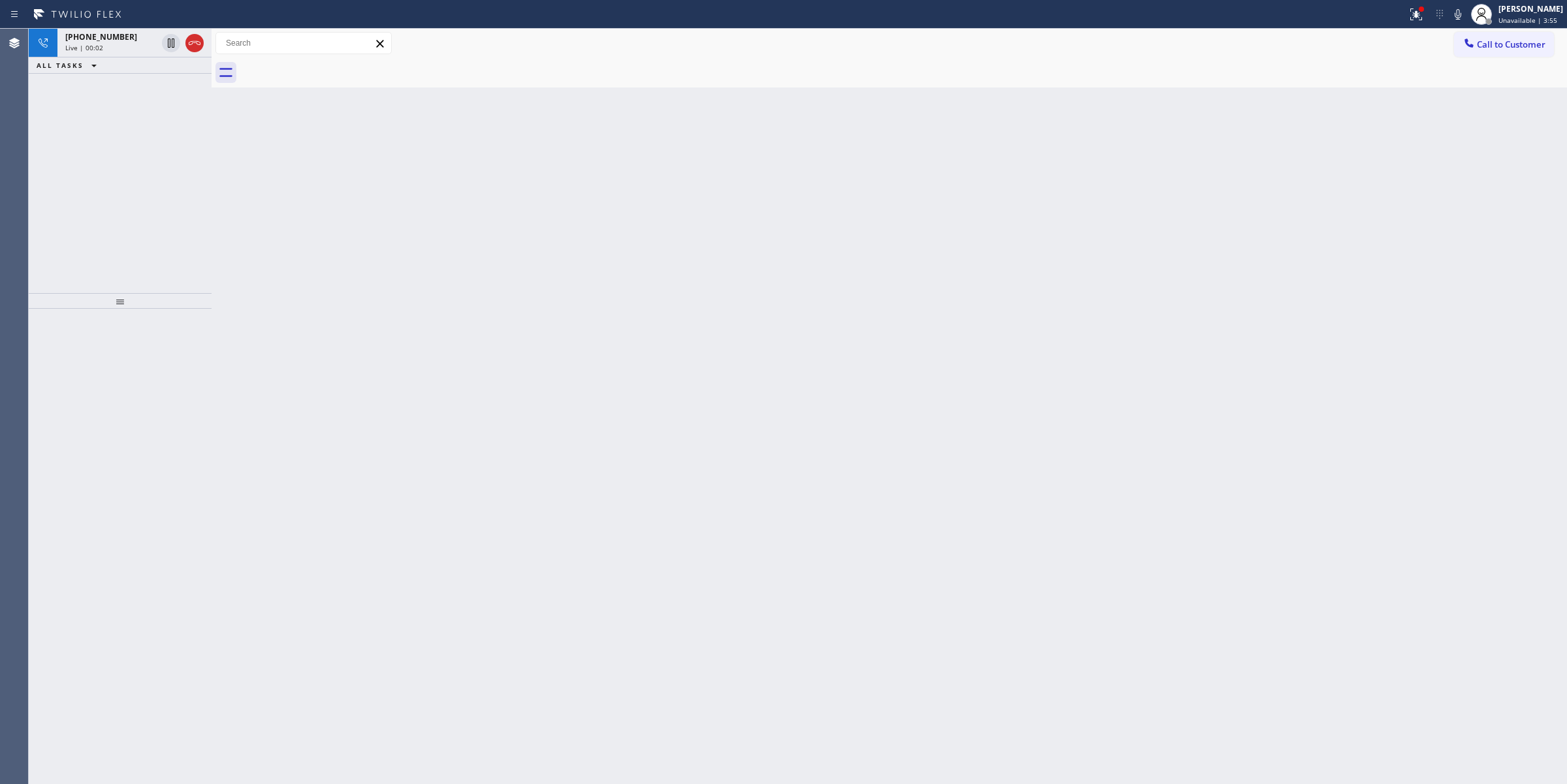
click at [336, 69] on div at bounding box center [903, 72] width 1326 height 30
click at [139, 41] on div "[PHONE_NUMBER]" at bounding box center [111, 37] width 91 height 11
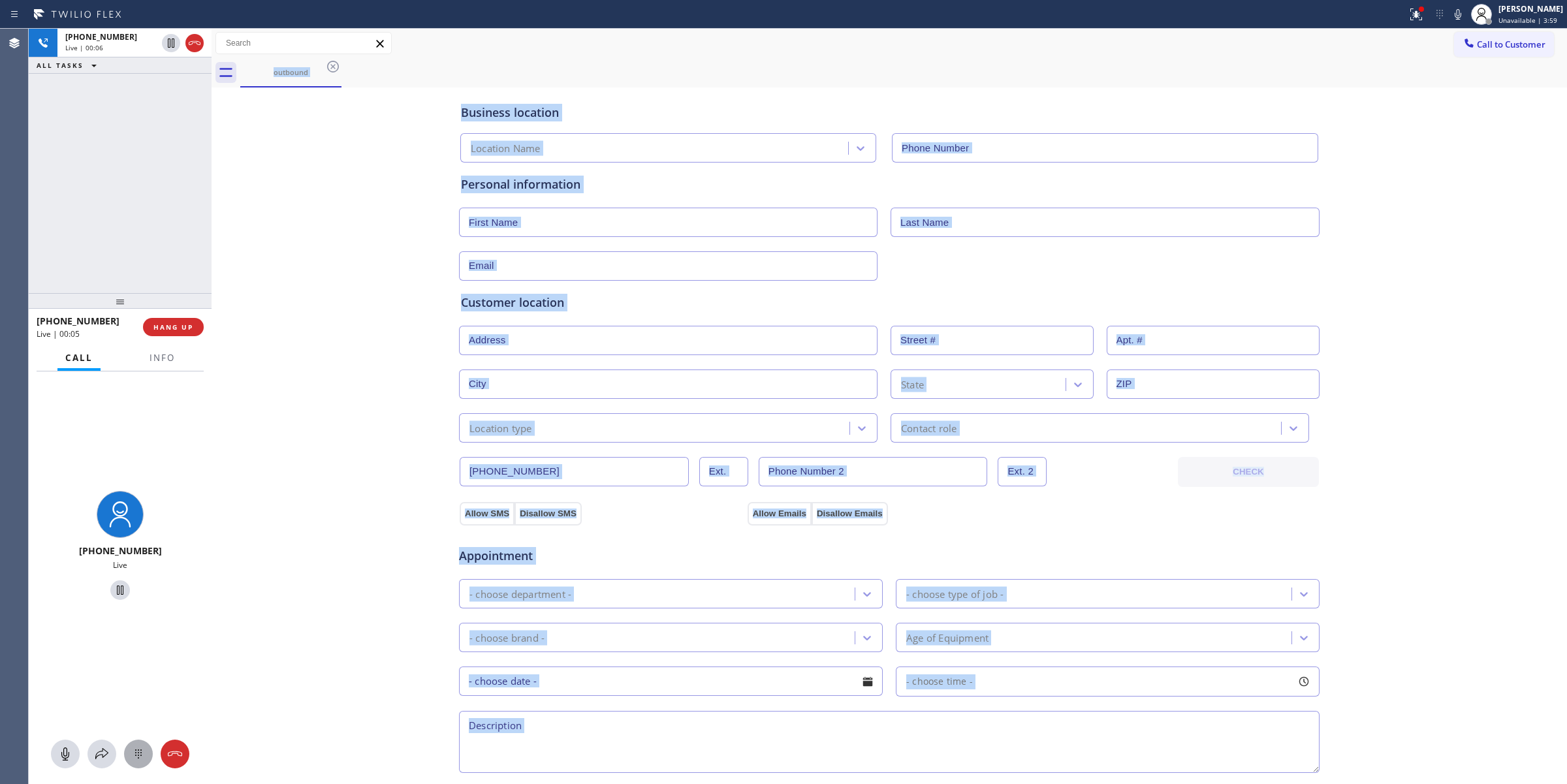
click at [135, 750] on icon at bounding box center [138, 754] width 16 height 16
type input "[PHONE_NUMBER]"
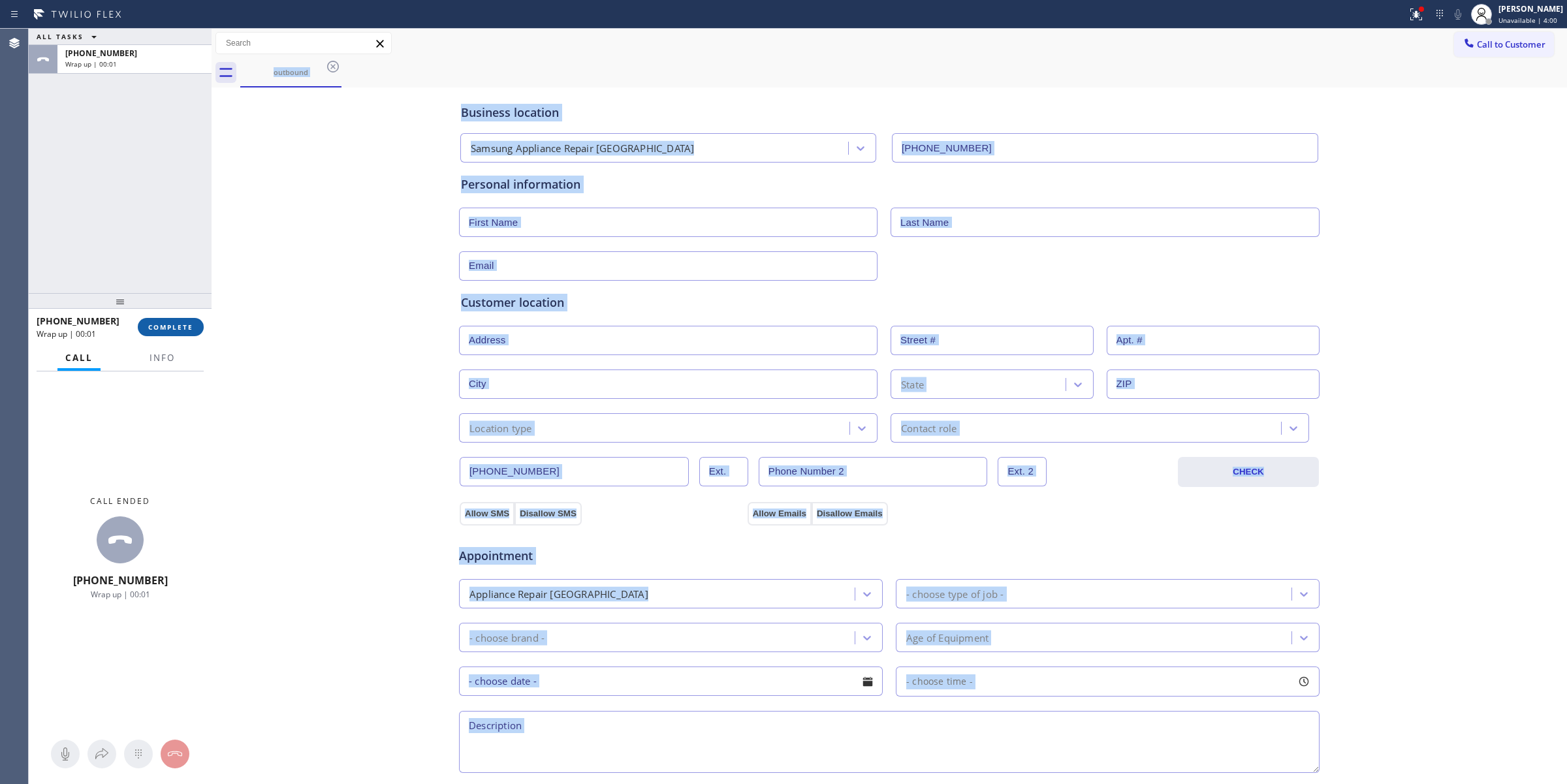
click at [188, 334] on button "COMPLETE" at bounding box center [171, 327] width 66 height 19
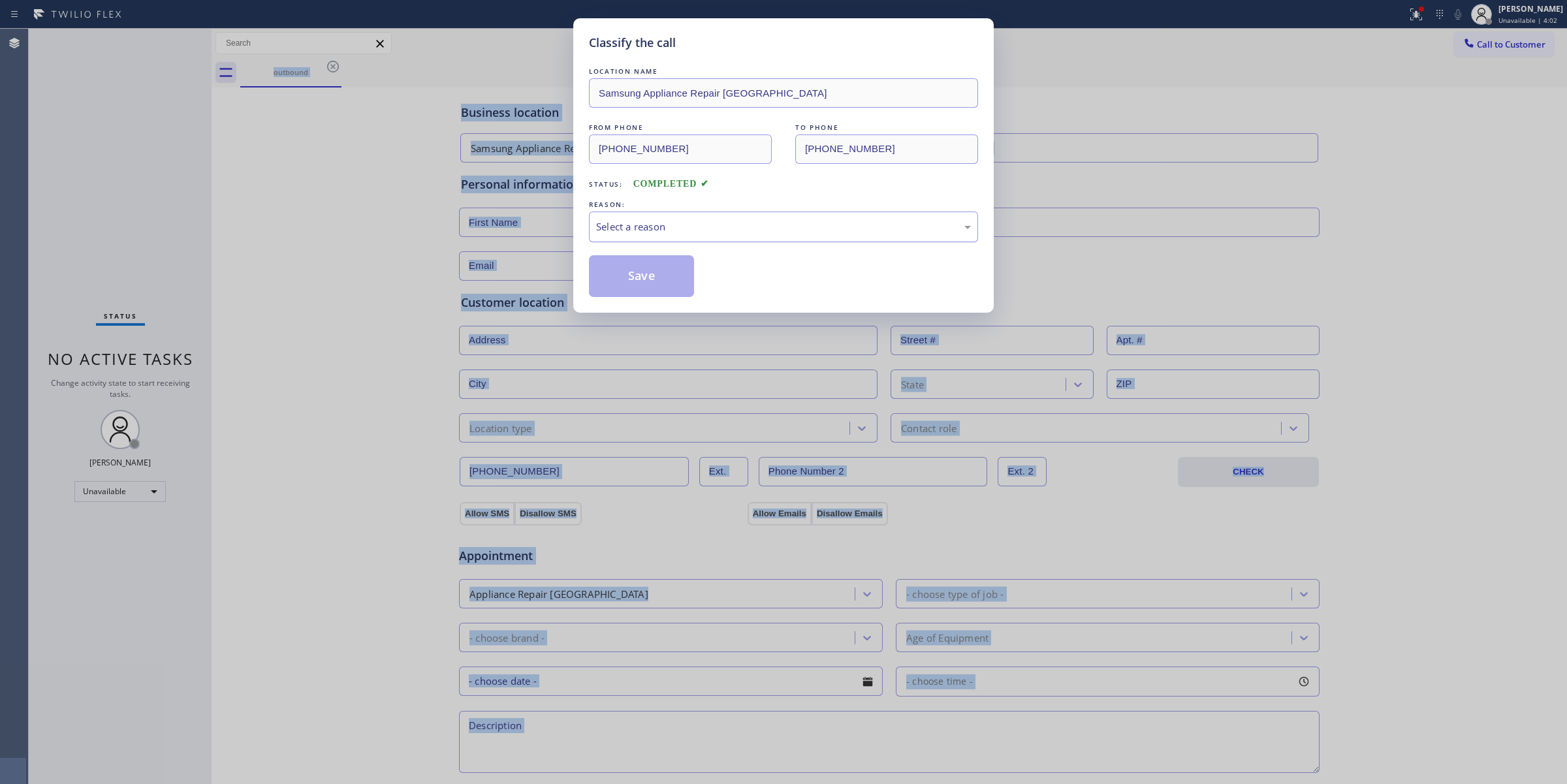
click at [817, 226] on div "Select a reason" at bounding box center [783, 227] width 375 height 15
click at [640, 275] on button "Save" at bounding box center [641, 276] width 105 height 42
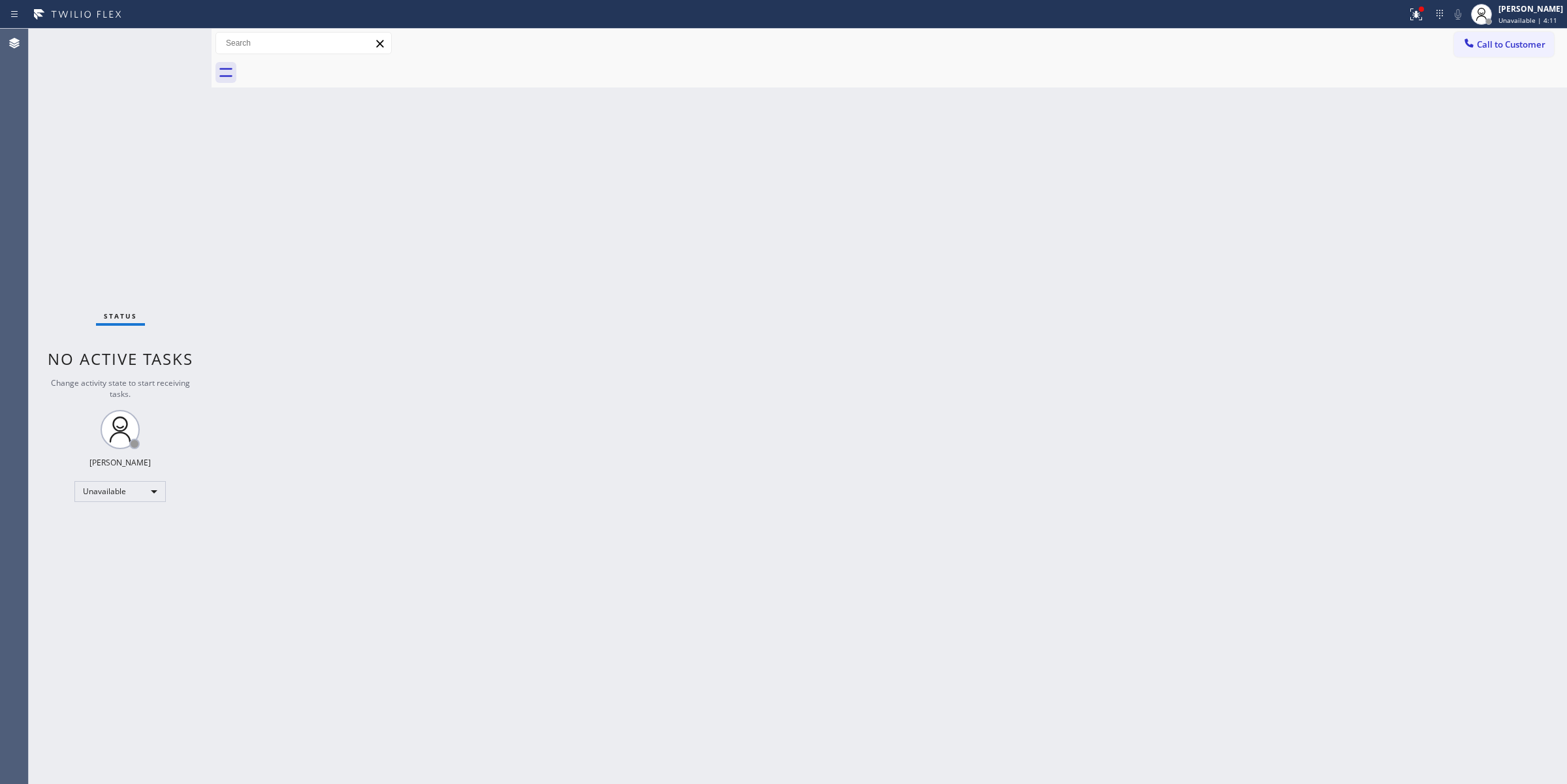
drag, startPoint x: 1518, startPoint y: 49, endPoint x: 1509, endPoint y: 51, distance: 9.2
click at [1518, 47] on span "Call to Customer" at bounding box center [1511, 44] width 69 height 12
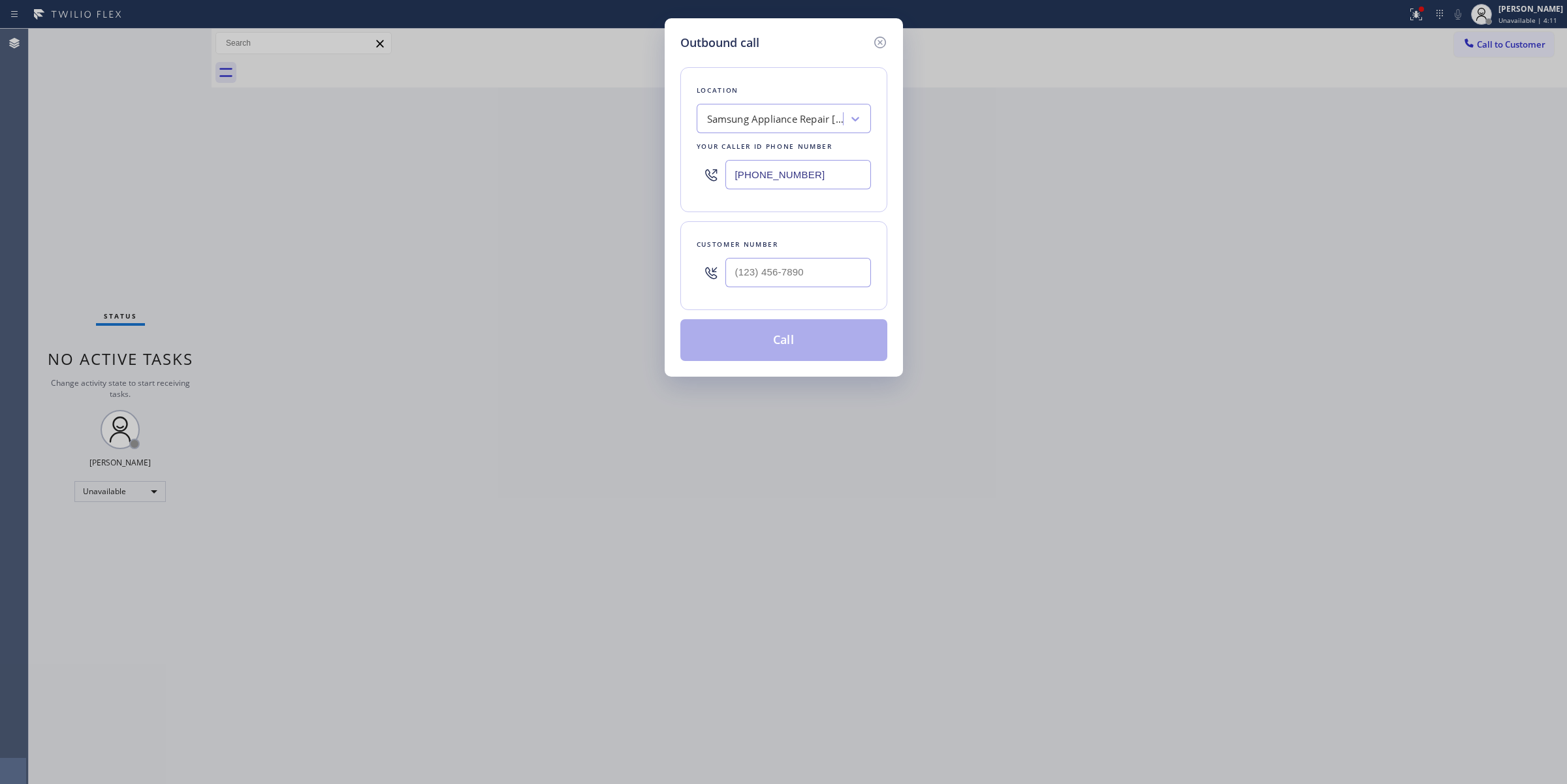
drag, startPoint x: 851, startPoint y: 252, endPoint x: 821, endPoint y: 236, distance: 34.0
click at [839, 262] on div at bounding box center [798, 272] width 146 height 43
paste input "805) 327-0970"
click at [791, 283] on input "[PHONE_NUMBER]" at bounding box center [798, 272] width 146 height 30
type input "[PHONE_NUMBER]"
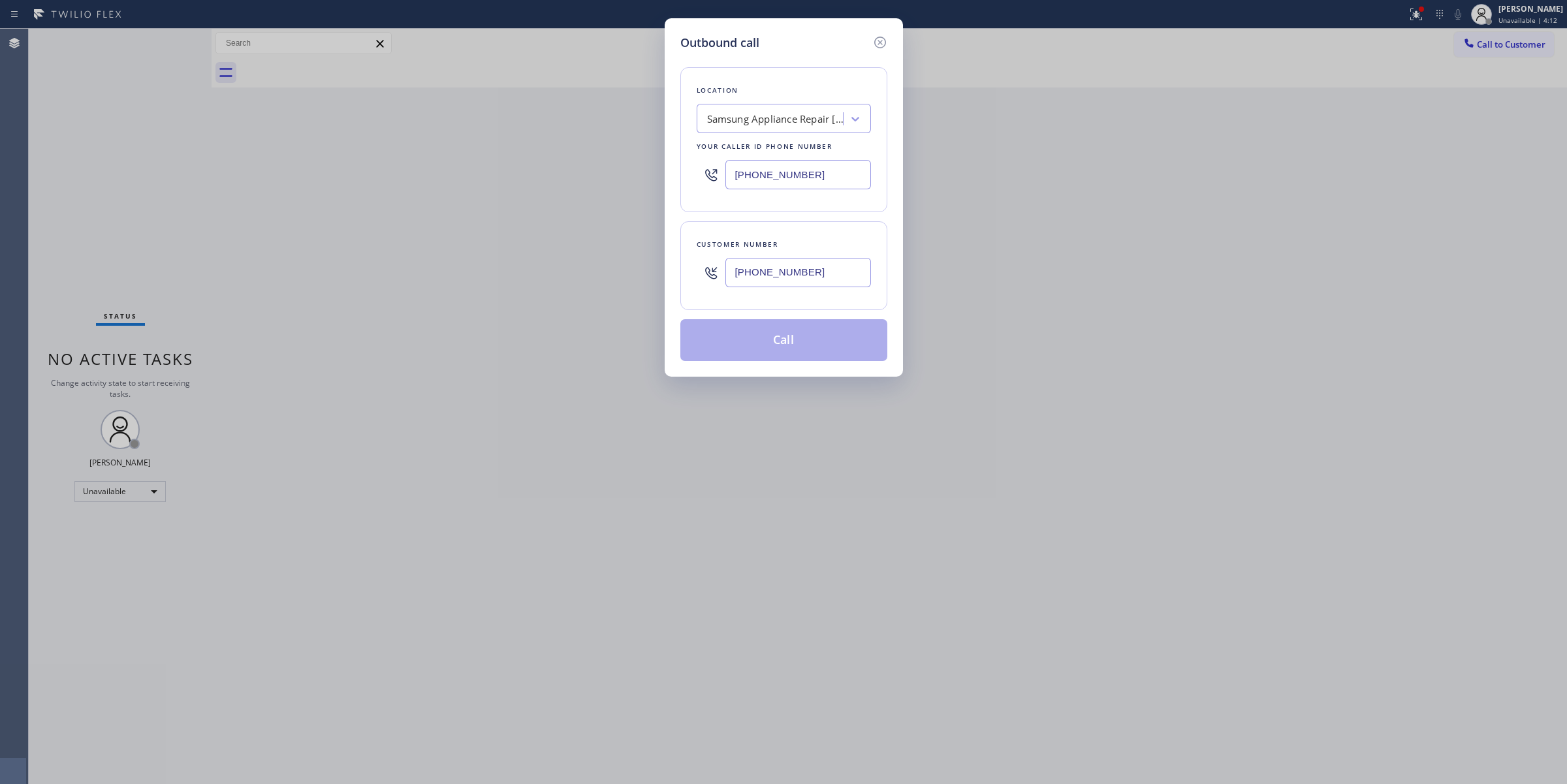
click at [816, 108] on div "Samsung Appliance Repair [GEOGRAPHIC_DATA]" at bounding box center [771, 119] width 142 height 23
type input "thermador"
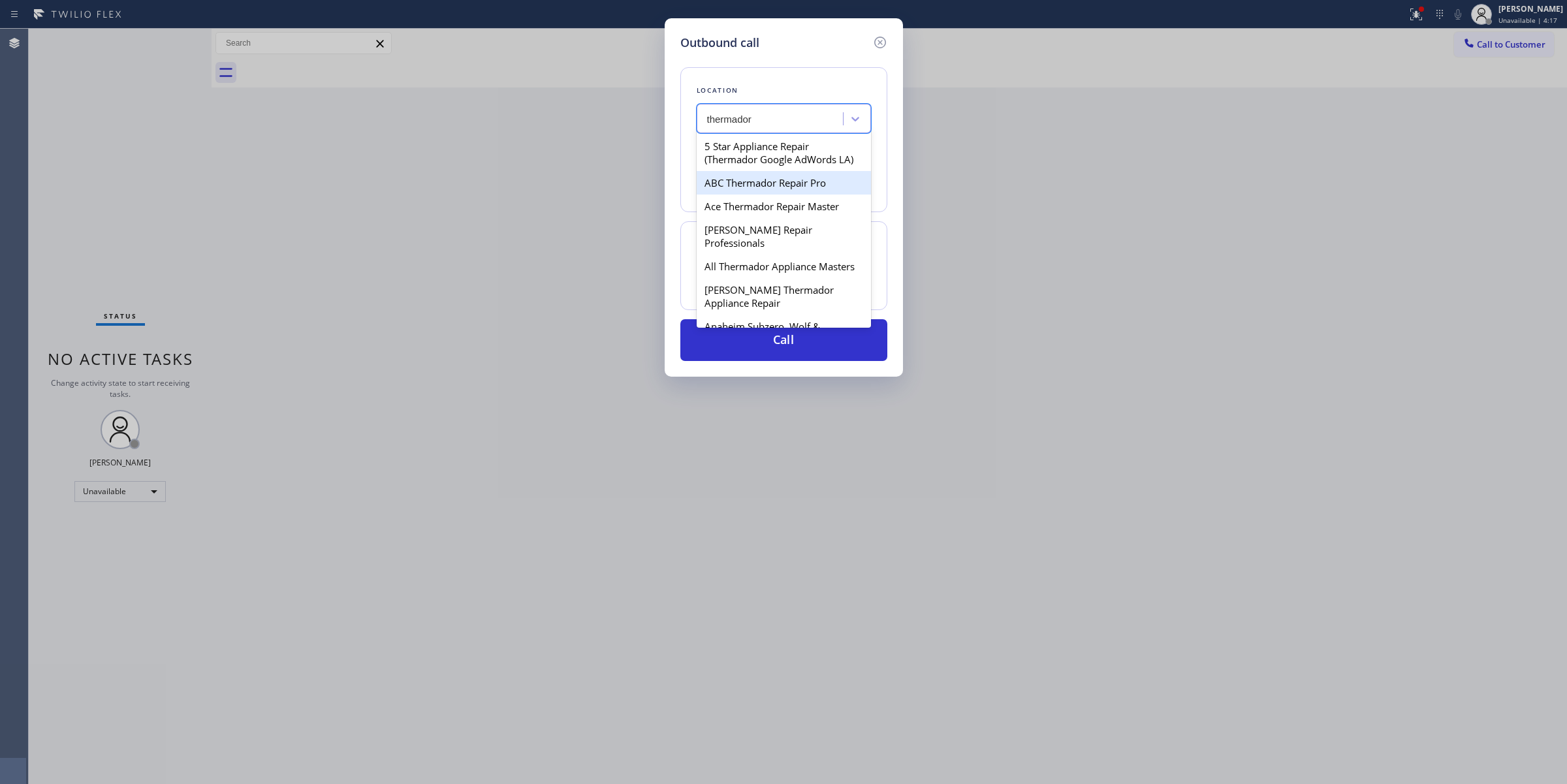
click at [755, 236] on div "[PERSON_NAME] Repair Professionals" at bounding box center [784, 236] width 174 height 36
type input "[PHONE_NUMBER]"
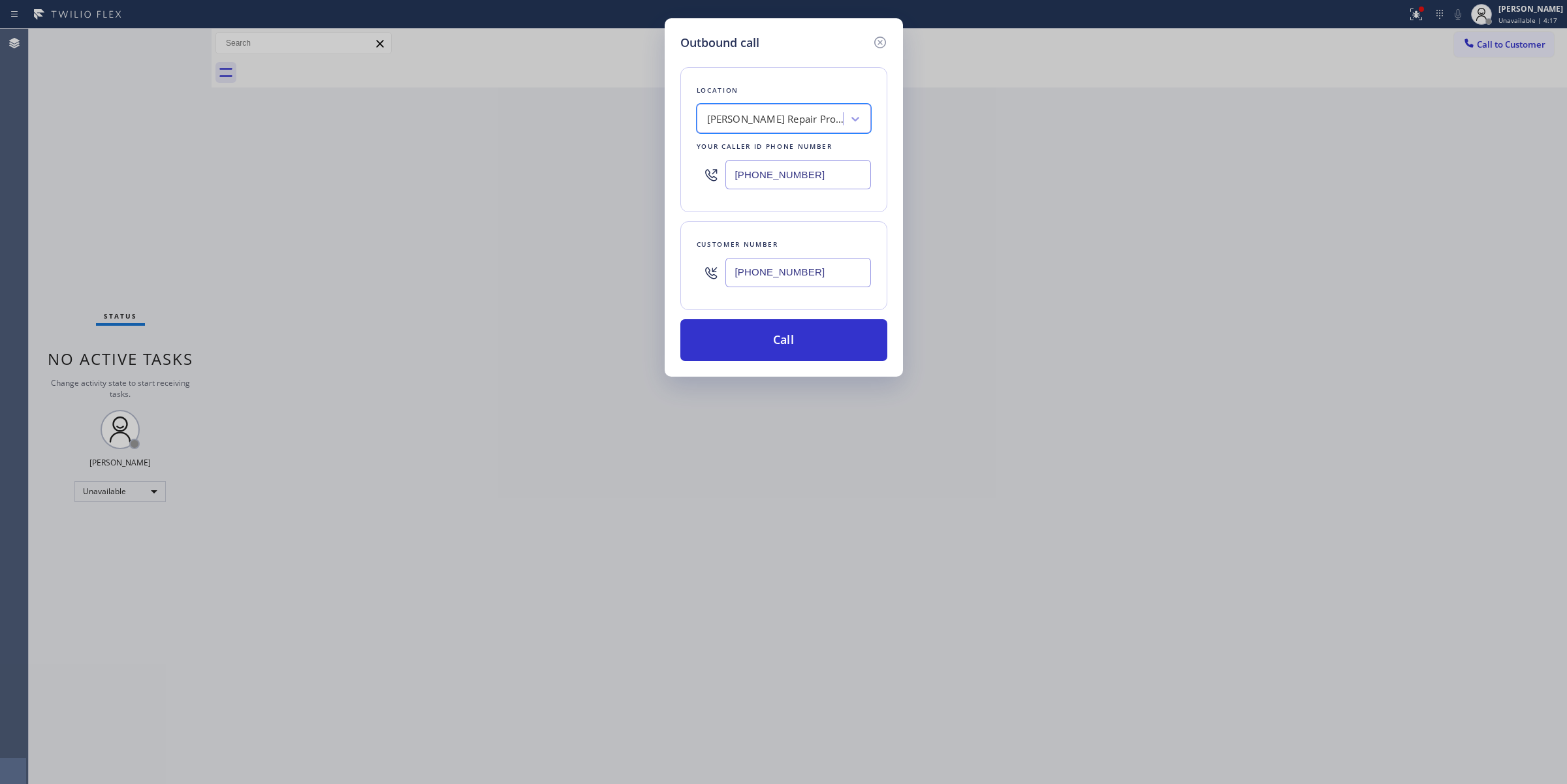
click at [777, 285] on input "[PHONE_NUMBER]" at bounding box center [798, 272] width 146 height 30
click at [777, 327] on button "Call" at bounding box center [784, 340] width 207 height 42
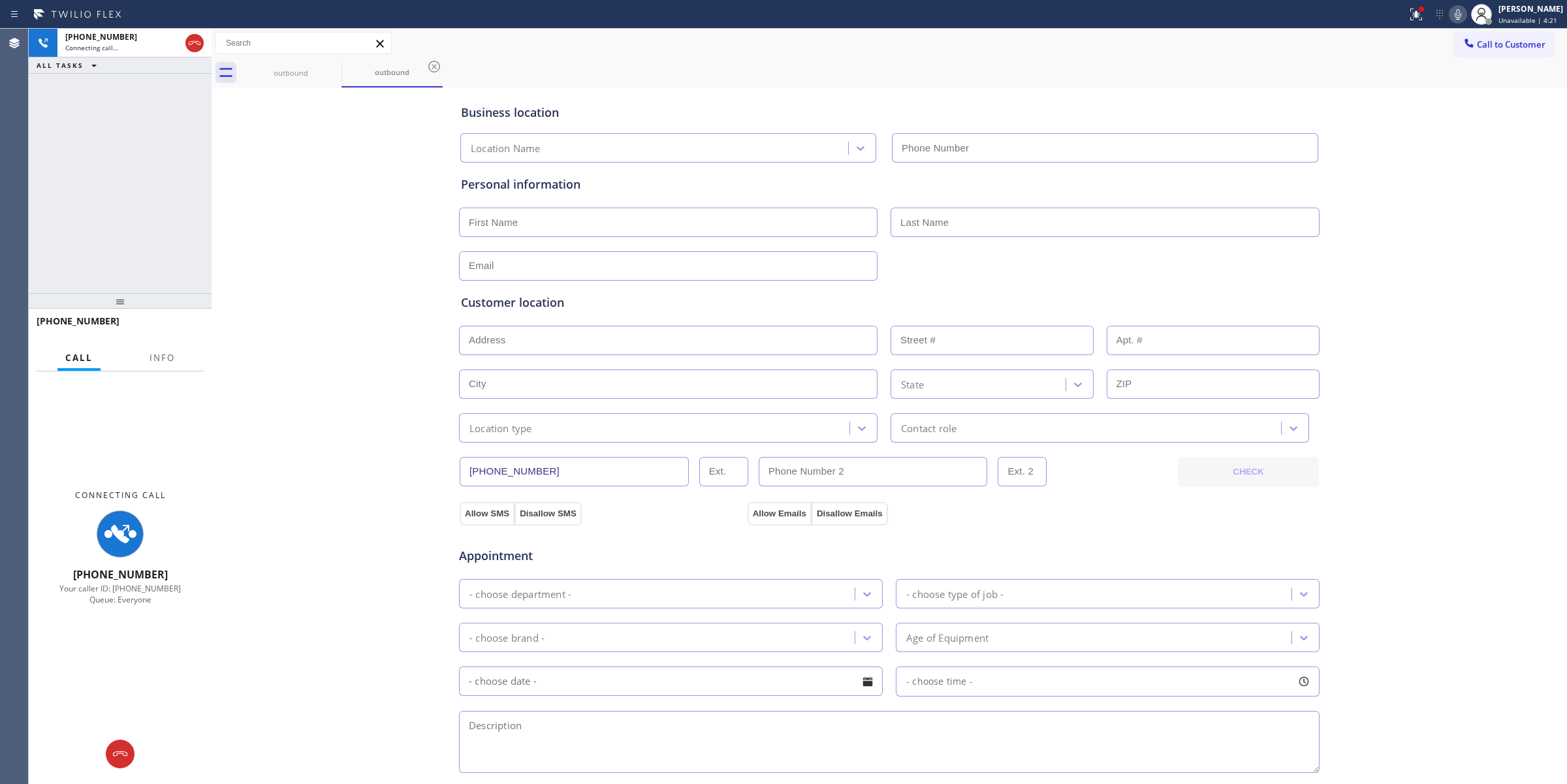
drag, startPoint x: 1458, startPoint y: 179, endPoint x: 1467, endPoint y: 10, distance: 169.2
click at [1462, 178] on div "Business location Location Name Personal information Customer location >> ADD N…" at bounding box center [889, 536] width 1349 height 891
type input "[PHONE_NUMBER]"
click at [1466, 10] on icon at bounding box center [1458, 14] width 16 height 16
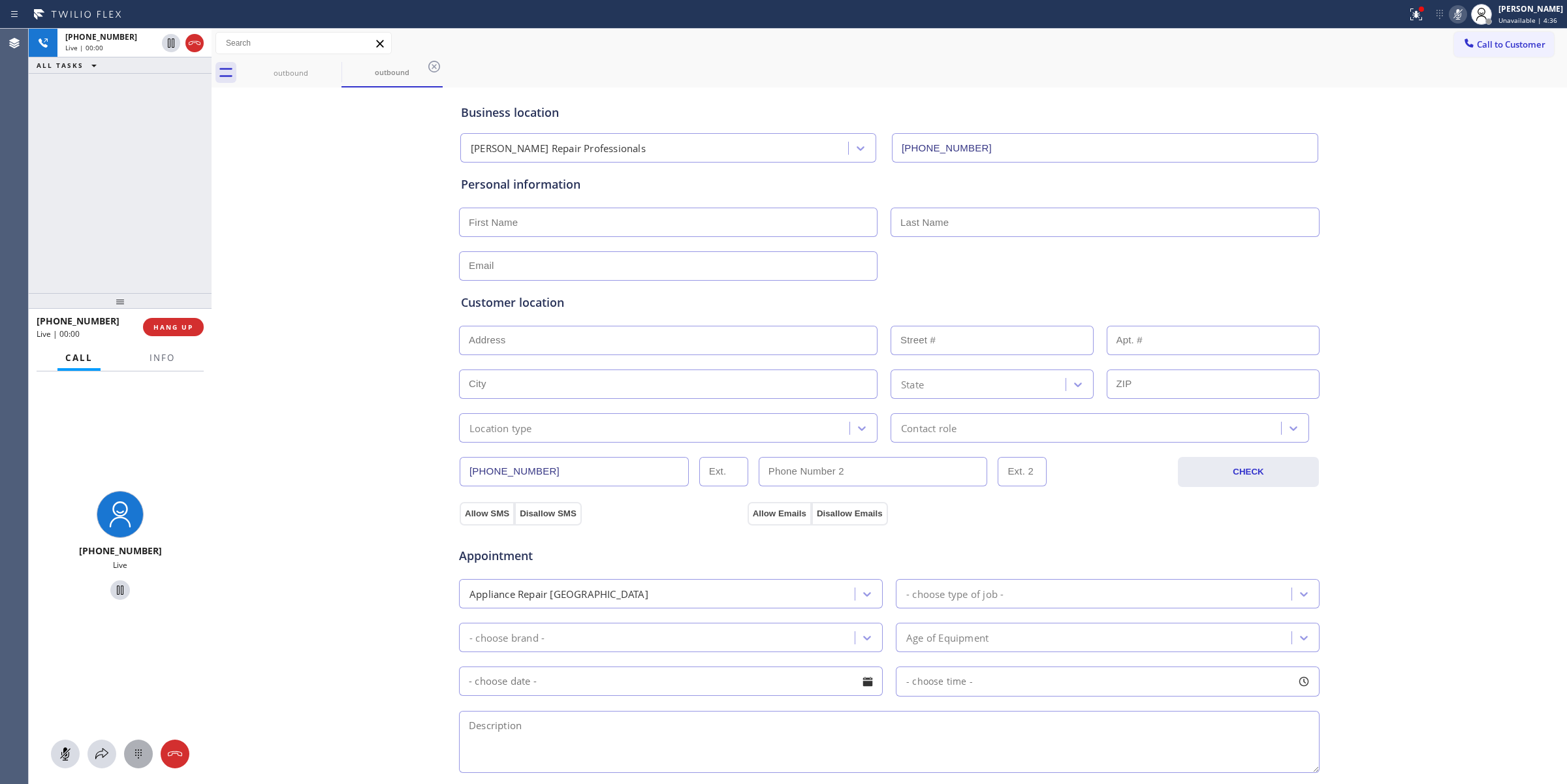
click at [138, 758] on icon at bounding box center [138, 754] width 6 height 9
click at [1506, 47] on span "Call to Customer" at bounding box center [1511, 44] width 69 height 12
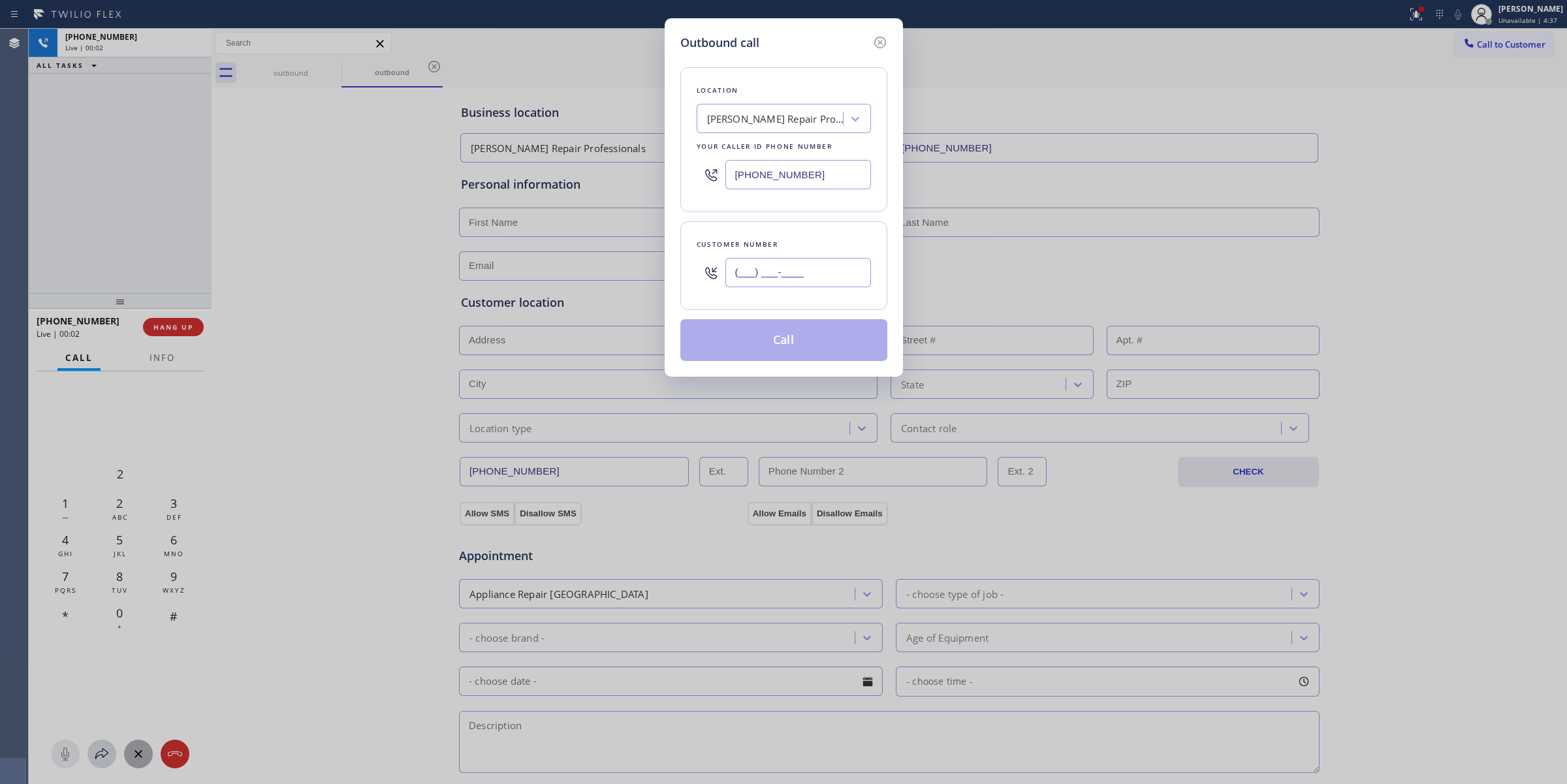
paste input "805) 327-0970"
click at [803, 281] on input "(___) ___-____" at bounding box center [798, 272] width 146 height 30
type input "[PHONE_NUMBER]"
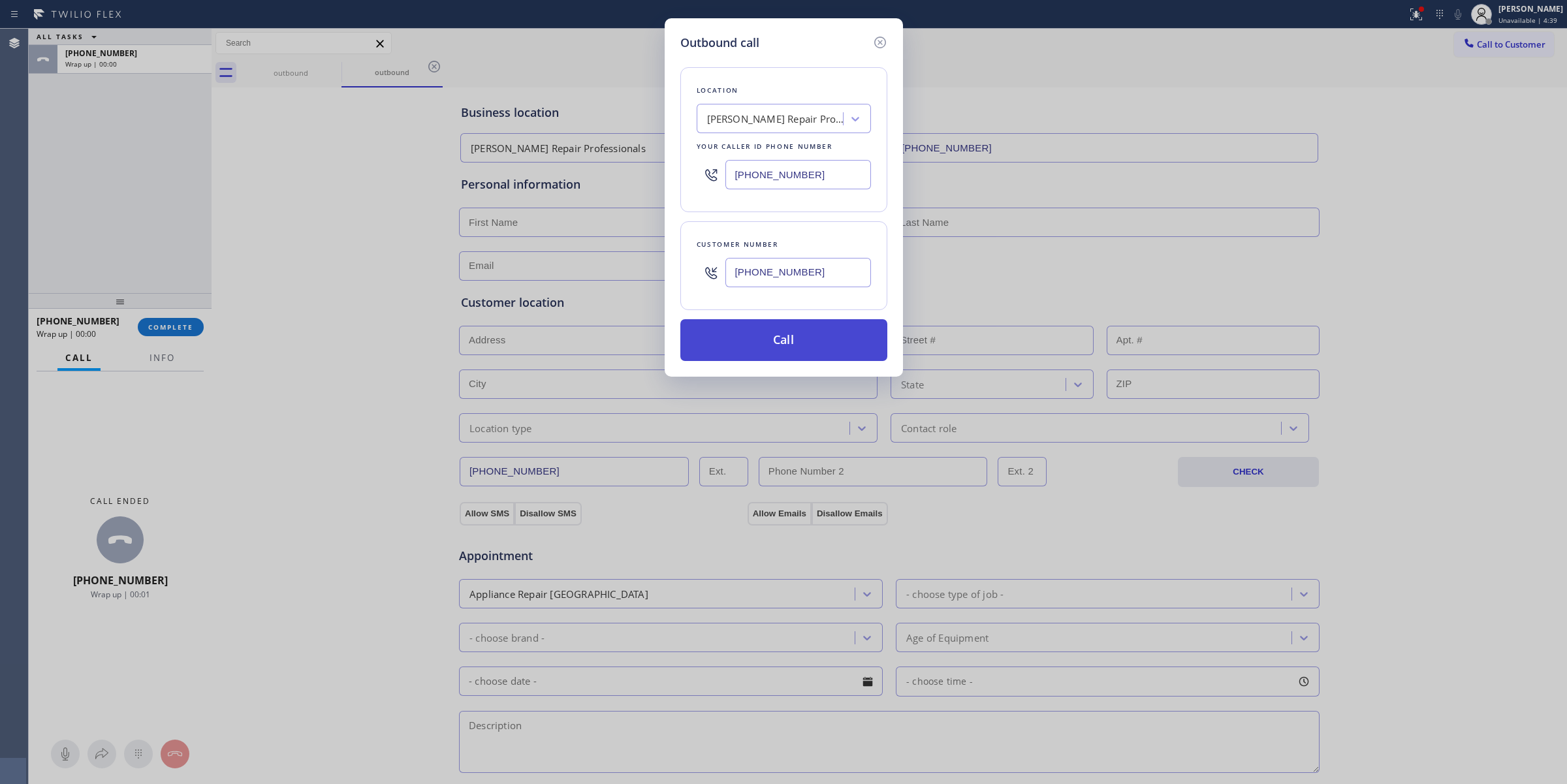
click at [790, 340] on button "Call" at bounding box center [784, 340] width 207 height 42
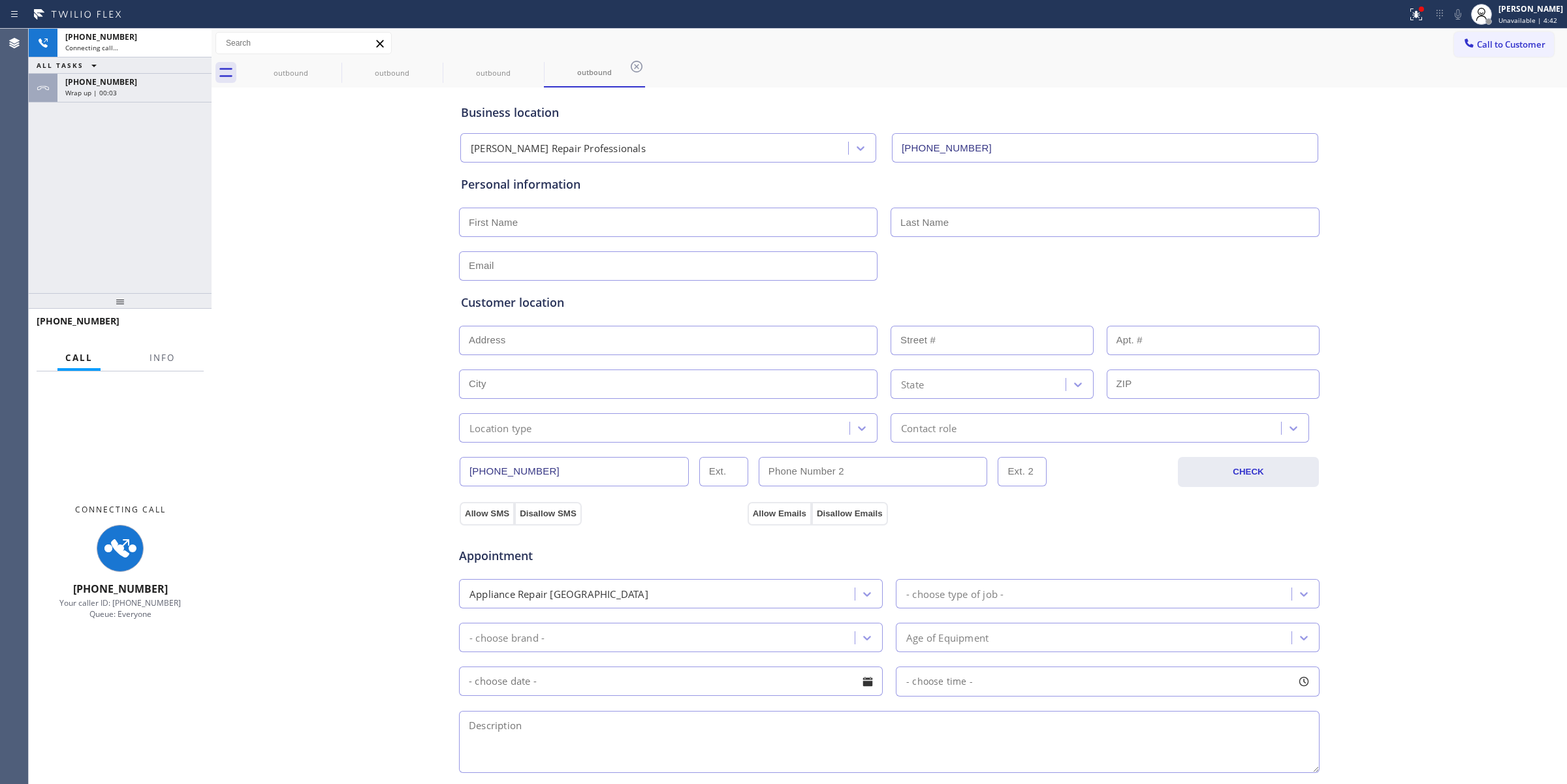
type input "[PHONE_NUMBER]"
click at [1489, 256] on div "Business location [PERSON_NAME] Repair Professionals [PHONE_NUMBER] Personal in…" at bounding box center [889, 536] width 1349 height 891
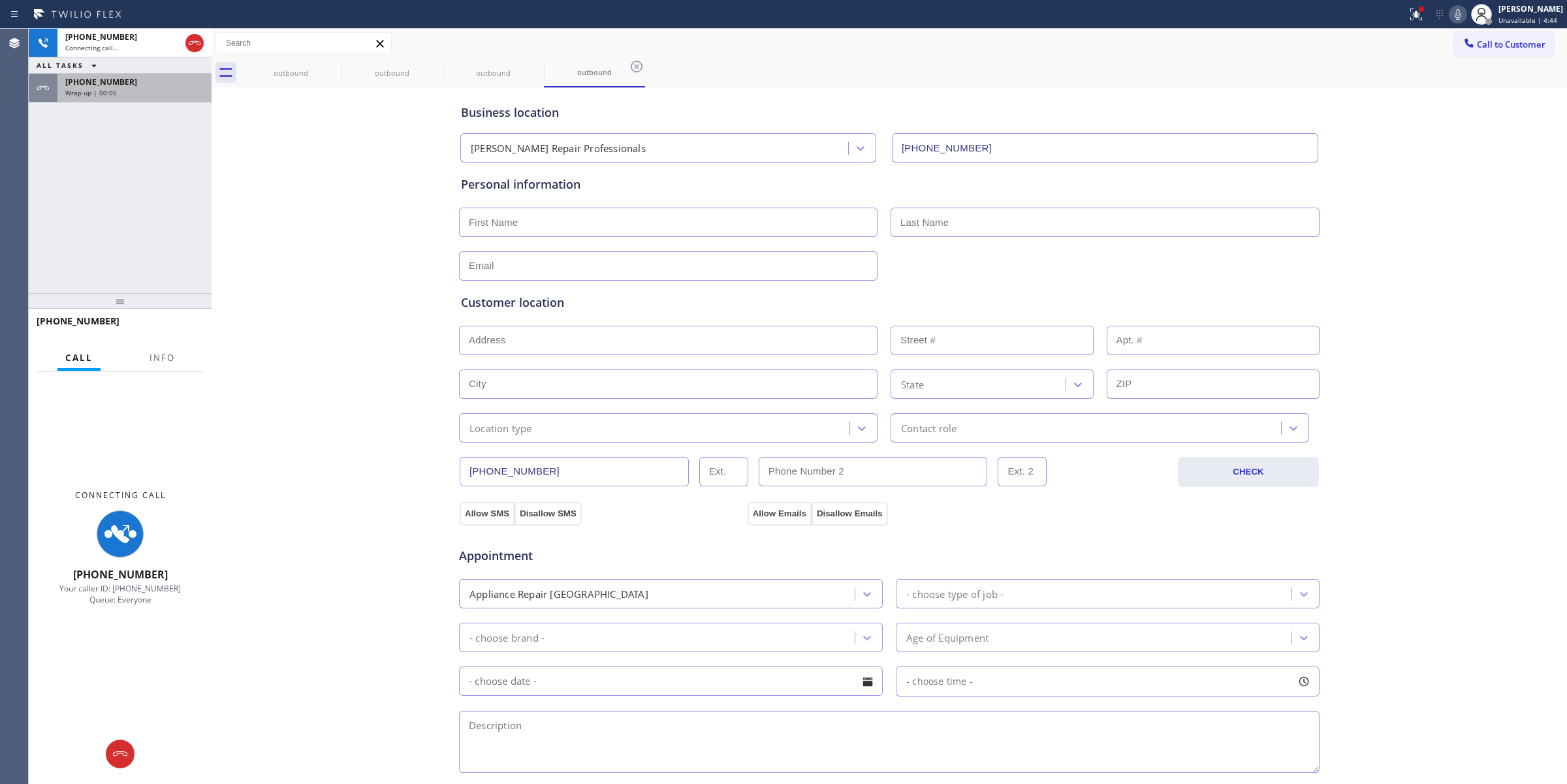
click at [162, 89] on div "Wrap up | 00:05" at bounding box center [134, 92] width 138 height 9
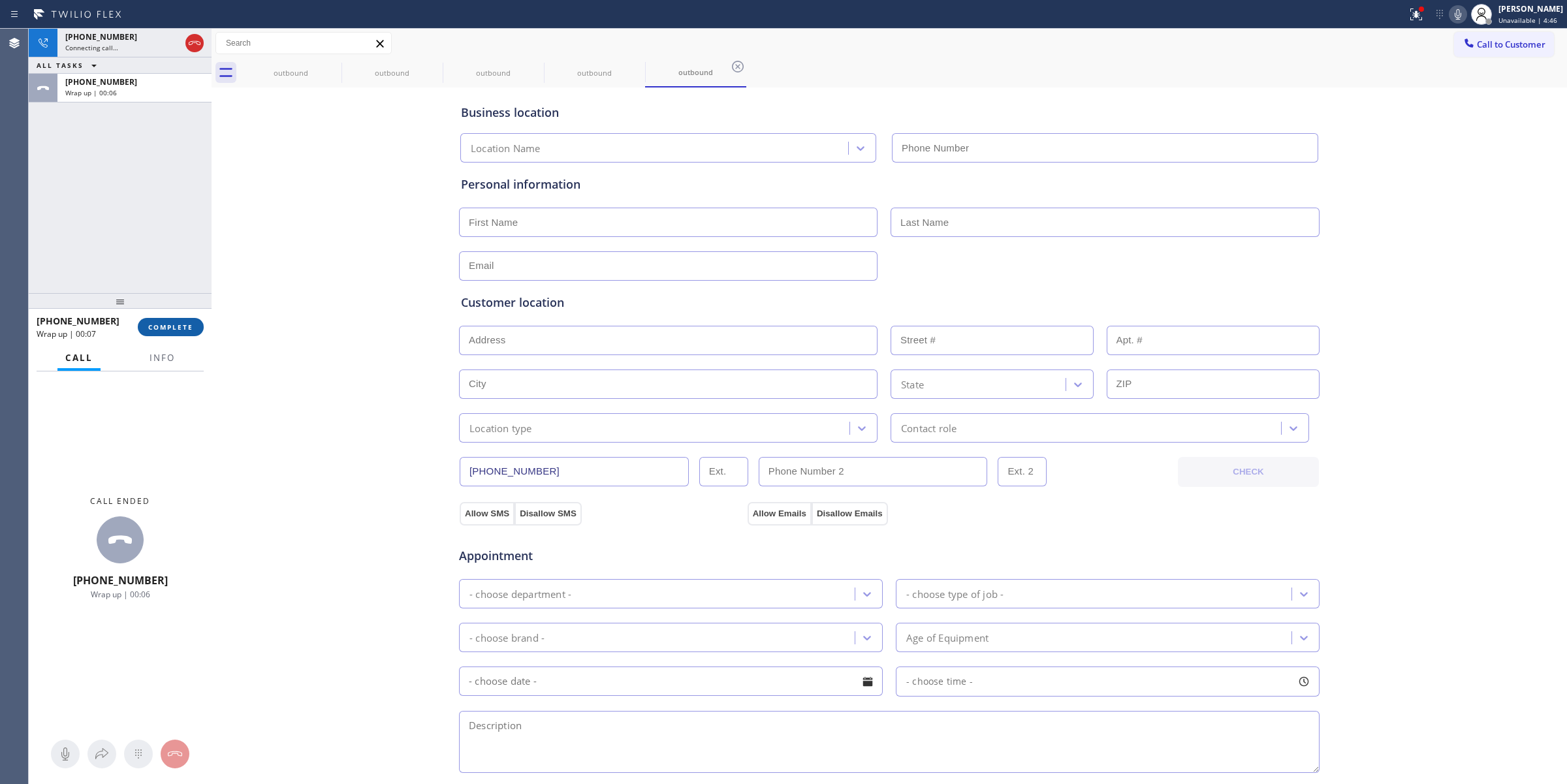
type input "[PHONE_NUMBER]"
click at [174, 325] on span "COMPLETE" at bounding box center [170, 327] width 45 height 9
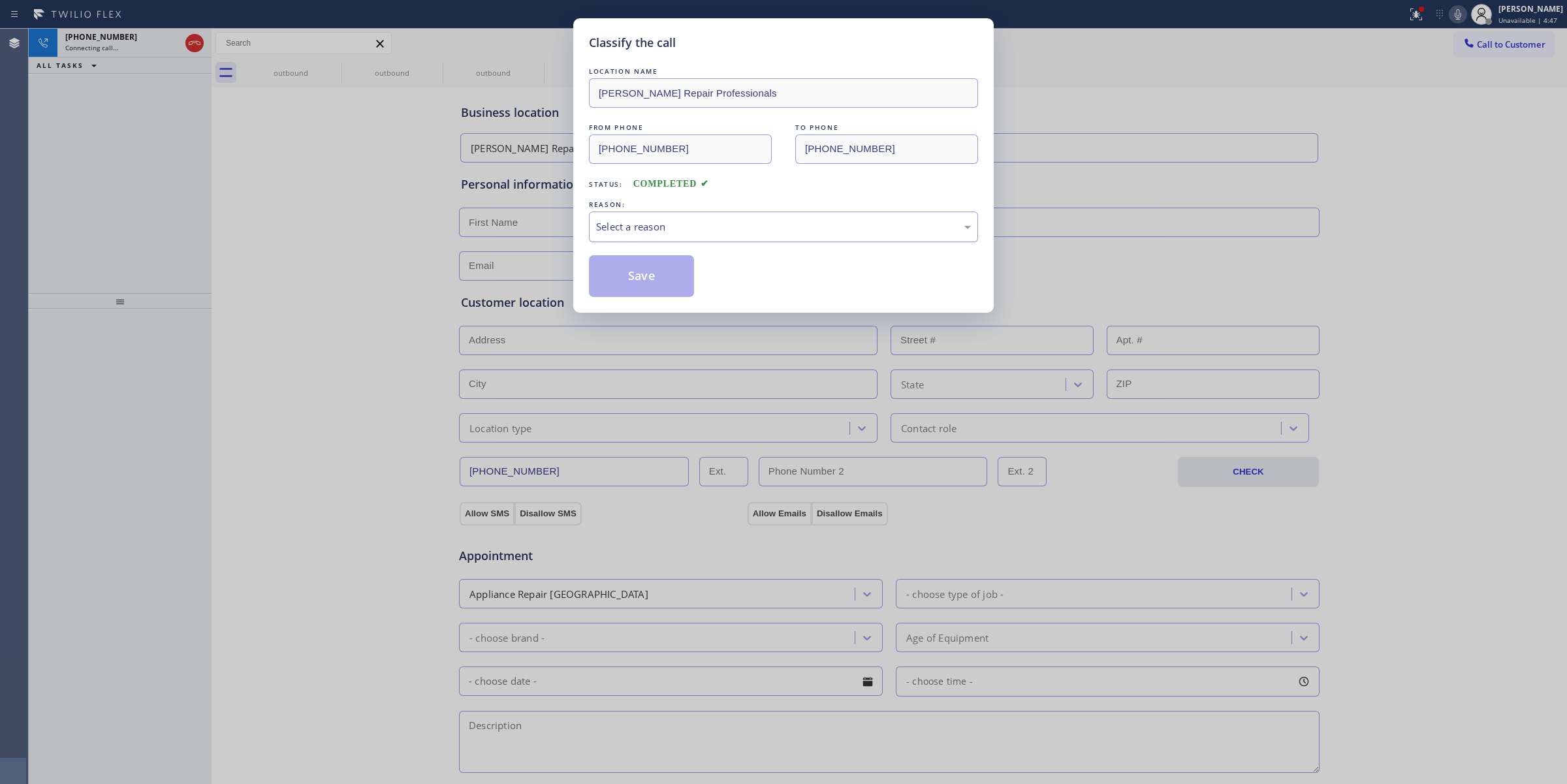
click at [726, 232] on div "Select a reason" at bounding box center [783, 227] width 375 height 15
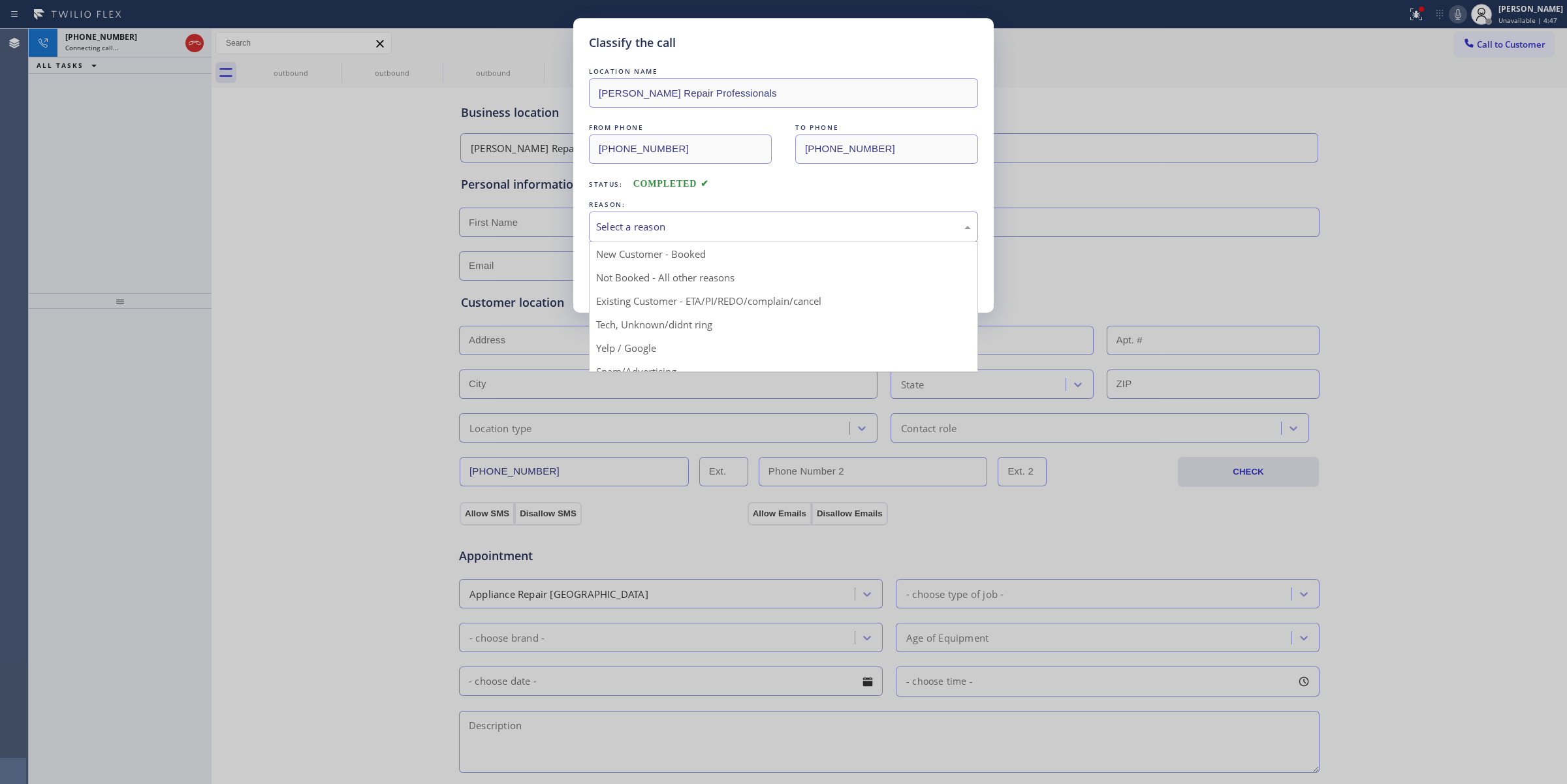
drag, startPoint x: 702, startPoint y: 337, endPoint x: 669, endPoint y: 285, distance: 61.6
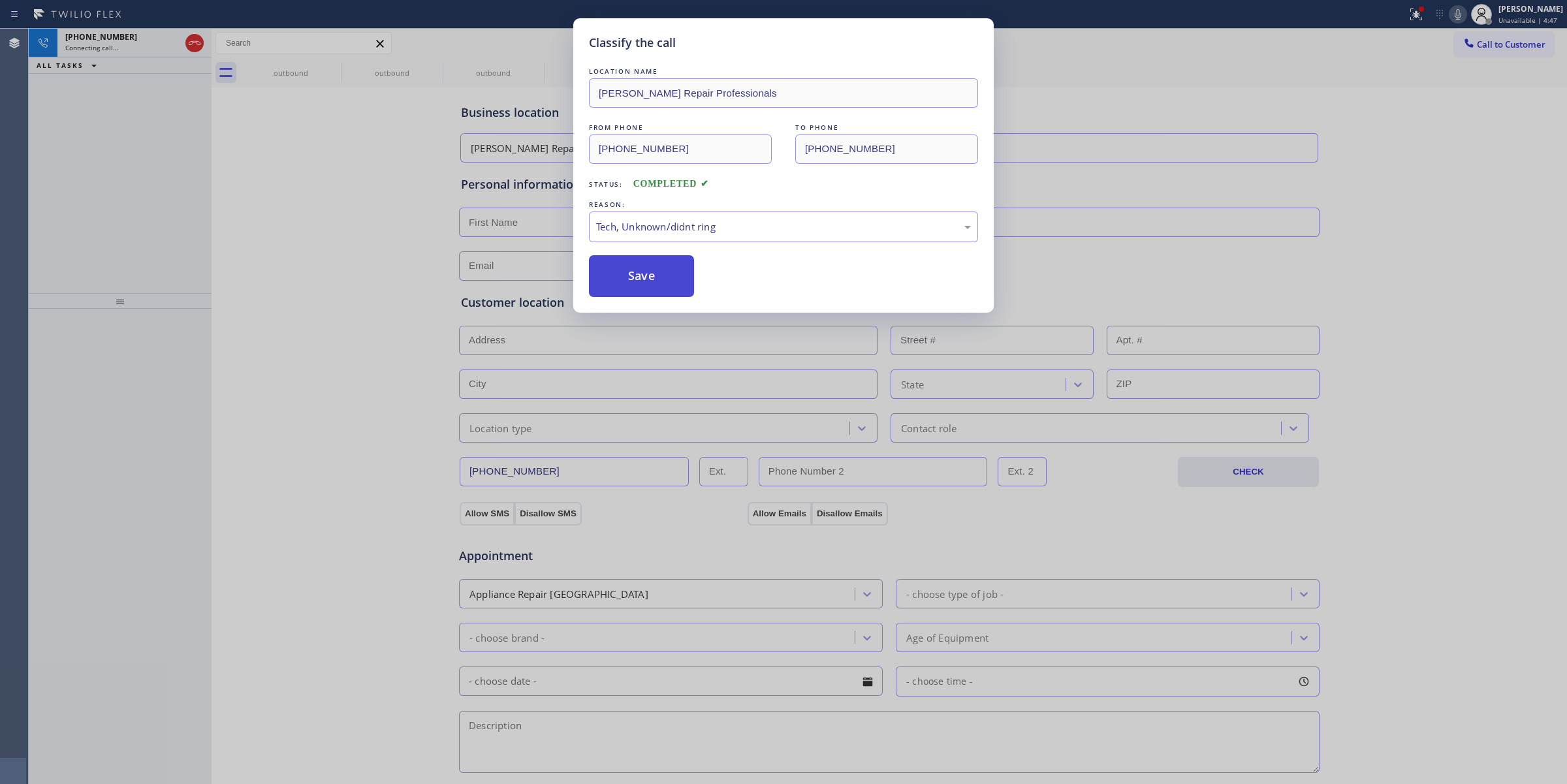
click at [664, 276] on button "Save" at bounding box center [641, 276] width 105 height 42
click at [330, 65] on div "Classify the call LOCATION NAME [PERSON_NAME] Repair Professionals FROM PHONE […" at bounding box center [784, 392] width 1567 height 784
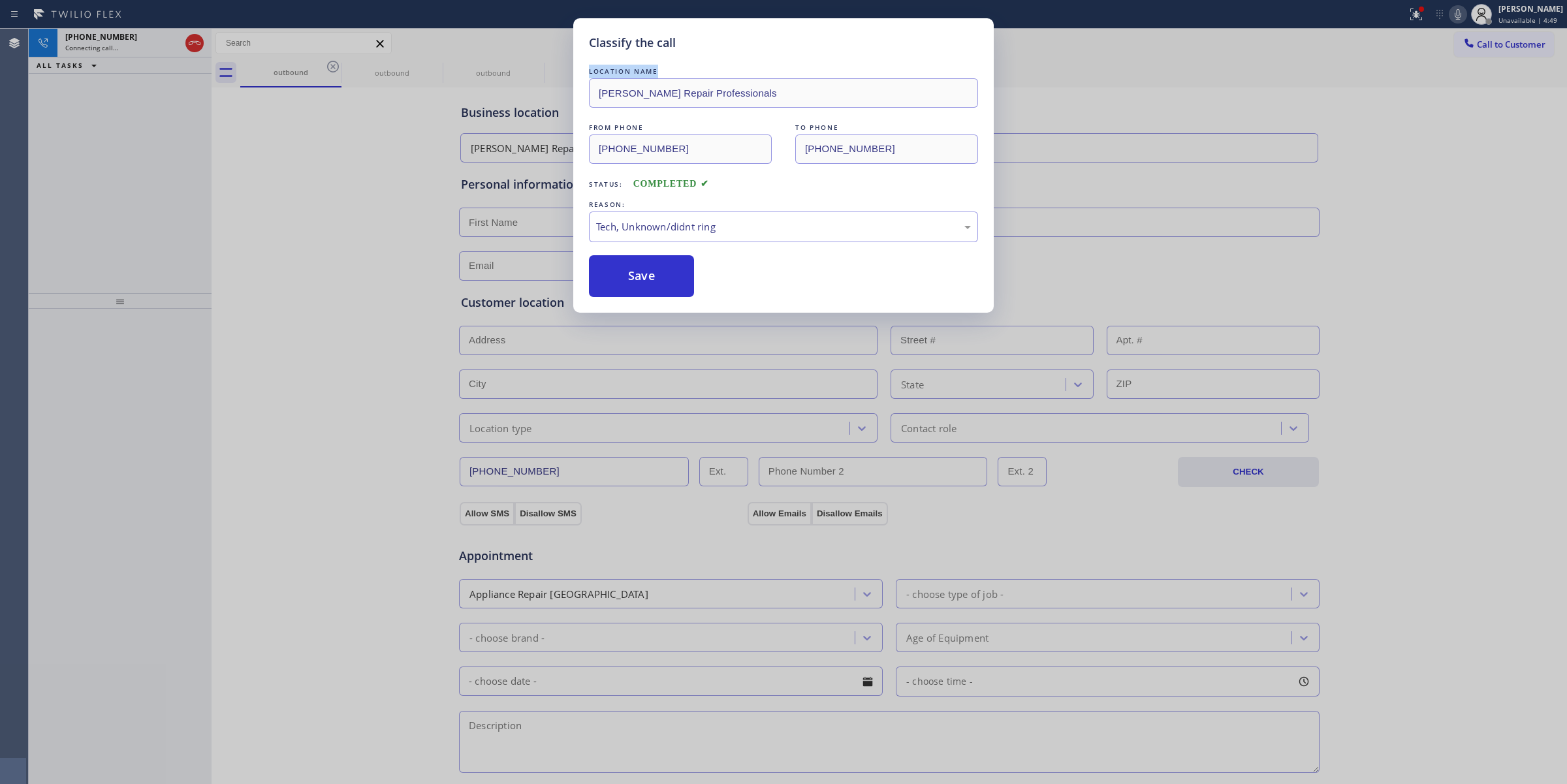
click at [330, 65] on div "Classify the call LOCATION NAME [PERSON_NAME] Repair Professionals FROM PHONE […" at bounding box center [784, 392] width 1567 height 784
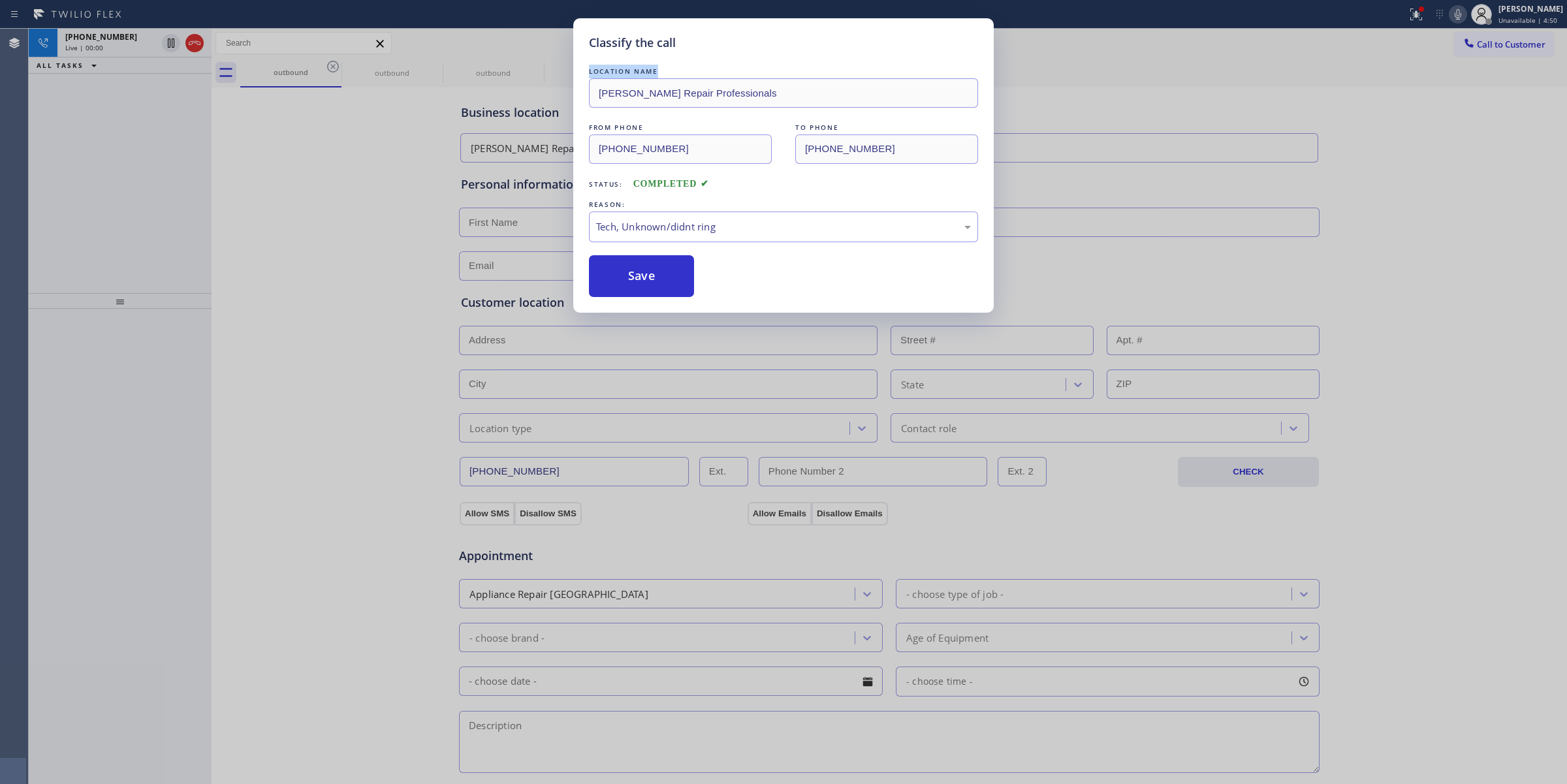
click at [330, 65] on div "Classify the call LOCATION NAME [PERSON_NAME] Repair Professionals FROM PHONE […" at bounding box center [784, 392] width 1567 height 784
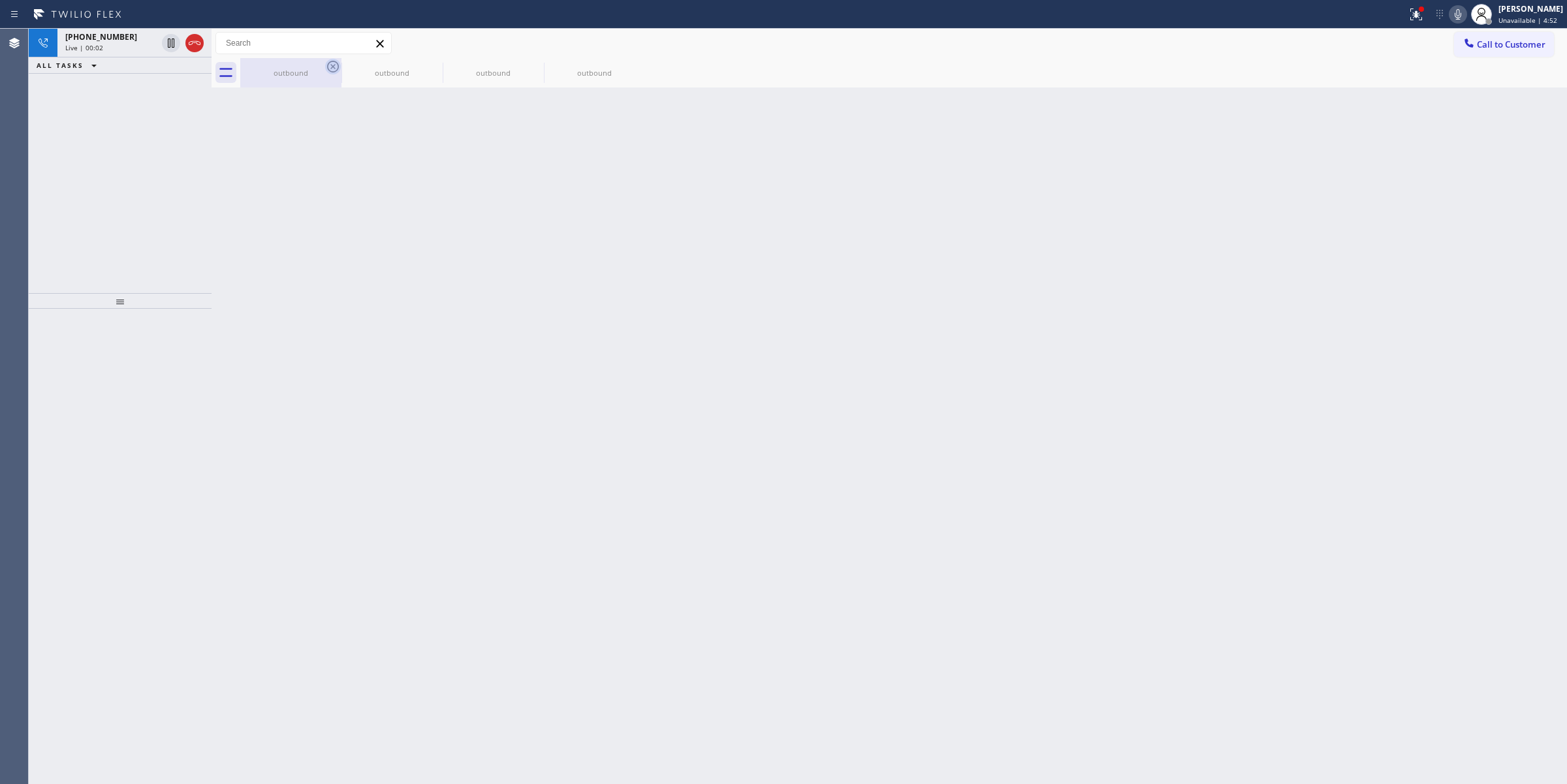
click at [331, 65] on icon at bounding box center [332, 66] width 12 height 12
click at [0, 0] on icon at bounding box center [0, 0] width 0 height 0
click at [331, 65] on div "outbound outbound outbound outbound" at bounding box center [903, 72] width 1326 height 30
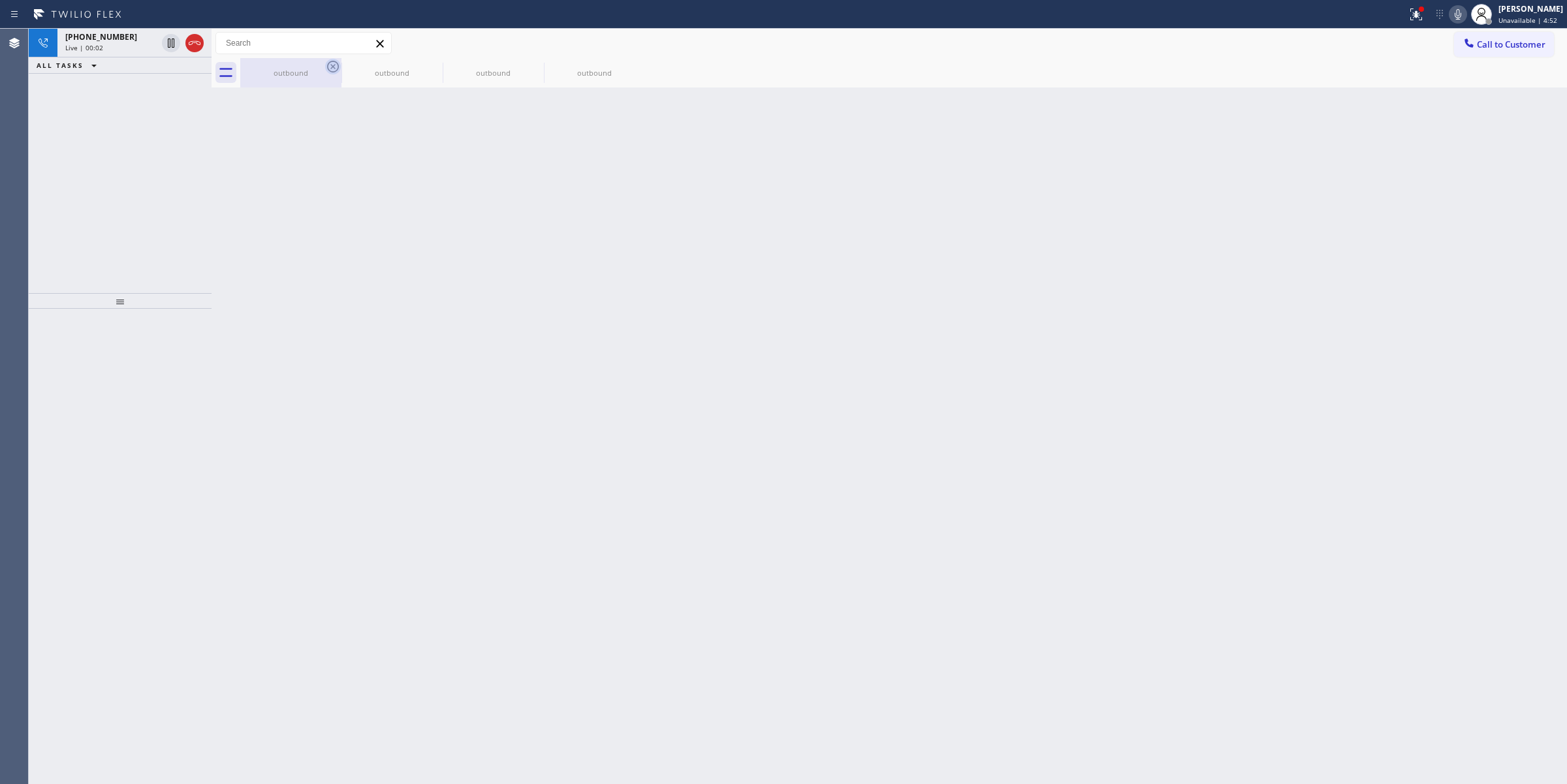
click at [331, 65] on div "outbound outbound outbound outbound" at bounding box center [903, 72] width 1326 height 30
click at [120, 37] on div "[PHONE_NUMBER]" at bounding box center [111, 37] width 91 height 11
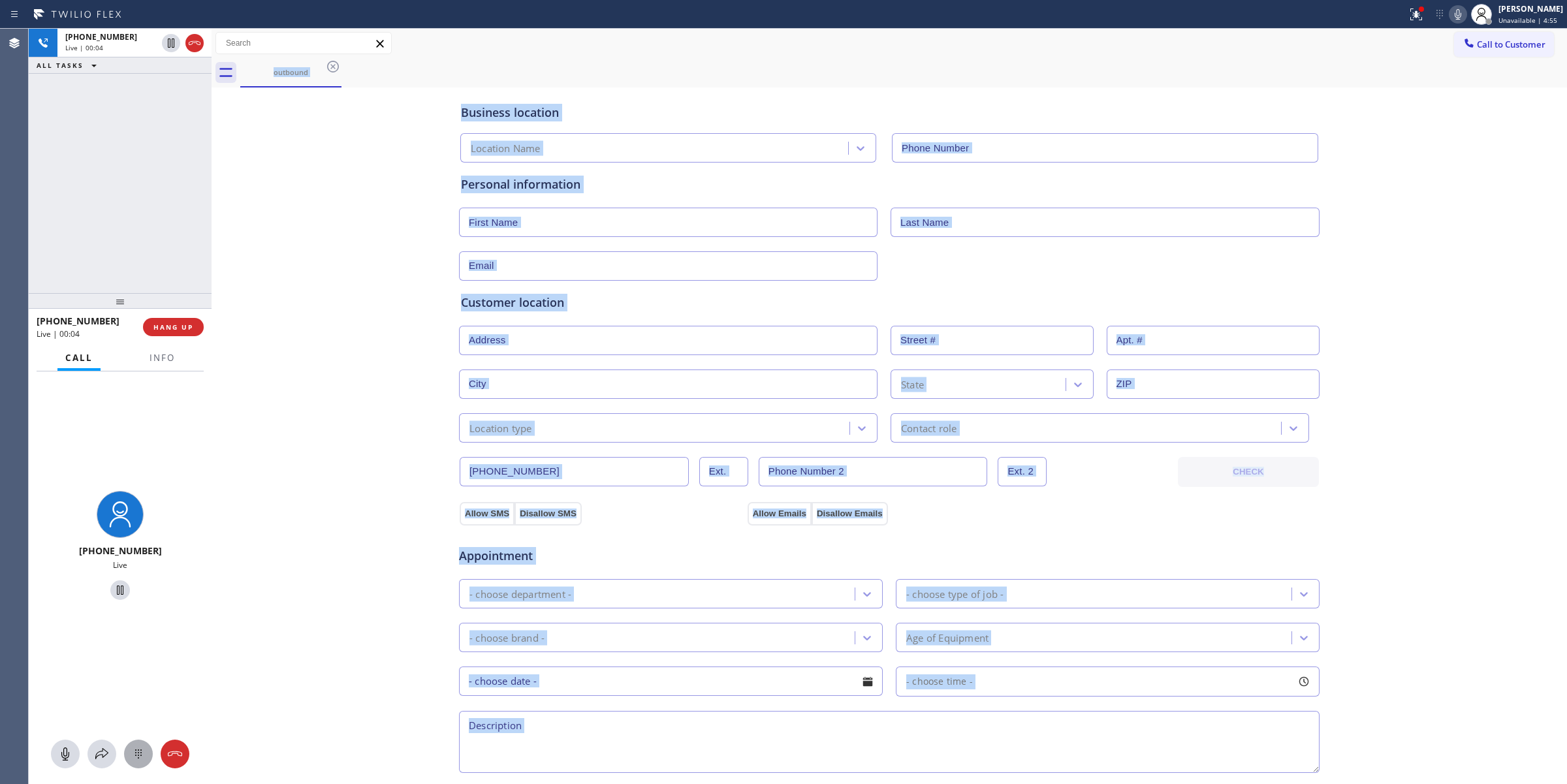
click at [140, 748] on icon at bounding box center [138, 754] width 16 height 16
type input "[PHONE_NUMBER]"
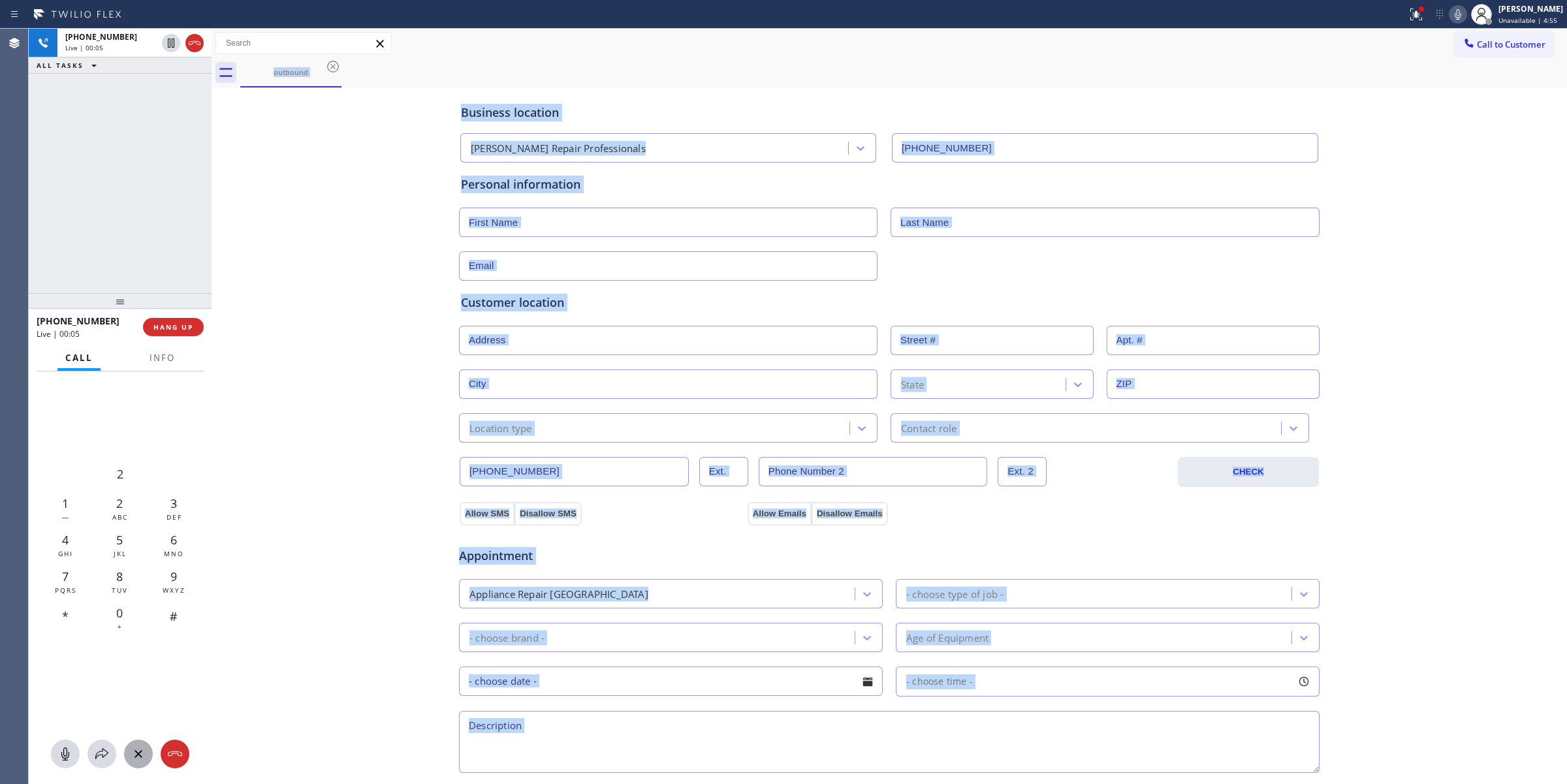
click at [1473, 54] on button "Call to Customer" at bounding box center [1504, 45] width 100 height 25
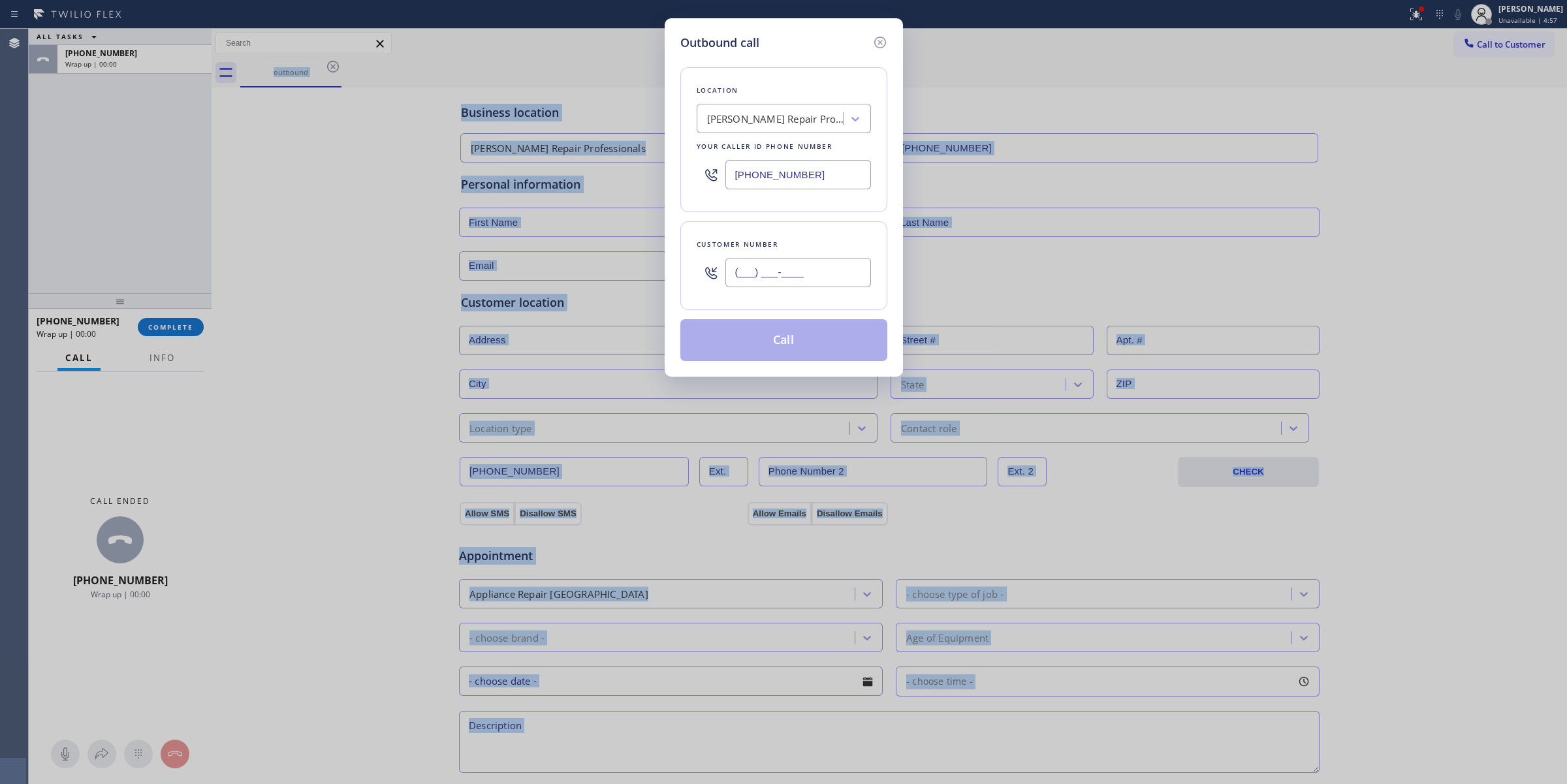
click at [814, 275] on input "(___) ___-____" at bounding box center [798, 272] width 146 height 30
paste input "805) 327-0970"
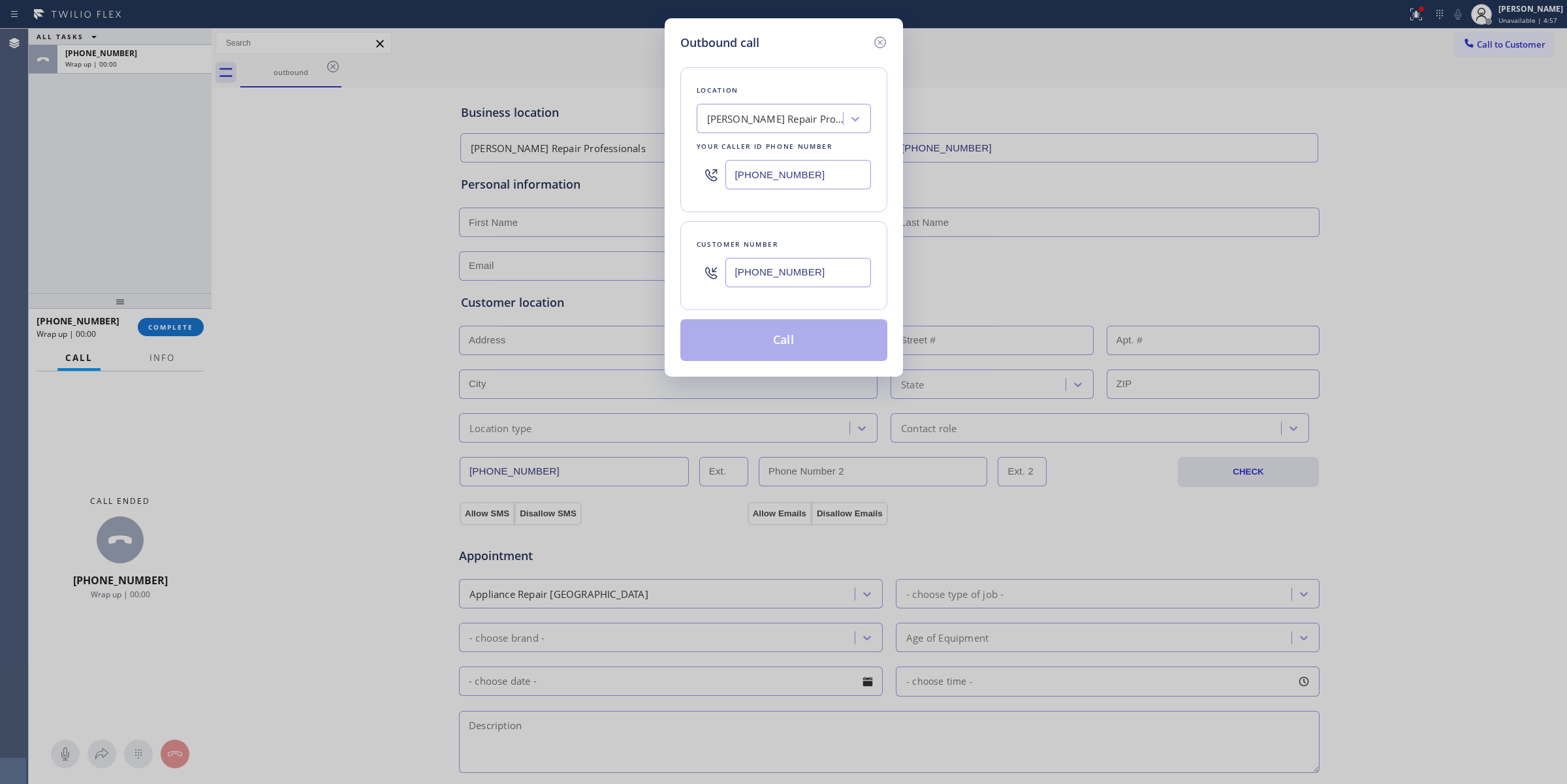
type input "[PHONE_NUMBER]"
click at [801, 340] on button "Call" at bounding box center [784, 340] width 207 height 42
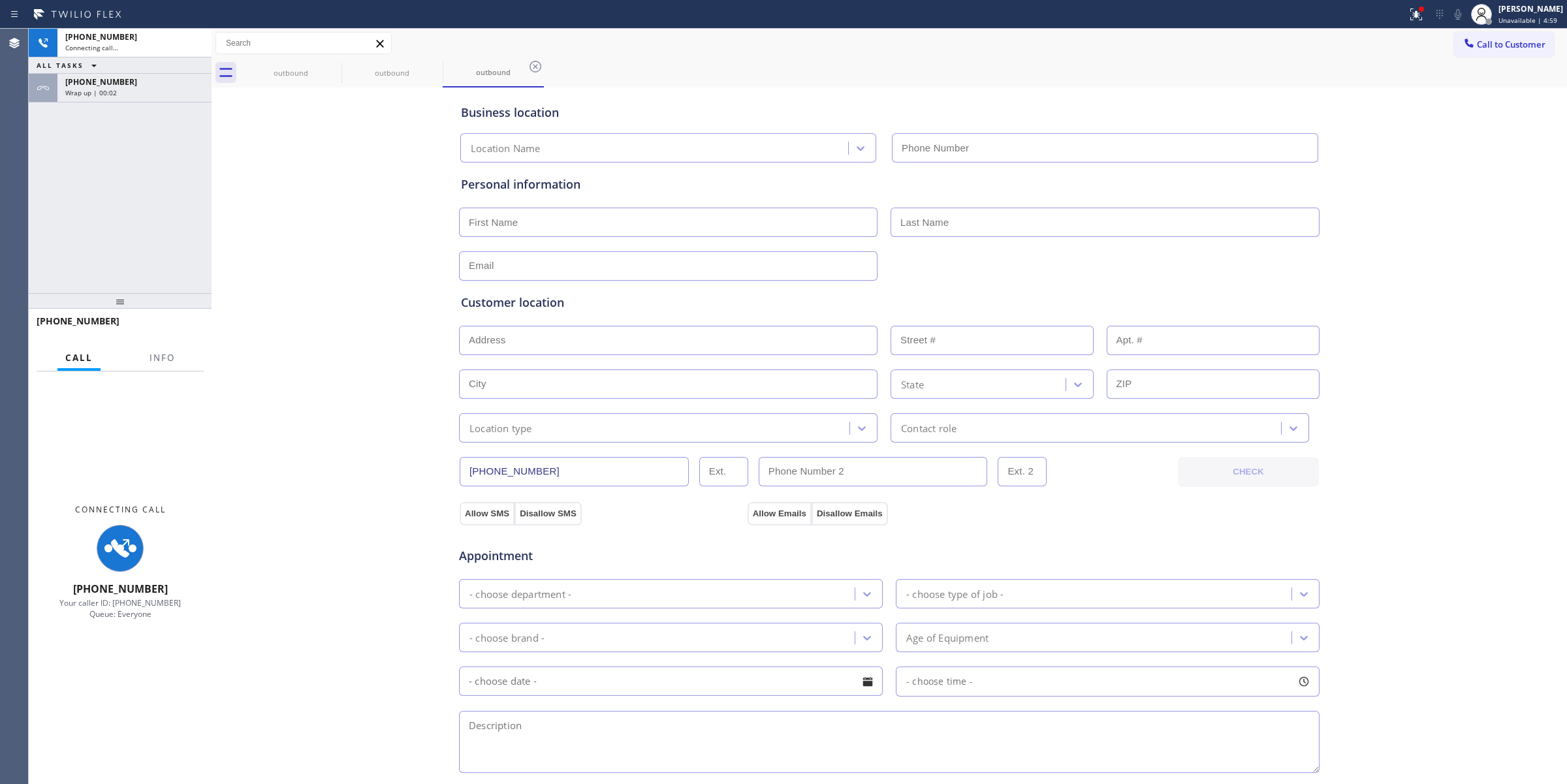
type input "[PHONE_NUMBER]"
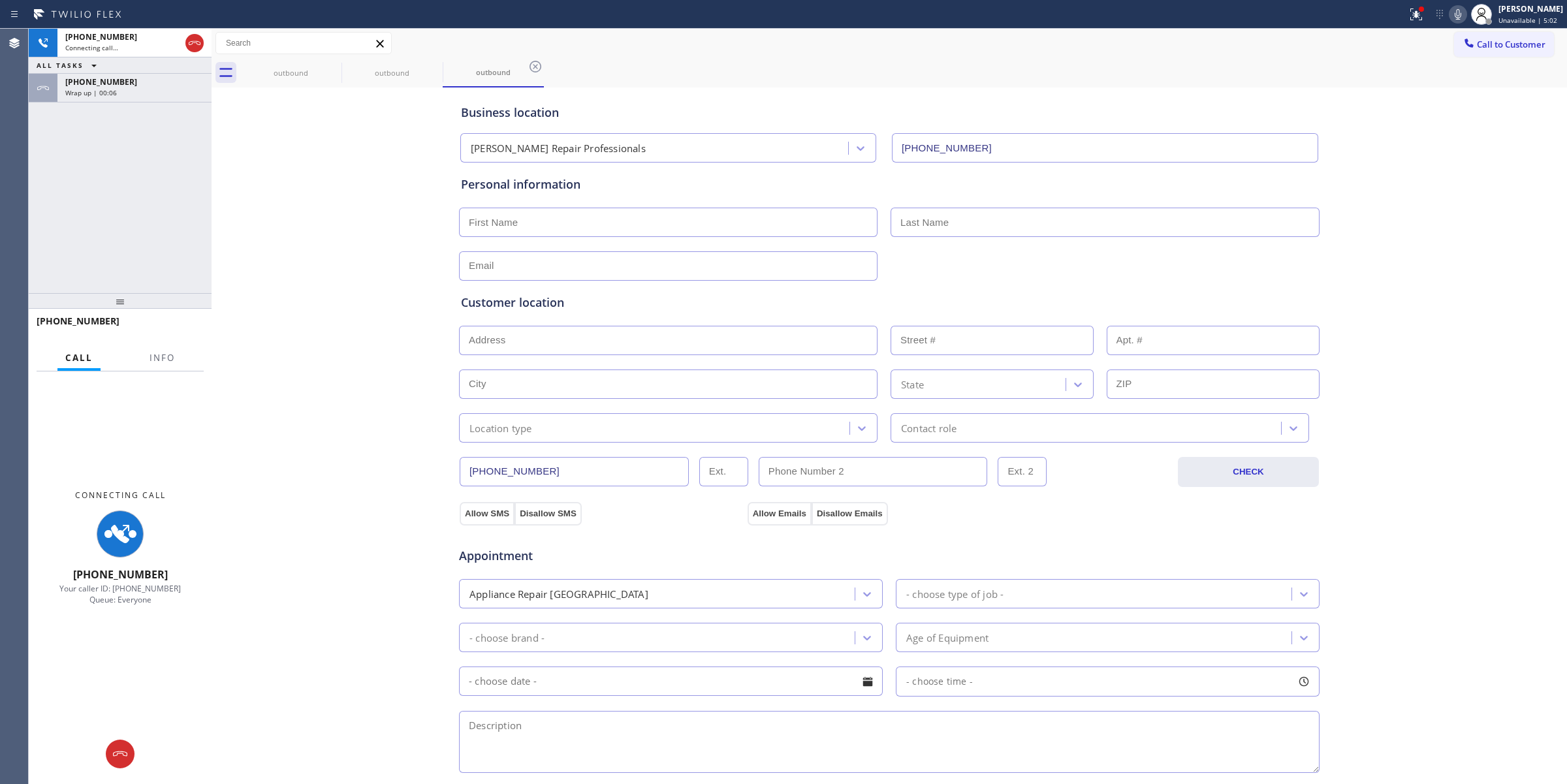
drag, startPoint x: 305, startPoint y: 124, endPoint x: 288, endPoint y: 109, distance: 22.7
click at [299, 119] on div "Business location [PERSON_NAME] Repair Professionals [PHONE_NUMBER] Personal in…" at bounding box center [889, 536] width 1349 height 891
drag, startPoint x: 316, startPoint y: 60, endPoint x: 343, endPoint y: 69, distance: 28.5
click at [318, 62] on div "outbound" at bounding box center [290, 72] width 98 height 30
click at [343, 69] on div "outbound outbound outbound" at bounding box center [903, 72] width 1326 height 30
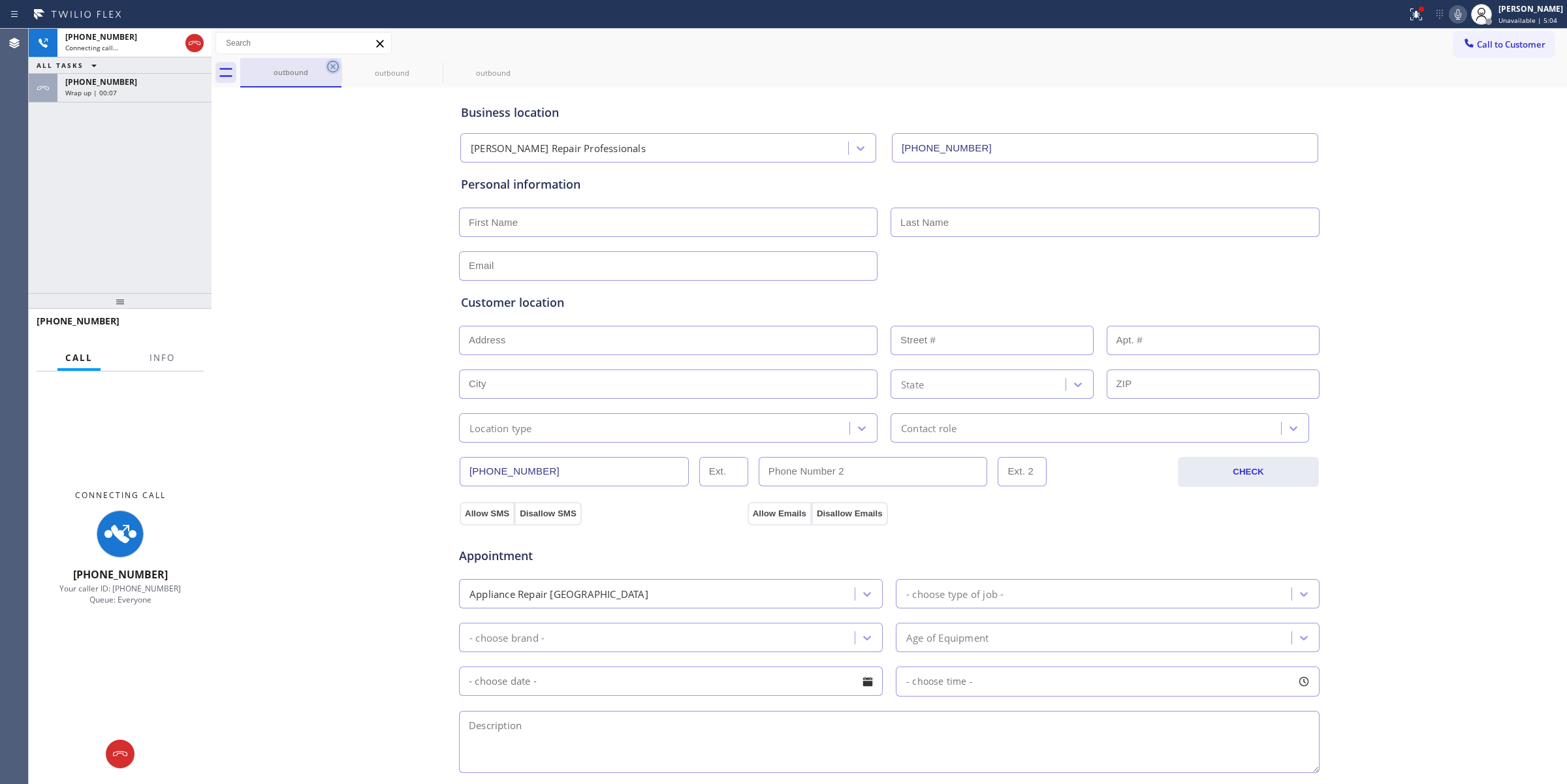
click at [343, 69] on div "outbound" at bounding box center [391, 73] width 98 height 10
click at [335, 69] on icon at bounding box center [333, 66] width 16 height 16
click at [0, 0] on icon at bounding box center [0, 0] width 0 height 0
drag, startPoint x: 335, startPoint y: 69, endPoint x: 171, endPoint y: 102, distance: 167.3
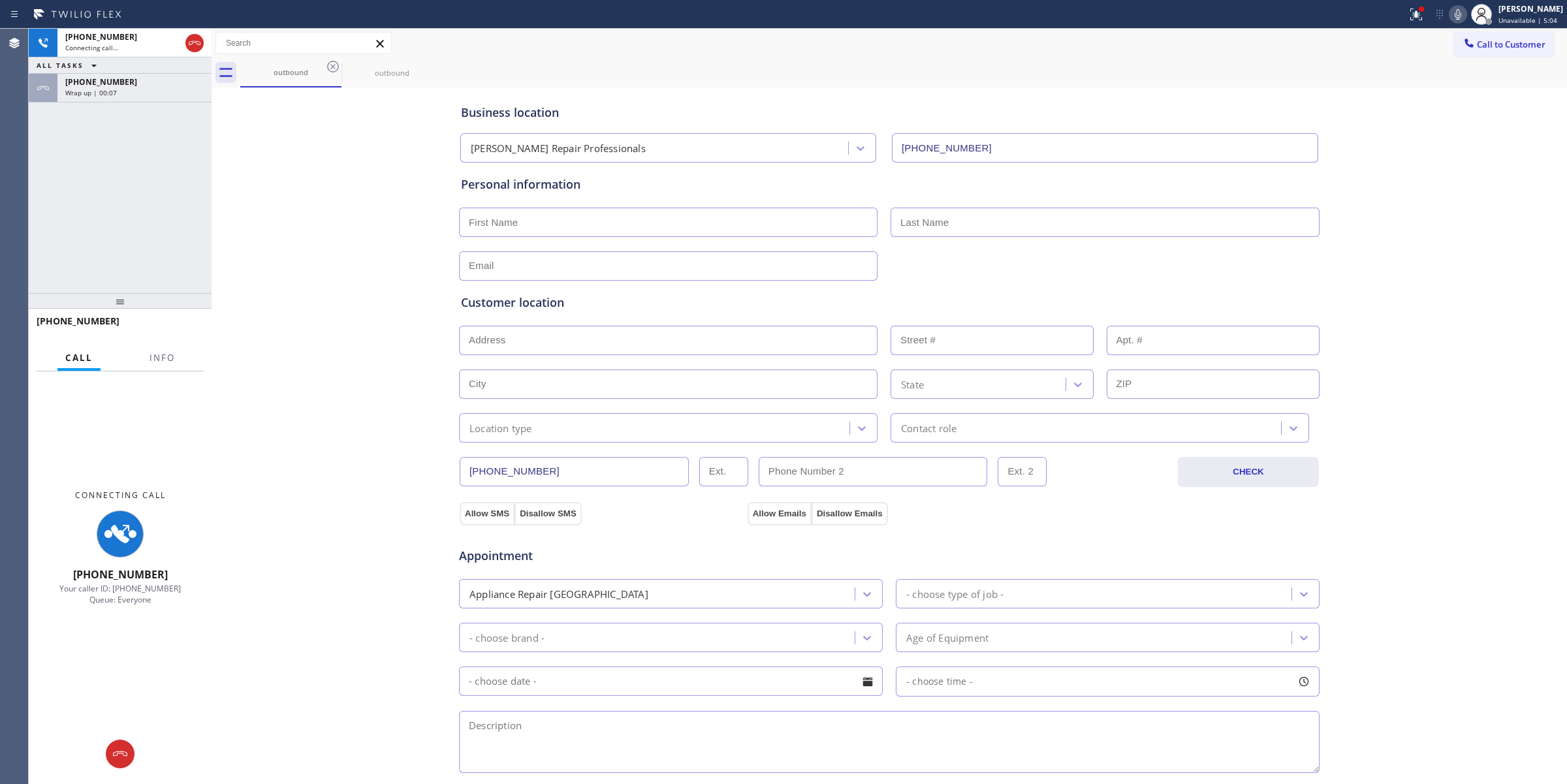
click at [334, 69] on div "outbound outbound" at bounding box center [903, 72] width 1326 height 30
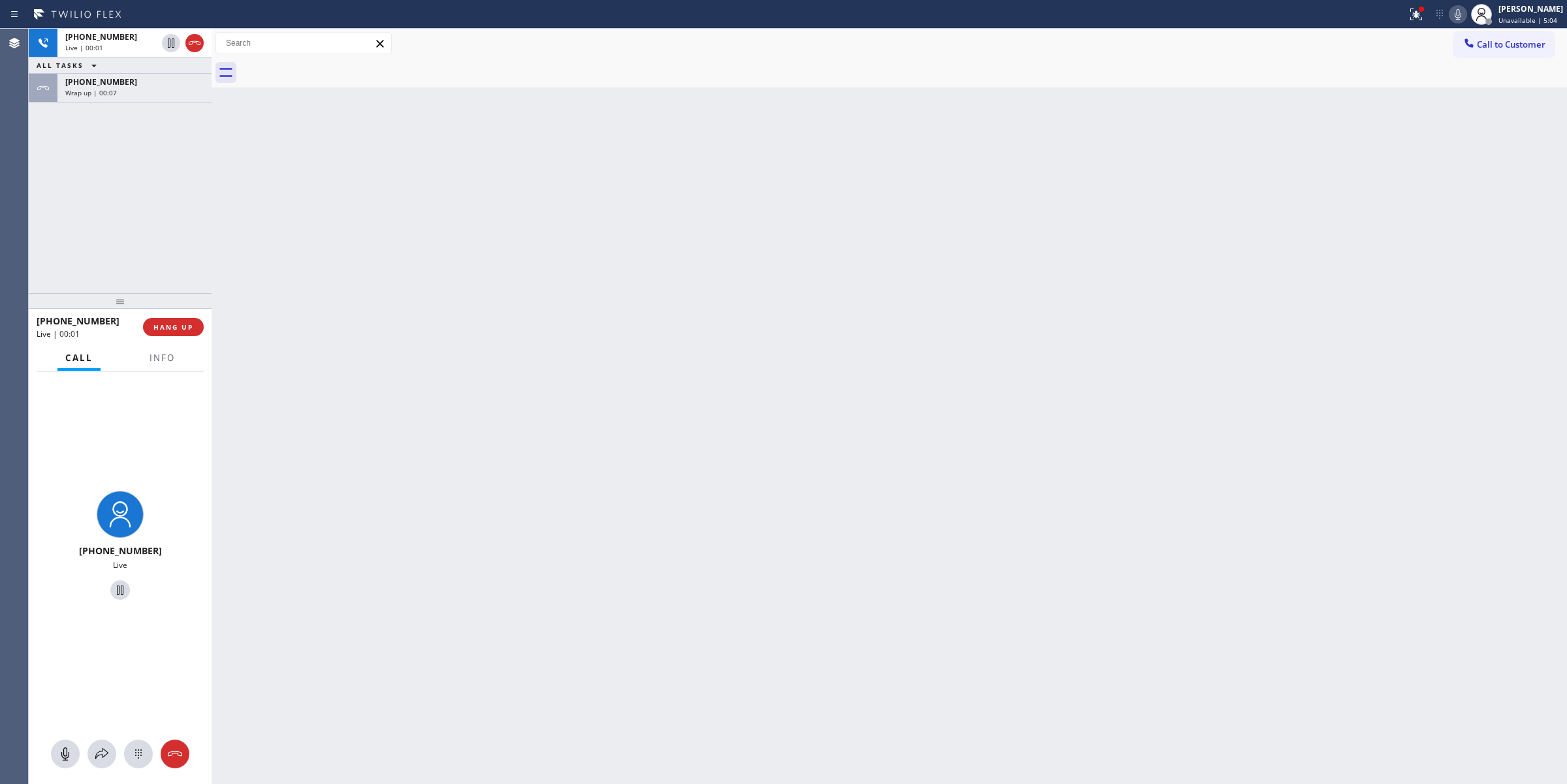
click at [171, 102] on div "[PHONE_NUMBER] Live | 00:01 ALL TASKS ALL TASKS ACTIVE TASKS TASKS IN WRAP UP […" at bounding box center [120, 161] width 183 height 264
click at [164, 83] on div "[PHONE_NUMBER]" at bounding box center [134, 82] width 138 height 11
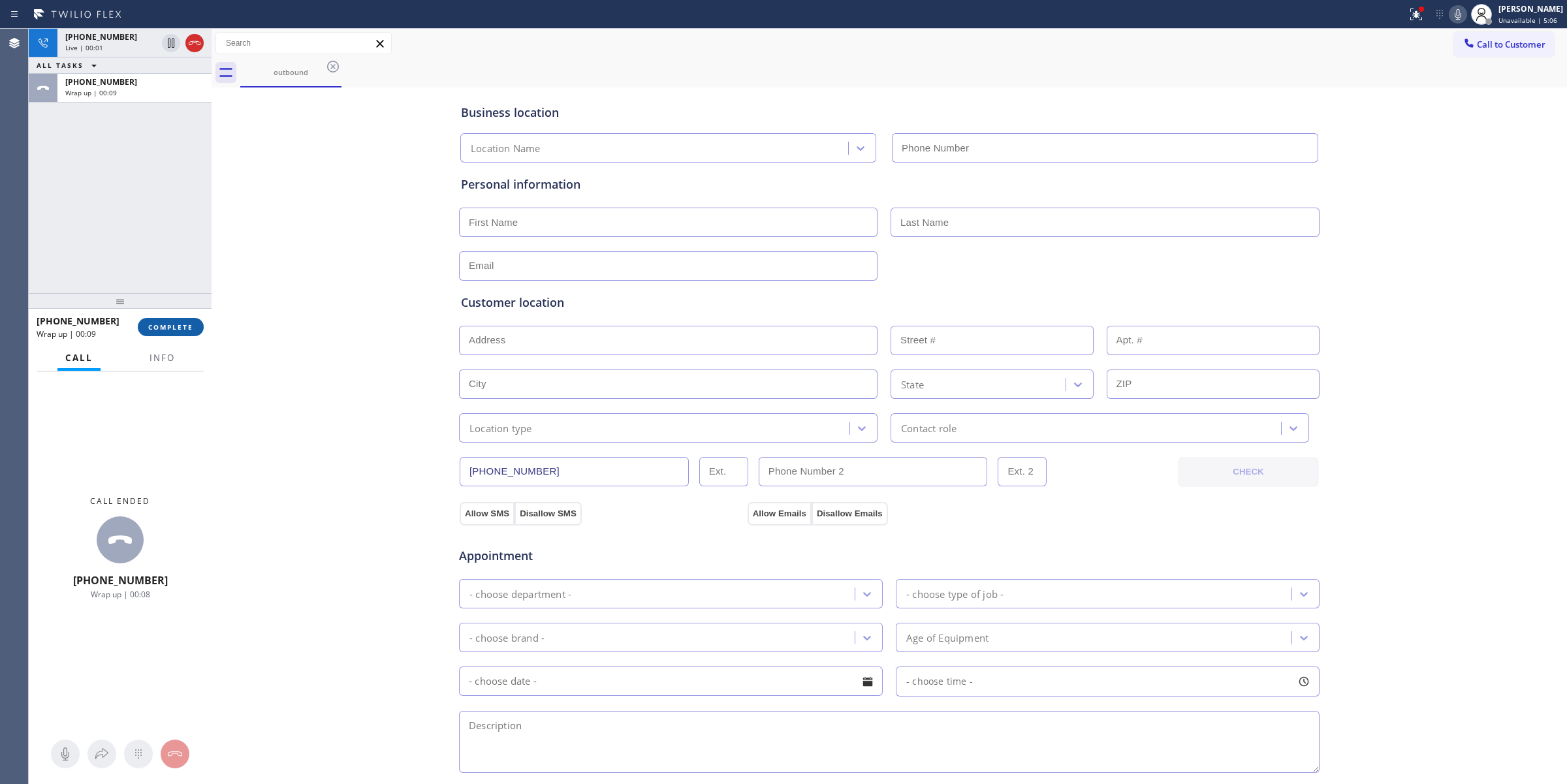
click at [176, 325] on span "COMPLETE" at bounding box center [170, 327] width 45 height 9
type input "[PHONE_NUMBER]"
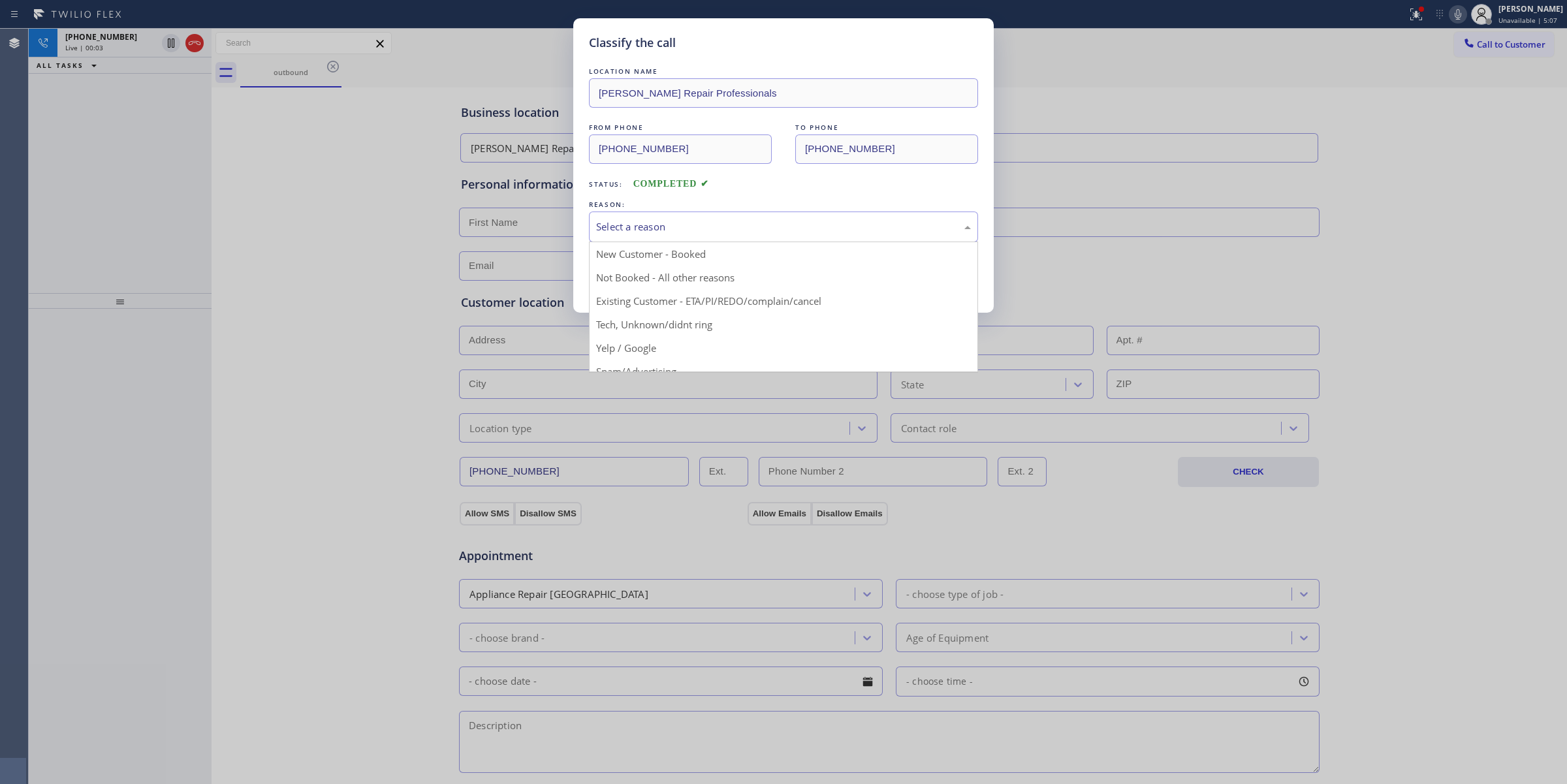
click at [660, 225] on div "Select a reason" at bounding box center [783, 227] width 375 height 15
drag, startPoint x: 666, startPoint y: 325, endPoint x: 634, endPoint y: 290, distance: 47.4
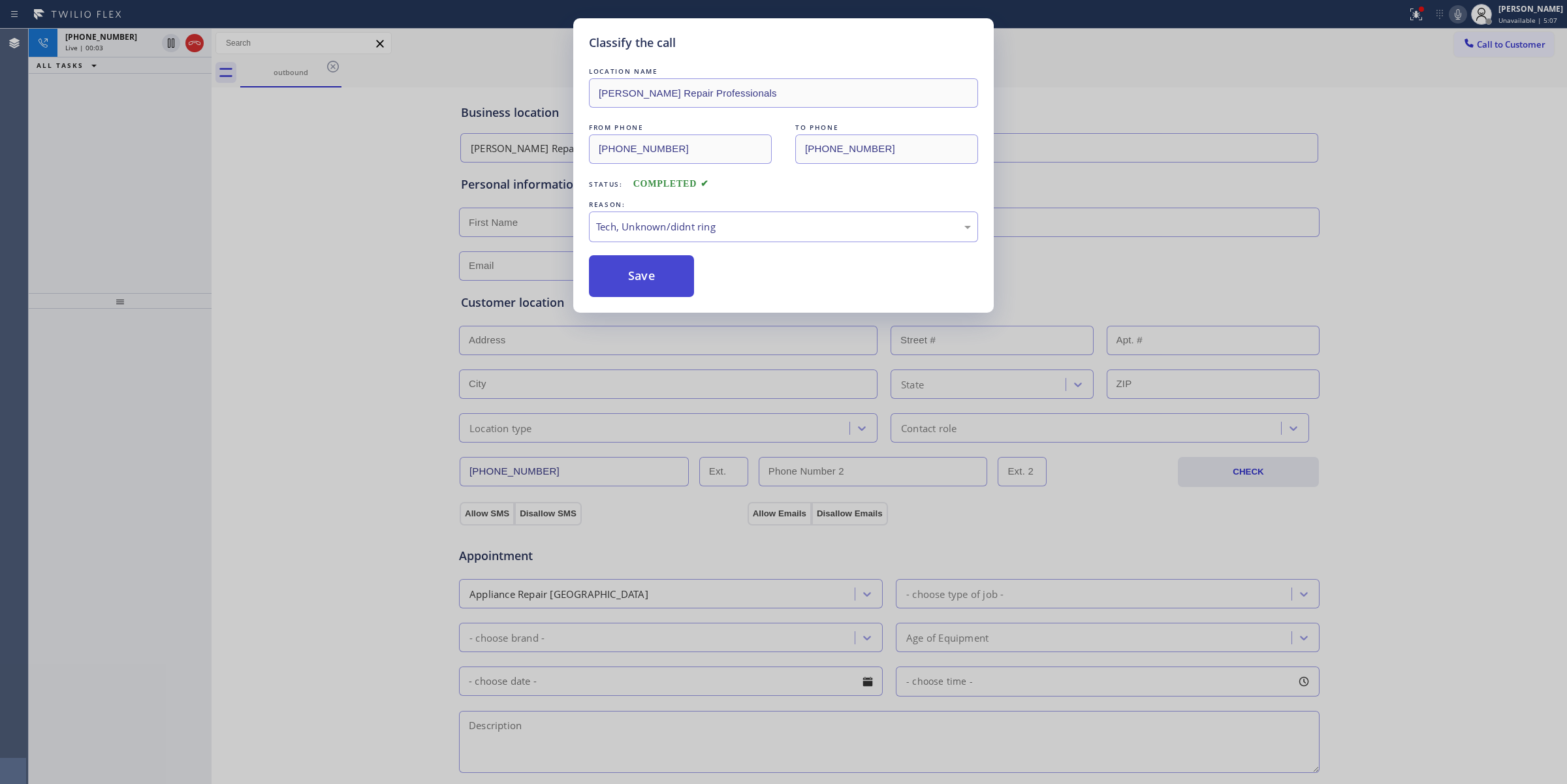
click at [634, 288] on button "Save" at bounding box center [641, 276] width 105 height 42
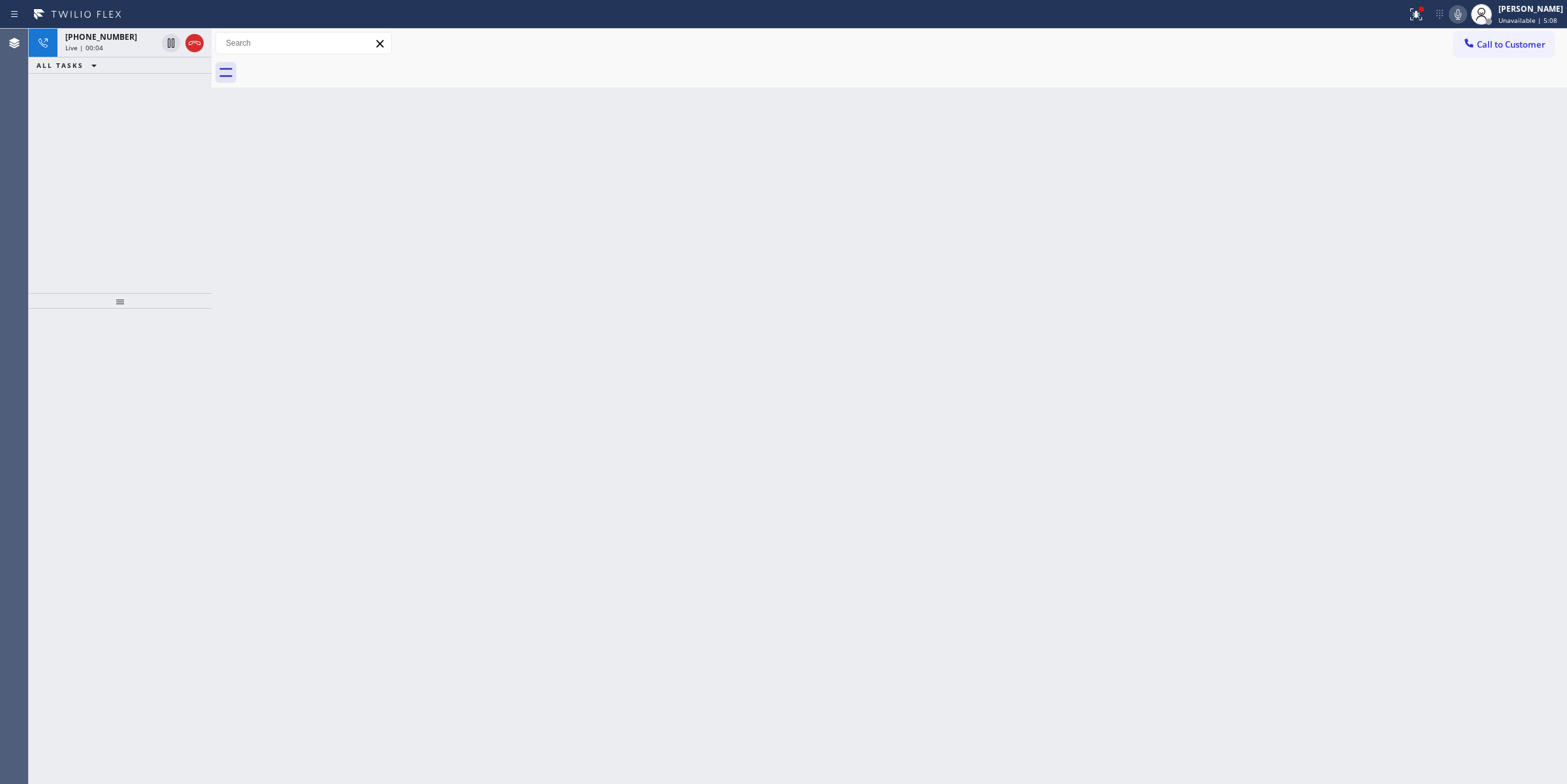
drag, startPoint x: 128, startPoint y: 39, endPoint x: 128, endPoint y: 168, distance: 129.0
click at [128, 39] on div "[PHONE_NUMBER]" at bounding box center [111, 37] width 91 height 11
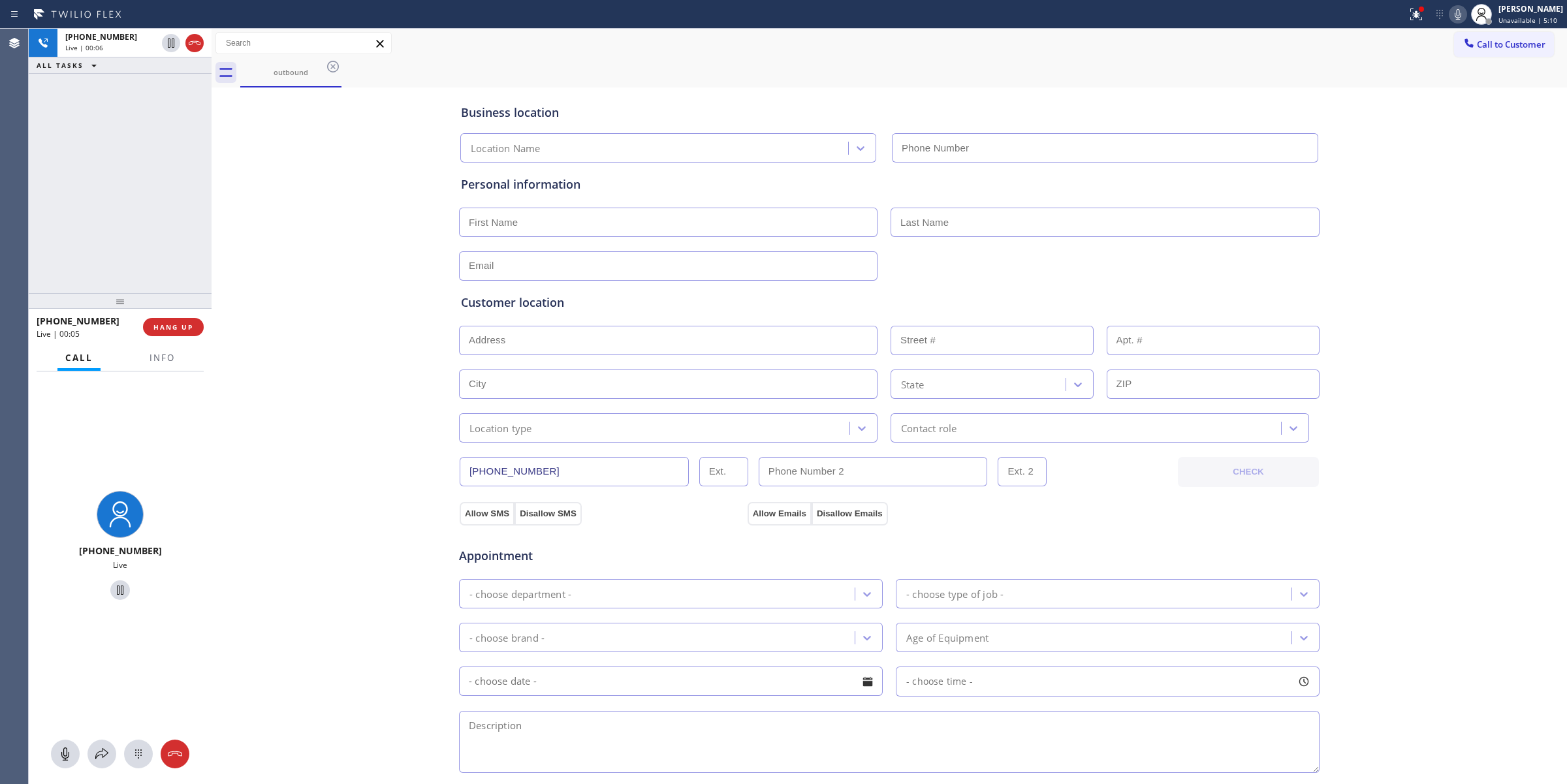
type input "[PHONE_NUMBER]"
click at [133, 746] on icon at bounding box center [138, 754] width 16 height 16
click at [1499, 44] on span "Call to Customer" at bounding box center [1511, 44] width 69 height 12
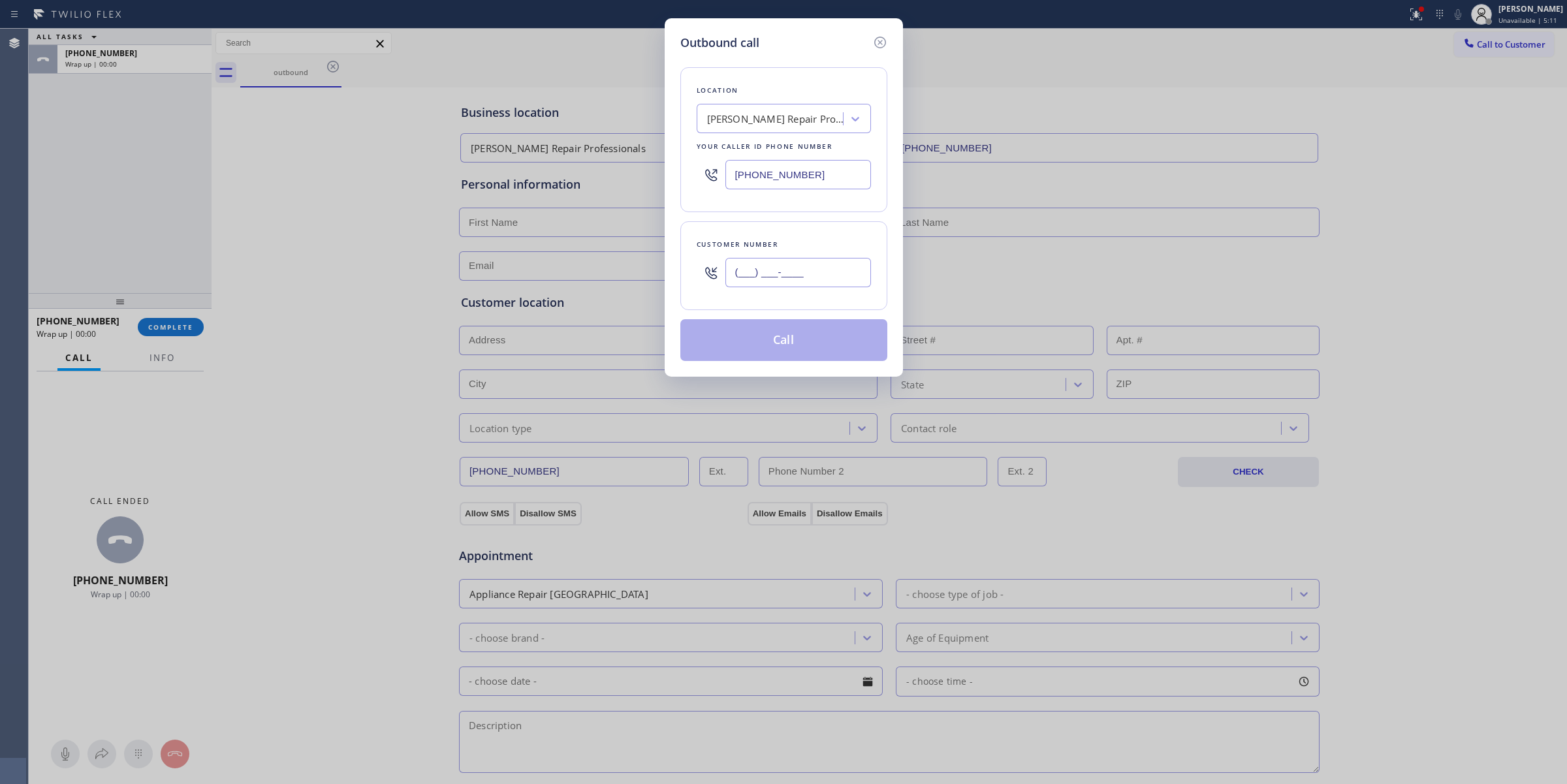
paste input "206) 336-3824"
click at [808, 268] on input "[PHONE_NUMBER]" at bounding box center [798, 272] width 146 height 30
type input "[PHONE_NUMBER]"
click at [792, 126] on div "[PERSON_NAME] Repair Professionals" at bounding box center [775, 119] width 137 height 15
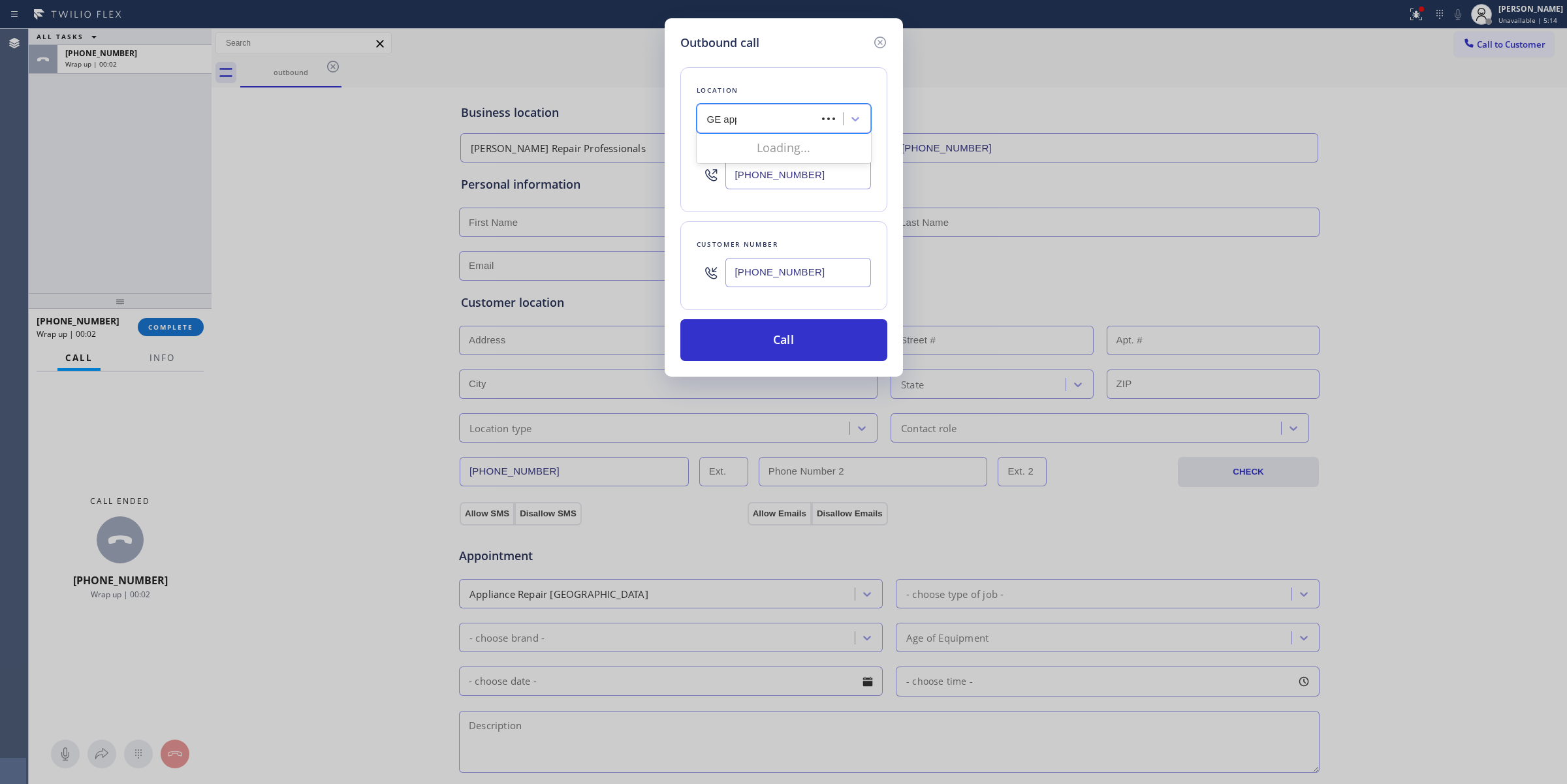
type input "GE appl"
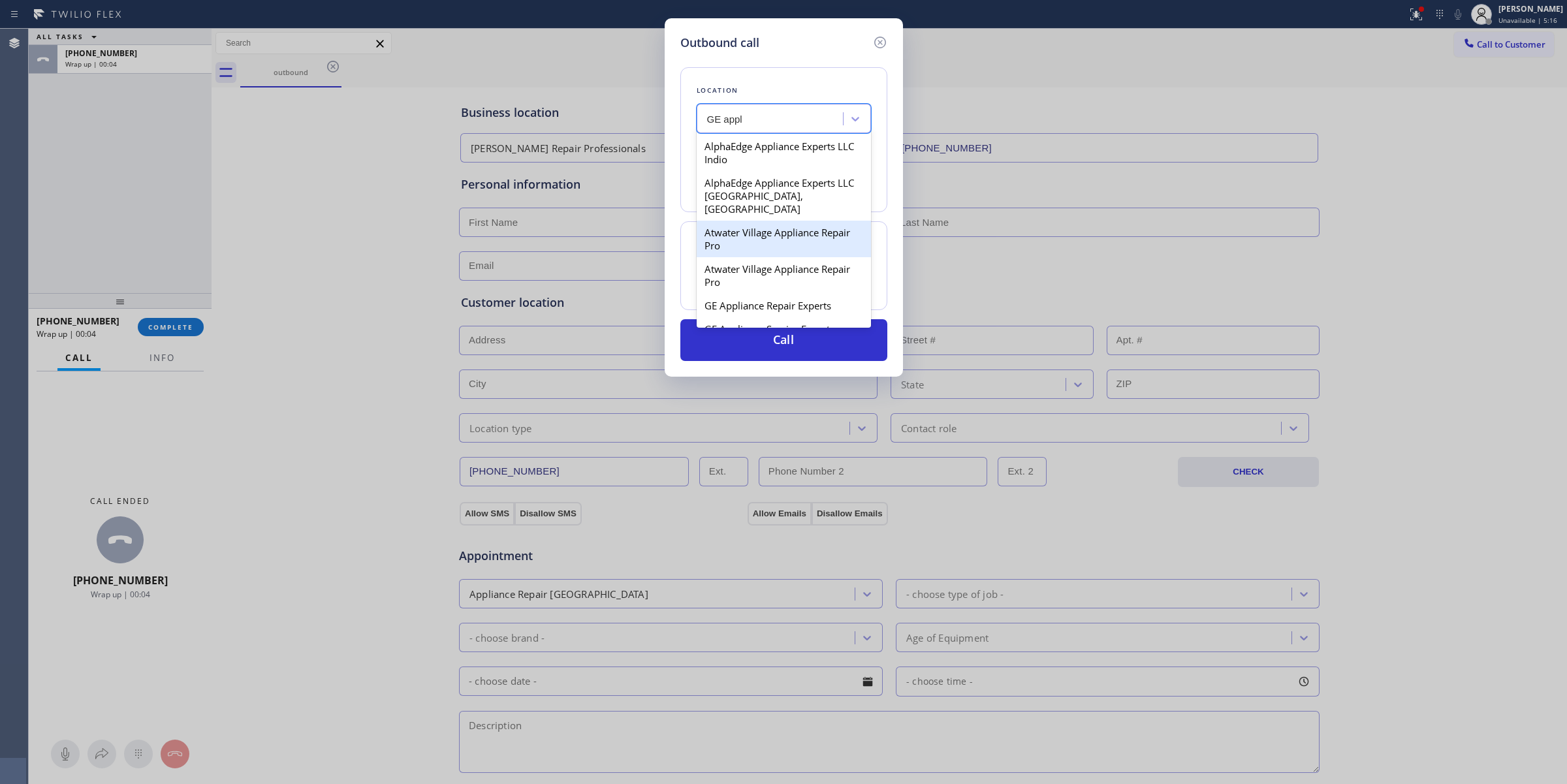
click at [750, 230] on div "Atwater Village Appliance Repair Pro" at bounding box center [784, 239] width 174 height 36
type input "[PHONE_NUMBER]"
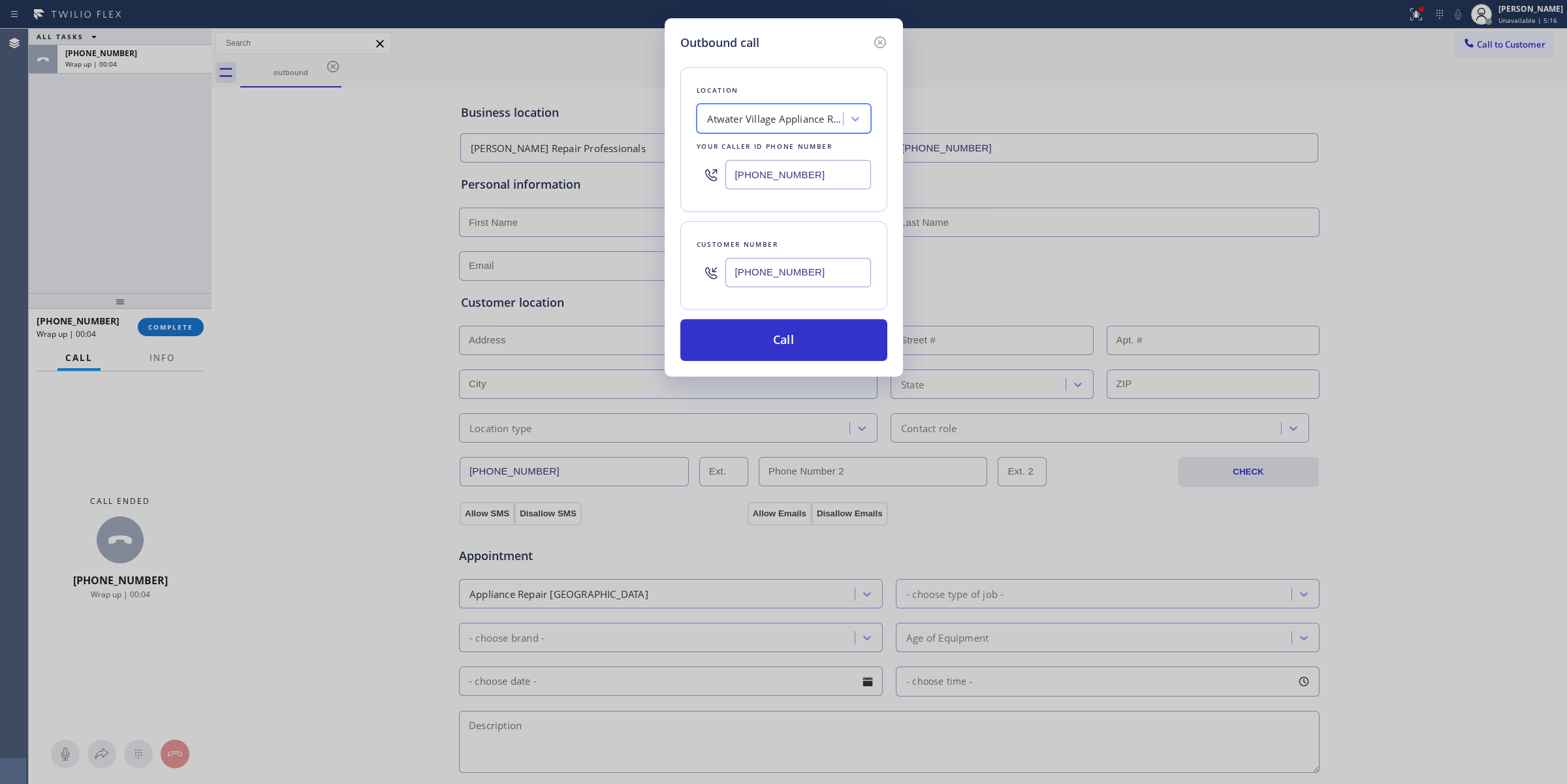
click at [765, 271] on input "[PHONE_NUMBER]" at bounding box center [798, 272] width 146 height 30
click at [777, 284] on input "[PHONE_NUMBER]" at bounding box center [798, 272] width 146 height 30
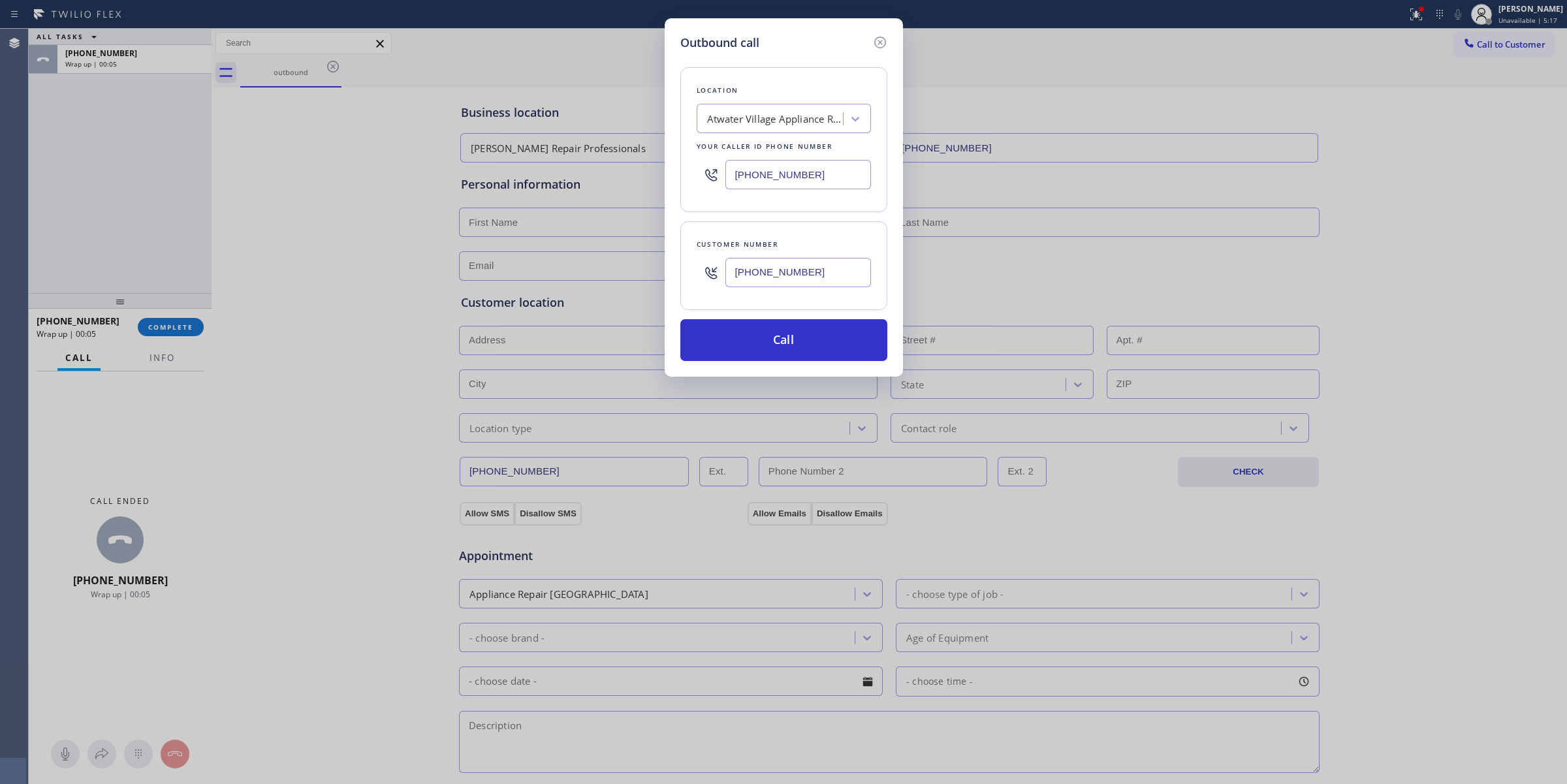
click at [777, 284] on input "[PHONE_NUMBER]" at bounding box center [798, 272] width 146 height 30
click at [765, 351] on button "Call" at bounding box center [784, 340] width 207 height 42
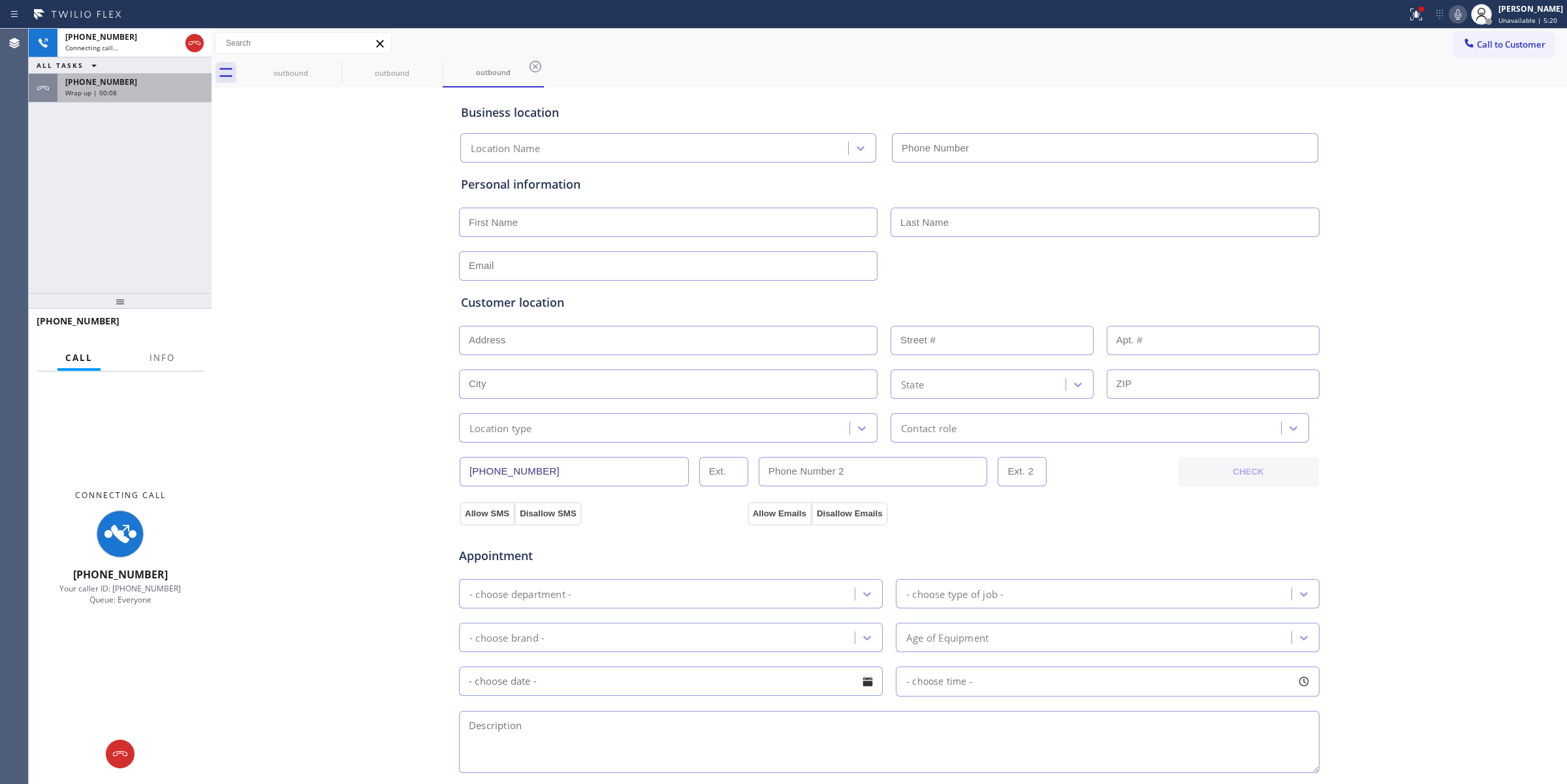
click at [129, 90] on div "Wrap up | 00:08" at bounding box center [134, 92] width 138 height 9
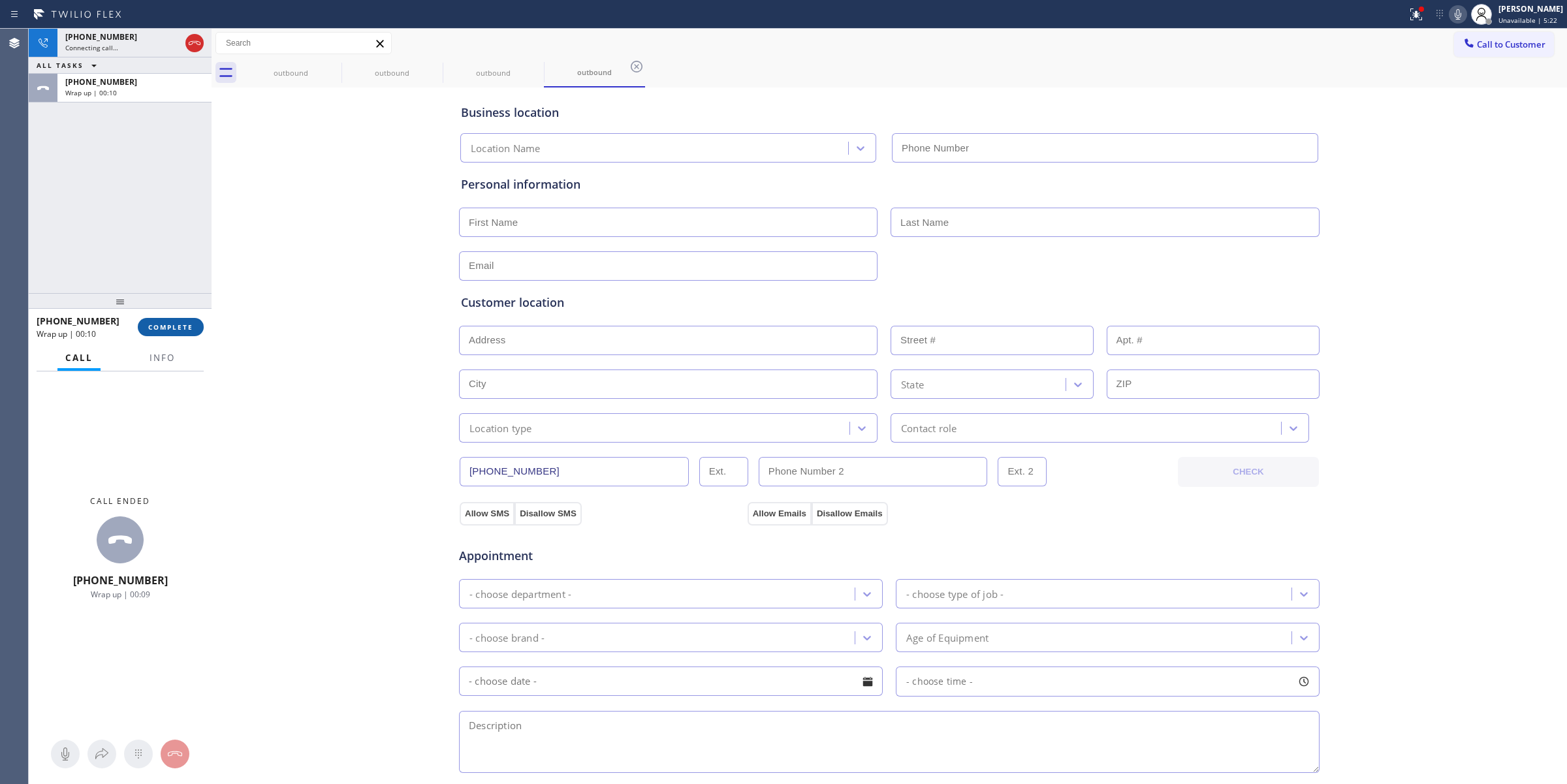
type input "[PHONE_NUMBER]"
click at [183, 324] on span "COMPLETE" at bounding box center [170, 327] width 45 height 9
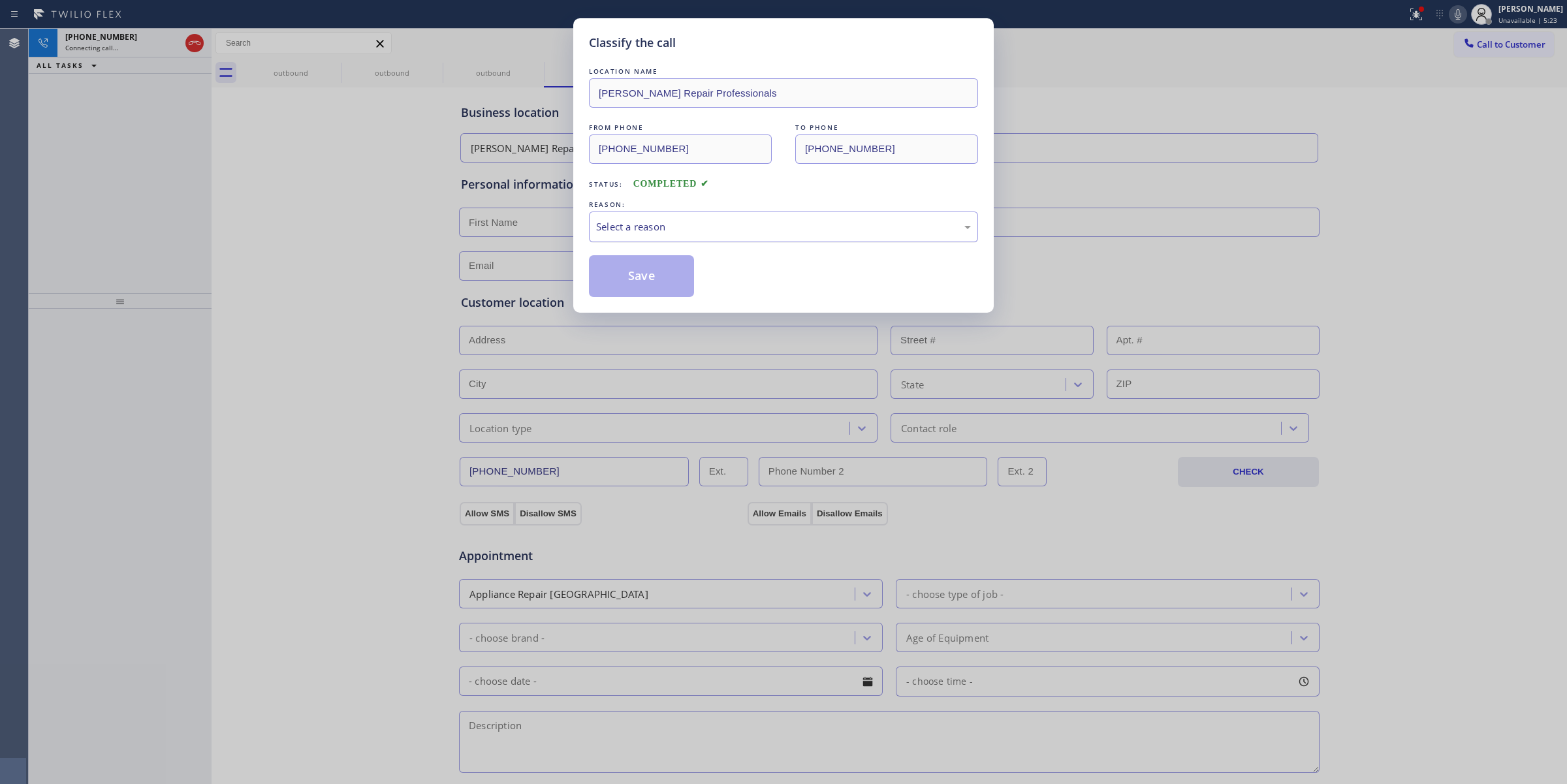
click at [677, 226] on div "Select a reason" at bounding box center [783, 227] width 375 height 15
click at [660, 292] on button "Save" at bounding box center [641, 276] width 105 height 42
click at [329, 70] on div "Classify the call LOCATION NAME [GEOGRAPHIC_DATA] [GEOGRAPHIC_DATA] Appliance R…" at bounding box center [798, 406] width 1538 height 755
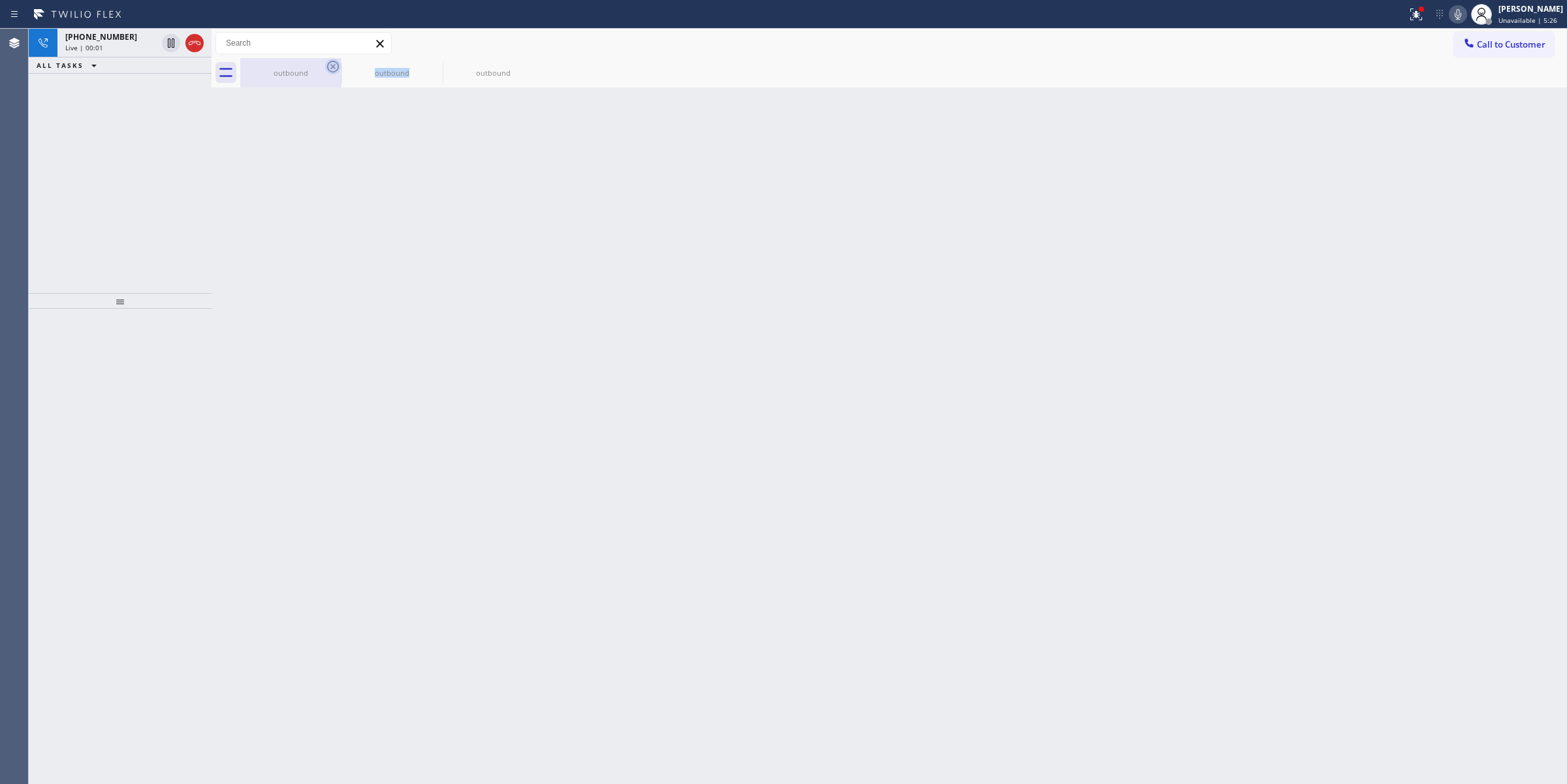
click at [330, 70] on icon at bounding box center [333, 66] width 16 height 16
click at [0, 0] on icon at bounding box center [0, 0] width 0 height 0
click at [330, 70] on div "outbound outbound outbound" at bounding box center [903, 72] width 1326 height 30
click at [134, 41] on div "[PHONE_NUMBER]" at bounding box center [111, 37] width 91 height 11
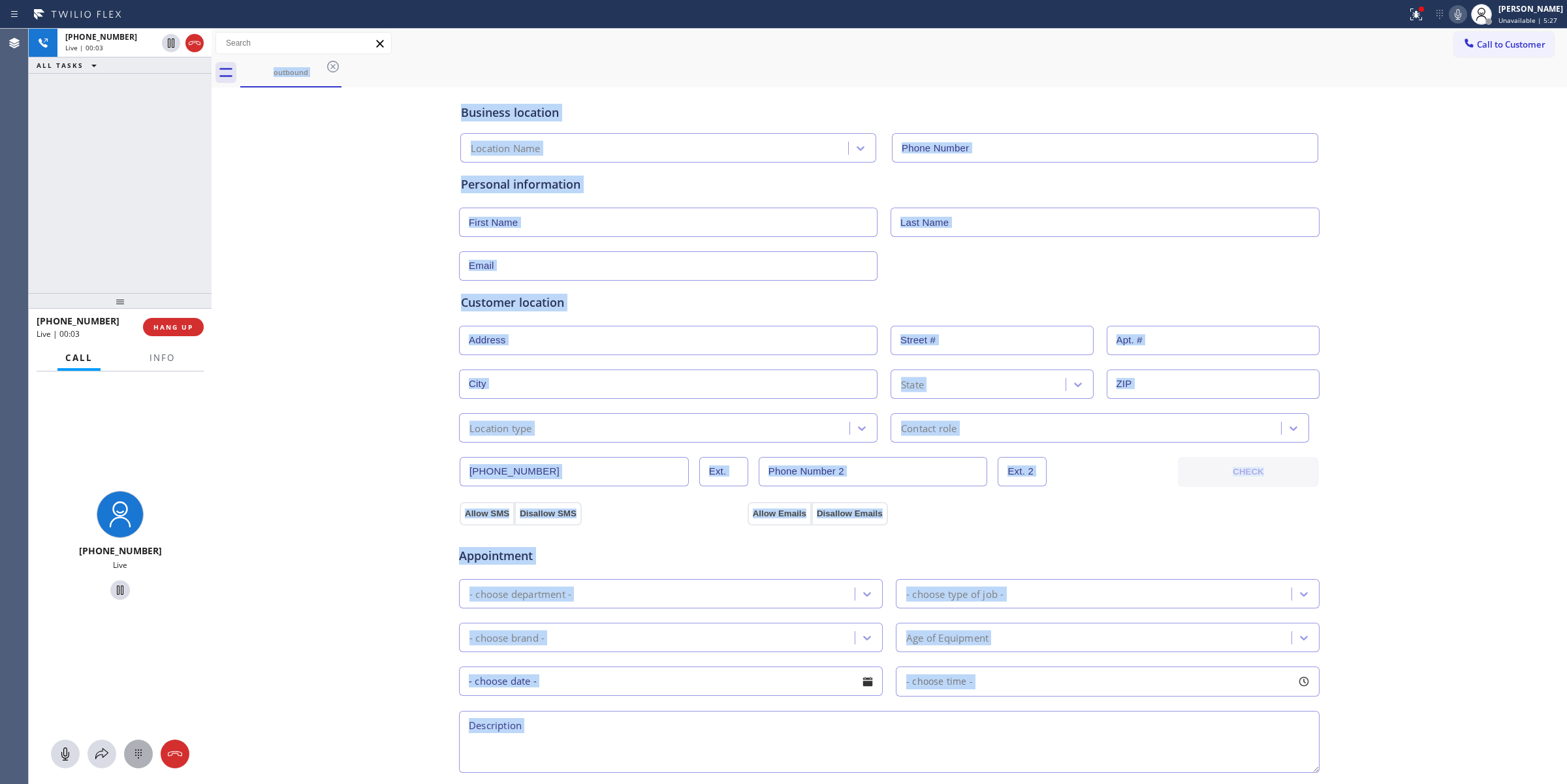
click at [141, 748] on button at bounding box center [138, 754] width 29 height 29
type input "[PHONE_NUMBER]"
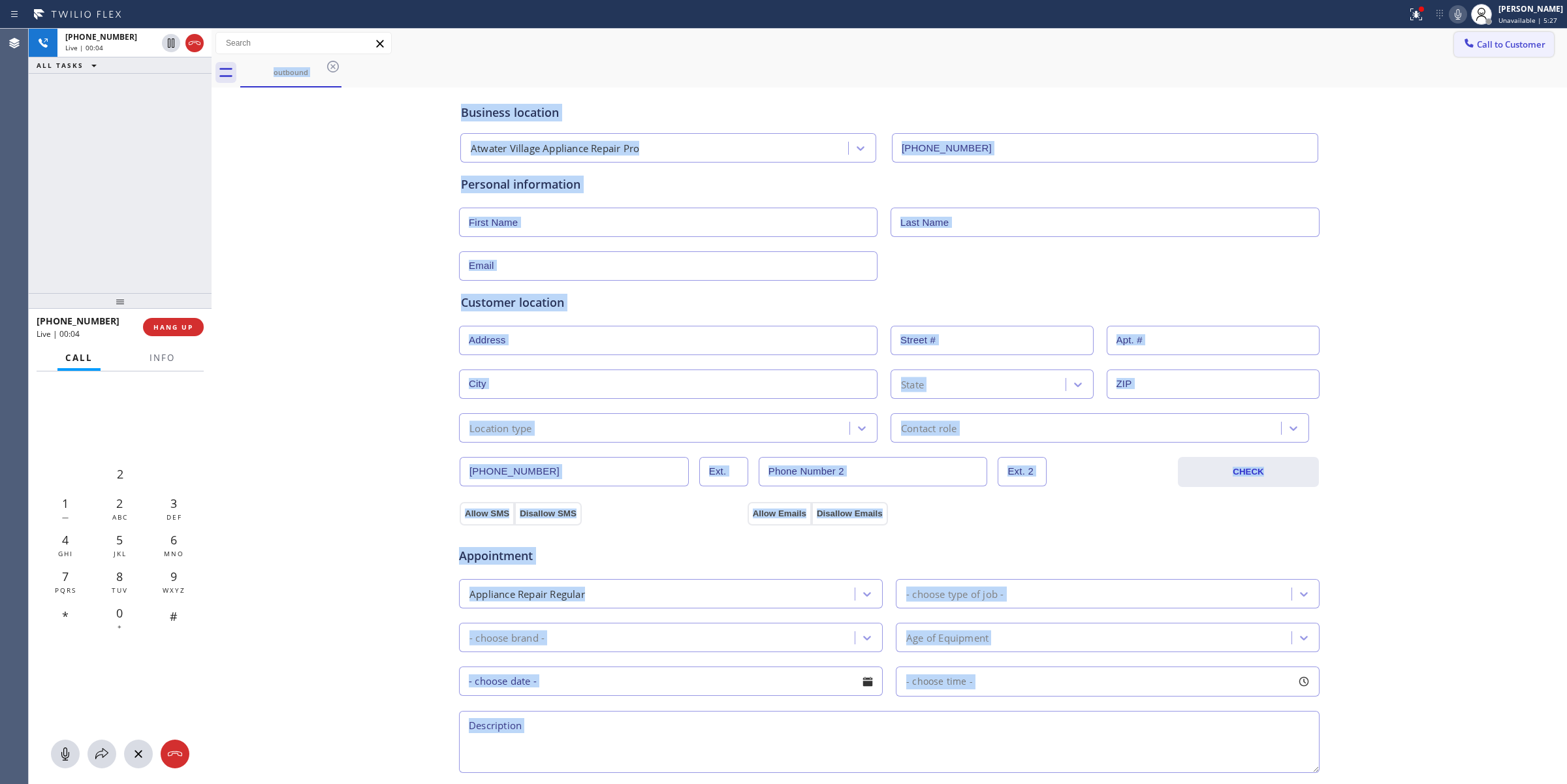
click at [1484, 52] on button "Call to Customer" at bounding box center [1504, 45] width 100 height 25
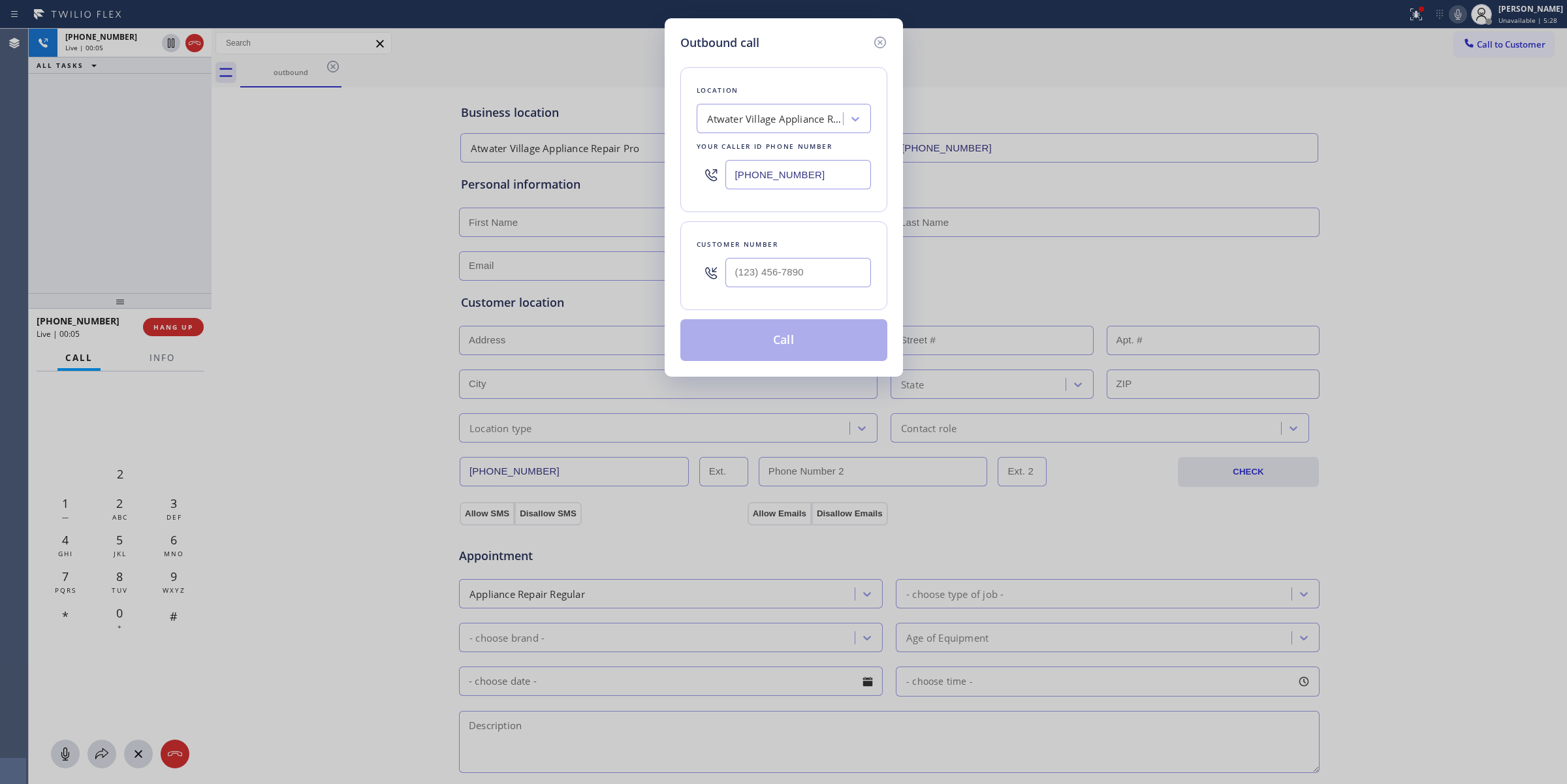
click at [779, 254] on div at bounding box center [798, 272] width 146 height 43
click at [784, 274] on input "(___) ___-____" at bounding box center [798, 272] width 146 height 30
paste input "206) 336-3824"
type input "[PHONE_NUMBER]"
click at [677, 66] on div "Outbound call Location [GEOGRAPHIC_DATA] Appliance Repair Pro Your caller id ph…" at bounding box center [784, 197] width 238 height 358
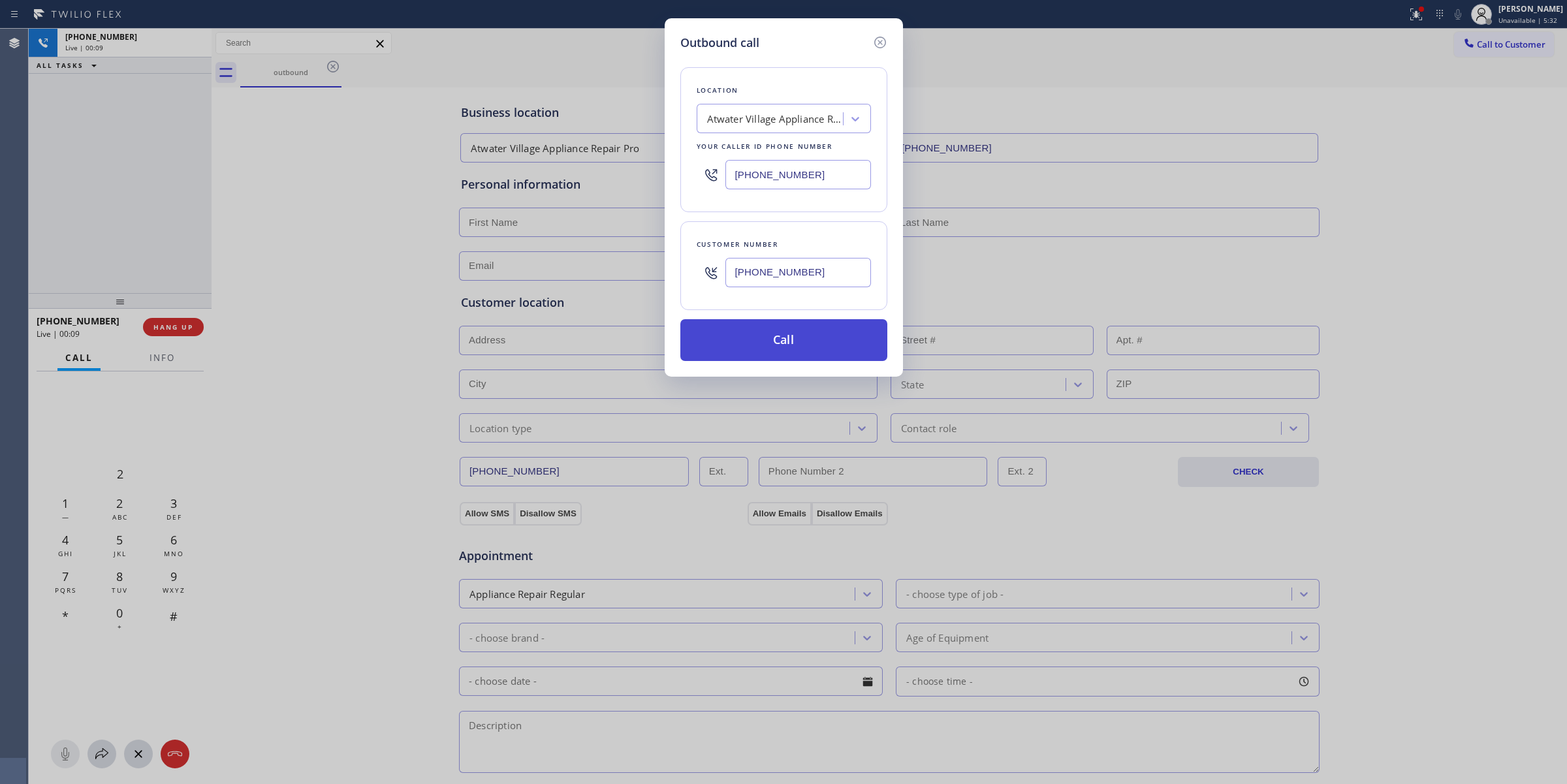
click at [766, 340] on button "Call" at bounding box center [784, 340] width 207 height 42
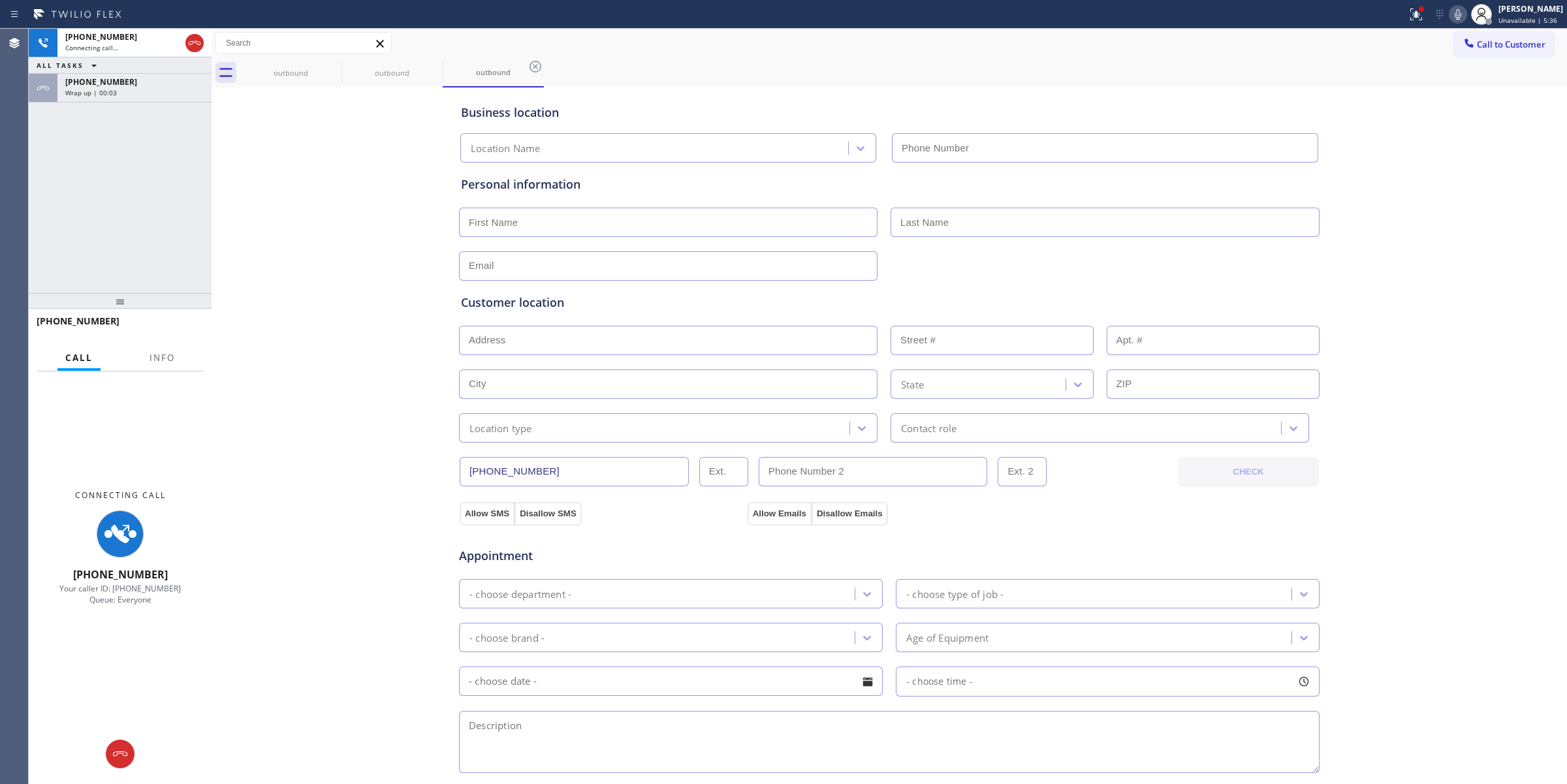
type input "[PHONE_NUMBER]"
click at [106, 96] on span "Wrap up | 00:04" at bounding box center [91, 92] width 52 height 9
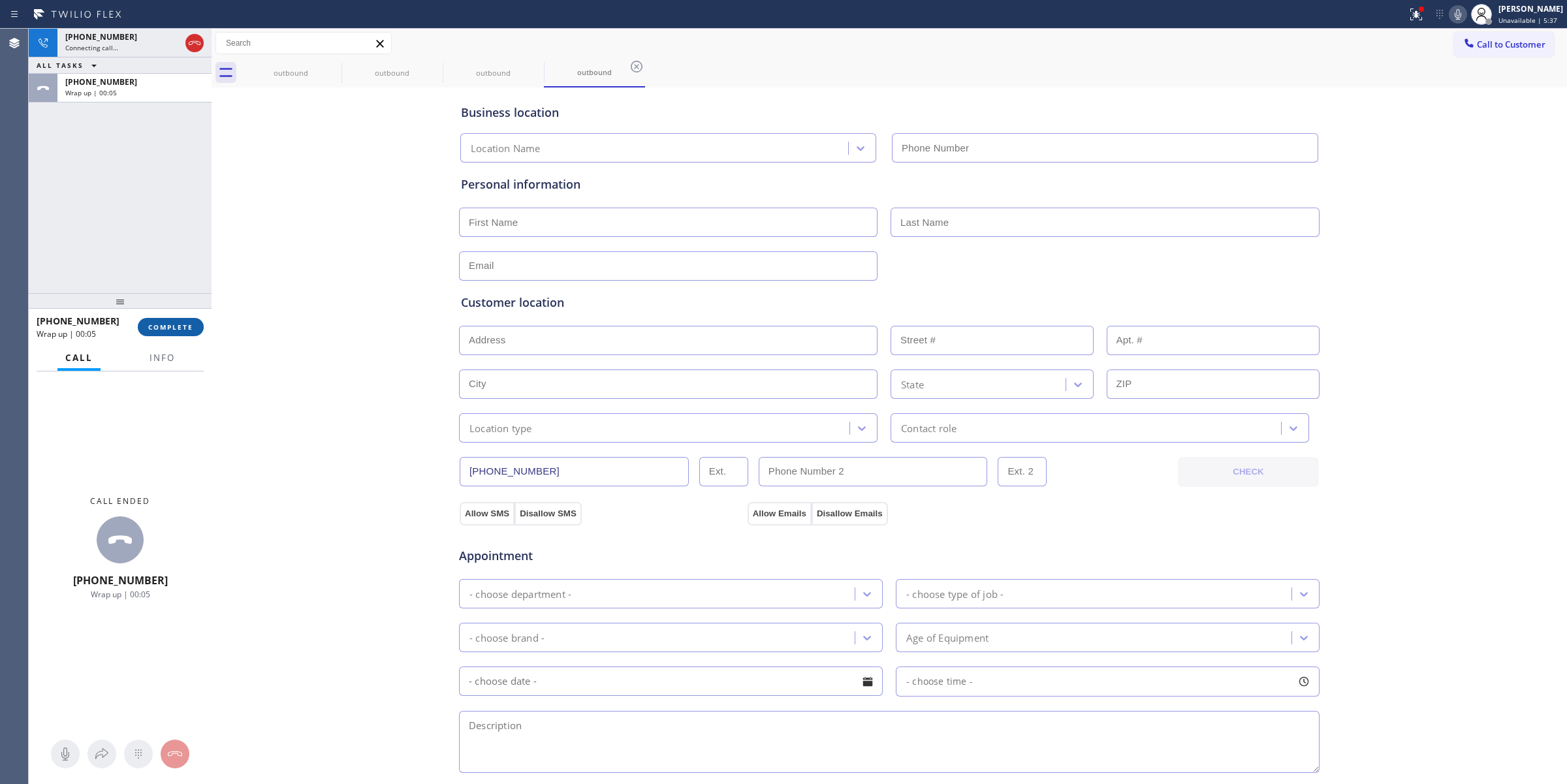
click at [173, 329] on span "COMPLETE" at bounding box center [170, 327] width 45 height 9
type input "[PHONE_NUMBER]"
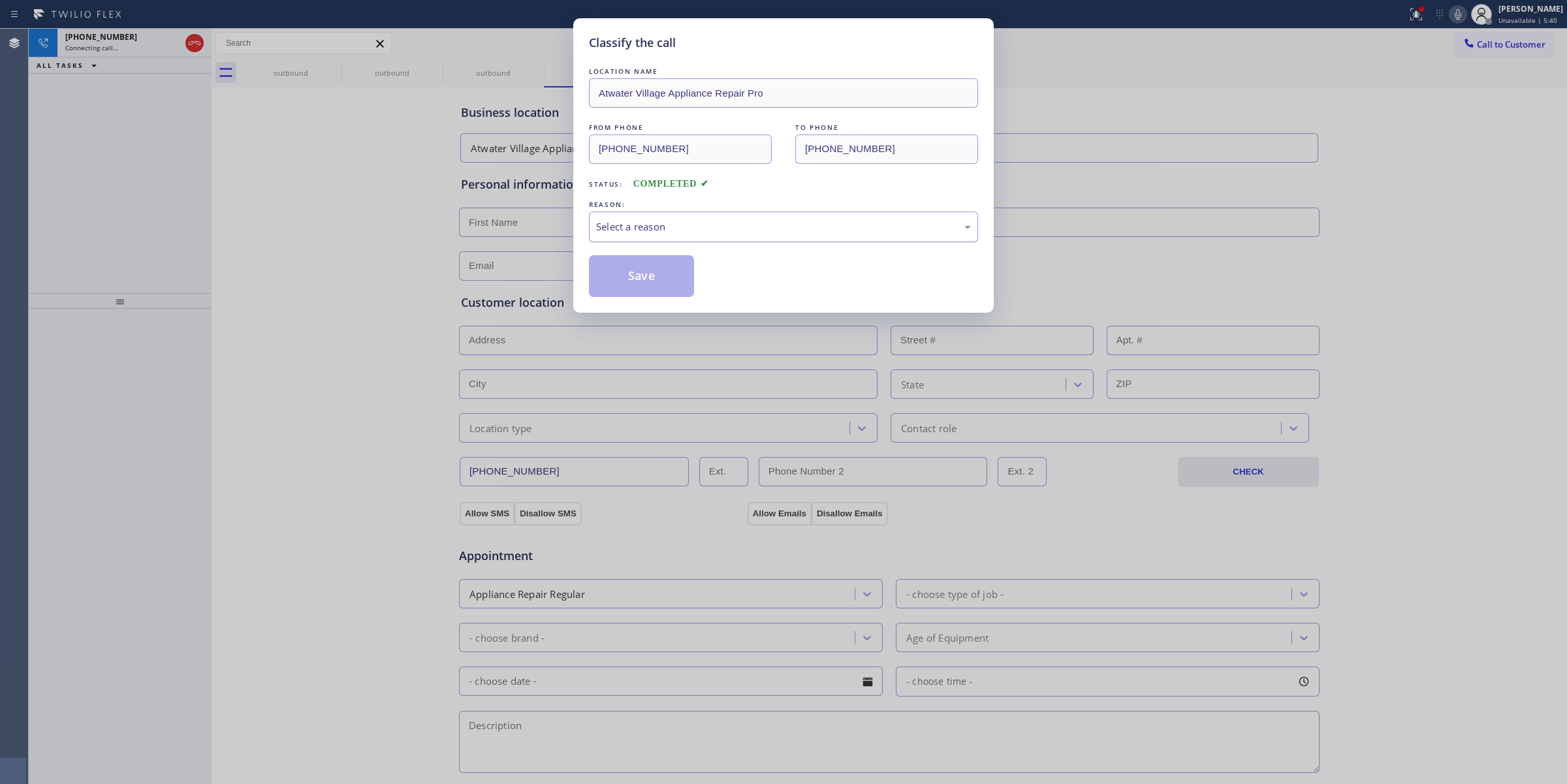
click at [724, 229] on div "Select a reason" at bounding box center [783, 227] width 375 height 15
drag, startPoint x: 684, startPoint y: 325, endPoint x: 663, endPoint y: 292, distance: 39.1
drag, startPoint x: 663, startPoint y: 292, endPoint x: 449, endPoint y: 118, distance: 275.8
click at [664, 291] on button "Save" at bounding box center [641, 276] width 105 height 42
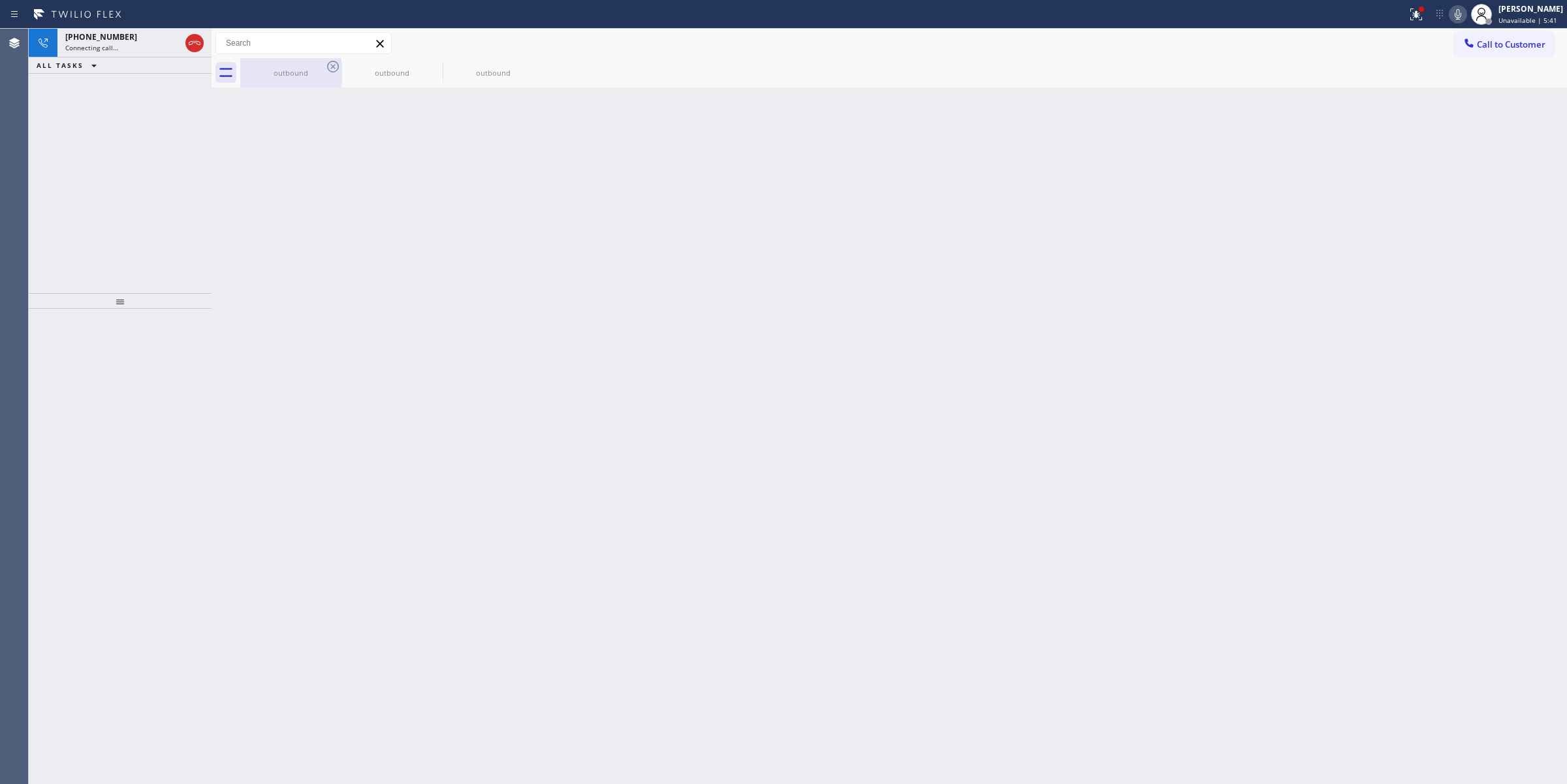
click at [331, 67] on icon at bounding box center [333, 66] width 16 height 16
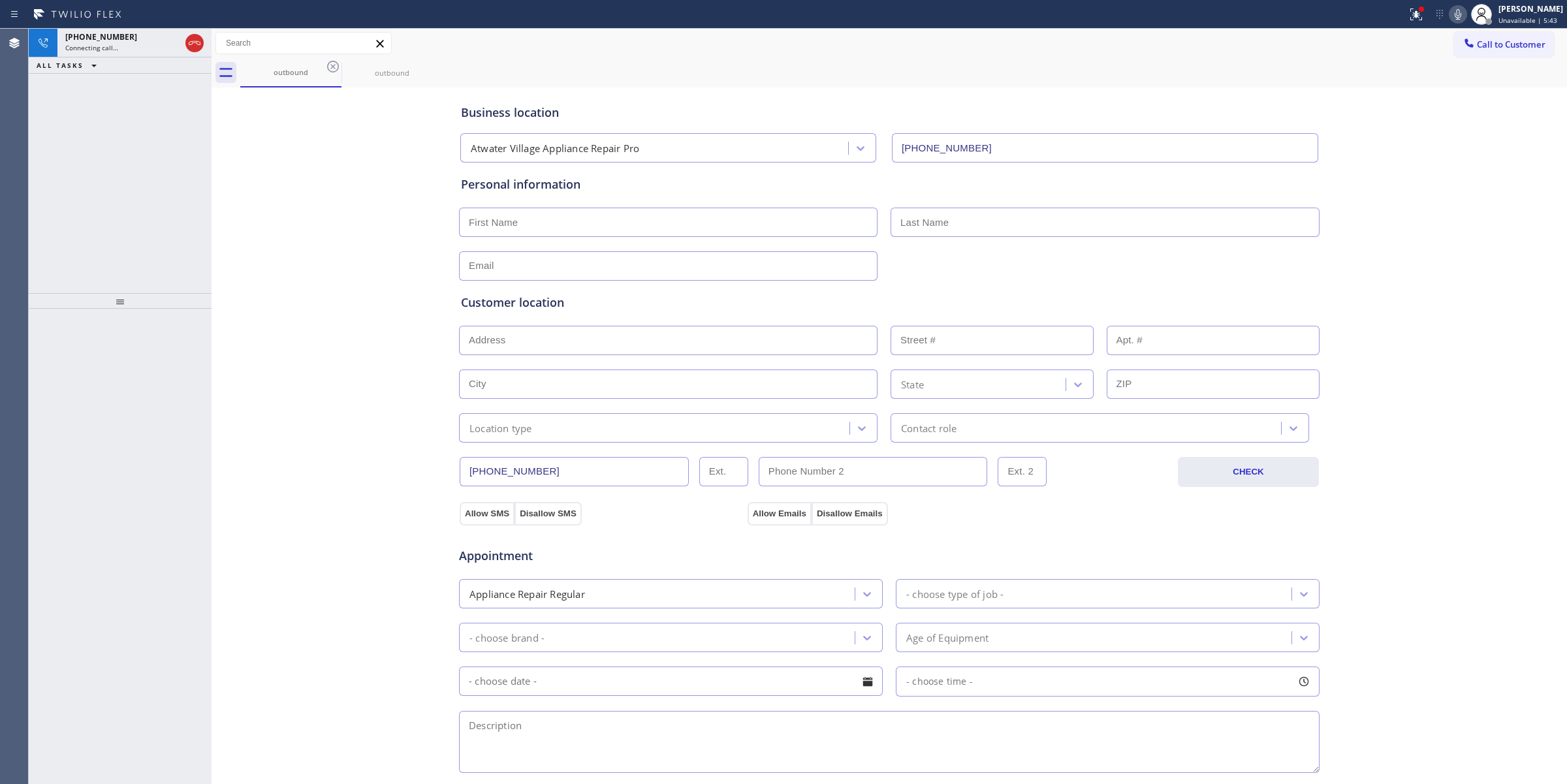
click at [331, 67] on icon at bounding box center [333, 66] width 16 height 16
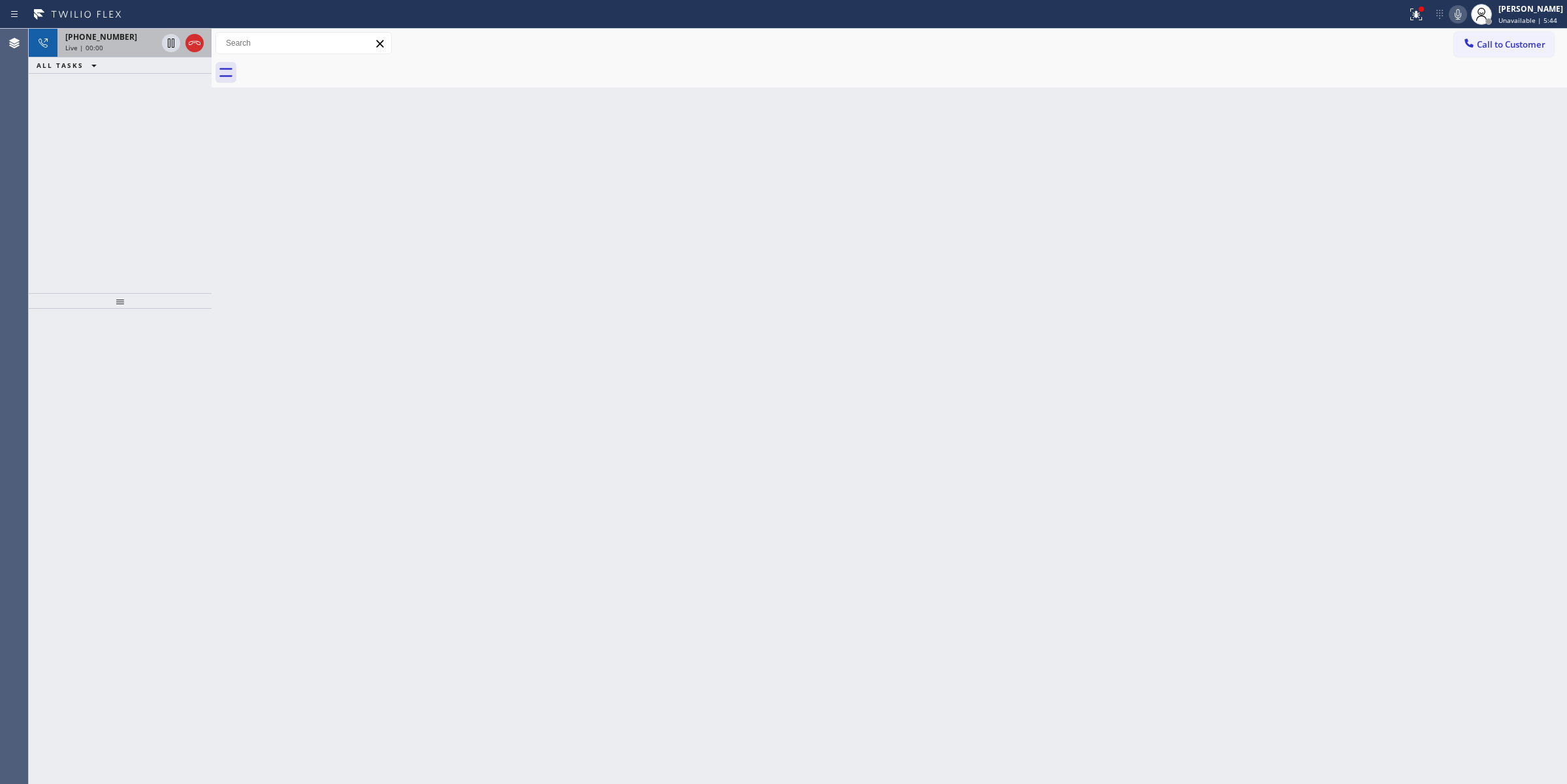
click at [155, 43] on div "Live | 00:00" at bounding box center [111, 47] width 91 height 9
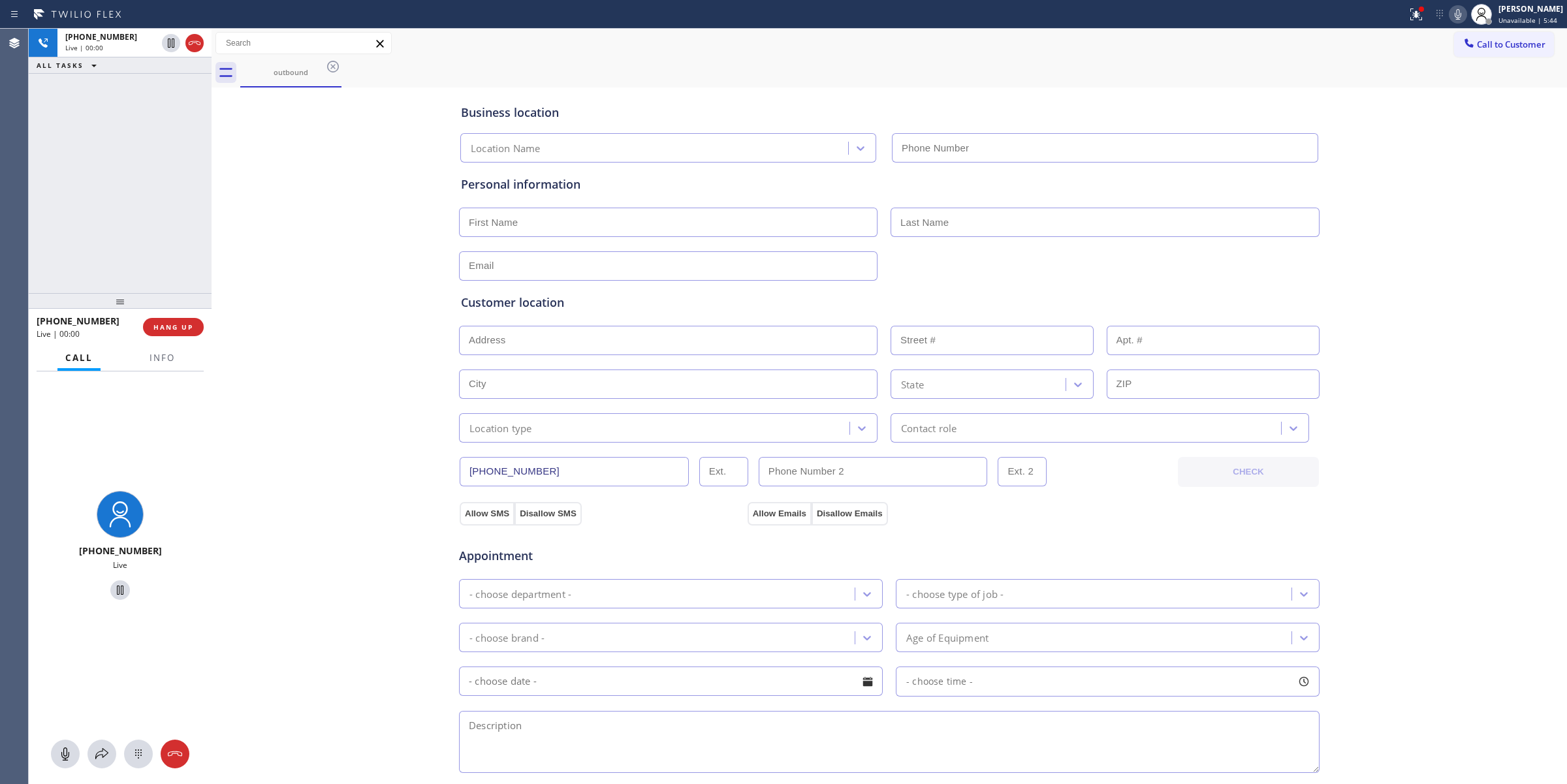
drag, startPoint x: 139, startPoint y: 754, endPoint x: 246, endPoint y: 715, distance: 113.9
click at [144, 755] on icon at bounding box center [138, 754] width 16 height 16
type input "[PHONE_NUMBER]"
click at [1497, 37] on button "Call to Customer" at bounding box center [1504, 45] width 100 height 25
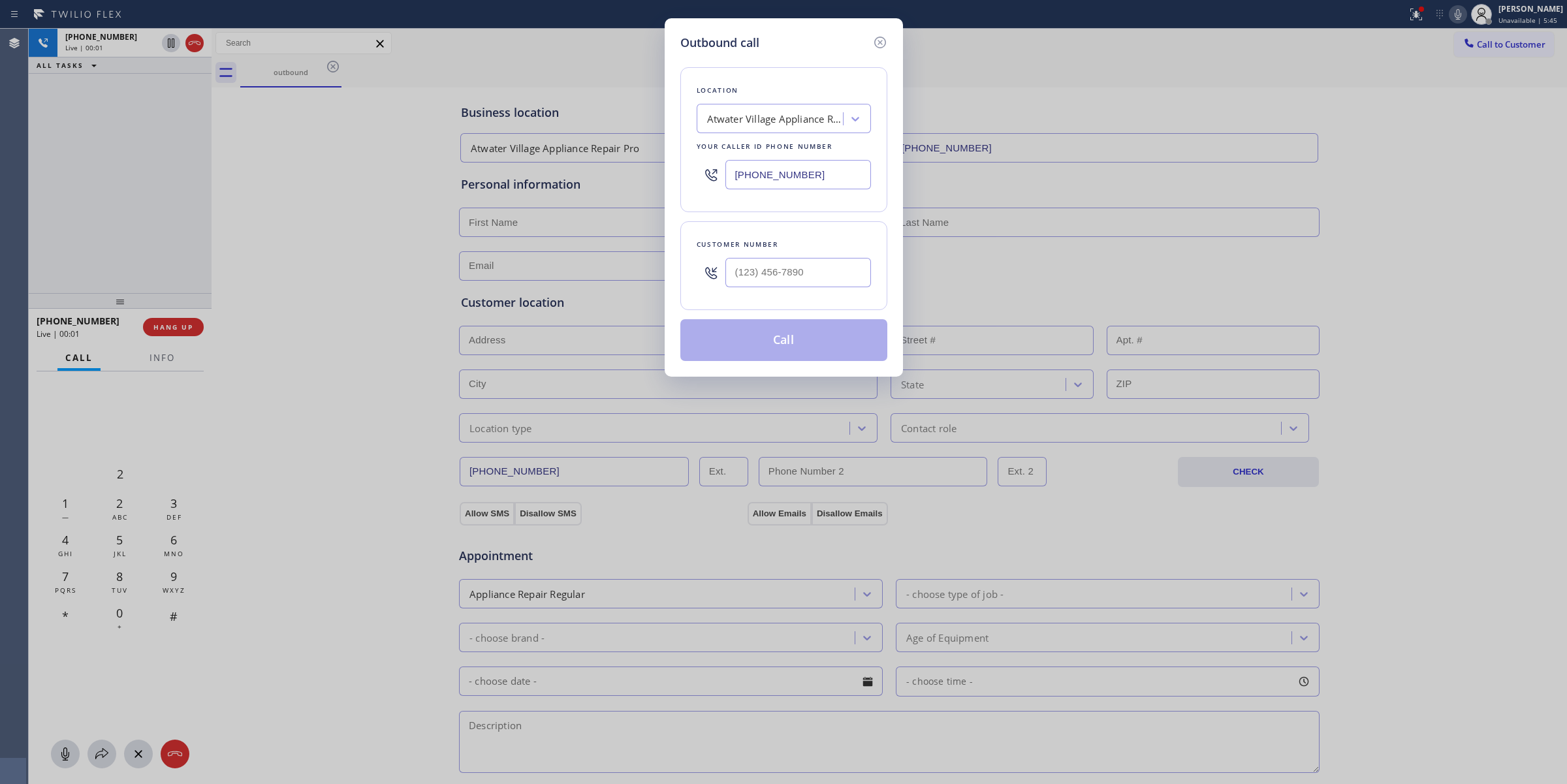
click at [784, 292] on div at bounding box center [798, 272] width 146 height 43
paste input "714) 528-8455"
click at [790, 266] on input "(___) ___-____" at bounding box center [798, 272] width 146 height 30
type input "[PHONE_NUMBER]"
click at [784, 120] on div "Atwater Village Appliance Repair Pro" at bounding box center [775, 119] width 137 height 15
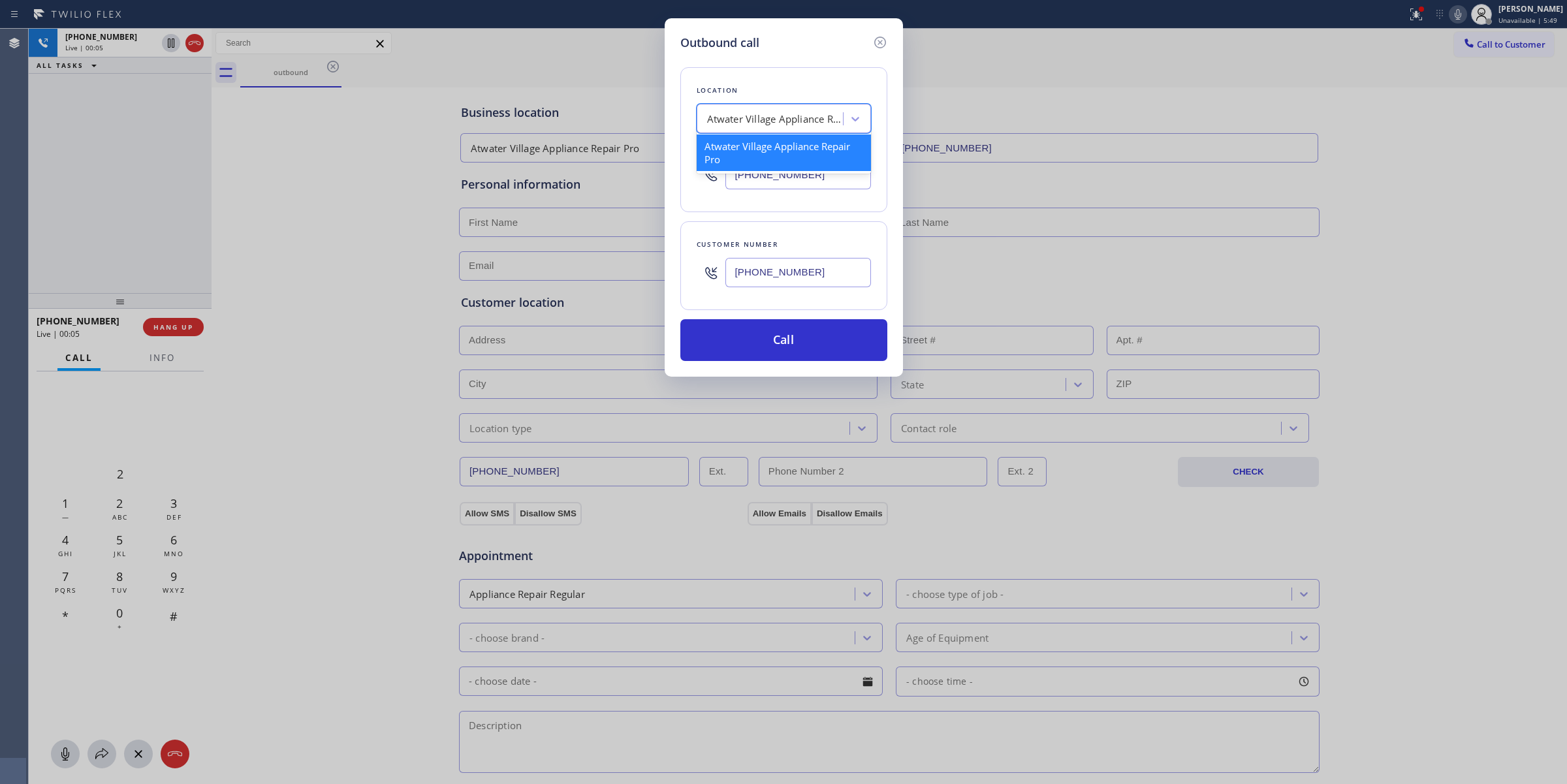
type input "A"
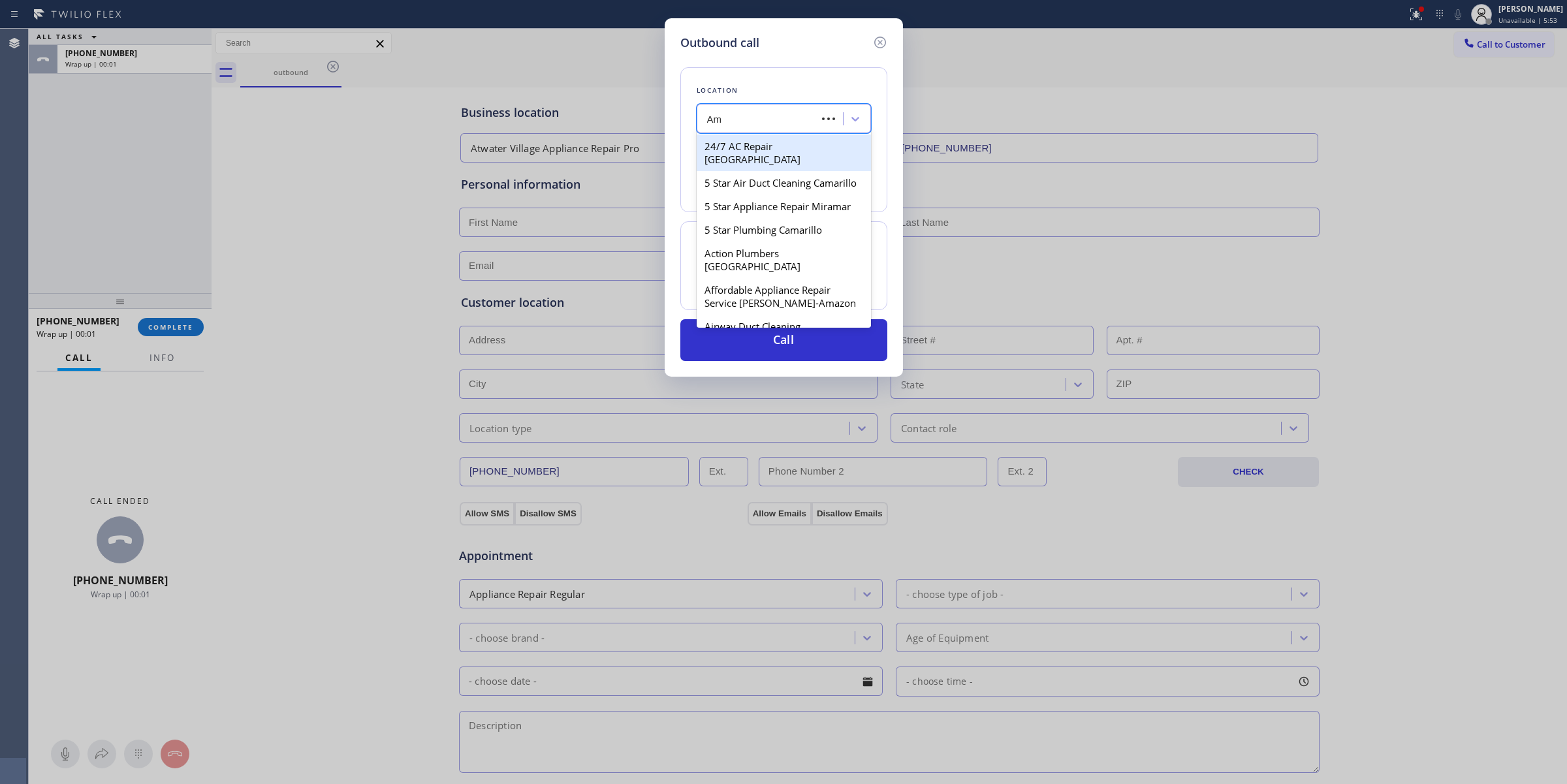
type input "A"
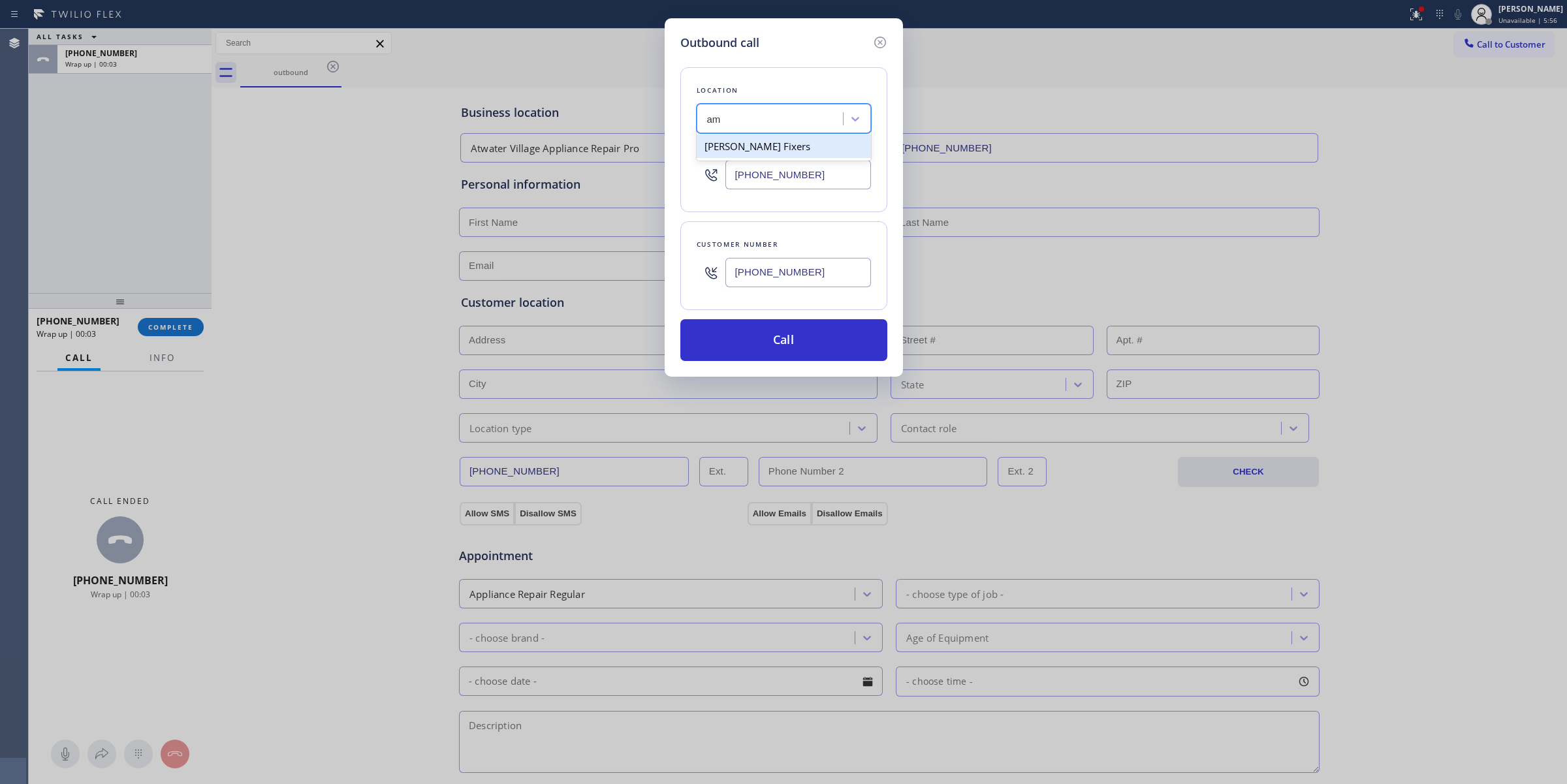
type input "a"
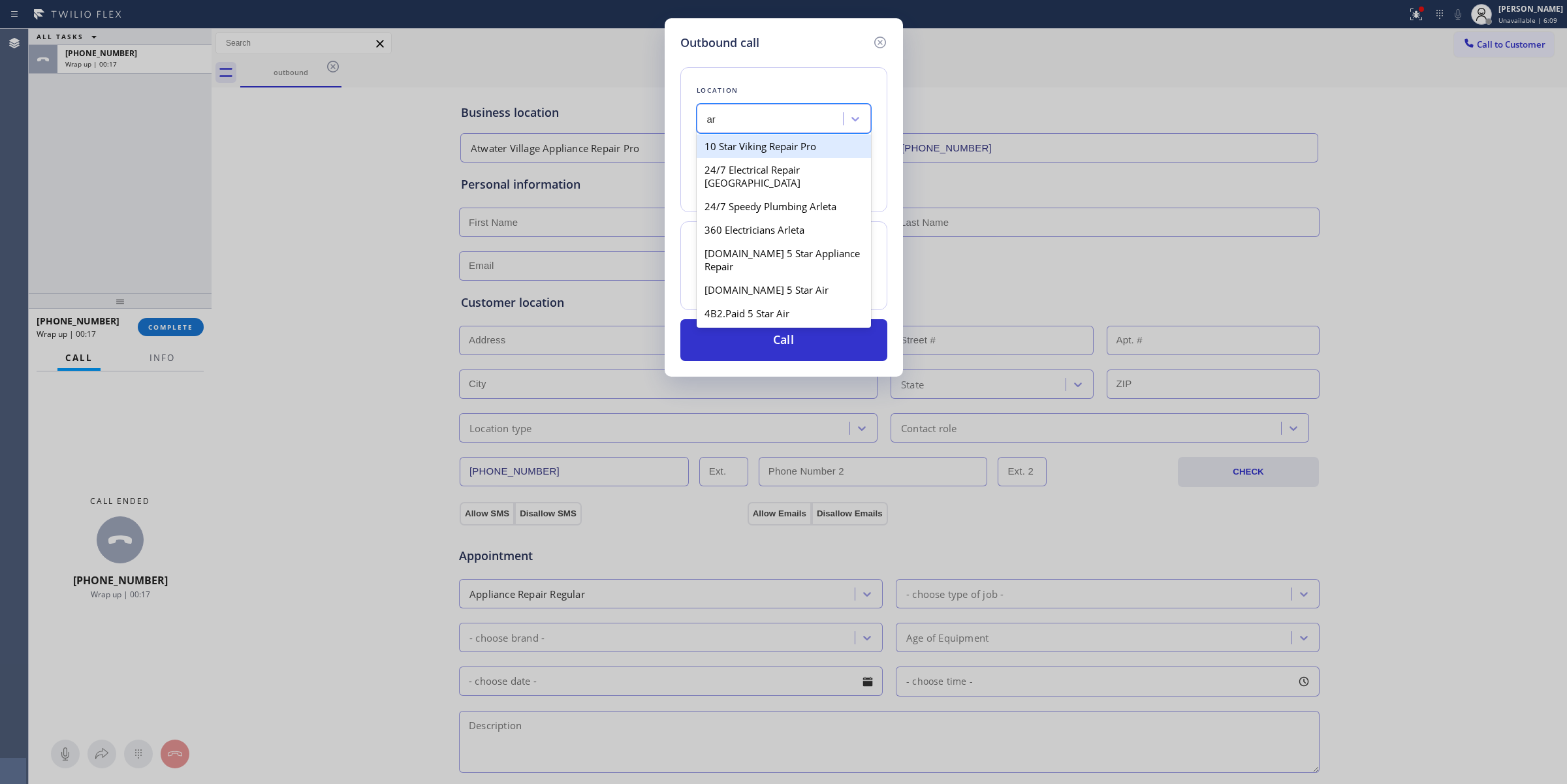
type input "a"
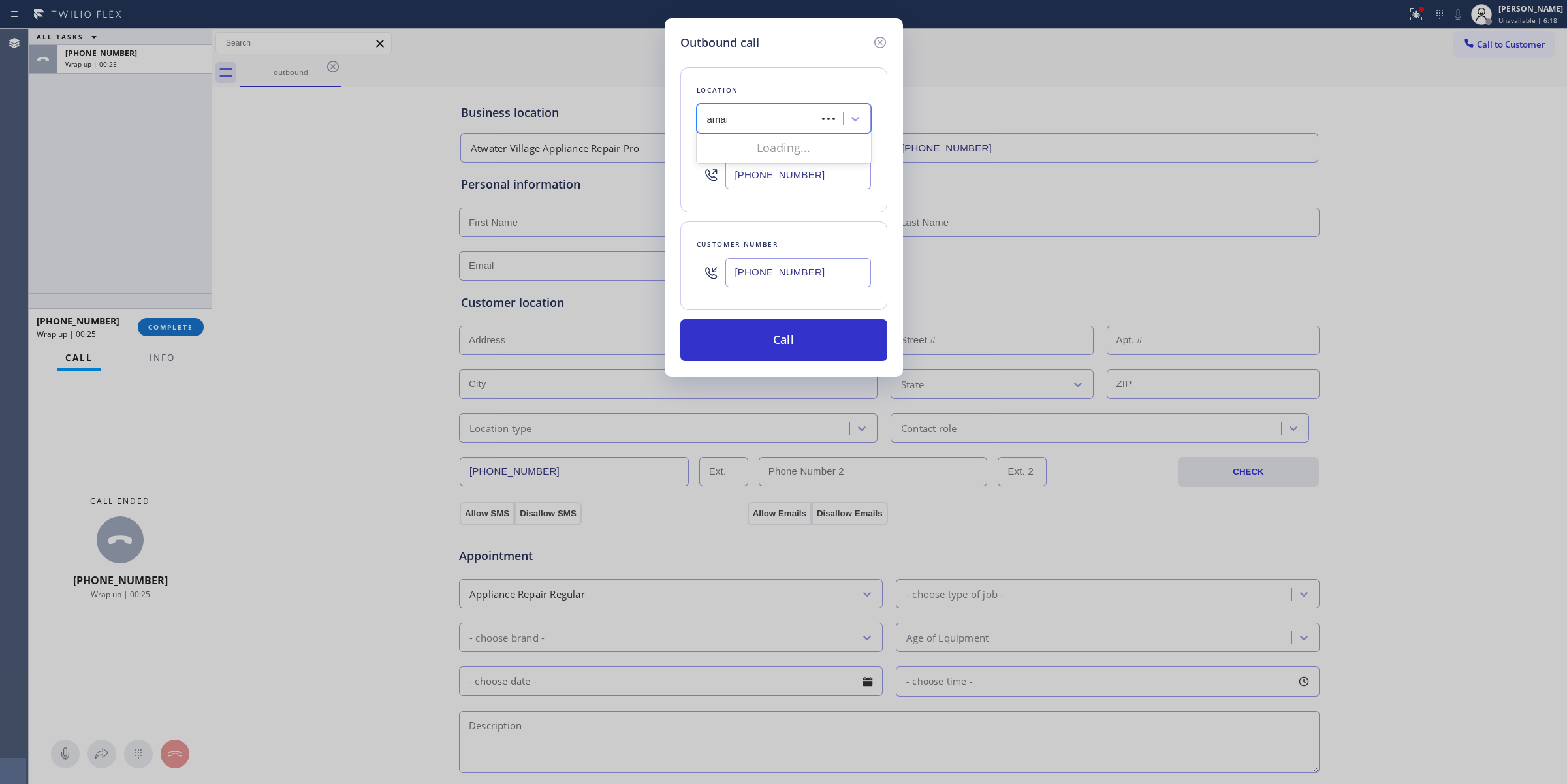
type input "amana"
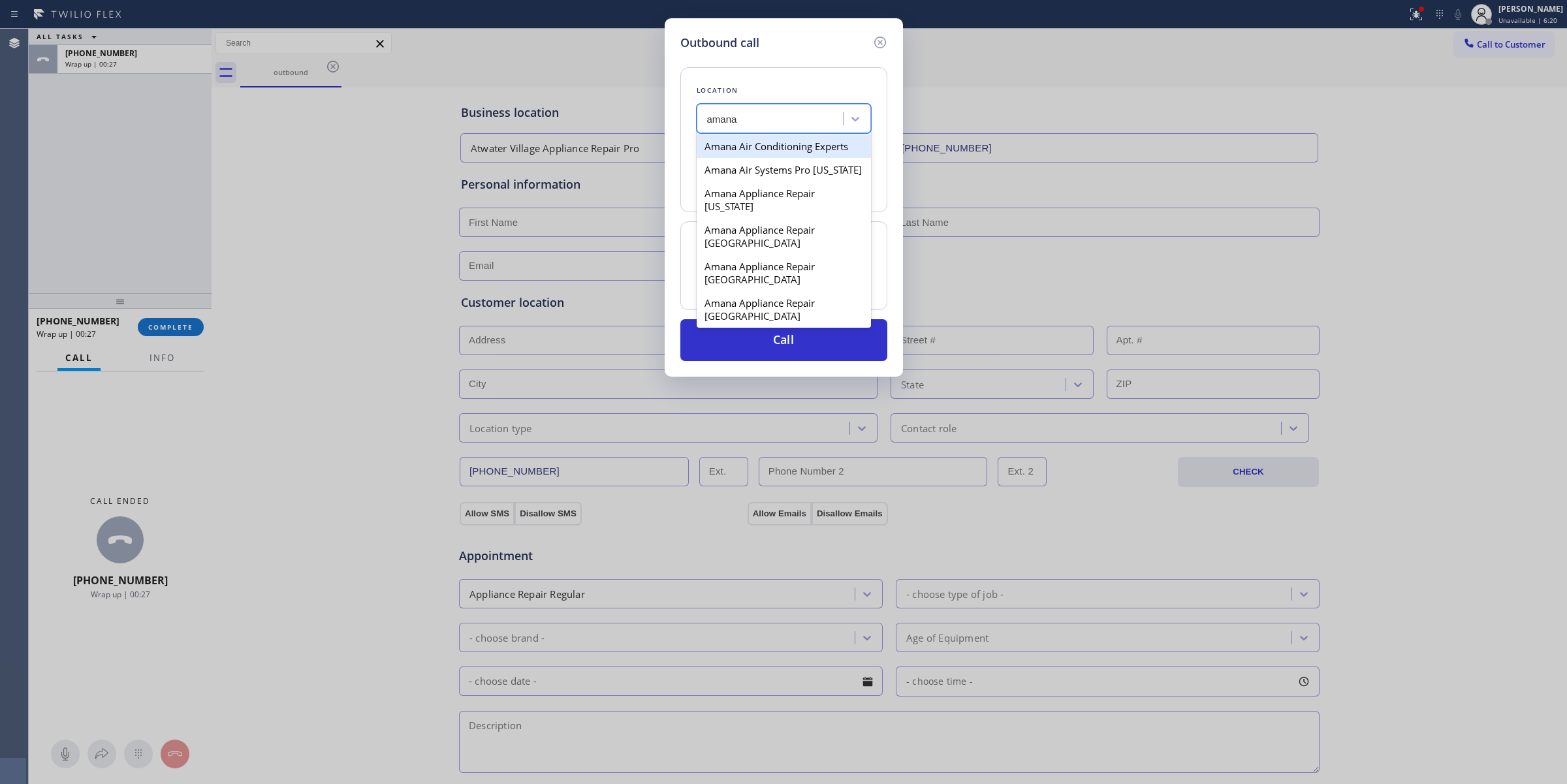
click at [770, 148] on div "Amana Air Conditioning Experts" at bounding box center [784, 146] width 174 height 23
type input "[PHONE_NUMBER]"
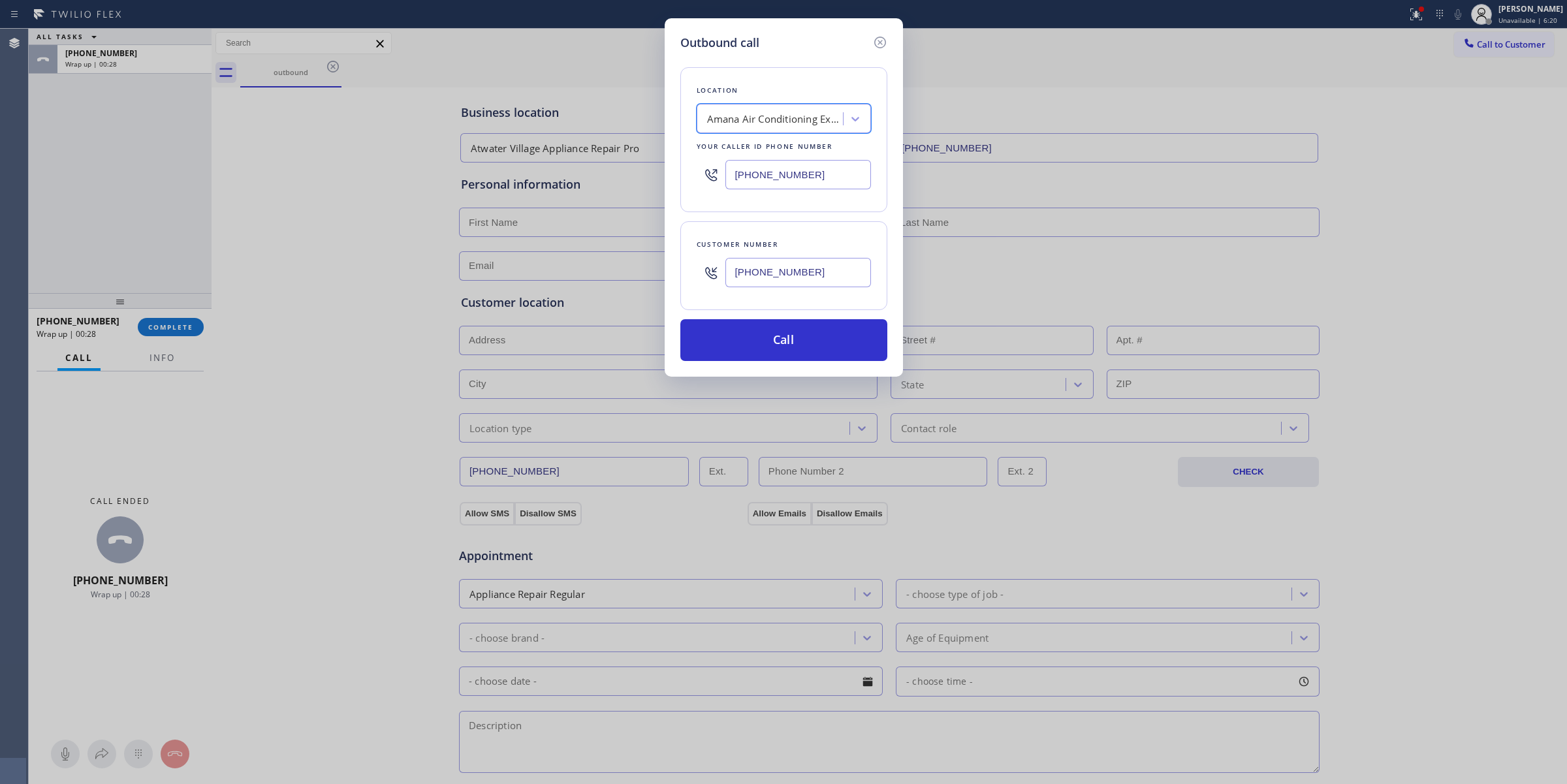
click at [790, 282] on input "[PHONE_NUMBER]" at bounding box center [798, 272] width 146 height 30
click at [788, 283] on input "[PHONE_NUMBER]" at bounding box center [798, 272] width 146 height 30
click at [777, 271] on input "[PHONE_NUMBER]" at bounding box center [798, 272] width 146 height 30
click at [777, 271] on input "[PHONE_NUMBER]" at bounding box center [798, 272] width 146 height 30
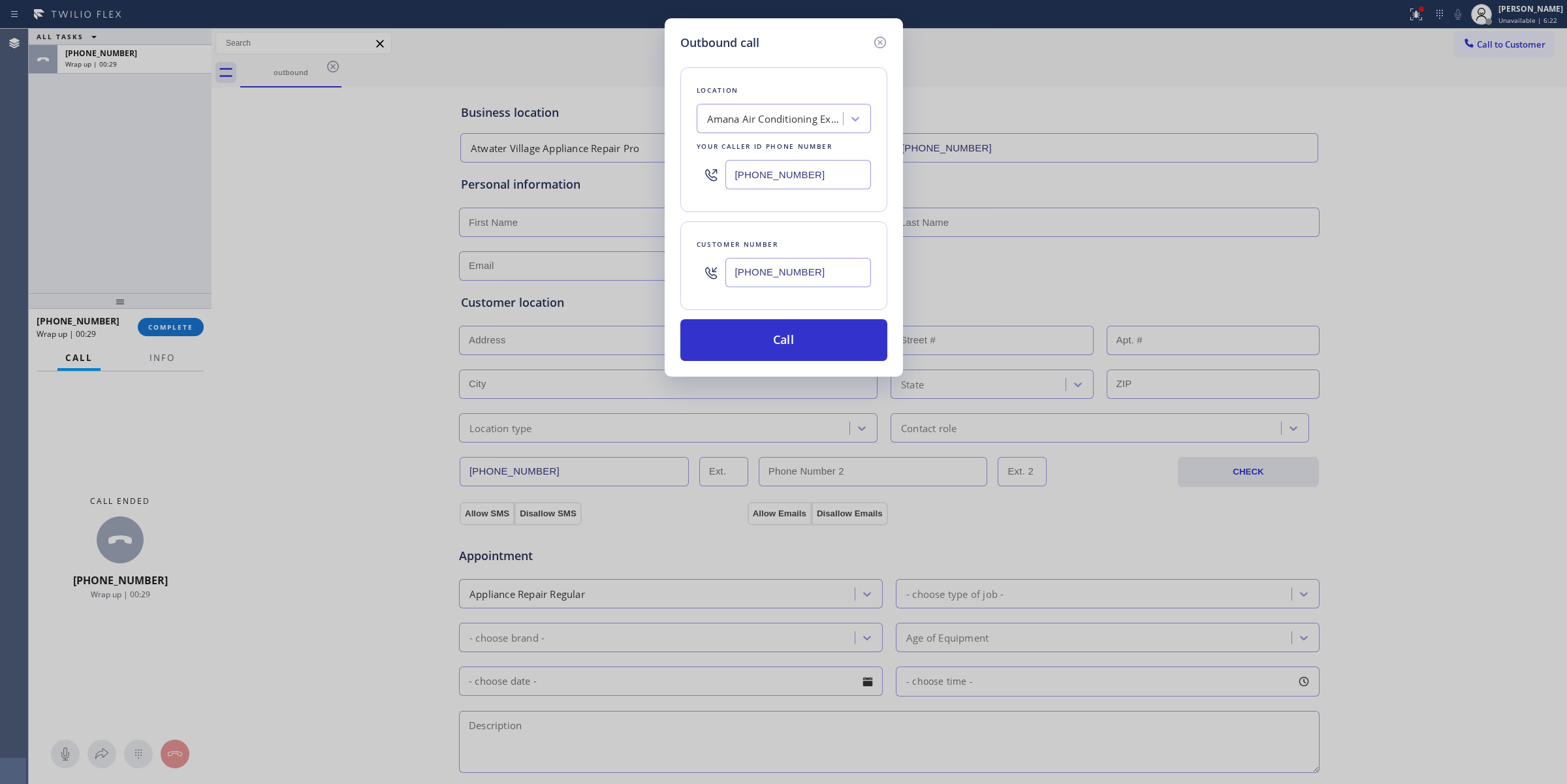
click at [777, 271] on input "[PHONE_NUMBER]" at bounding box center [798, 272] width 146 height 30
click at [772, 357] on button "Call" at bounding box center [784, 340] width 207 height 42
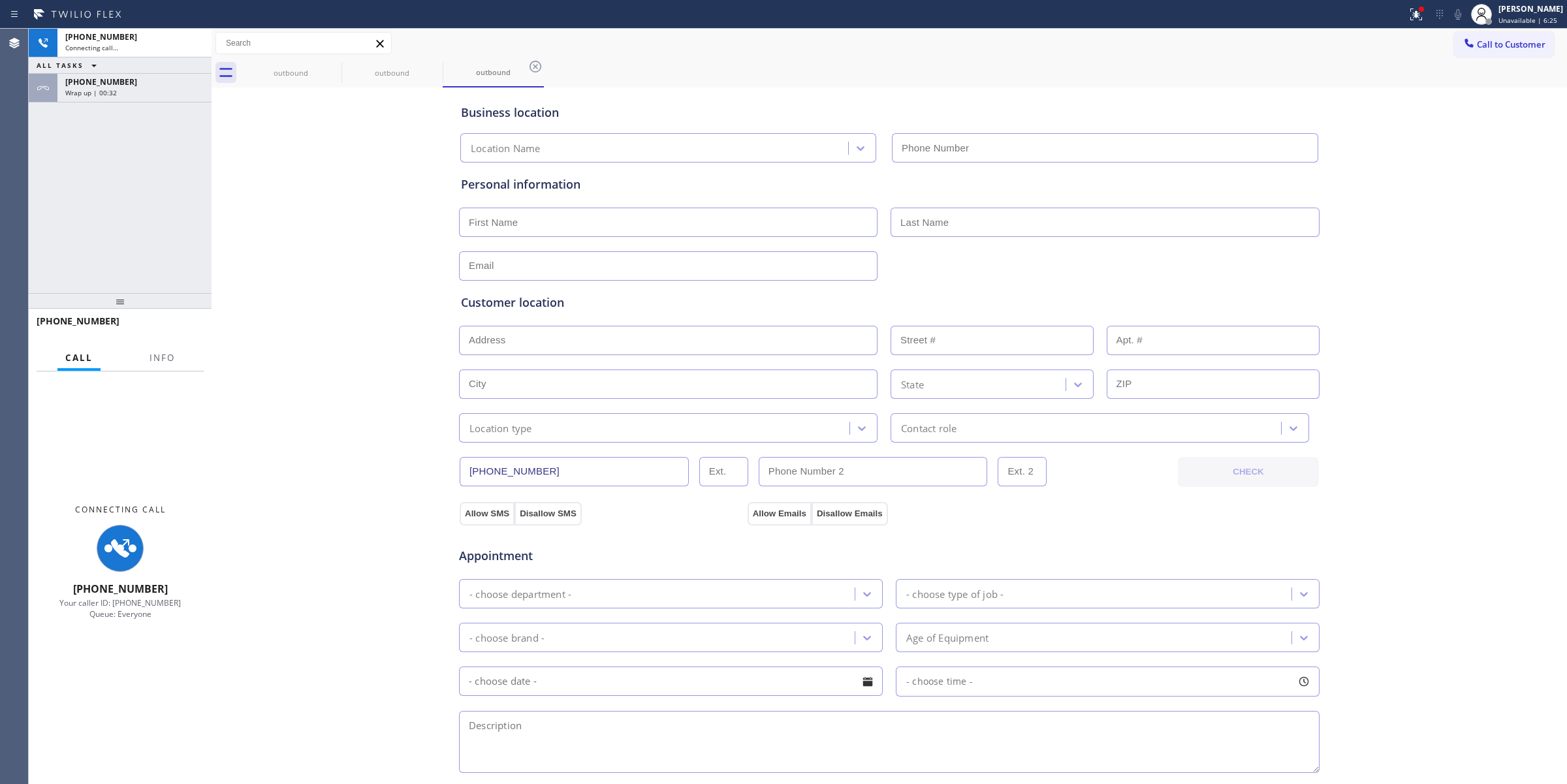
type input "[PHONE_NUMBER]"
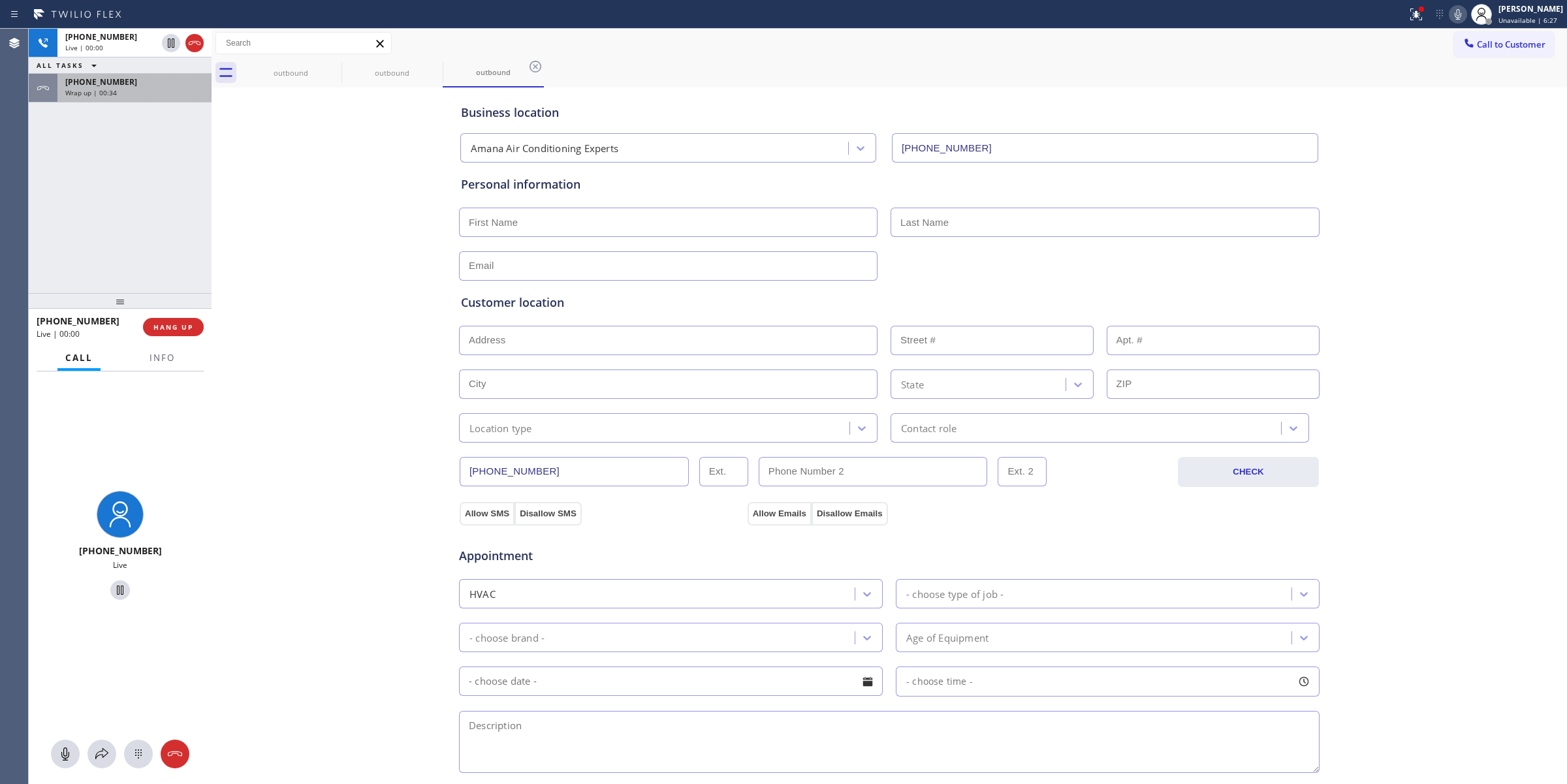
click at [147, 77] on div "[PHONE_NUMBER]" at bounding box center [134, 82] width 138 height 11
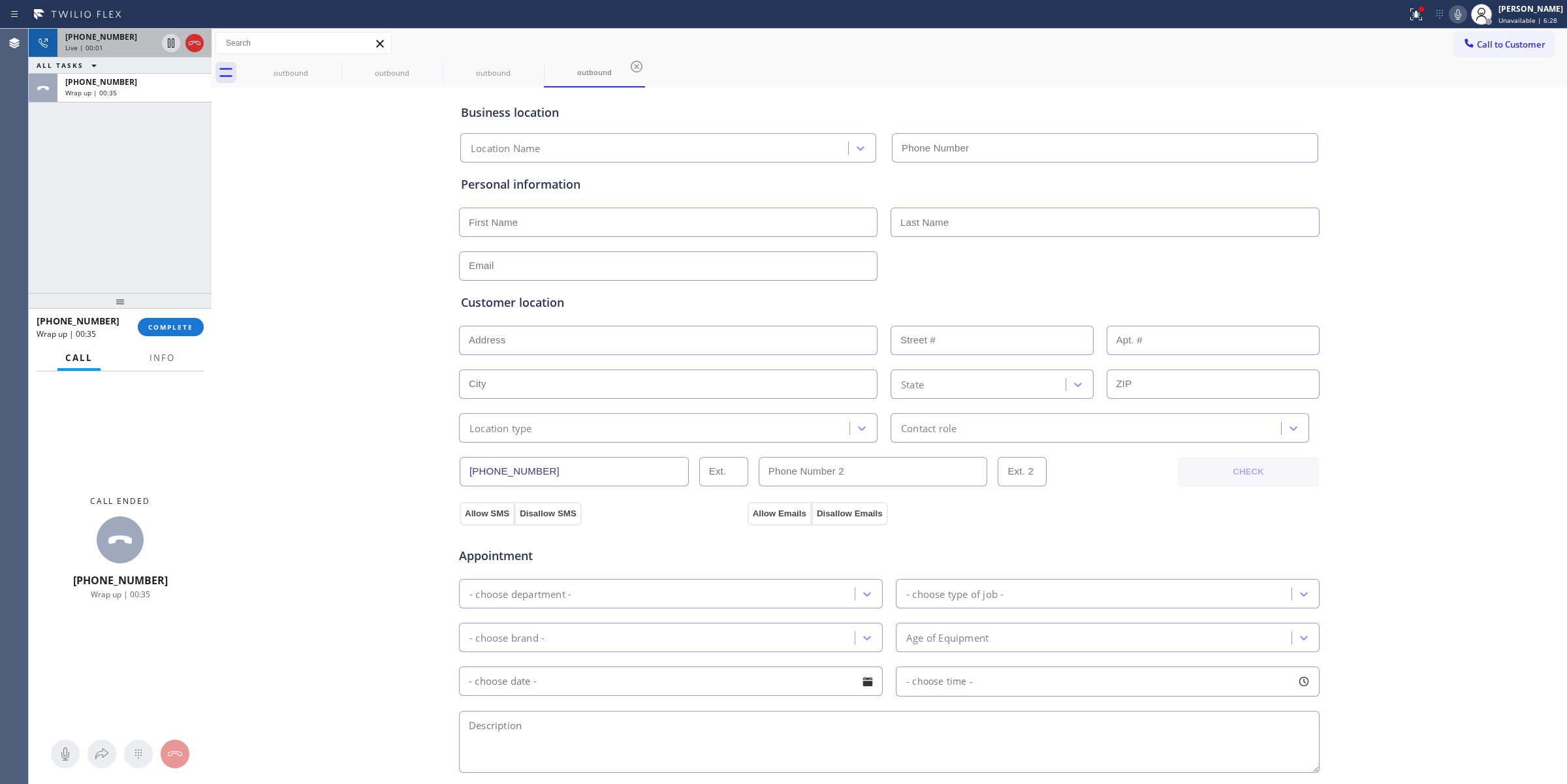
click at [122, 53] on div "[PHONE_NUMBER] Live | 00:01" at bounding box center [109, 43] width 102 height 29
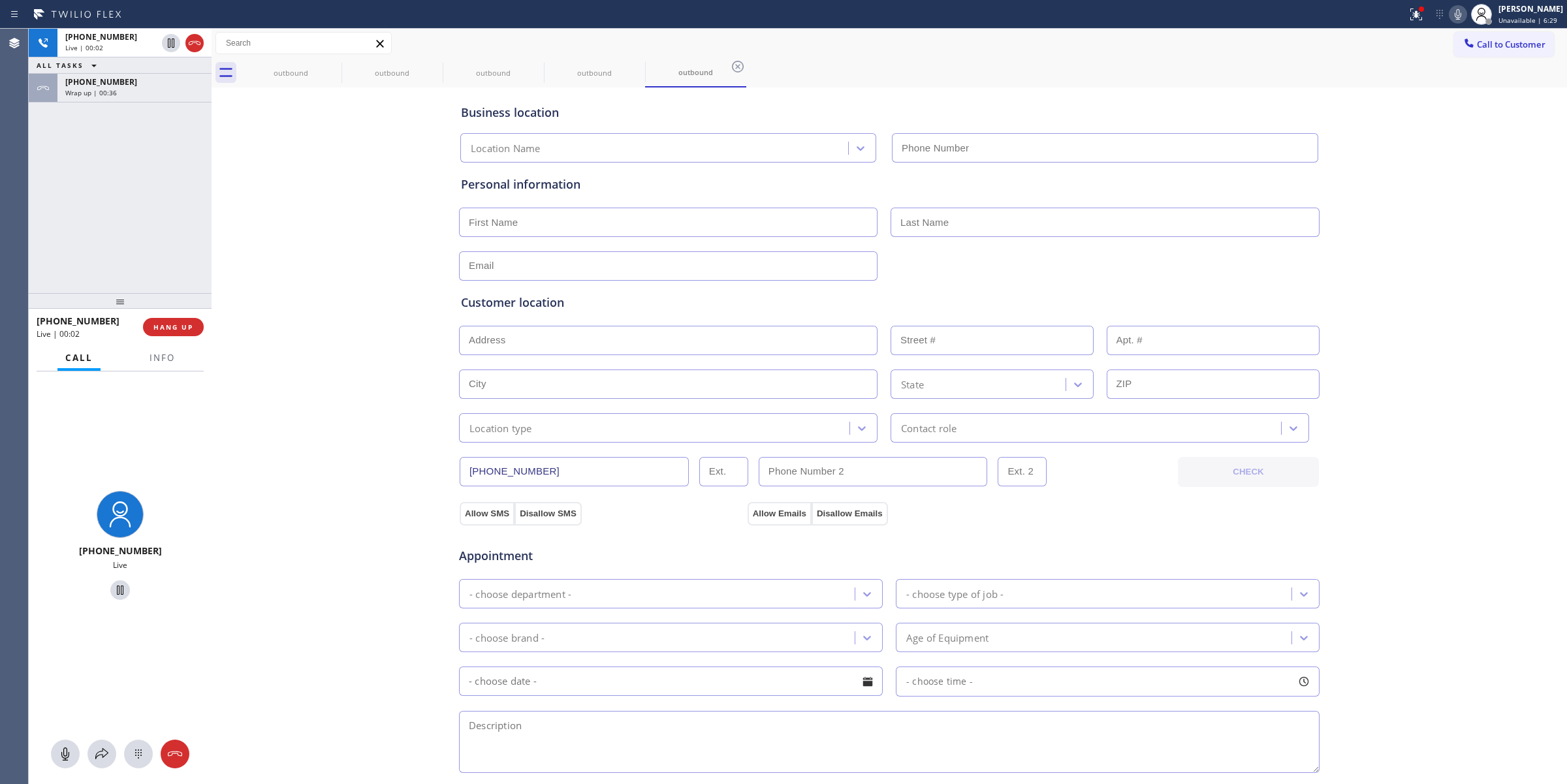
click at [1477, 46] on span "Call to Customer" at bounding box center [1511, 44] width 69 height 12
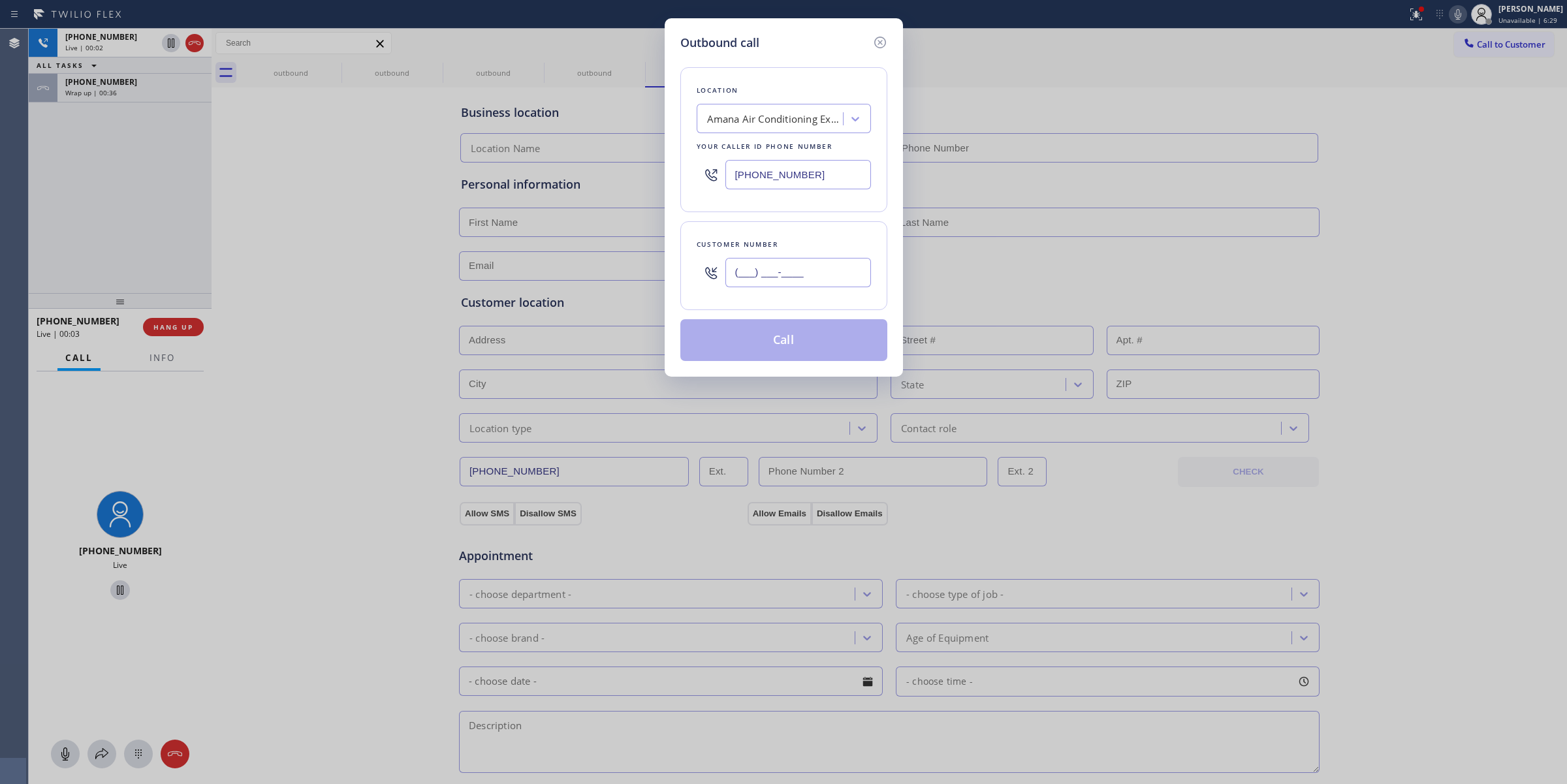
click at [769, 259] on input "(___) ___-____" at bounding box center [798, 272] width 146 height 30
paste input "714) 528-8455"
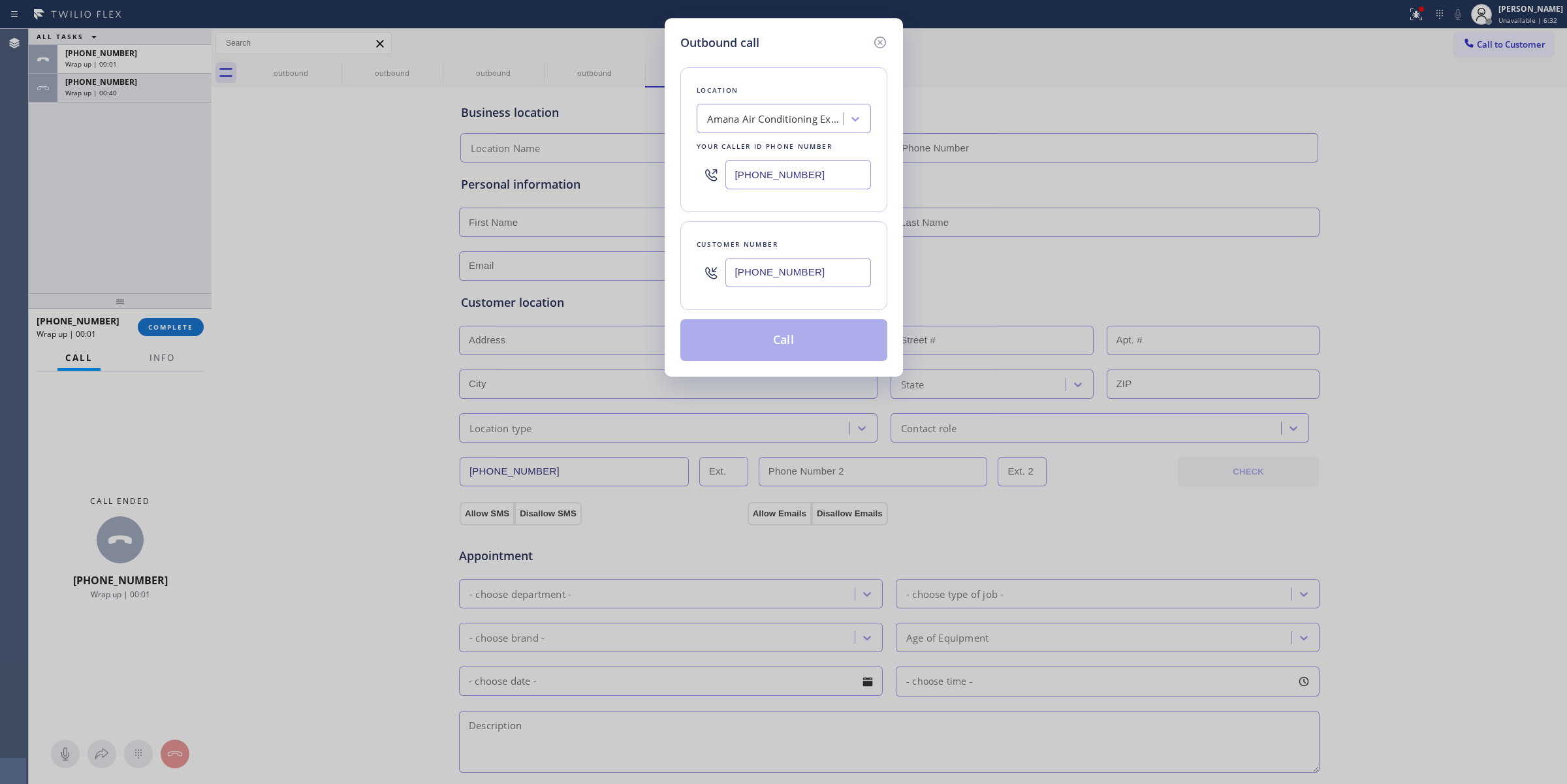
click at [872, 268] on div "Customer number [PHONE_NUMBER]" at bounding box center [784, 265] width 207 height 89
click at [843, 248] on div "Customer number" at bounding box center [784, 244] width 174 height 14
drag, startPoint x: 836, startPoint y: 268, endPoint x: 828, endPoint y: 276, distance: 11.3
click at [834, 270] on input "[PHONE_NUMBER]" at bounding box center [798, 272] width 146 height 30
drag, startPoint x: 828, startPoint y: 276, endPoint x: 578, endPoint y: 277, distance: 250.0
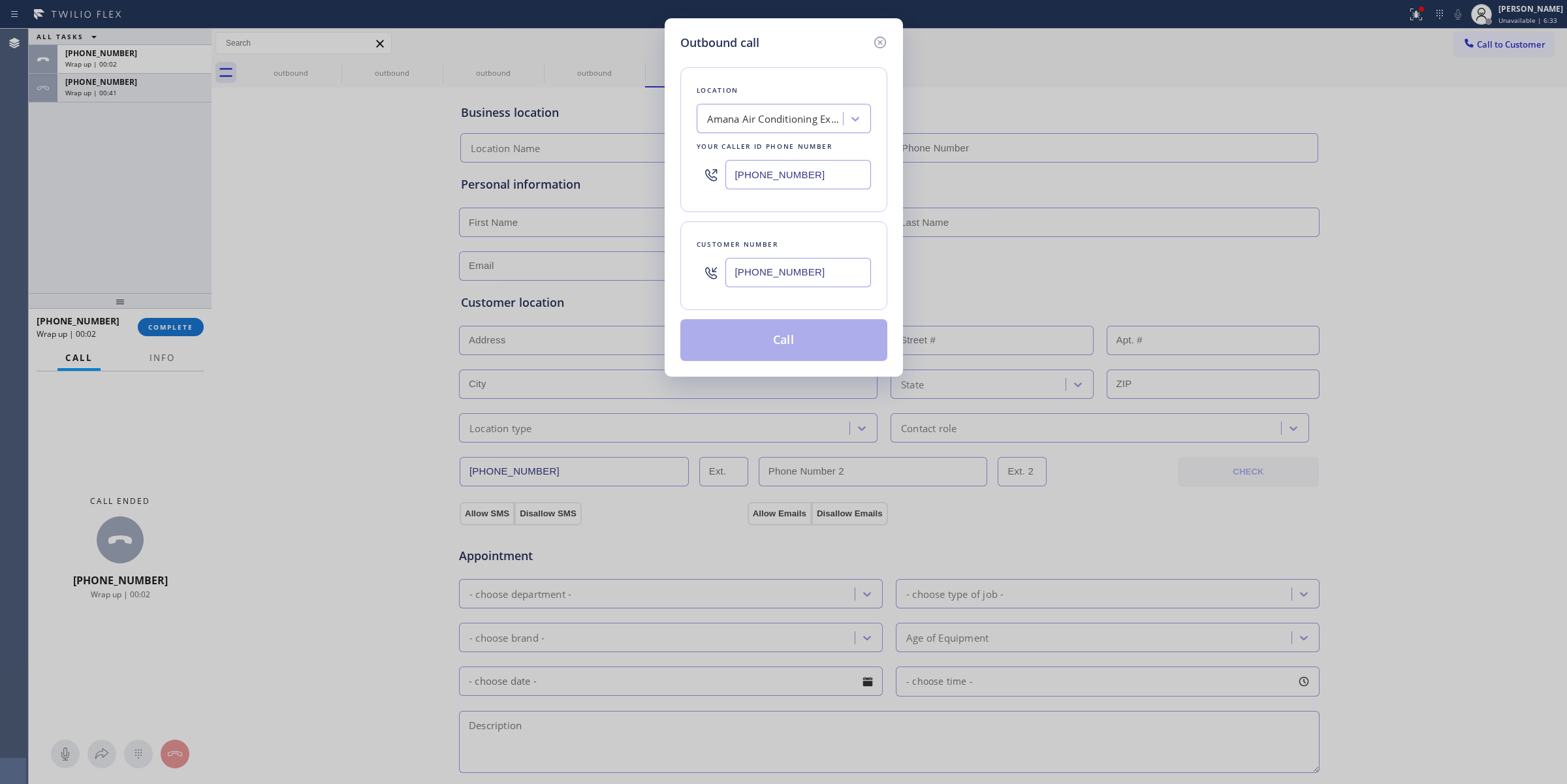
click at [578, 277] on div "Outbound call Location Amana Air Conditioning Experts Your caller id phone numb…" at bounding box center [784, 392] width 1567 height 784
paste input "text"
type input "[PHONE_NUMBER]"
click at [882, 43] on icon at bounding box center [880, 42] width 16 height 16
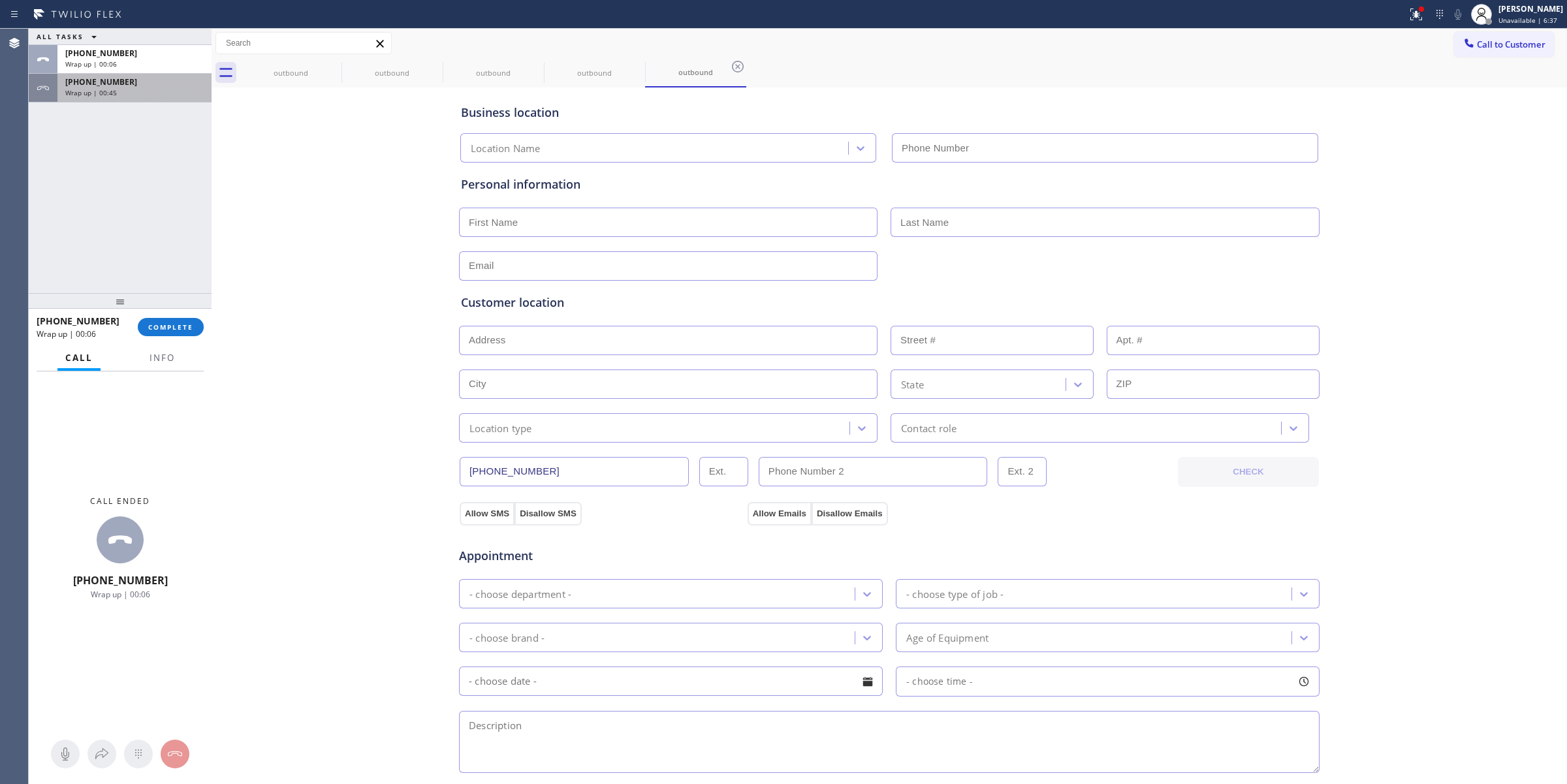
click at [101, 83] on span "[PHONE_NUMBER]" at bounding box center [101, 82] width 72 height 11
click at [184, 338] on div "[PHONE_NUMBER] Wrap up | 00:45 COMPLETE" at bounding box center [120, 327] width 167 height 34
click at [183, 327] on span "COMPLETE" at bounding box center [170, 327] width 45 height 9
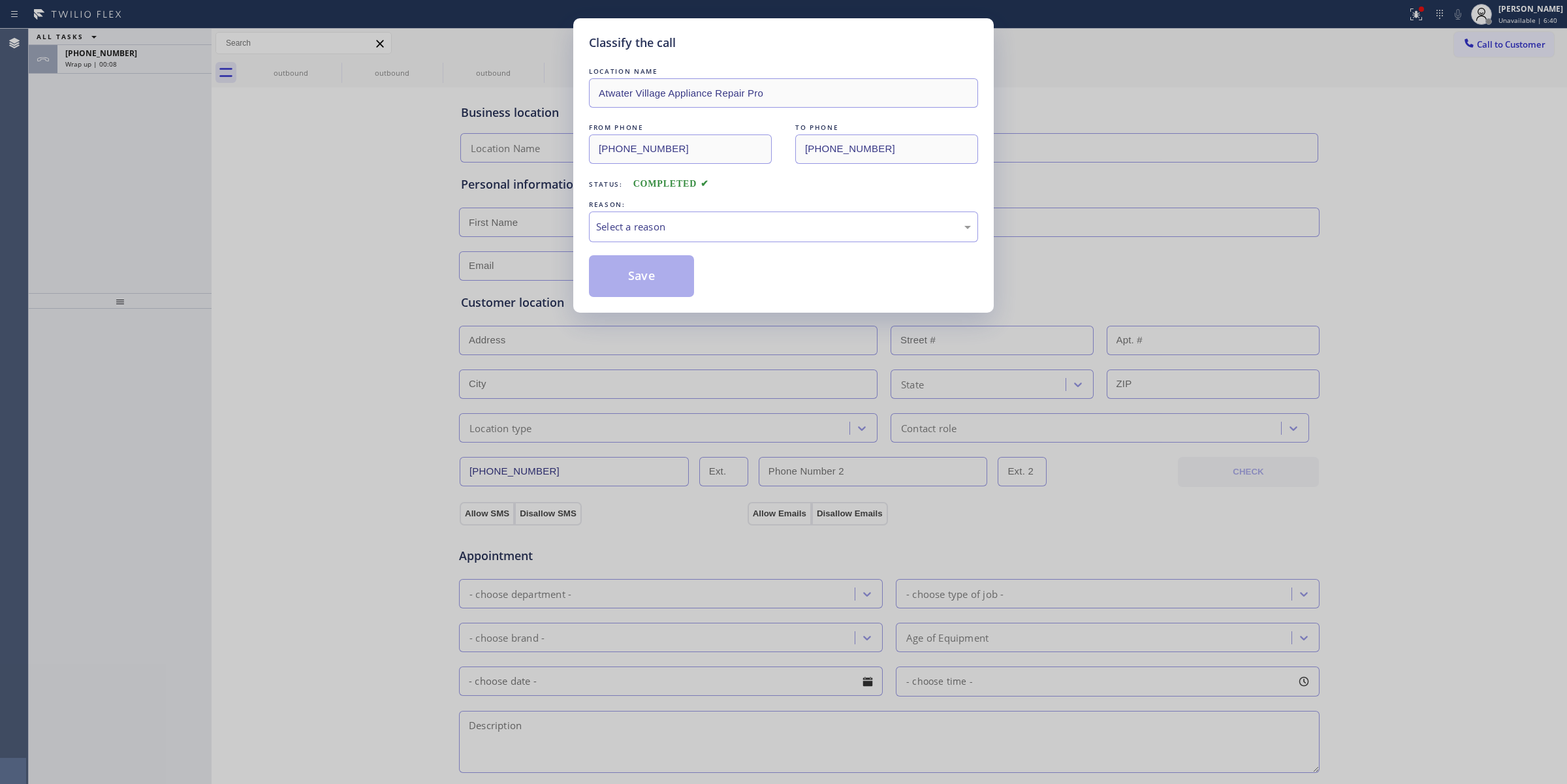
click at [792, 226] on div "Select a reason" at bounding box center [783, 227] width 375 height 15
drag, startPoint x: 634, startPoint y: 347, endPoint x: 642, endPoint y: 286, distance: 61.5
click at [642, 286] on button "Save" at bounding box center [641, 276] width 105 height 42
click at [159, 60] on div "Classify the call LOCATION NAME [GEOGRAPHIC_DATA] Appliance Repair Pro FROM PHO…" at bounding box center [784, 392] width 1567 height 784
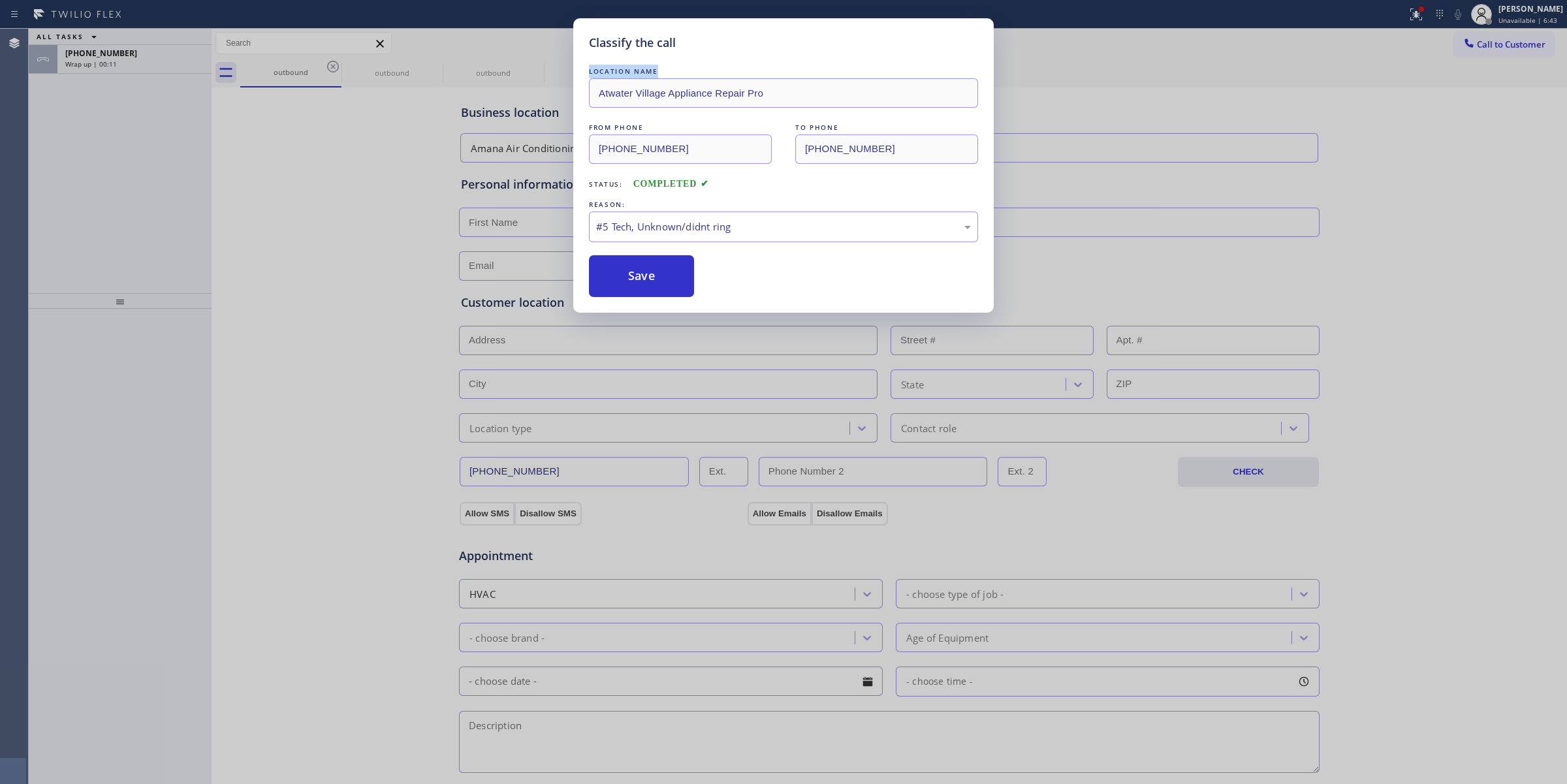
click at [159, 60] on div "Classify the call LOCATION NAME [GEOGRAPHIC_DATA] Appliance Repair Pro FROM PHO…" at bounding box center [784, 392] width 1567 height 784
click at [619, 269] on button "Save" at bounding box center [641, 276] width 105 height 42
click at [647, 275] on button "Save" at bounding box center [641, 276] width 105 height 42
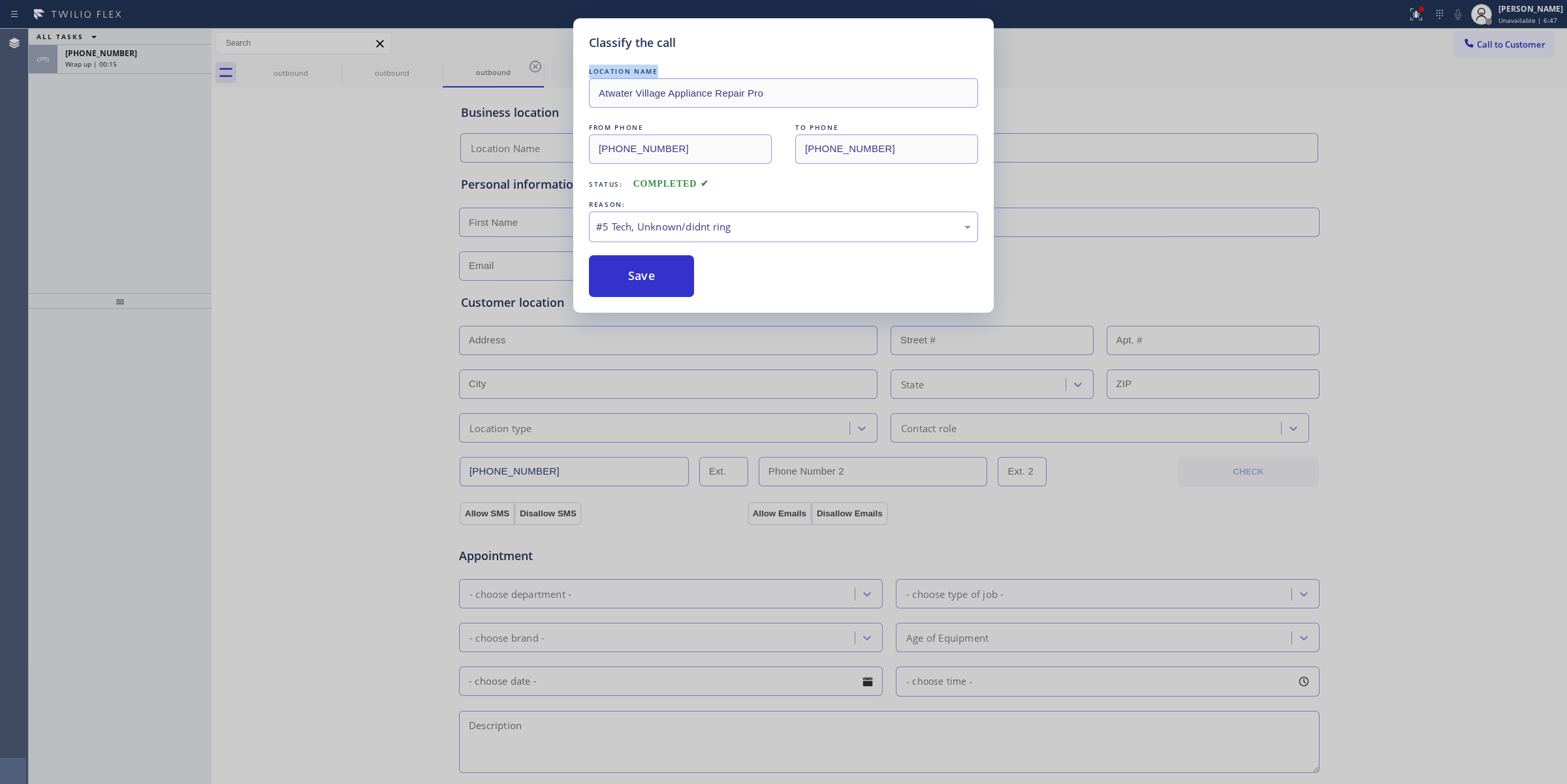
click at [331, 63] on div "Classify the call LOCATION NAME [GEOGRAPHIC_DATA] Appliance Repair Pro FROM PHO…" at bounding box center [784, 392] width 1567 height 784
click at [292, 67] on div "Classify the call LOCATION NAME [GEOGRAPHIC_DATA] Appliance Repair Pro FROM PHO…" at bounding box center [784, 392] width 1567 height 784
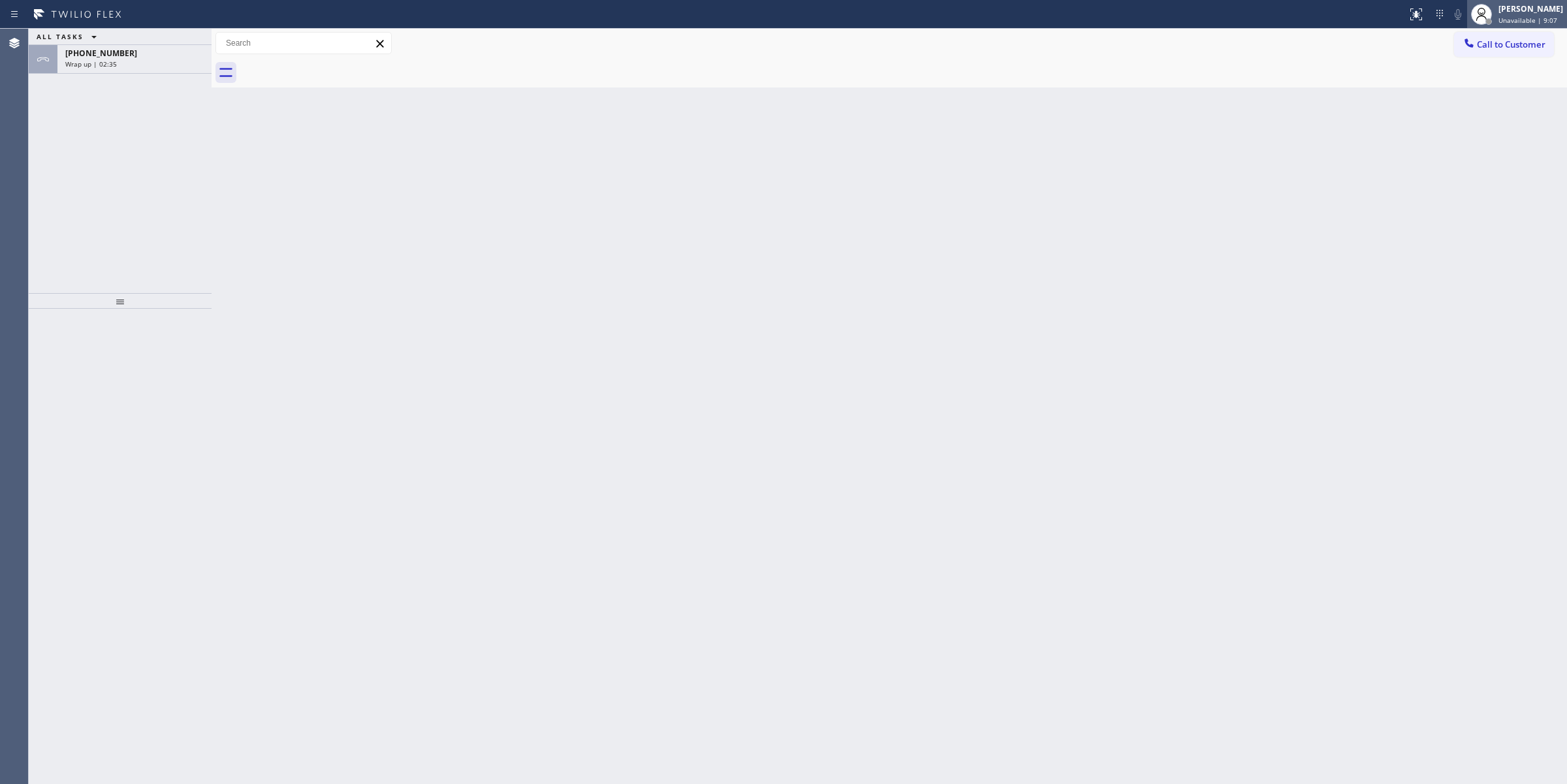
click at [1515, 8] on div "[PERSON_NAME]" at bounding box center [1531, 9] width 65 height 11
click at [1537, 14] on div "Jasper Timkang Unavailable | 11:22" at bounding box center [1531, 14] width 71 height 23
click at [1467, 106] on button "Break" at bounding box center [1502, 103] width 131 height 17
drag, startPoint x: 107, startPoint y: 70, endPoint x: 186, endPoint y: 228, distance: 176.6
click at [109, 70] on div "+17145288455 Wrap up | 05:07" at bounding box center [132, 59] width 149 height 29
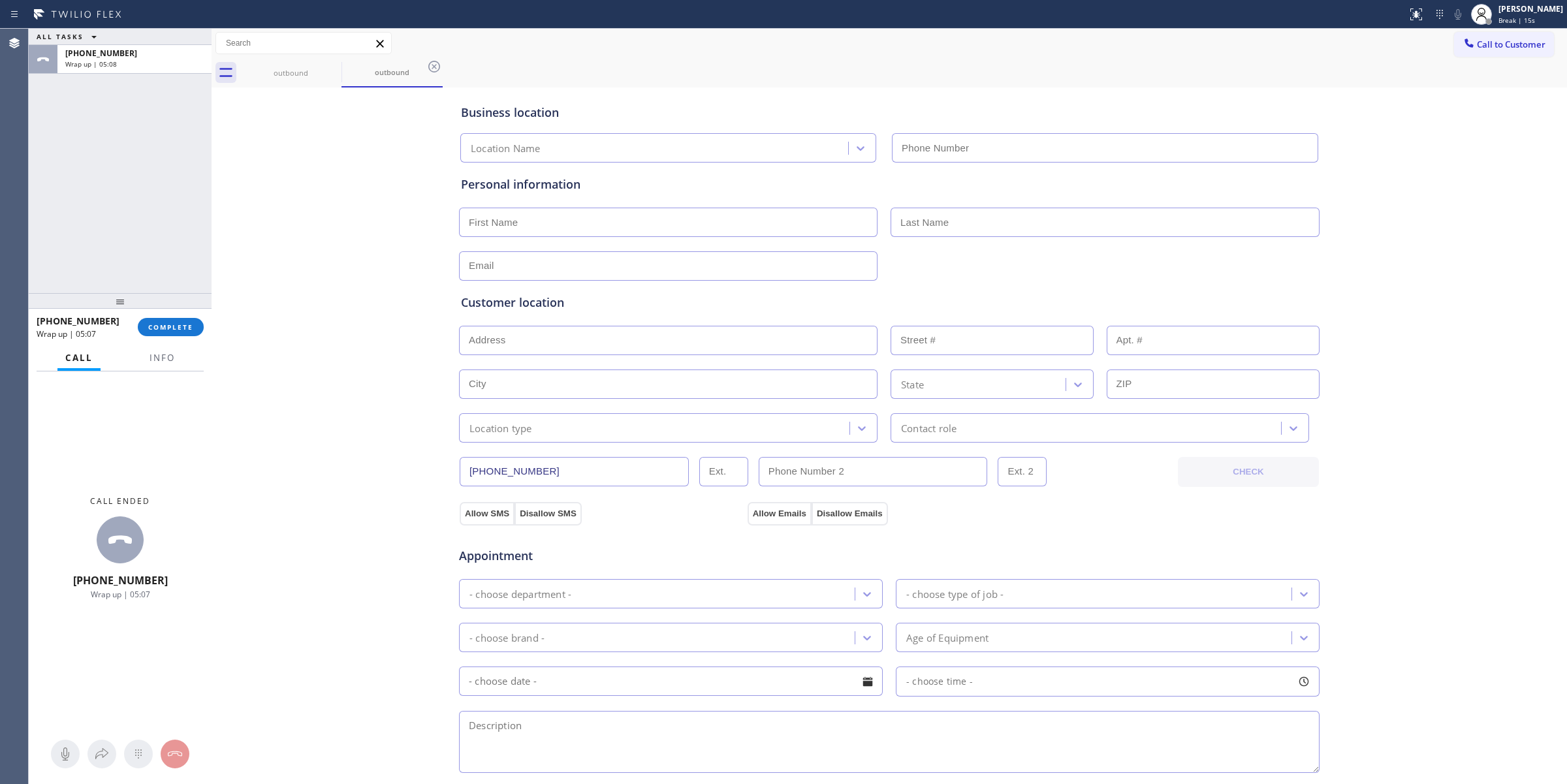
type input "[PHONE_NUMBER]"
click at [181, 323] on span "COMPLETE" at bounding box center [170, 327] width 45 height 9
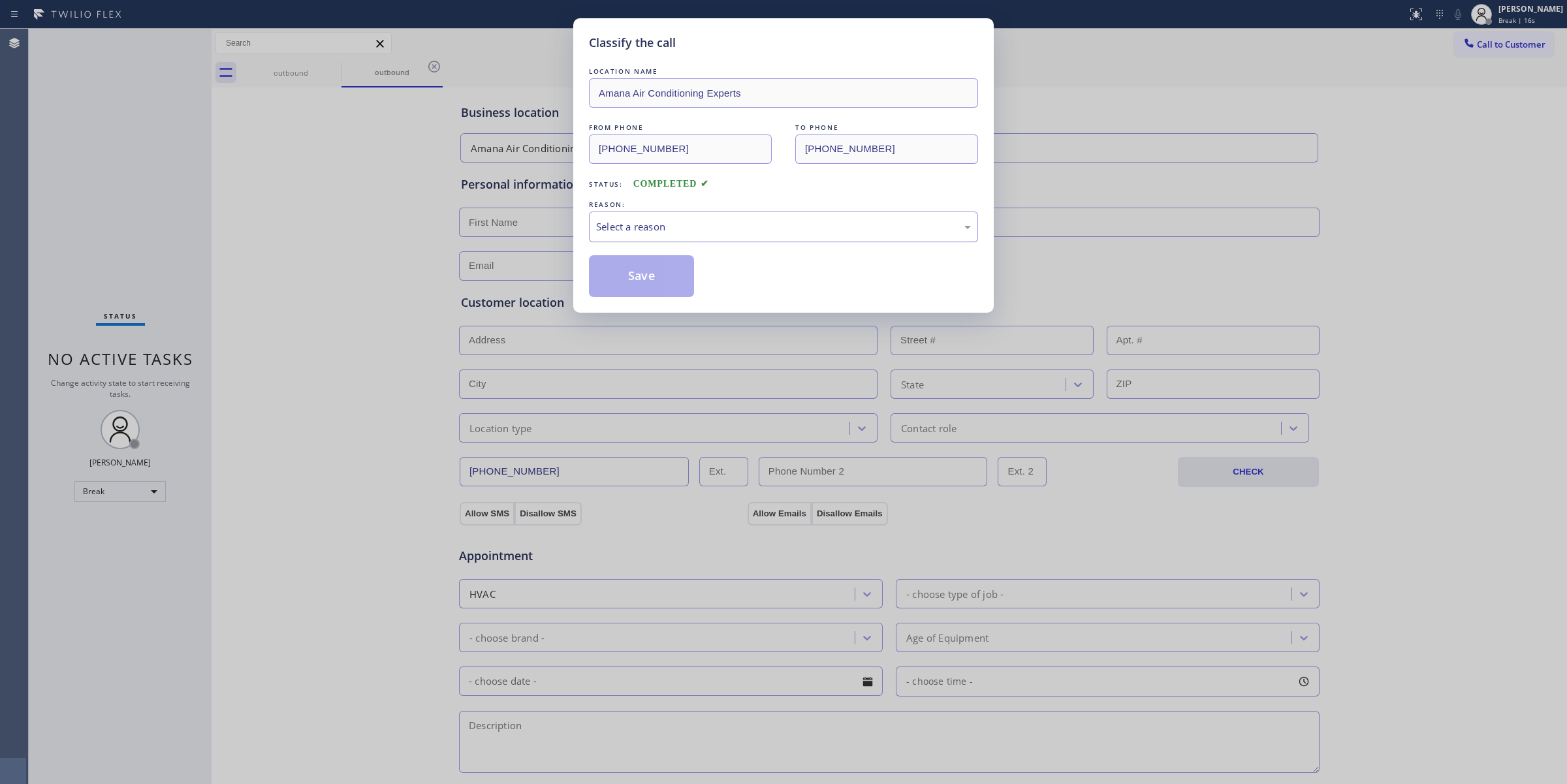
click at [762, 240] on div "Select a reason" at bounding box center [784, 226] width 389 height 31
click at [638, 290] on button "Save" at bounding box center [641, 276] width 105 height 42
